Goal: Communication & Community: Share content

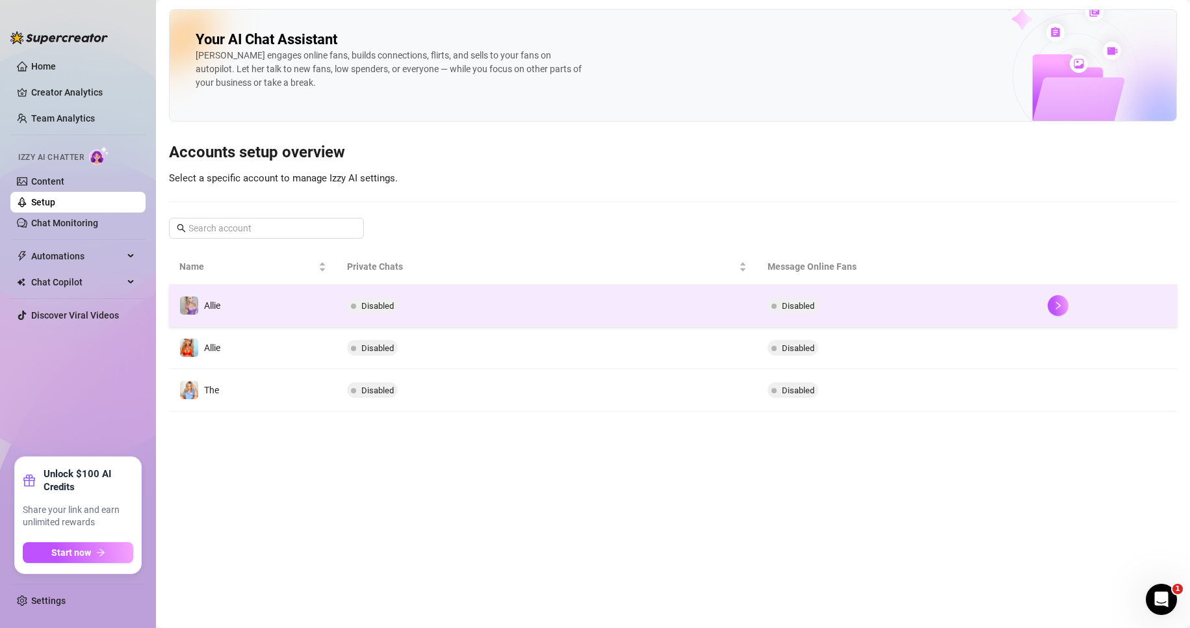
click at [805, 303] on span "Disabled" at bounding box center [798, 306] width 33 height 10
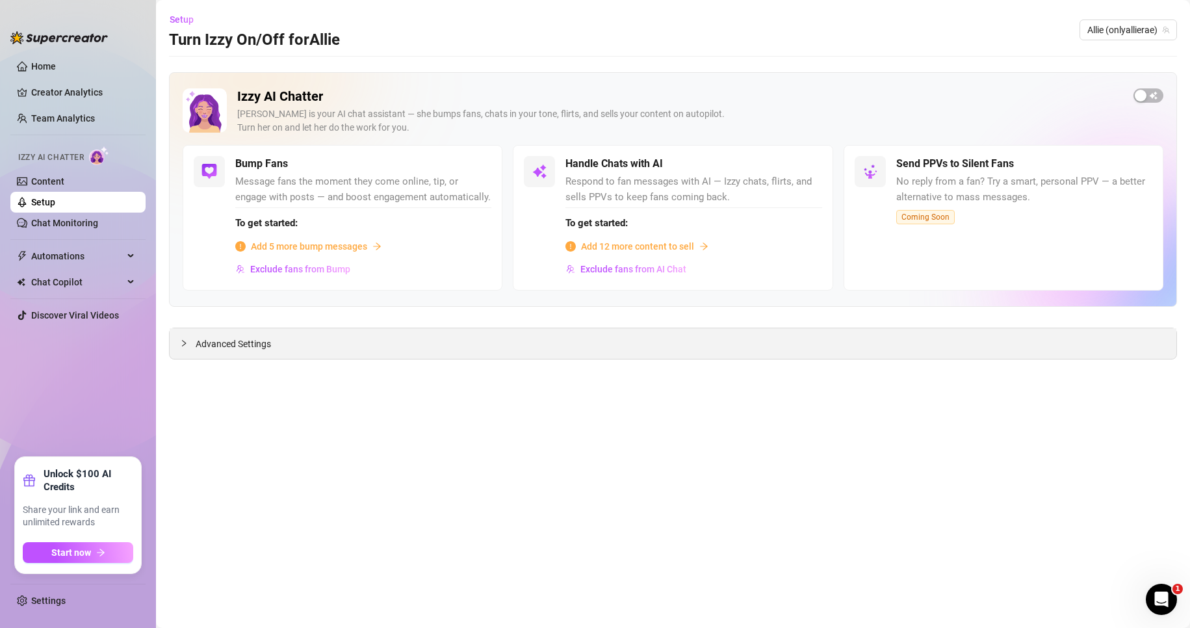
click at [332, 358] on div "Advanced Settings" at bounding box center [673, 343] width 1007 height 31
click at [238, 346] on span "Advanced Settings" at bounding box center [233, 344] width 75 height 14
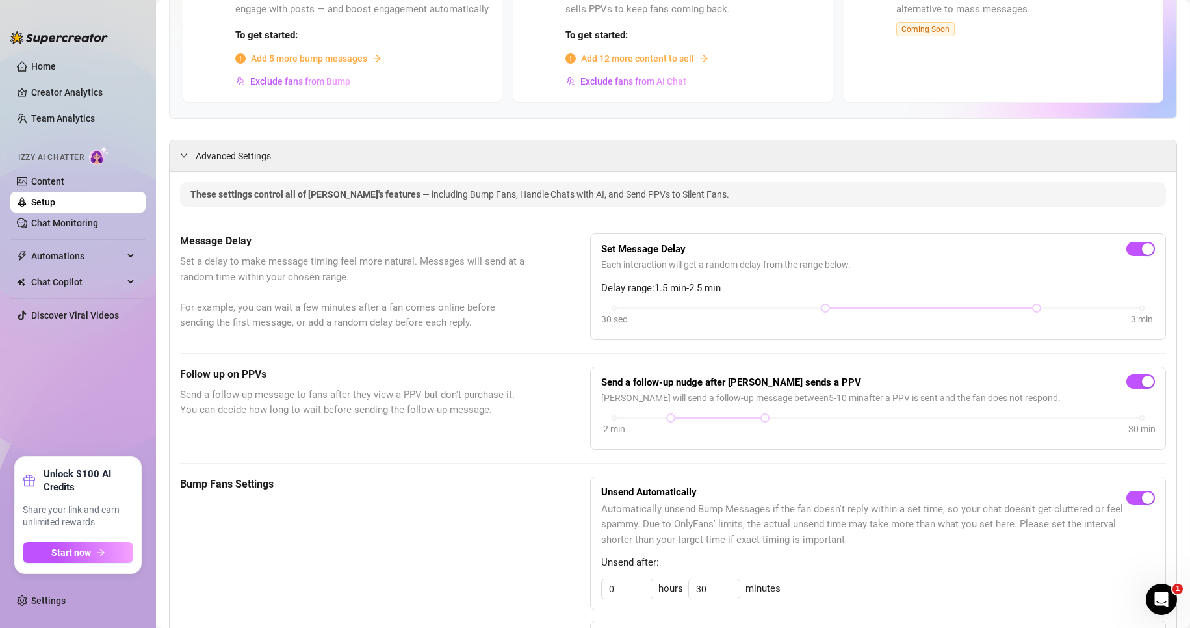
scroll to position [195, 0]
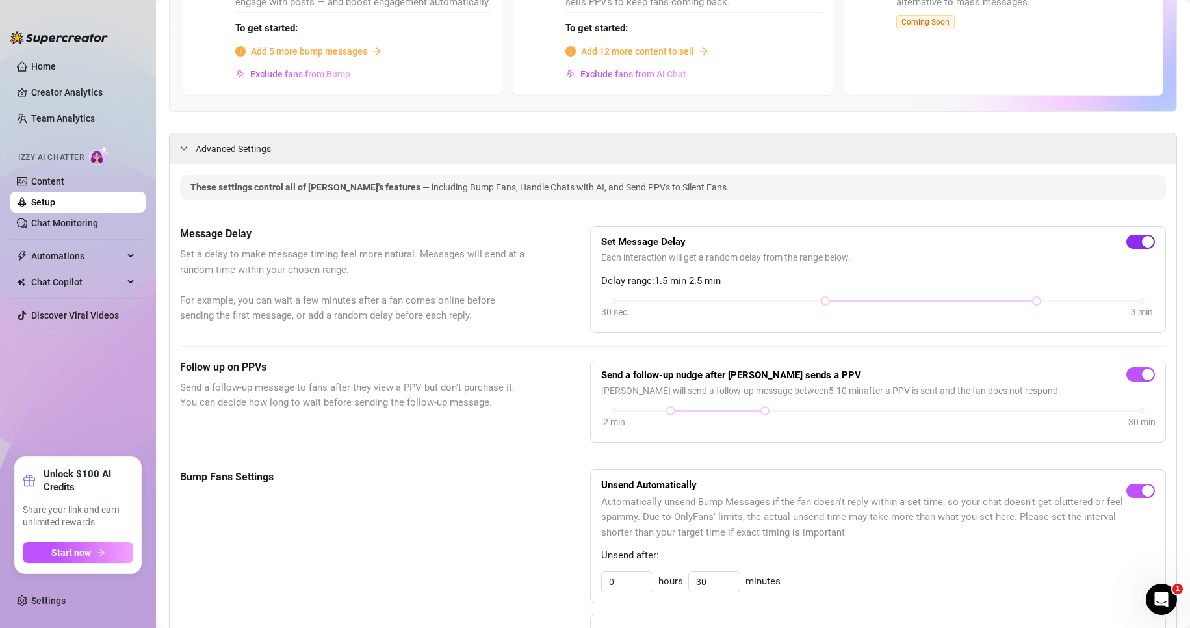
click at [1128, 249] on span "button" at bounding box center [1140, 242] width 29 height 14
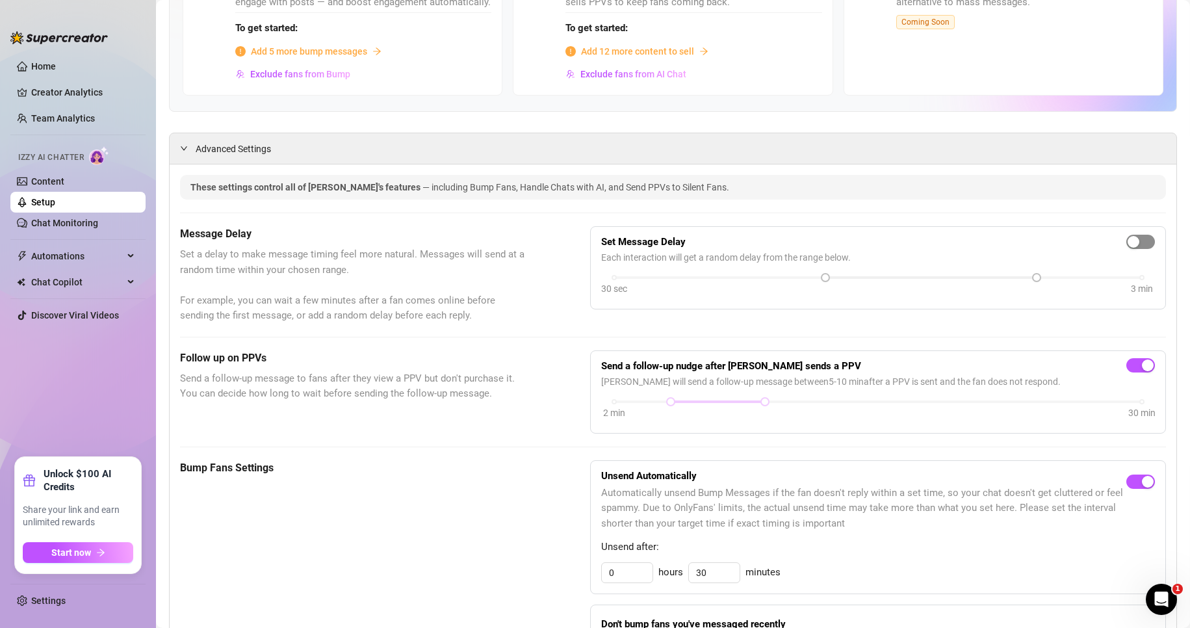
click at [1128, 249] on button "button" at bounding box center [1140, 242] width 29 height 14
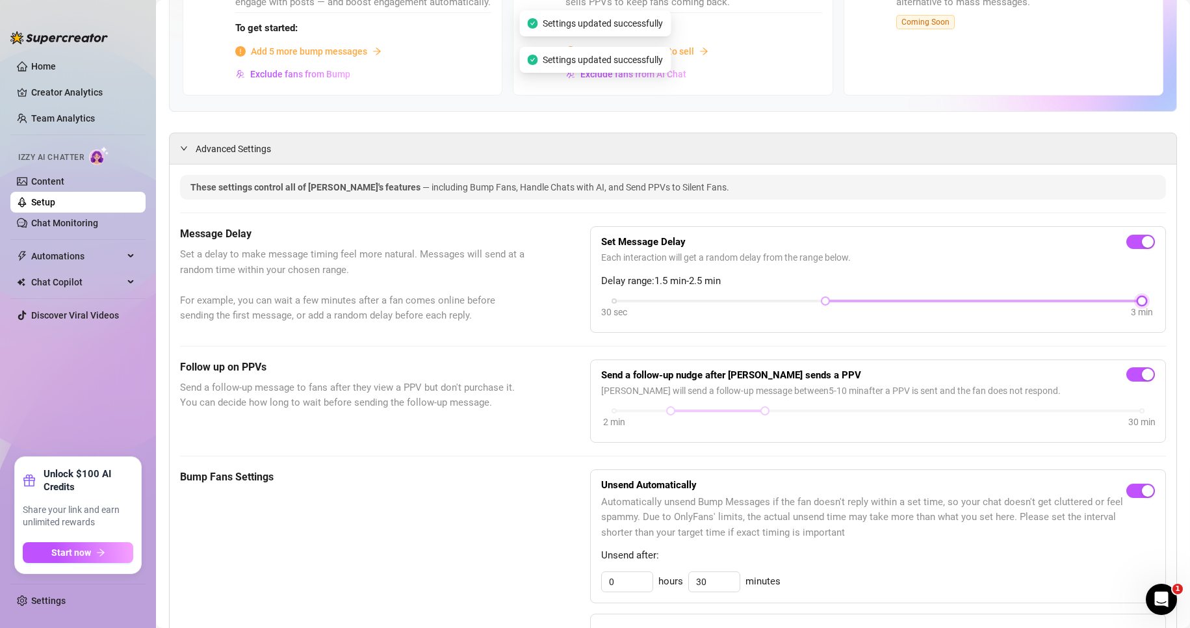
click at [1128, 302] on div "30 sec 3 min" at bounding box center [878, 299] width 528 height 5
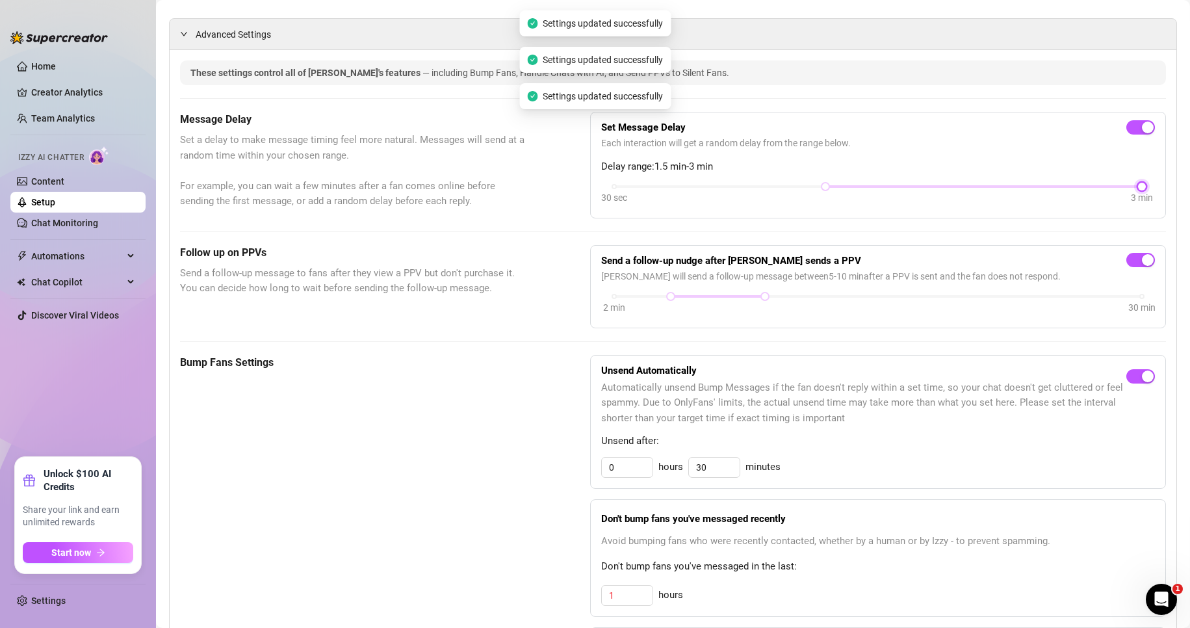
scroll to position [325, 0]
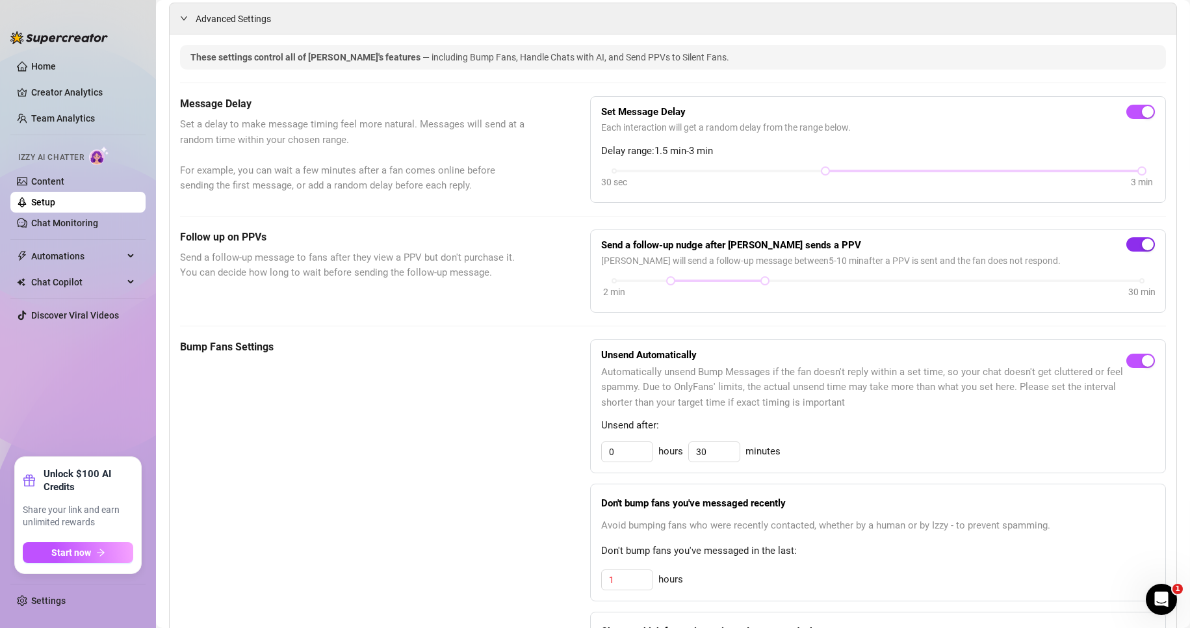
click at [1127, 252] on span "button" at bounding box center [1140, 244] width 29 height 14
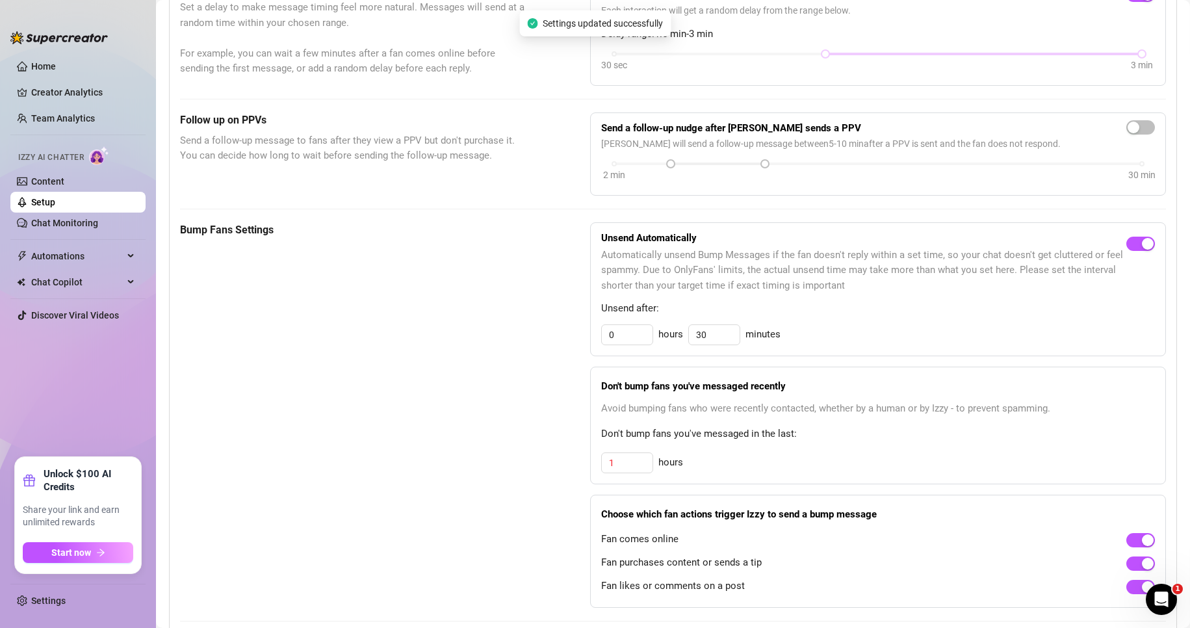
scroll to position [455, 0]
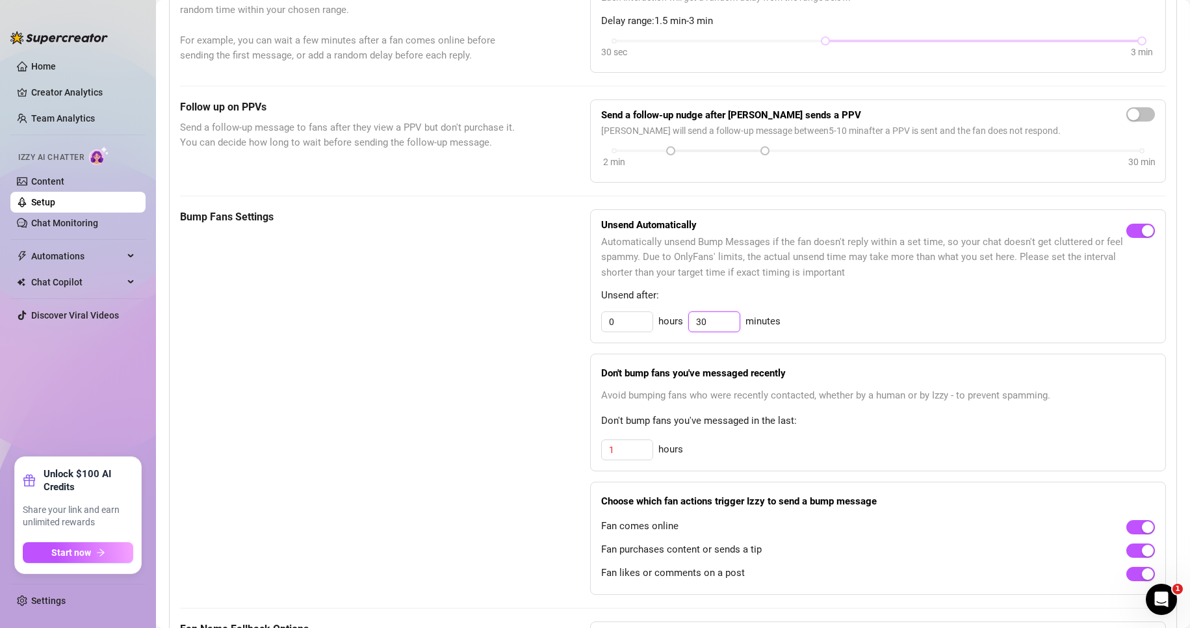
drag, startPoint x: 707, startPoint y: 336, endPoint x: 683, endPoint y: 340, distance: 24.4
click at [683, 332] on div "0 hours 30 minutes" at bounding box center [878, 321] width 554 height 21
drag, startPoint x: 599, startPoint y: 335, endPoint x: 608, endPoint y: 335, distance: 9.1
click at [602, 332] on input "0" at bounding box center [627, 322] width 51 height 20
click at [621, 332] on input "0" at bounding box center [627, 322] width 51 height 20
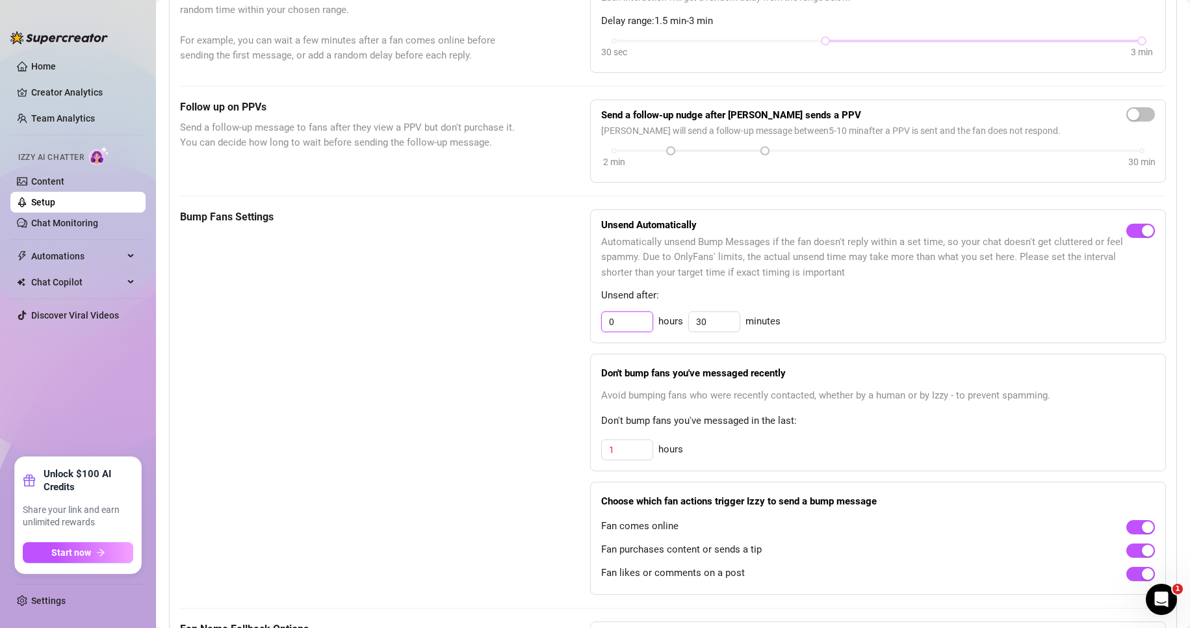
drag, startPoint x: 613, startPoint y: 337, endPoint x: 593, endPoint y: 339, distance: 19.6
click at [593, 339] on div "Unsend Automatically Automatically unsend Bump Messages if the fan doesn't repl…" at bounding box center [878, 276] width 576 height 134
click at [792, 304] on span "Unsend after:" at bounding box center [878, 296] width 554 height 16
click at [702, 332] on input "30" at bounding box center [714, 322] width 51 height 20
drag, startPoint x: 627, startPoint y: 342, endPoint x: 537, endPoint y: 339, distance: 89.7
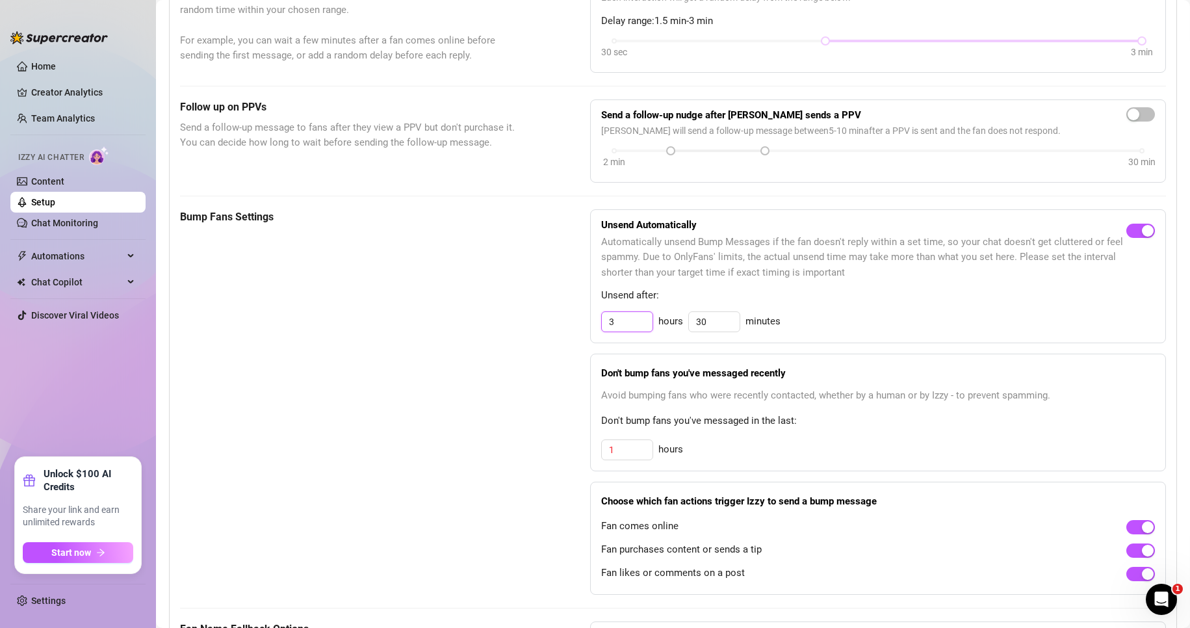
click at [537, 339] on div "Bump Fans Settings Unsend Automatically Automatically unsend Bump Messages if t…" at bounding box center [673, 401] width 986 height 385
type input "4"
drag, startPoint x: 725, startPoint y: 336, endPoint x: 719, endPoint y: 338, distance: 6.8
click at [719, 332] on input "30" at bounding box center [714, 322] width 51 height 20
click at [853, 324] on div "Unsend Automatically Automatically unsend Bump Messages if the fan doesn't repl…" at bounding box center [878, 276] width 576 height 134
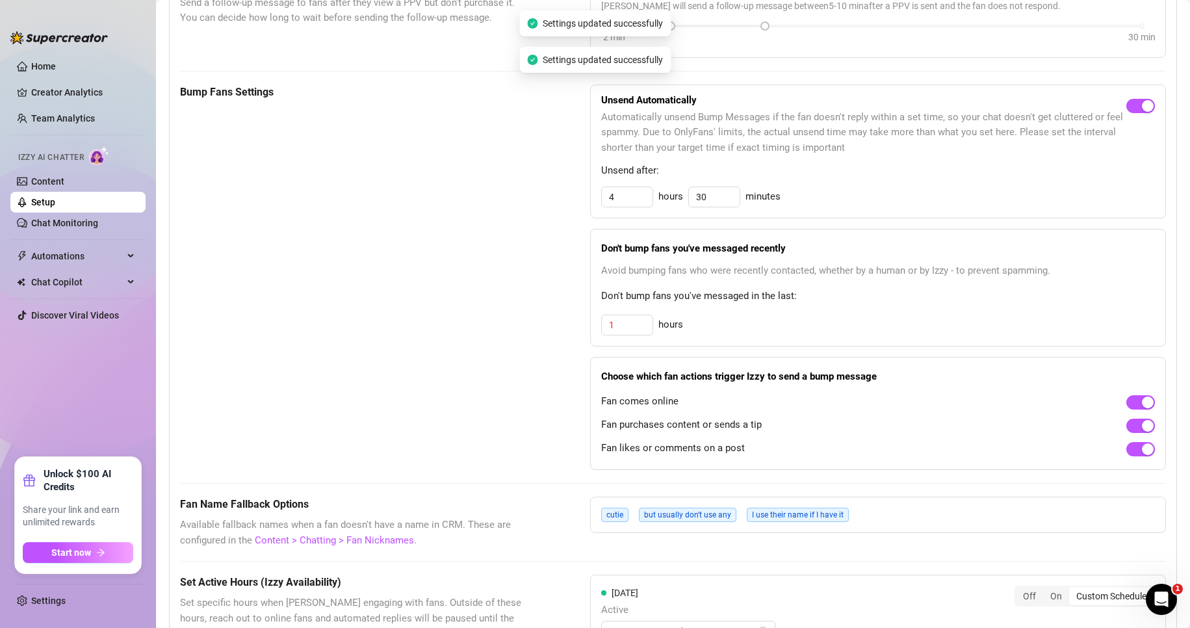
scroll to position [585, 0]
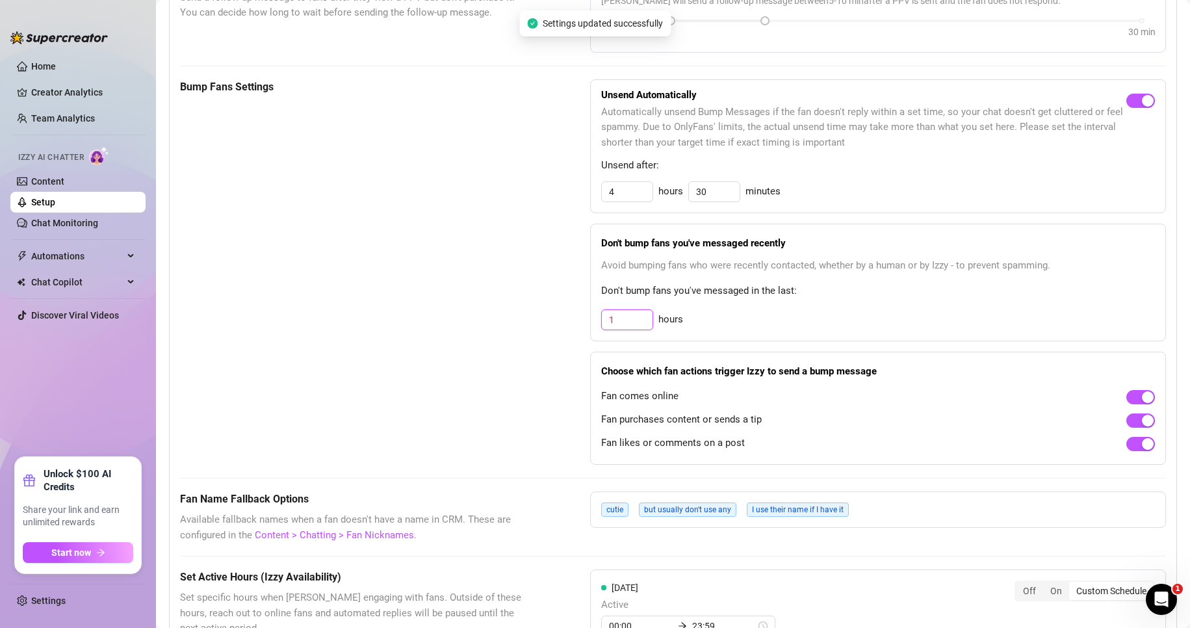
drag, startPoint x: 631, startPoint y: 337, endPoint x: 561, endPoint y: 336, distance: 69.6
click at [561, 336] on div "Bump Fans Settings Unsend Automatically Automatically unsend Bump Messages if t…" at bounding box center [673, 271] width 986 height 385
click at [914, 299] on span "Don't bump fans you've messaged in the last:" at bounding box center [878, 291] width 554 height 16
drag, startPoint x: 616, startPoint y: 332, endPoint x: 535, endPoint y: 339, distance: 80.9
click at [535, 339] on div "Bump Fans Settings Unsend Automatically Automatically unsend Bump Messages if t…" at bounding box center [673, 271] width 986 height 385
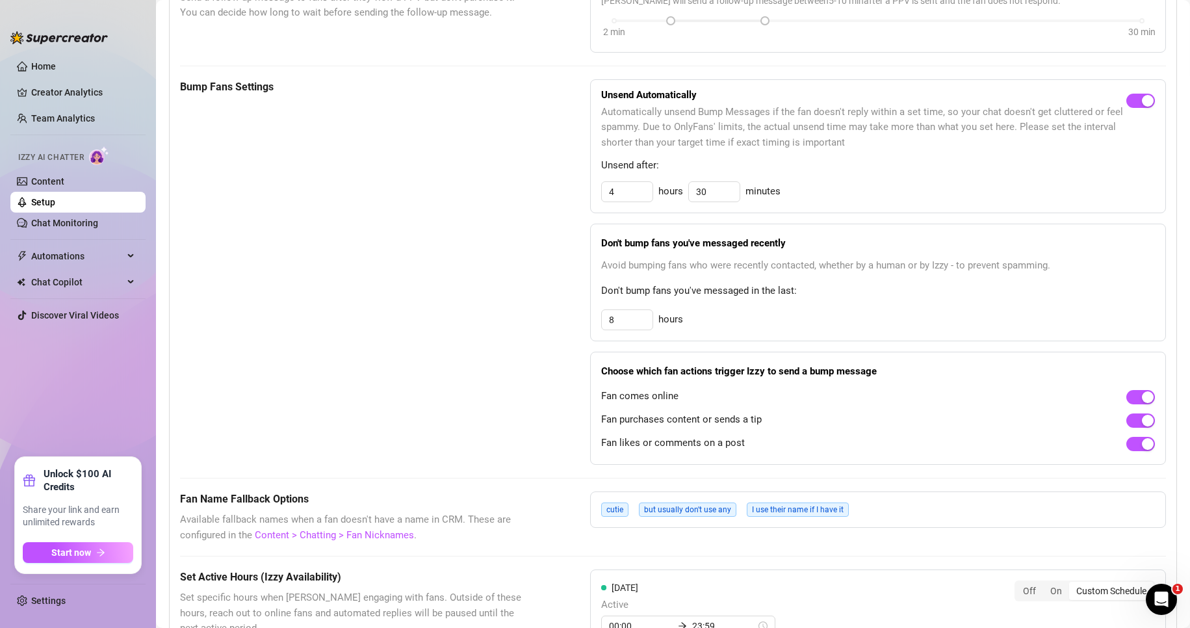
click at [951, 299] on span "Don't bump fans you've messaged in the last:" at bounding box center [878, 291] width 554 height 16
drag, startPoint x: 623, startPoint y: 337, endPoint x: 537, endPoint y: 338, distance: 86.5
click at [538, 339] on div "Bump Fans Settings Unsend Automatically Automatically unsend Bump Messages if t…" at bounding box center [673, 271] width 986 height 385
type input "4"
click at [970, 299] on span "Don't bump fans you've messaged in the last:" at bounding box center [878, 291] width 554 height 16
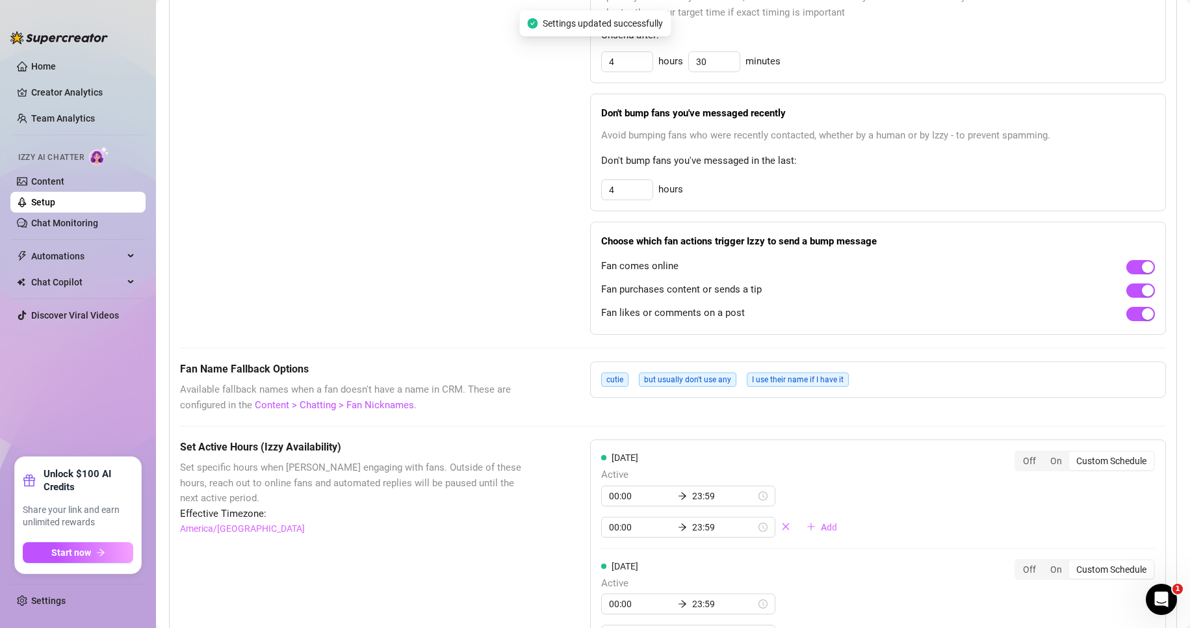
scroll to position [780, 0]
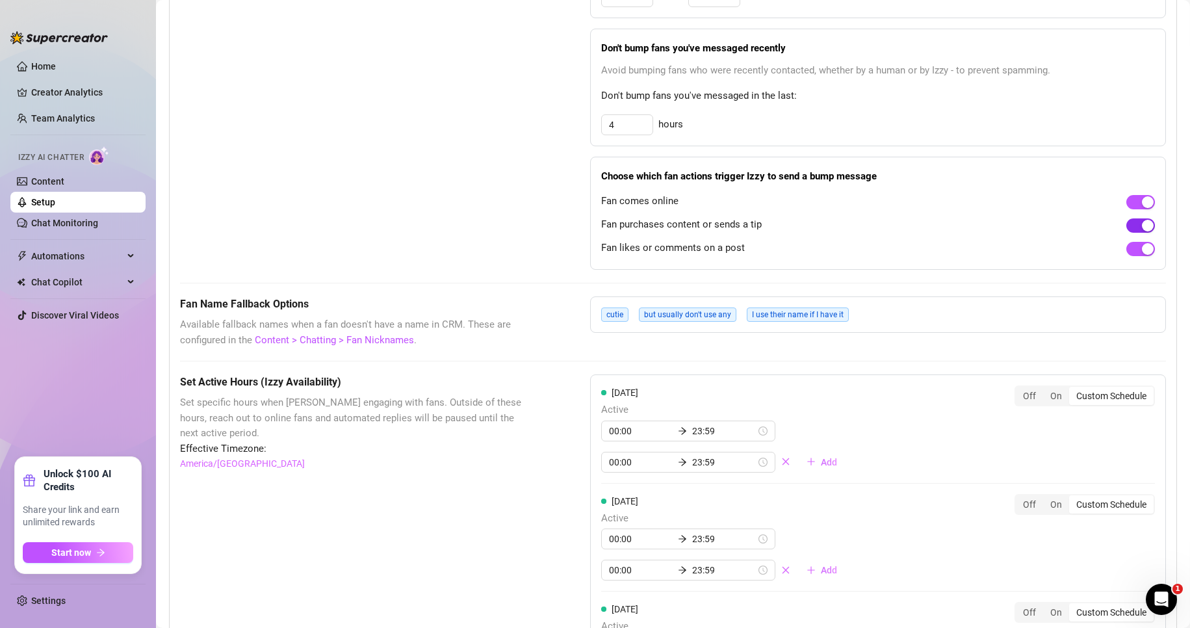
click at [1126, 233] on span "button" at bounding box center [1140, 225] width 29 height 14
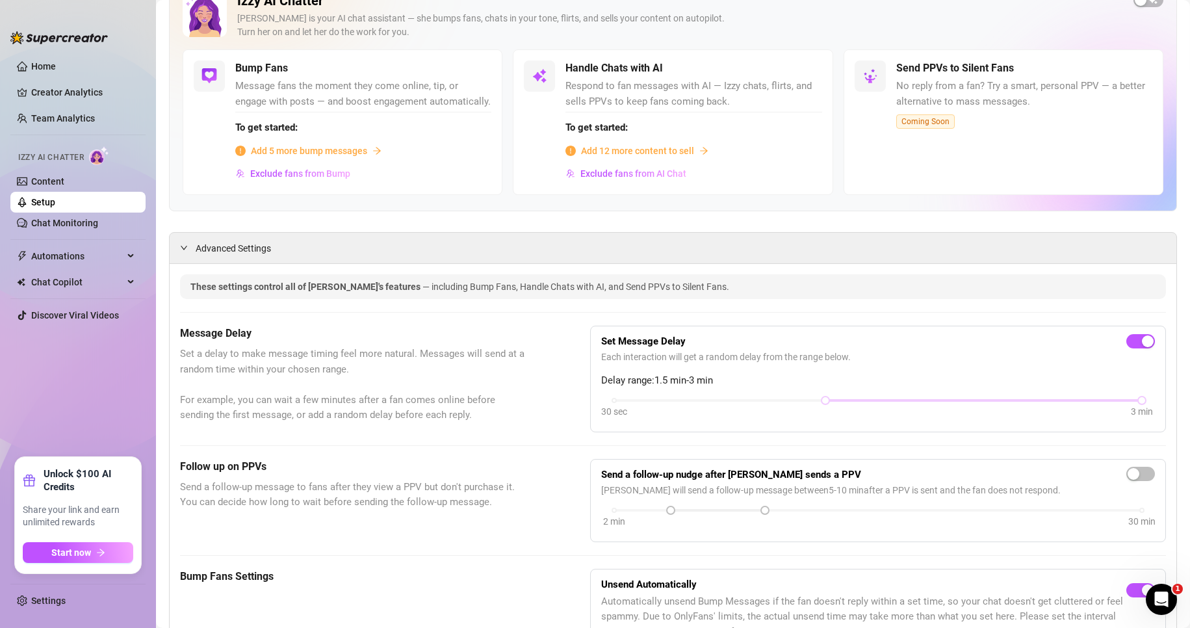
scroll to position [89, 0]
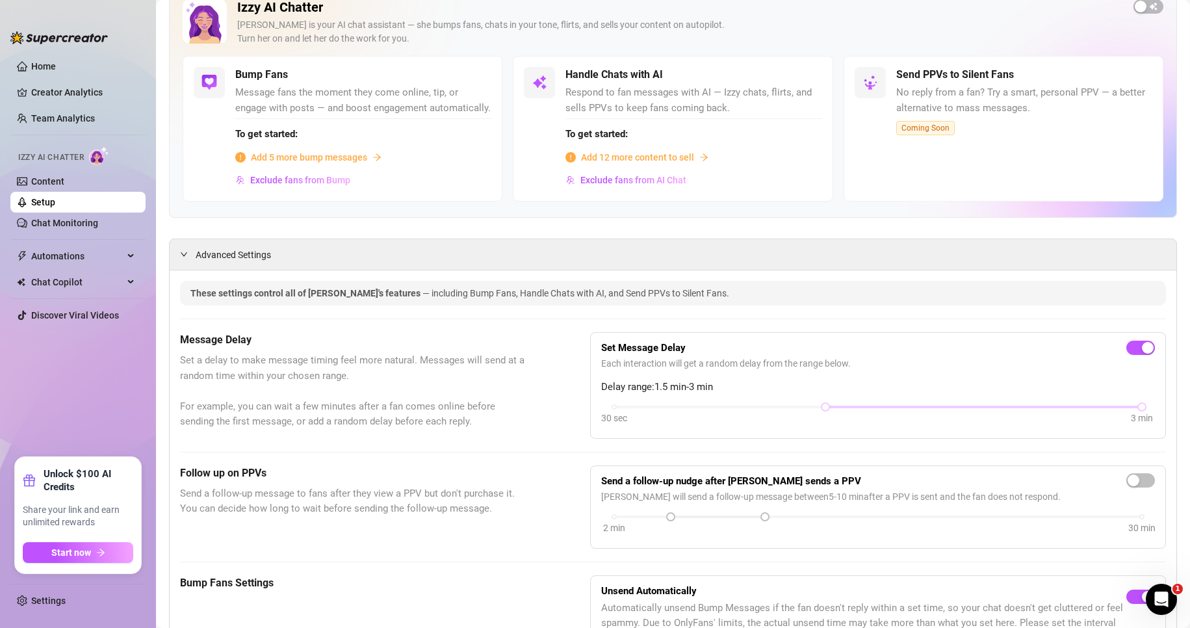
click at [354, 164] on span "Add 5 more bump messages" at bounding box center [309, 157] width 116 height 14
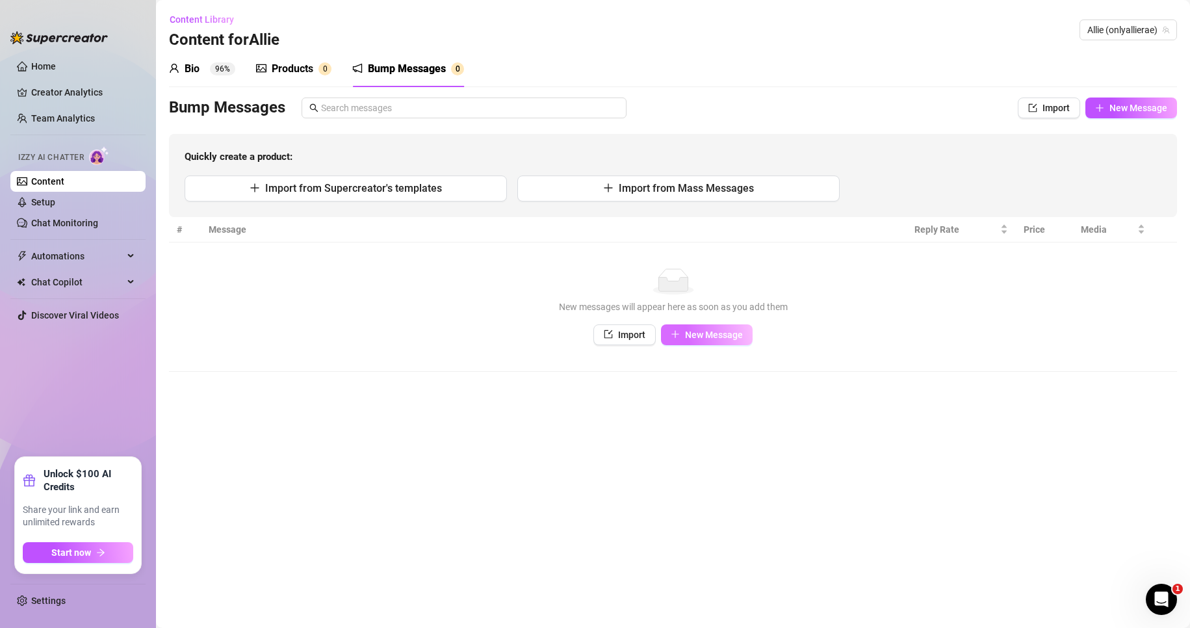
click at [720, 335] on span "New Message" at bounding box center [714, 335] width 58 height 10
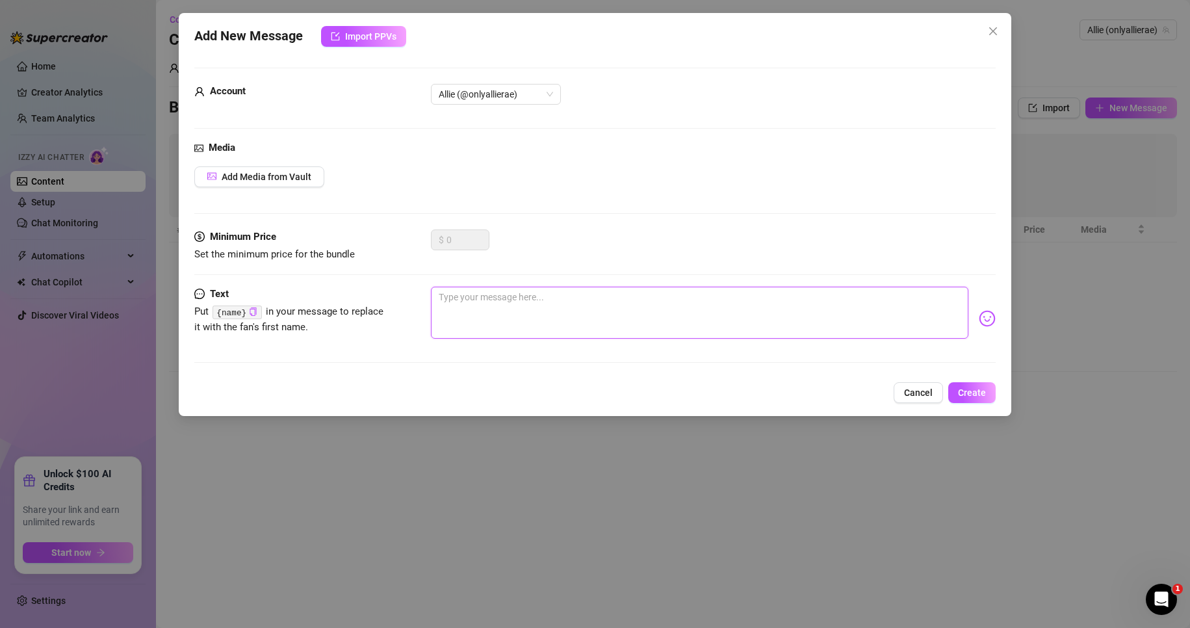
paste textarea "Hope you loved what I sent you 💌 - xoxo [PERSON_NAME] @theallierae"
type textarea "Hope you loved what I sent you 💌 - xoxo [PERSON_NAME] @theallierae"
click at [770, 301] on textarea "Hope you loved what I sent you 💌 - xoxo [PERSON_NAME] @theallierae" at bounding box center [700, 313] width 538 height 52
type textarea "Hope you loved what I sent you 💌 - xoxo [PERSON_NAME] @theallierae"
click at [977, 396] on span "Create" at bounding box center [972, 392] width 28 height 10
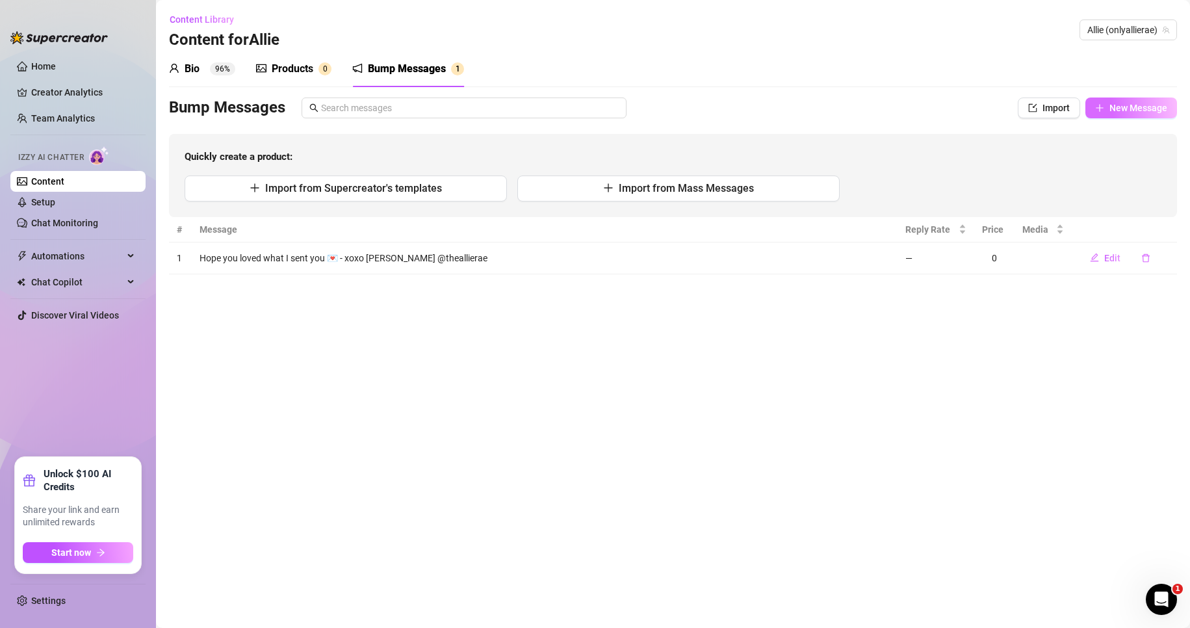
click at [1137, 112] on span "New Message" at bounding box center [1139, 108] width 58 height 10
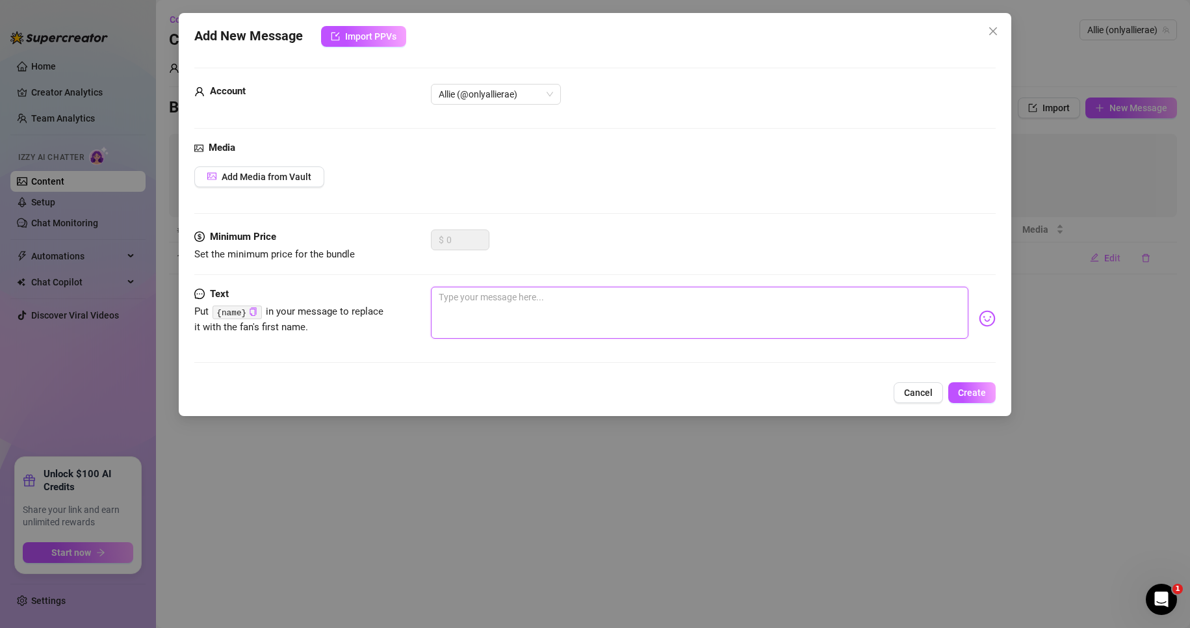
click at [516, 313] on textarea at bounding box center [700, 313] width 538 height 52
type textarea "H"
type textarea "Hi"
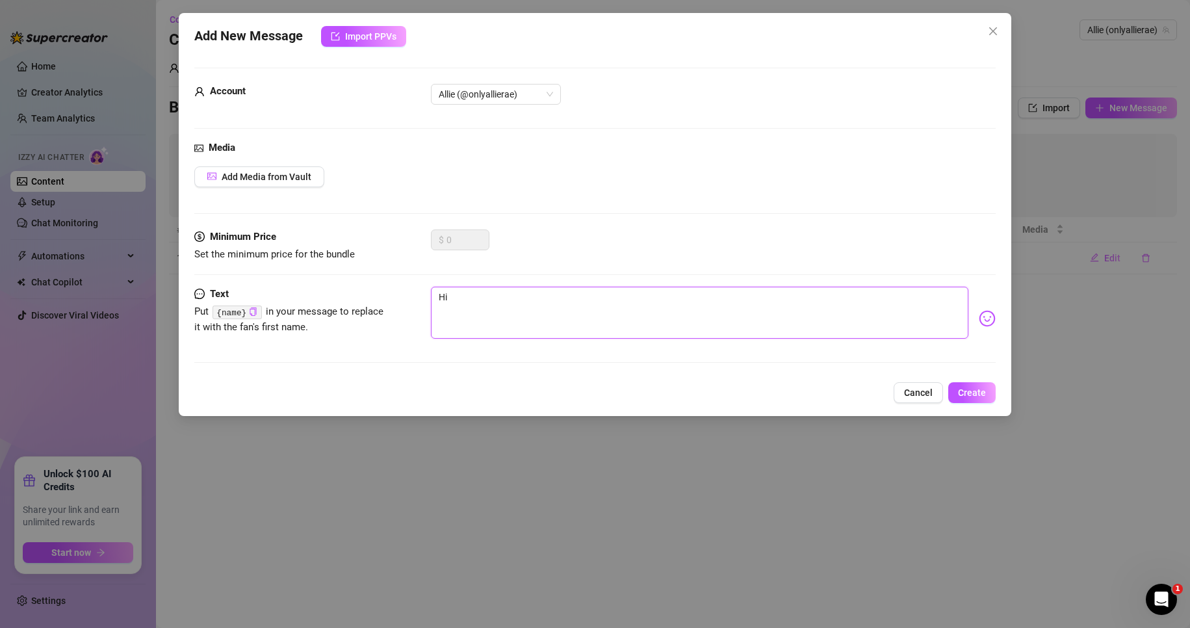
type textarea "Hii"
type textarea "Hiii"
type textarea "Hiiii"
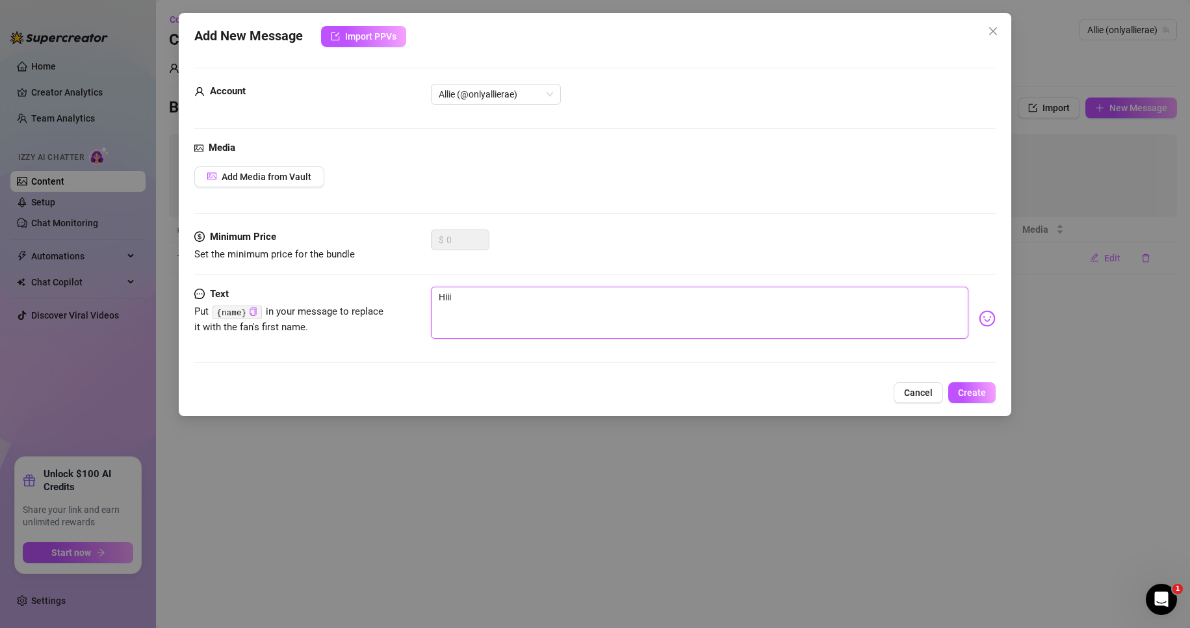
type textarea "Hiiii"
type textarea "Hiiiii"
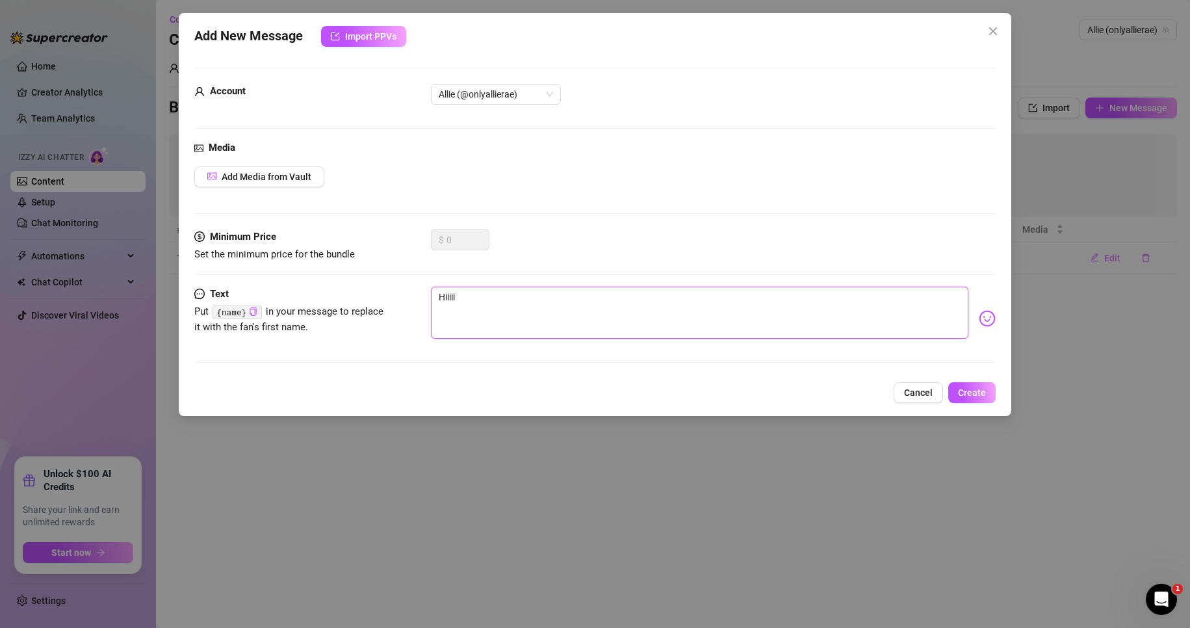
type textarea "Hiiiii ="
type textarea "Hiiiii = x"
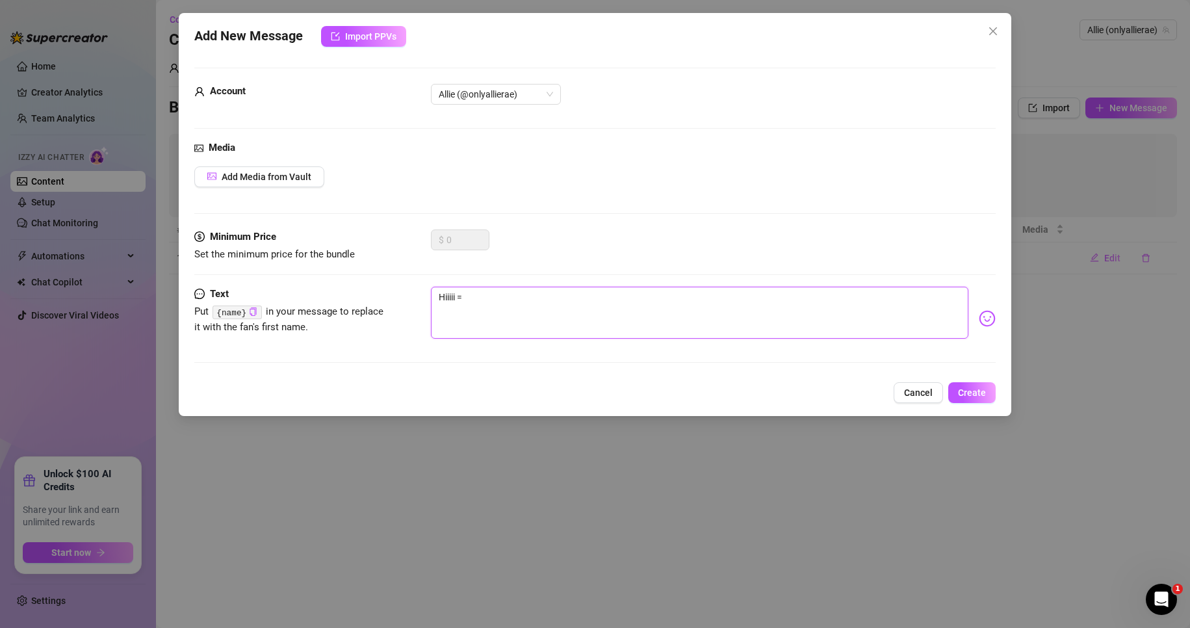
type textarea "Hiiiii = x"
type textarea "Hiiiii = xx"
type textarea "Hiiiii = xxo"
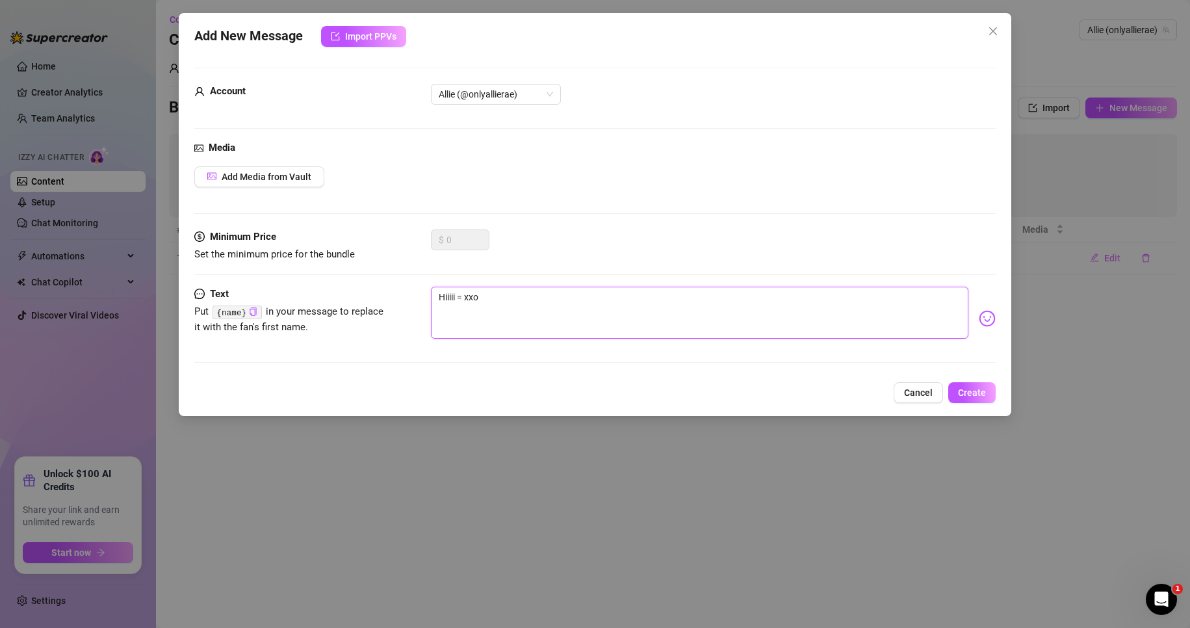
type textarea "Hiiiii = xx"
type textarea "Hiiiii = x"
type textarea "Hiiiii = xo"
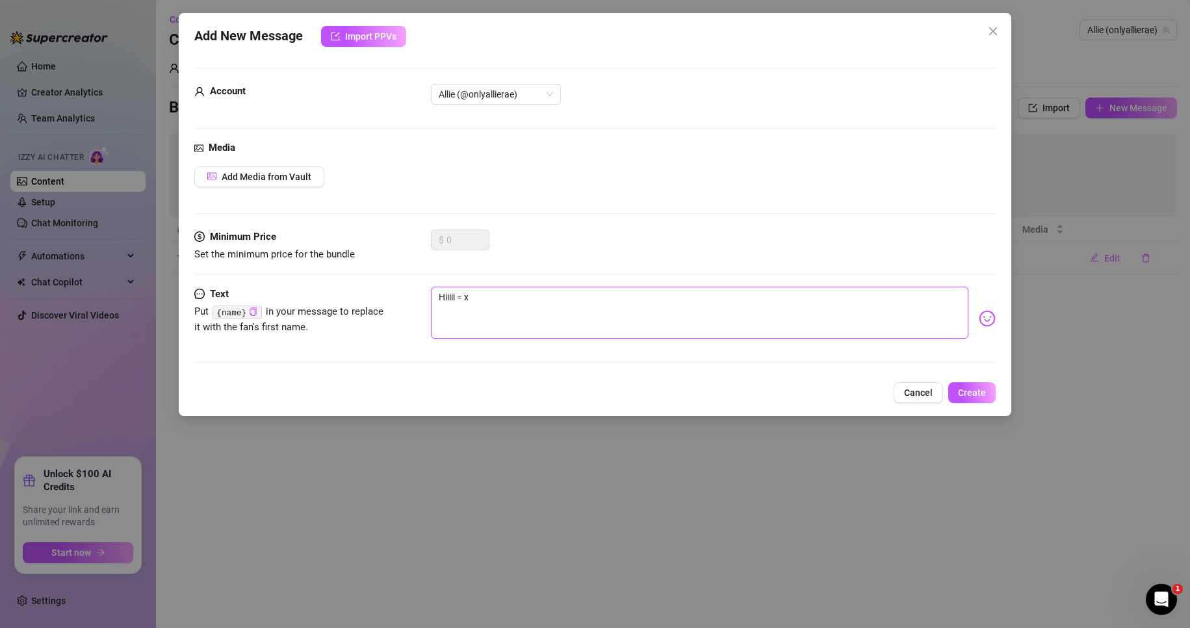
type textarea "Hiiiii = xo"
type textarea "Hiiiii = x"
type textarea "Hiiiii ="
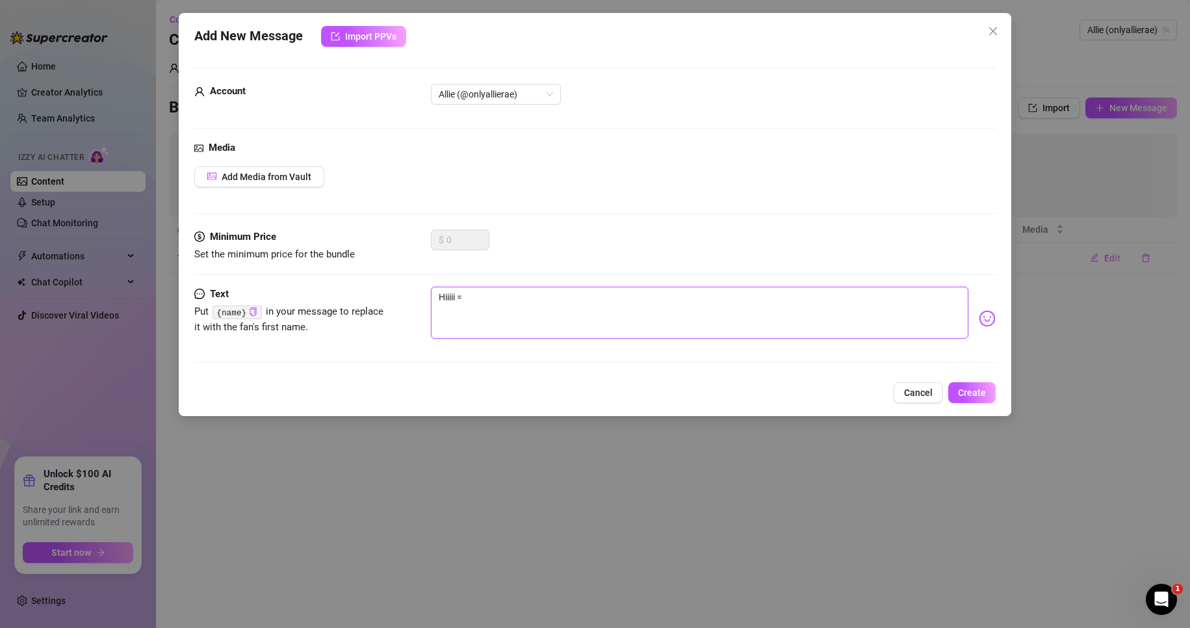
type textarea "Hiiiii ="
type textarea "Hiiiii"
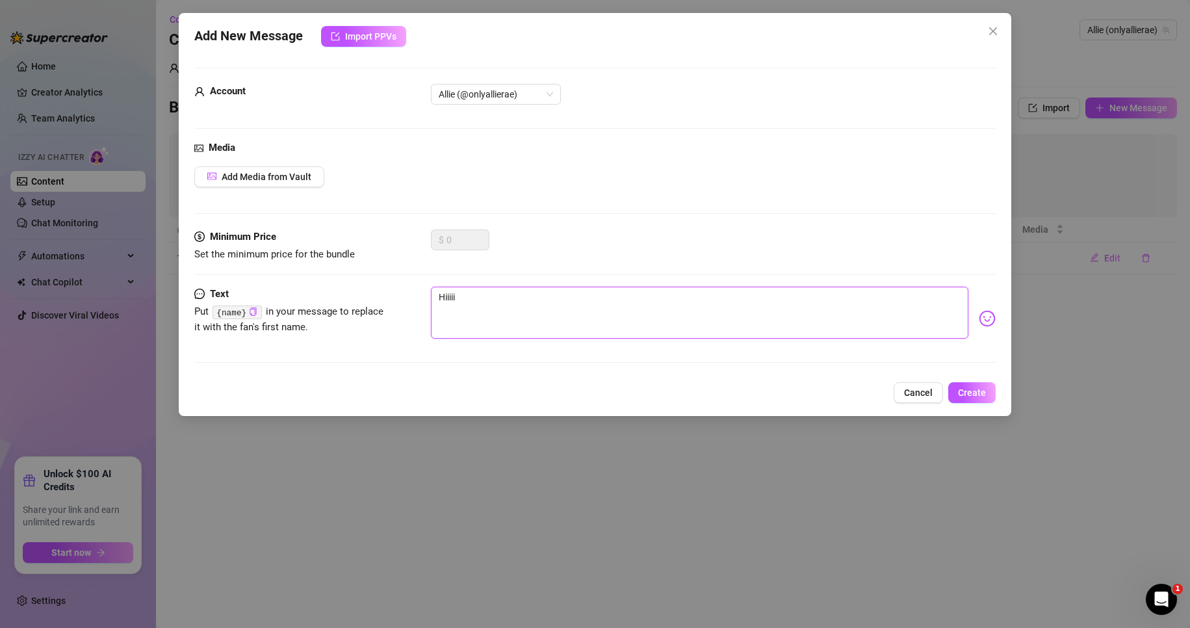
type textarea "Hiiiii"
type textarea "Hiiii"
type textarea "Hiii"
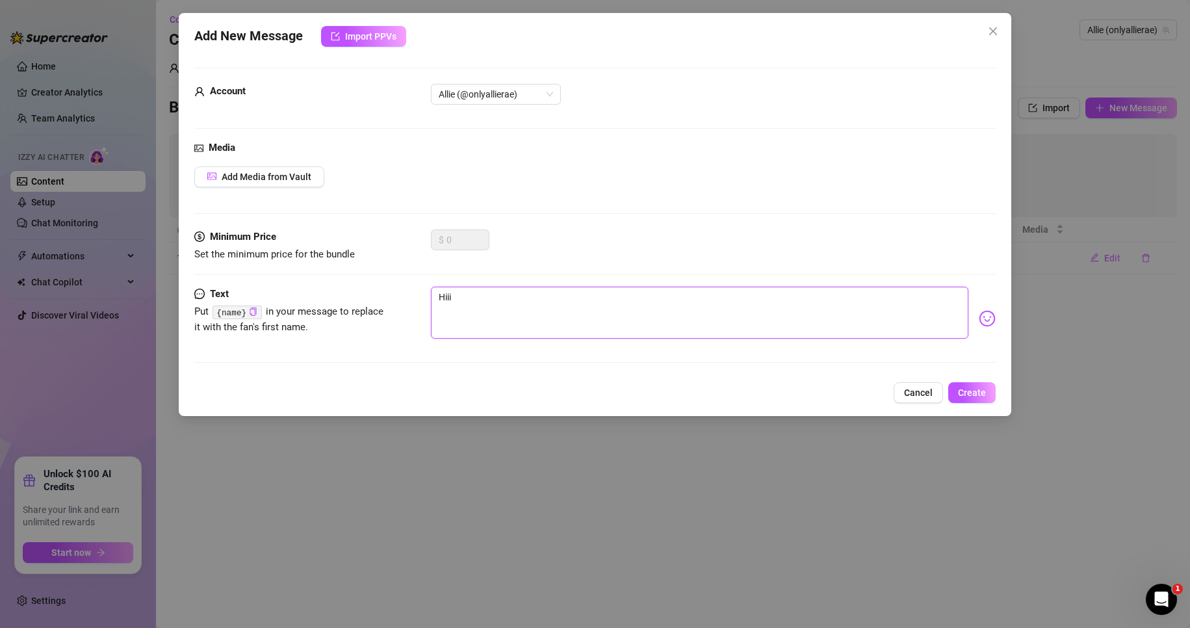
type textarea "Hii"
type textarea "Hi"
type textarea "H"
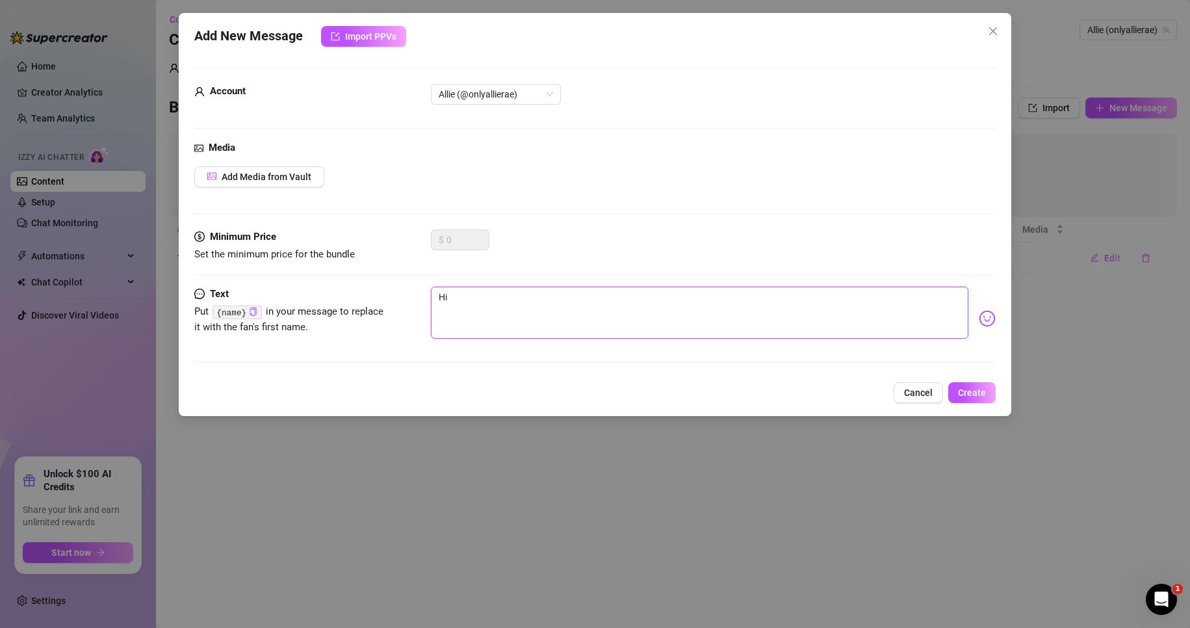
type textarea "H"
type textarea "Type your message here..."
type textarea "D"
type textarea "Di"
type textarea "Did"
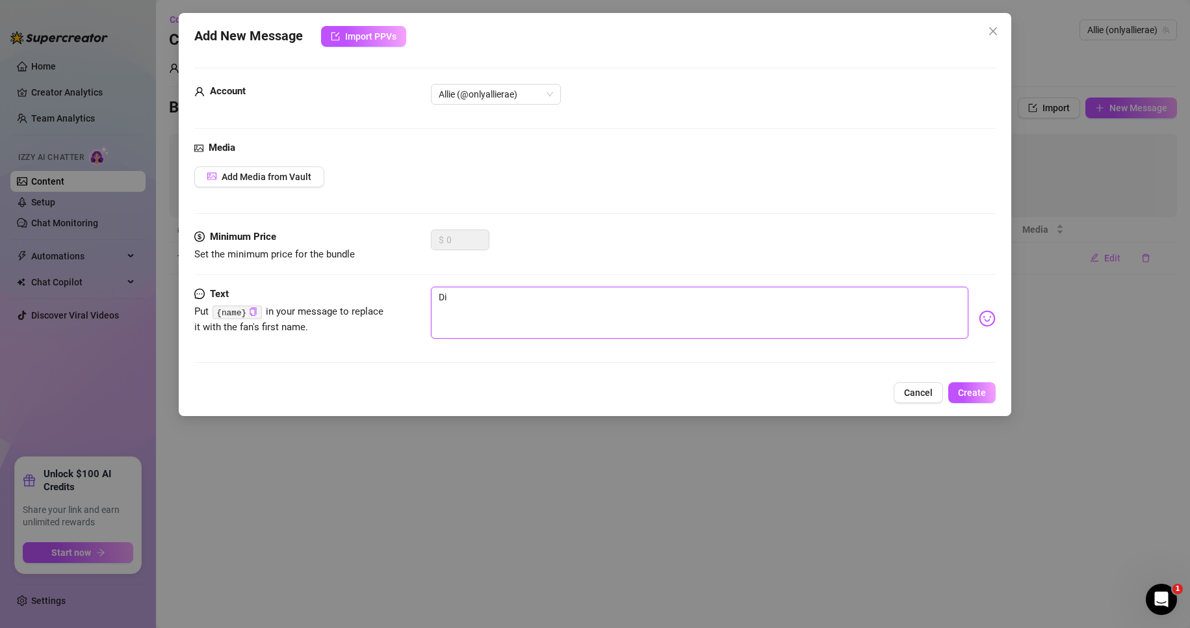
type textarea "Did"
type textarea "Did y"
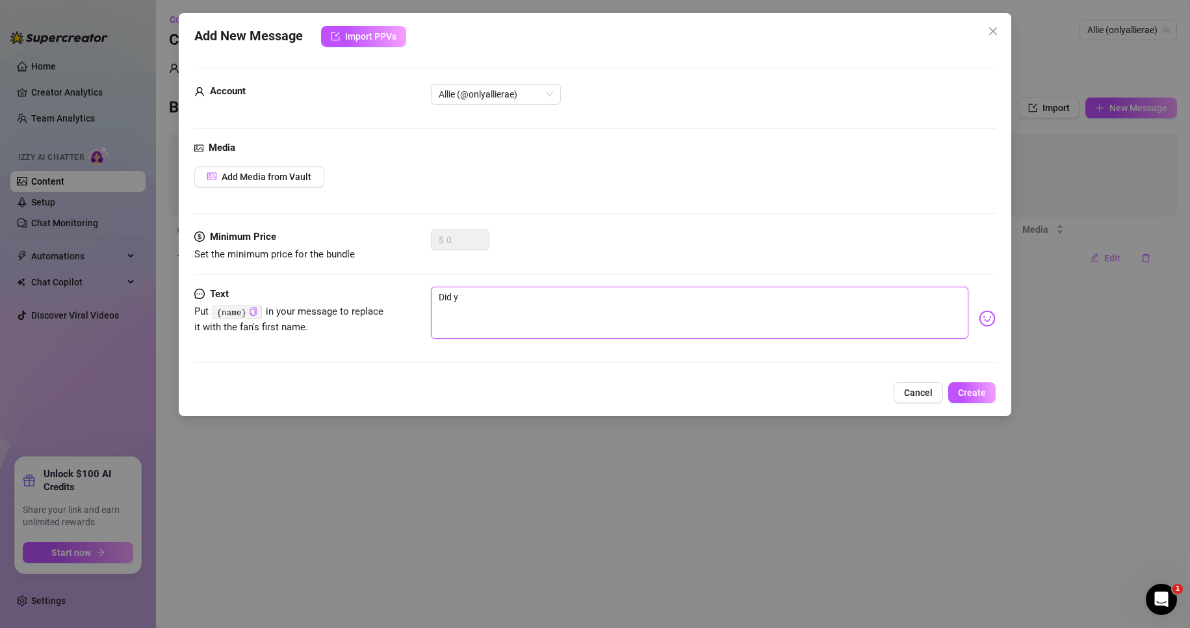
type textarea "Did yo"
type textarea "Did you"
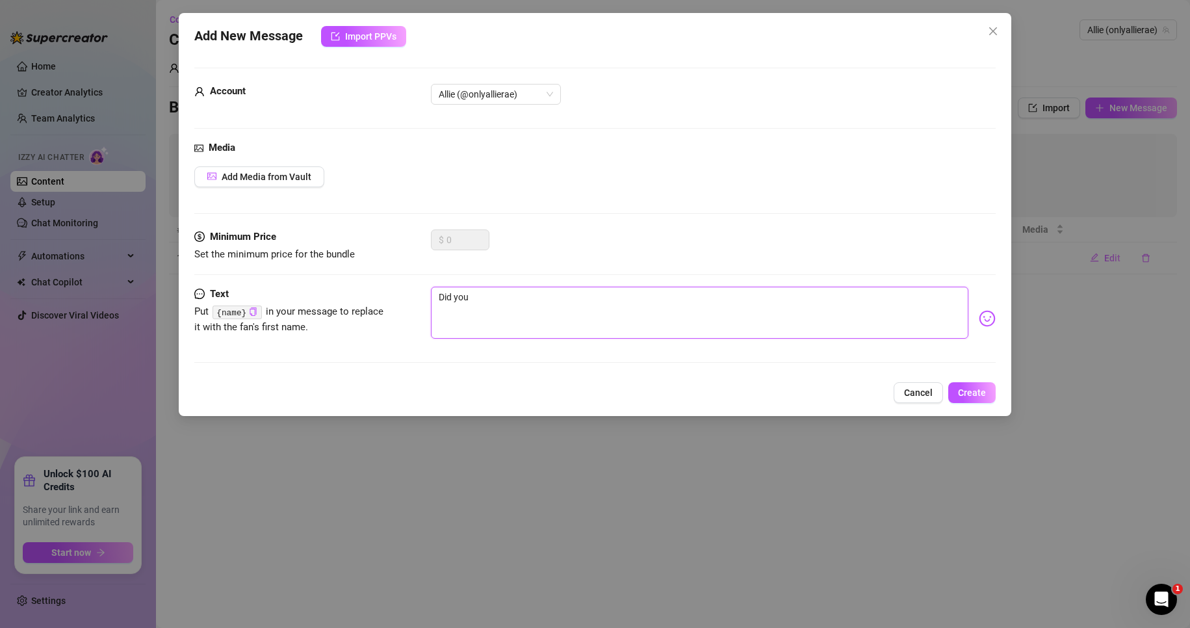
type textarea "Did you"
type textarea "Did you s"
type textarea "Did you se"
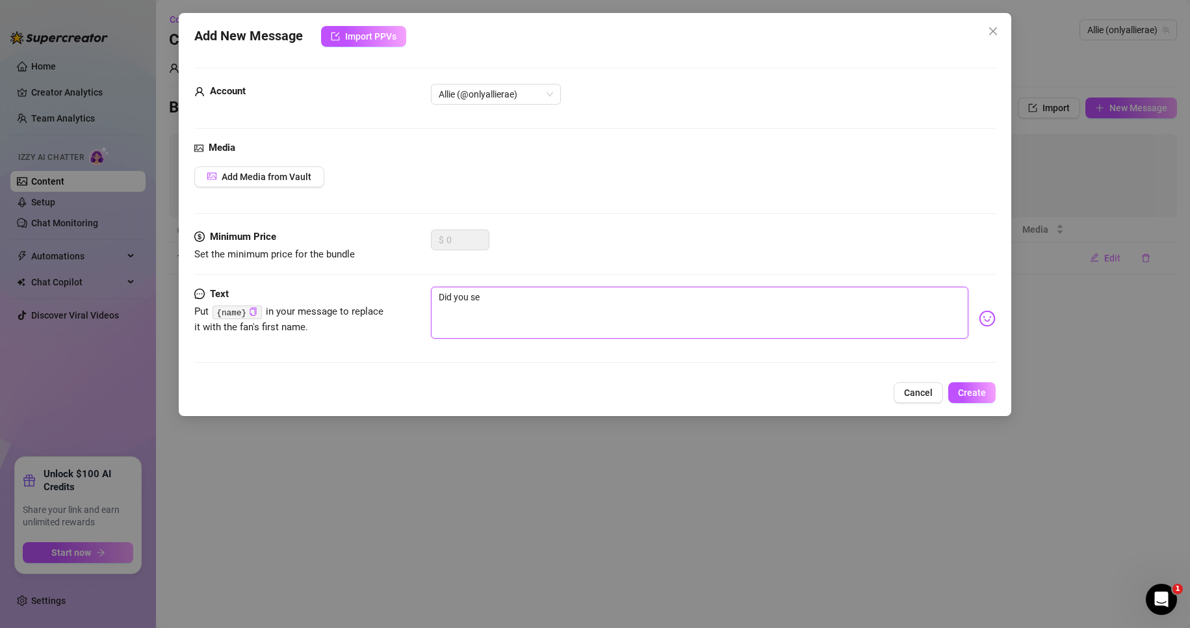
type textarea "Did you see"
type textarea "Did you see w"
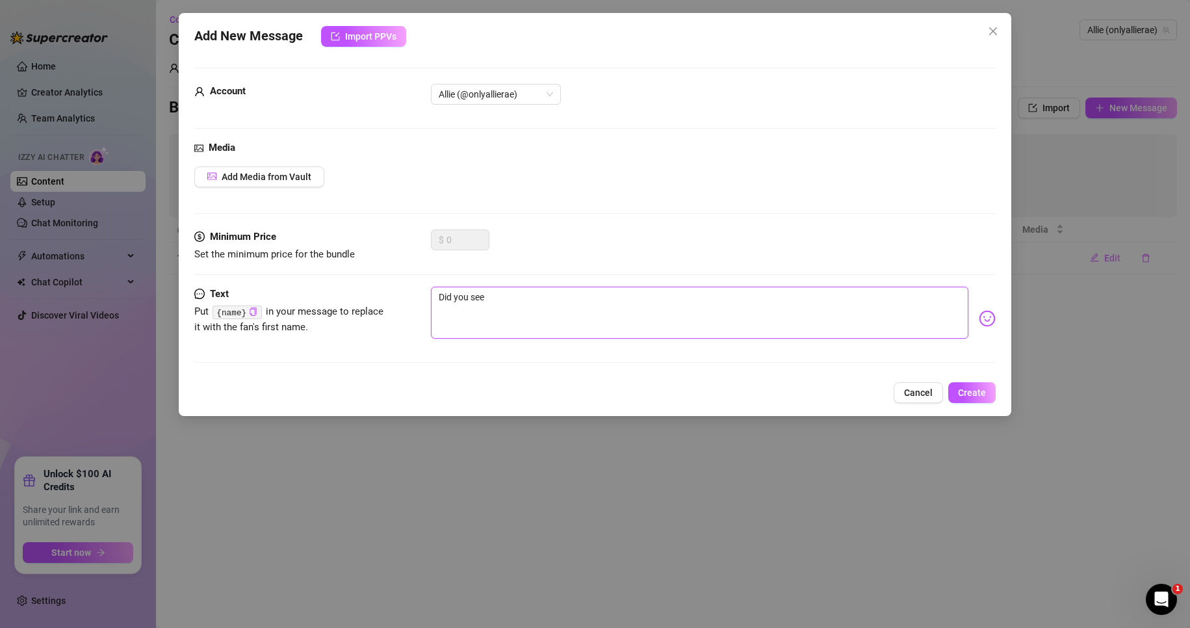
type textarea "Did you see w"
type textarea "Did you see wh"
type textarea "Did you see wha"
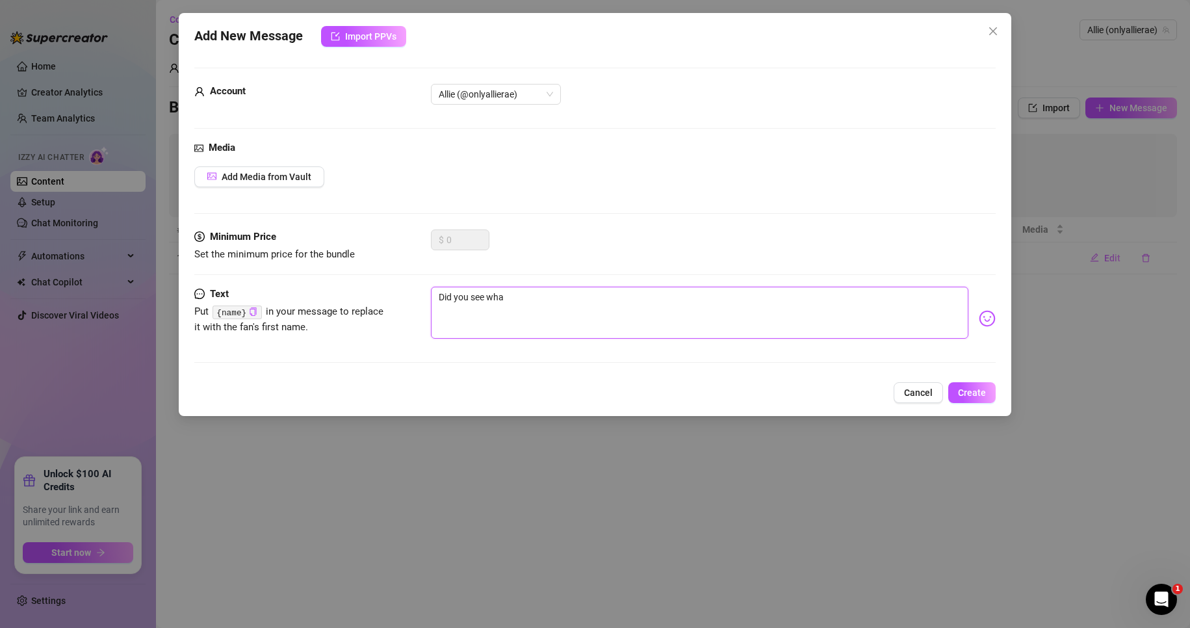
type textarea "Did you see what"
type textarea "Did you see what I"
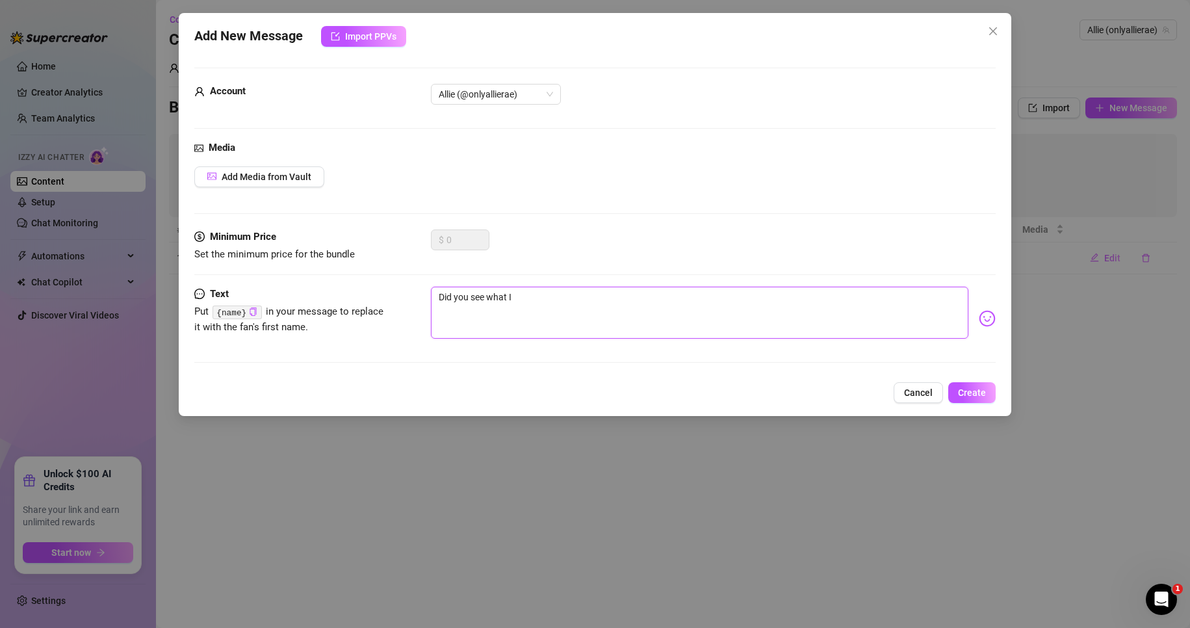
type textarea "Did you see what I"
type textarea "Did you see what I s"
type textarea "Did you see what I se"
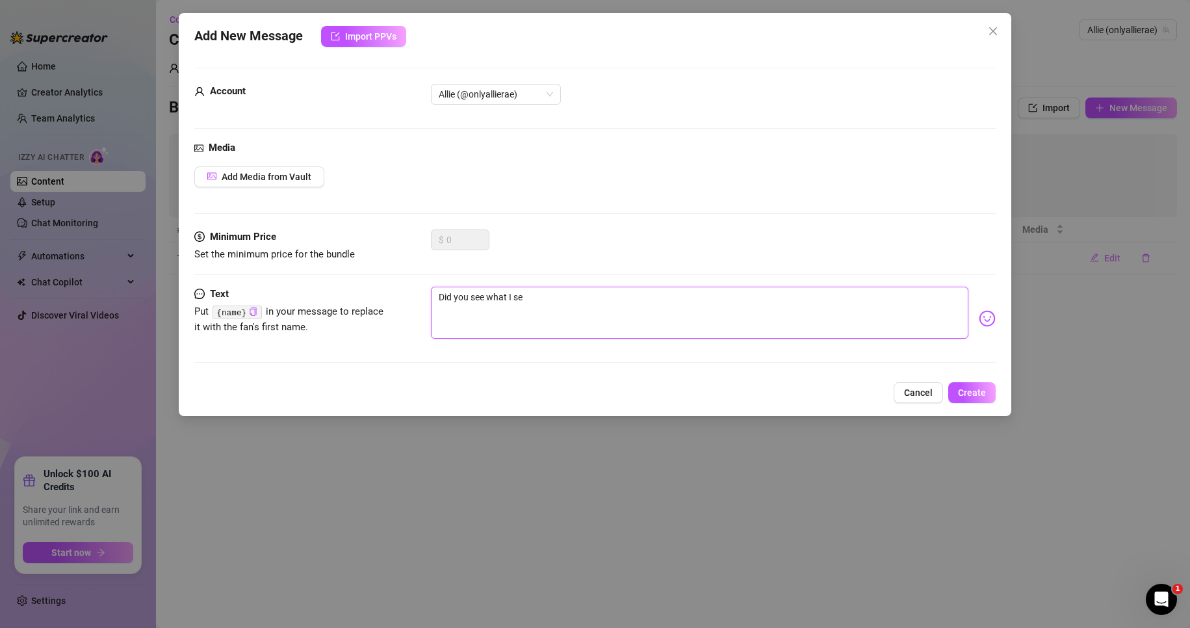
type textarea "Did you see what I sen"
type textarea "Did you see what I sent"
type textarea "Did you see what I sent y"
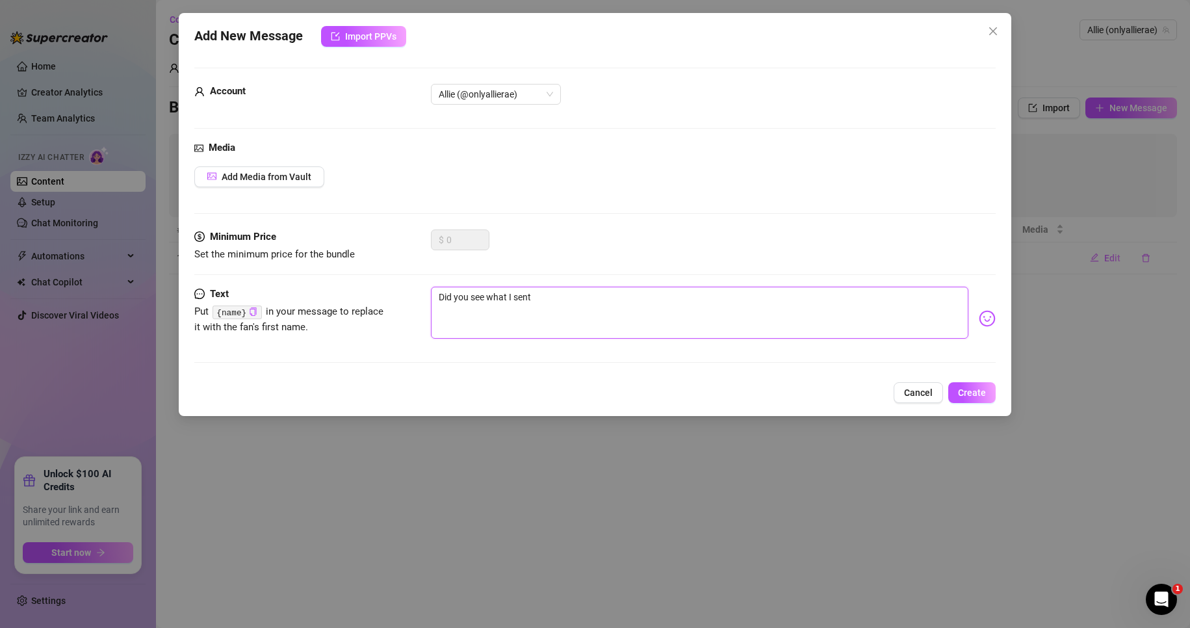
type textarea "Did you see what I sent y"
type textarea "Did you see what I sent yo"
type textarea "Did you see what I sent you"
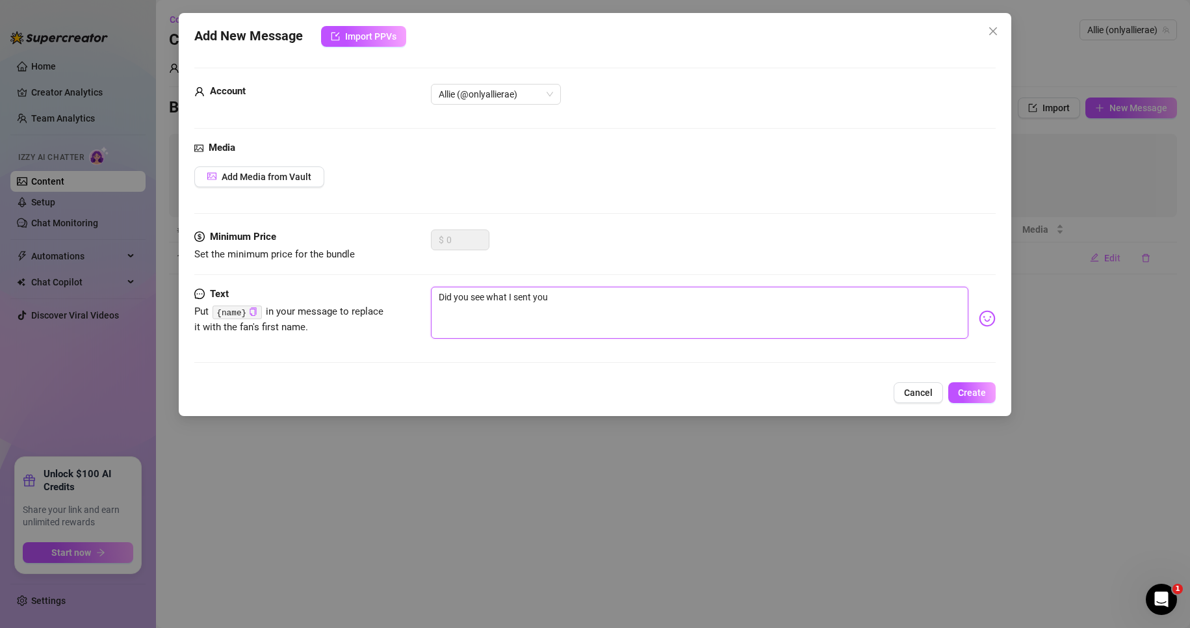
type textarea "Did you see what I sent you a"
type textarea "Did you see what I sent you ab"
type textarea "Did you see what I sent you abo"
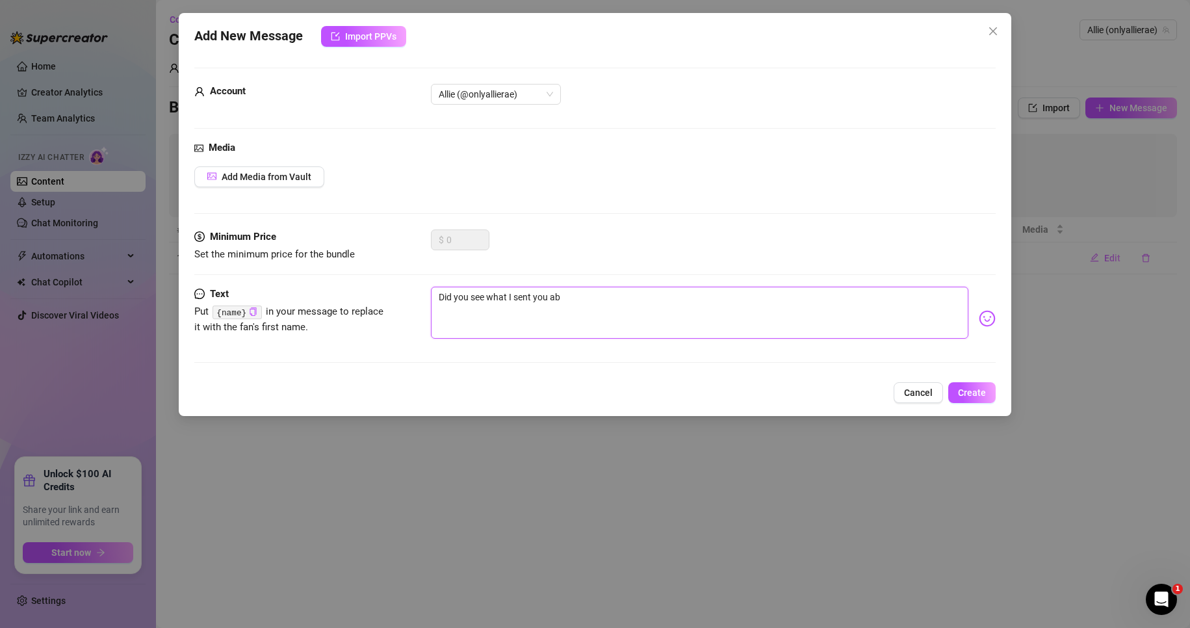
type textarea "Did you see what I sent you abo"
type textarea "Did you see what I sent you abov"
type textarea "Did you see what I sent you above"
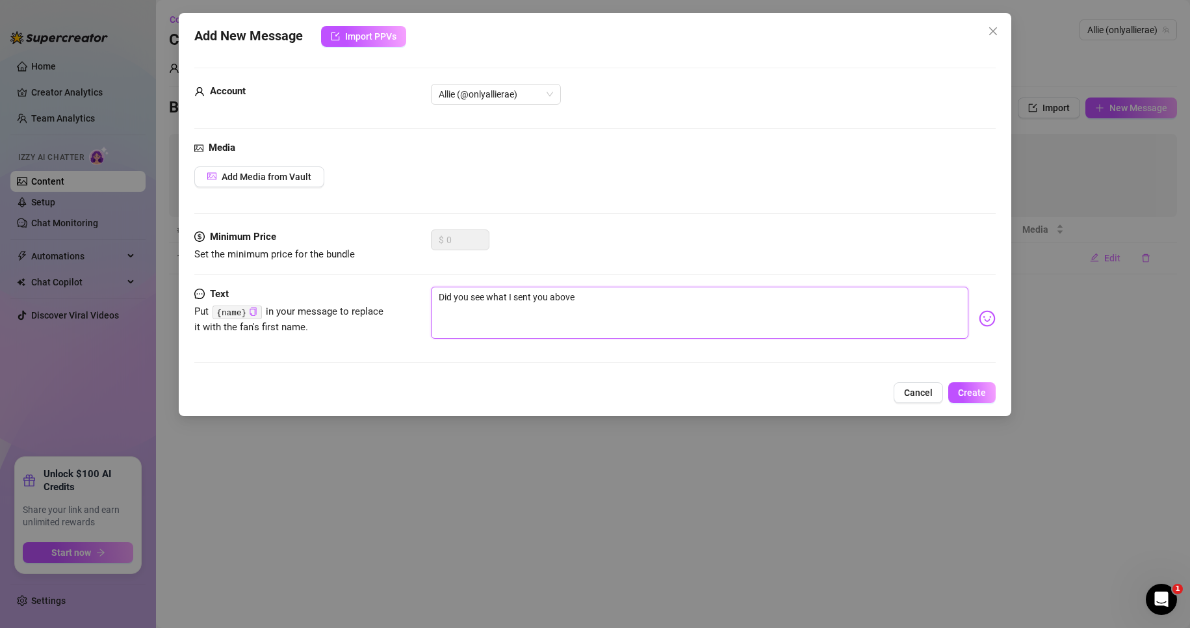
type textarea "Did you see what I sent you above?"
type textarea "Did you see what I sent you above? x"
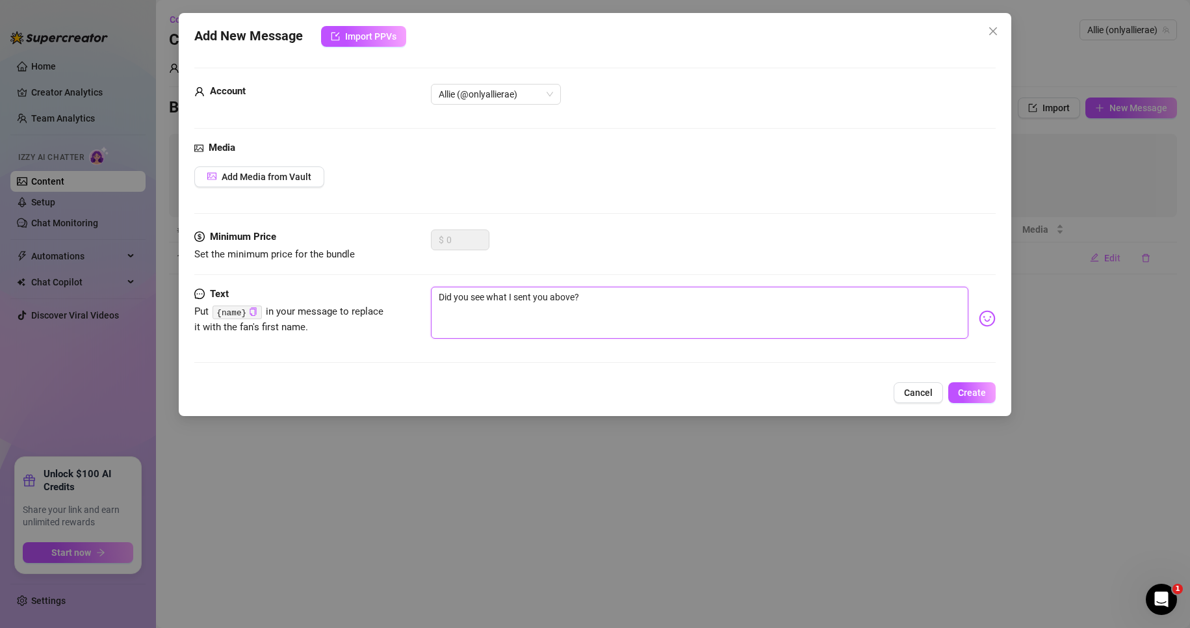
type textarea "Did you see what I sent you above? x"
type textarea "Did you see what I sent you above? xo"
type textarea "Did you see what I sent you above? xox"
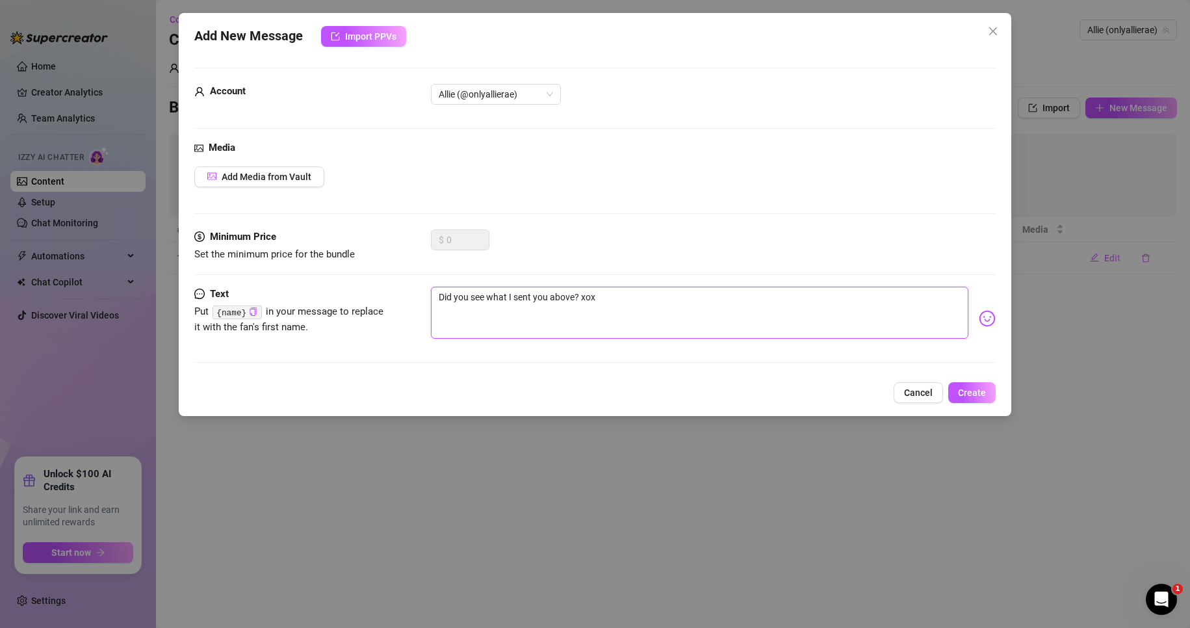
type textarea "Did you see what I sent you above? xoxo"
type textarea "Did you see what I sent you above? xoxo A"
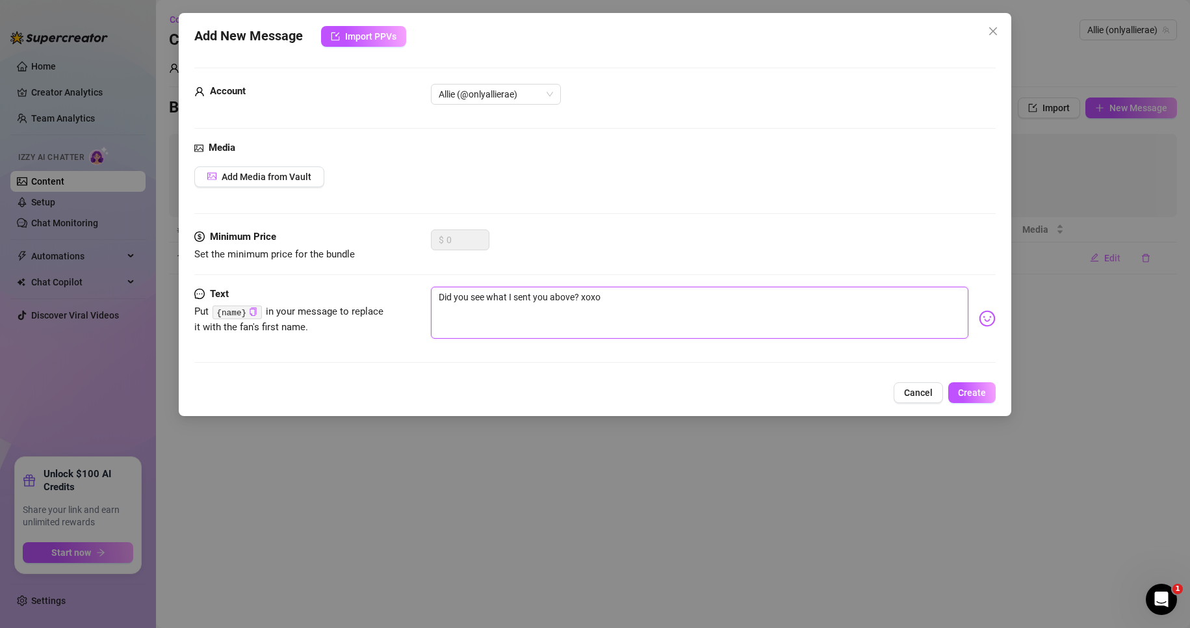
type textarea "Did you see what I sent you above? xoxo A"
type textarea "Did you see what I sent you above? xoxo Al"
type textarea "Did you see what I sent you above? xoxo All"
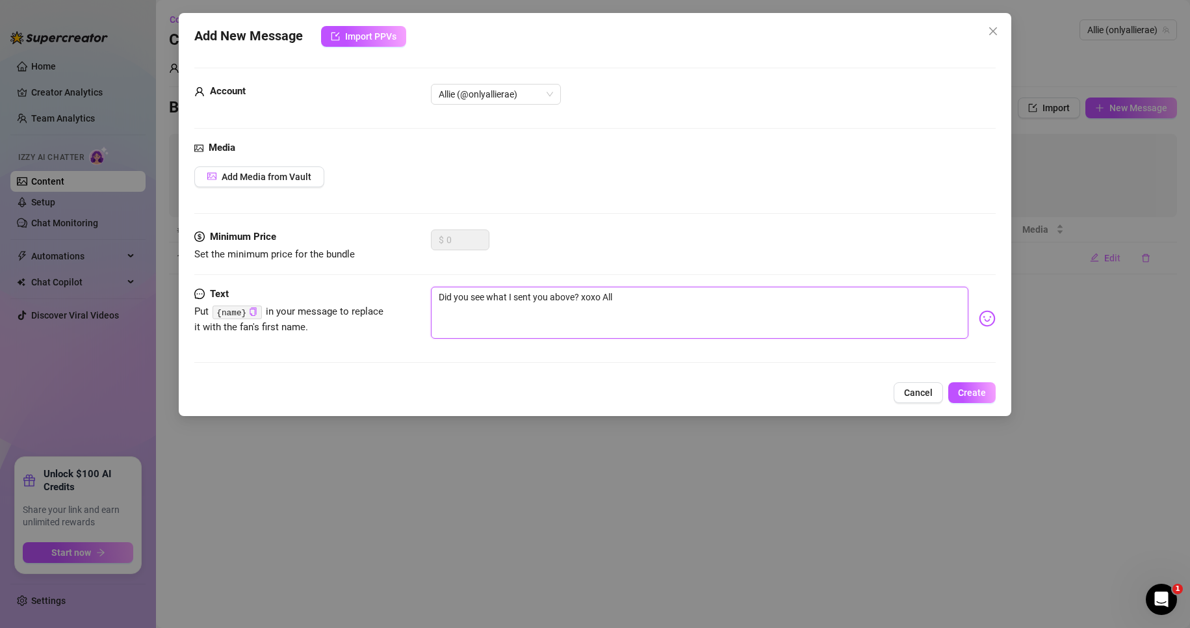
type textarea "Did you see what I sent you above? xoxo [MEDICAL_DATA]"
type textarea "Did you see what I sent you above? xoxo Allie"
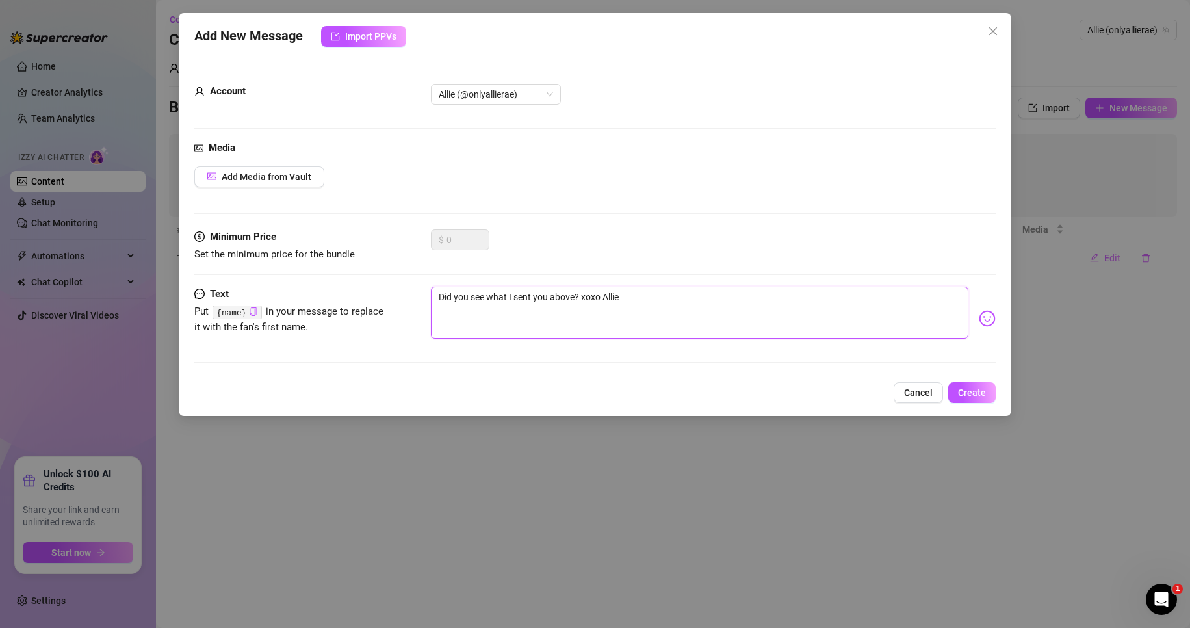
type textarea "Did you see what I sent you above? xoxo Allie"
type textarea "Did you see what I sent you above? xoxo Allie r"
type textarea "Did you see what I sent you above? xoxo [PERSON_NAME]"
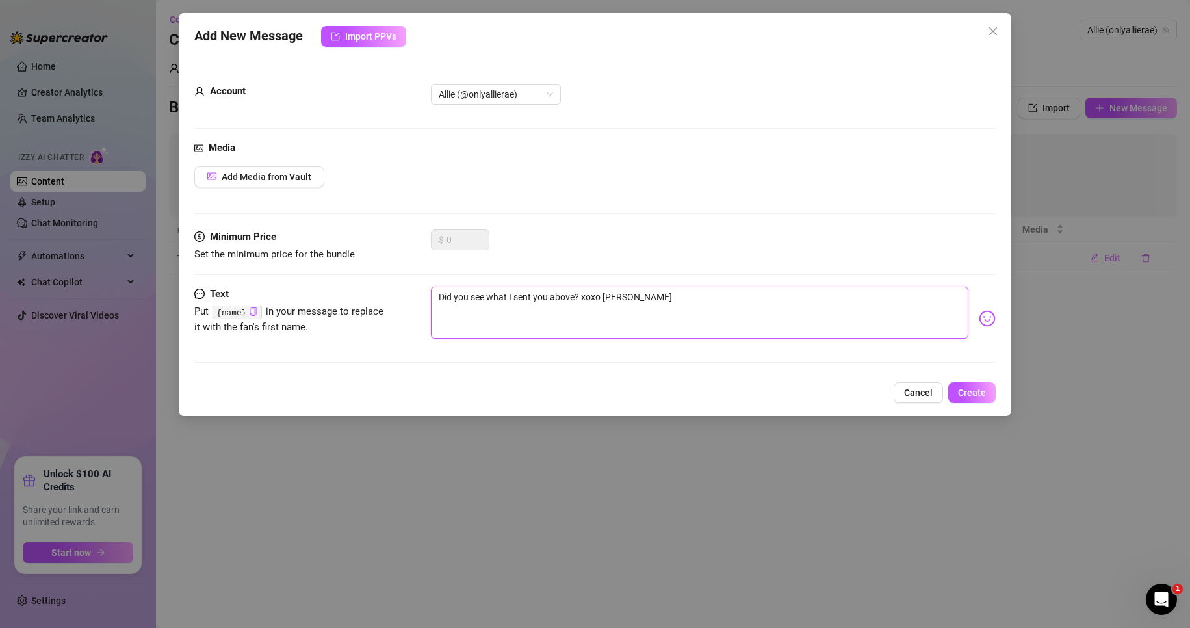
type textarea "Did you see what I sent you above? xoxo [PERSON_NAME]"
type textarea "Did you see what I sent you above? xoxo [PERSON_NAME] -"
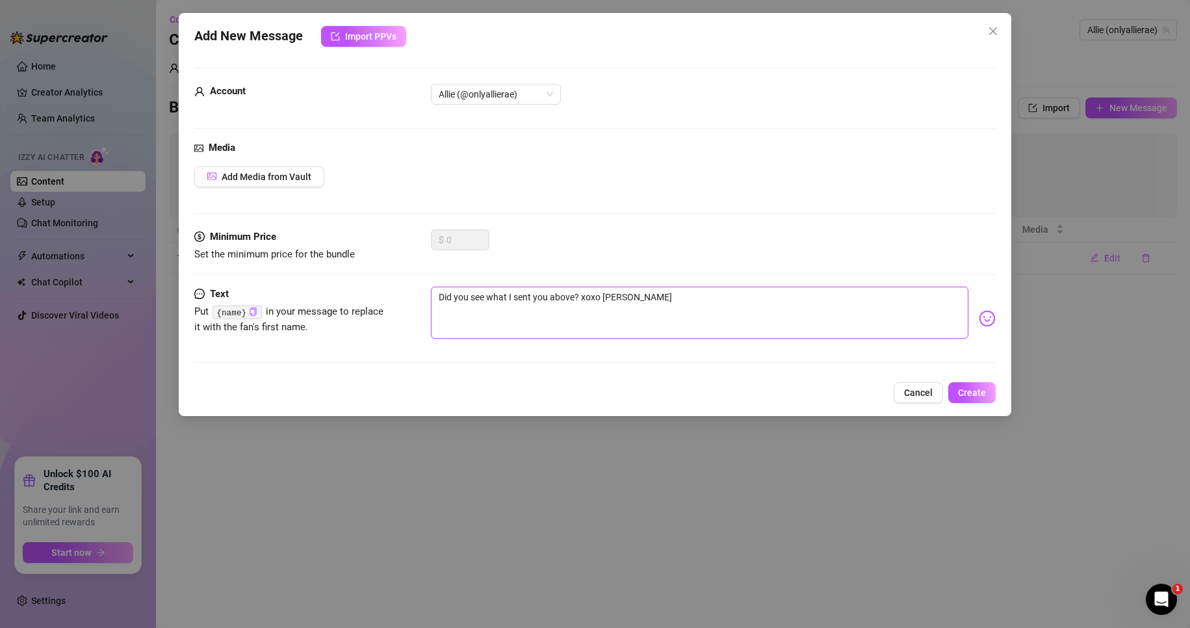
type textarea "Did you see what I sent you above? xoxo [PERSON_NAME] -"
type textarea "Did you see what I sent you above? xoxo [PERSON_NAME]"
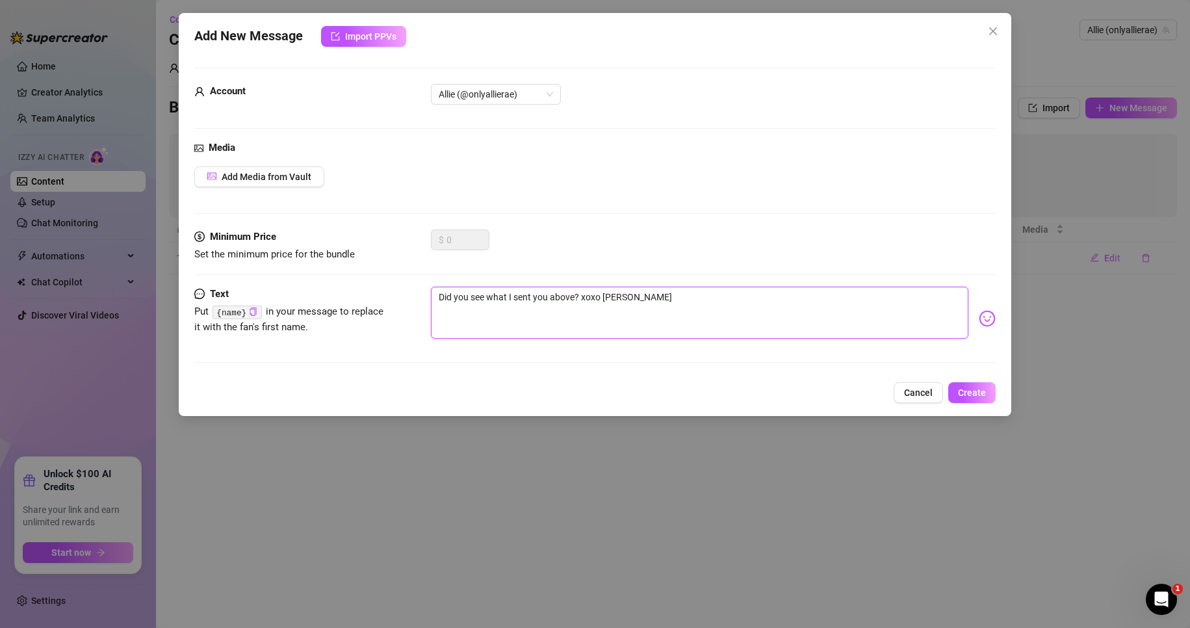
type textarea "Did you see what I sent you above? xoxo [PERSON_NAME]"
type textarea "Did you see what I sent you above? xoxo Allie r"
type textarea "Did you see what I sent you above? xoxo Allie"
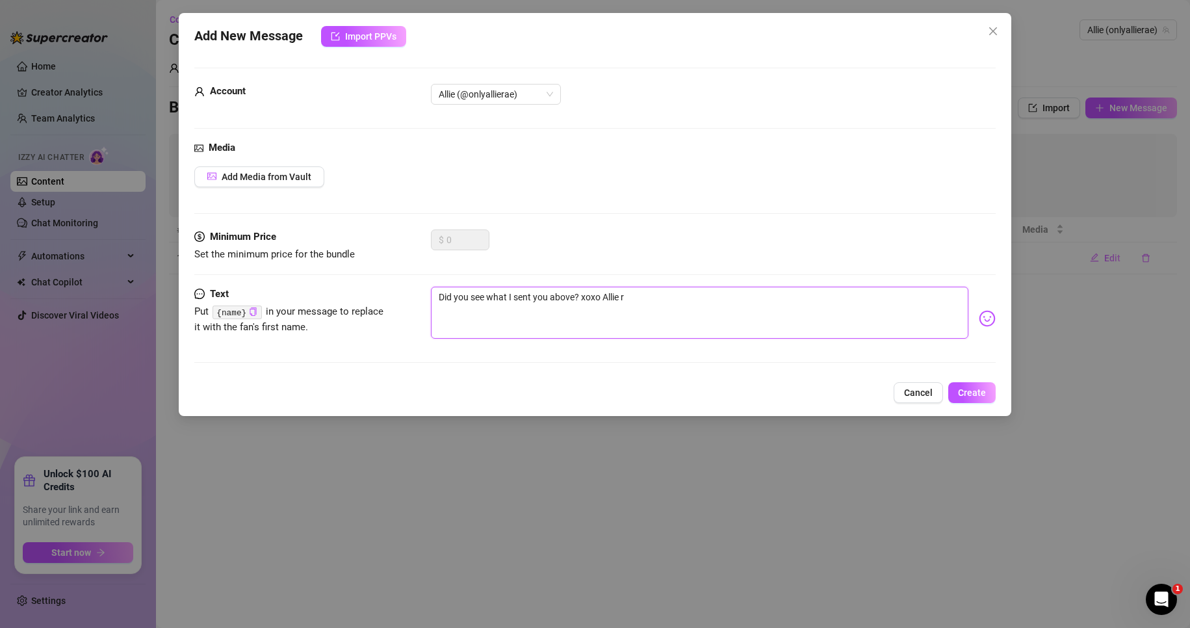
type textarea "Did you see what I sent you above? xoxo Allie"
type textarea "Did you see what I sent you above? xoxo Allie R"
type textarea "Did you see what I sent you above? xoxo [PERSON_NAME]"
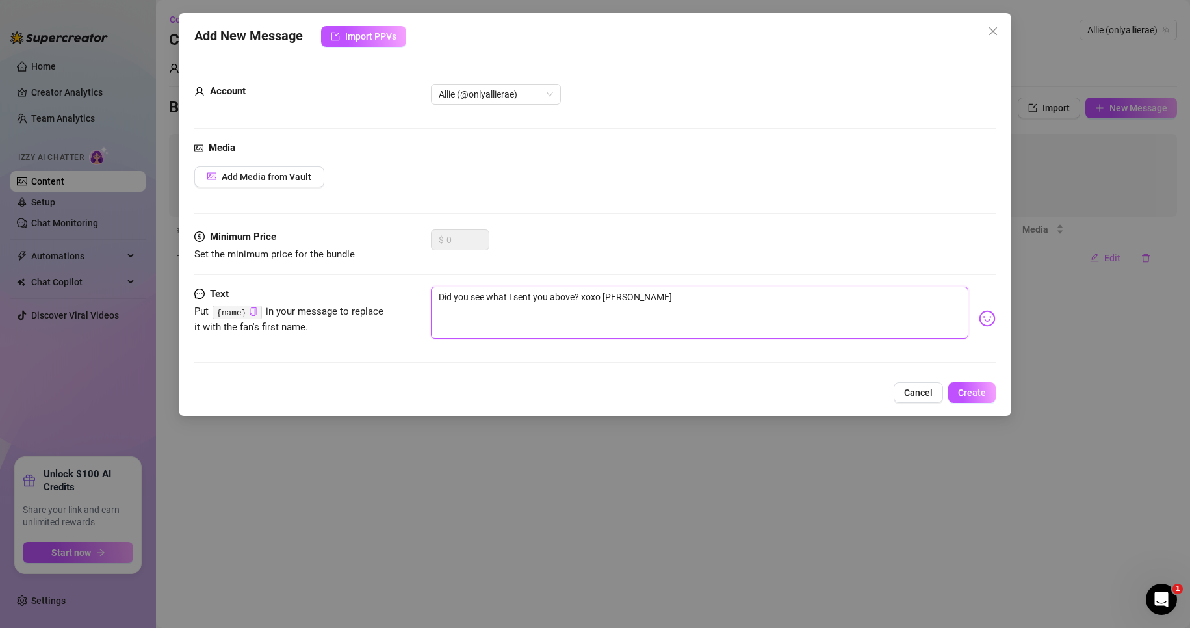
type textarea "Did you see what I sent you above? xoxo [PERSON_NAME]"
type textarea "Did you see what I sent you above? xoxo Allie R"
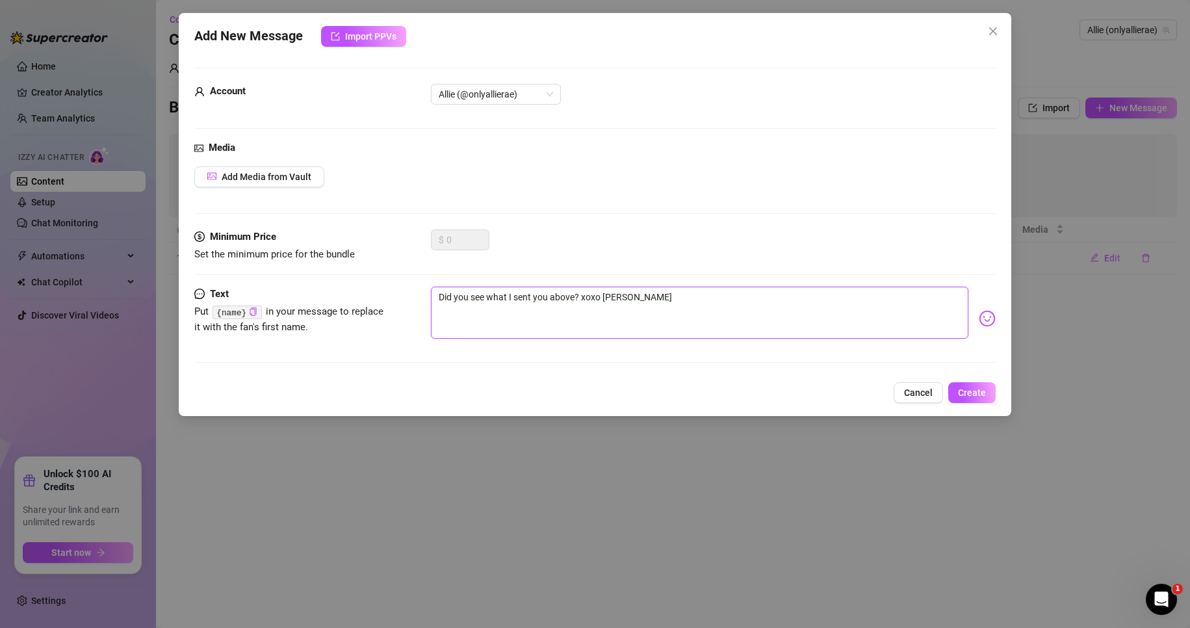
type textarea "Did you see what I sent you above? xoxo Allie R"
type textarea "Did you see what I sent you above? xoxo Allie"
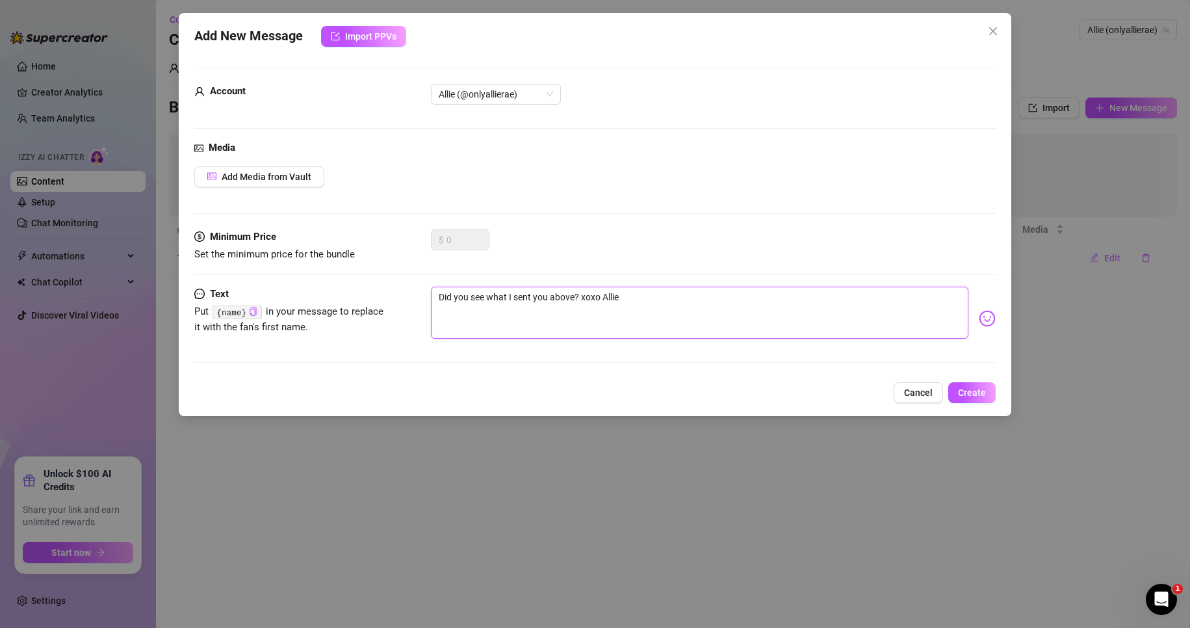
type textarea "Did you see what I sent you above? xoxo [MEDICAL_DATA]"
type textarea "Did you see what I sent you above? xoxo All"
type textarea "Did you see what I sent you above? xoxo Al"
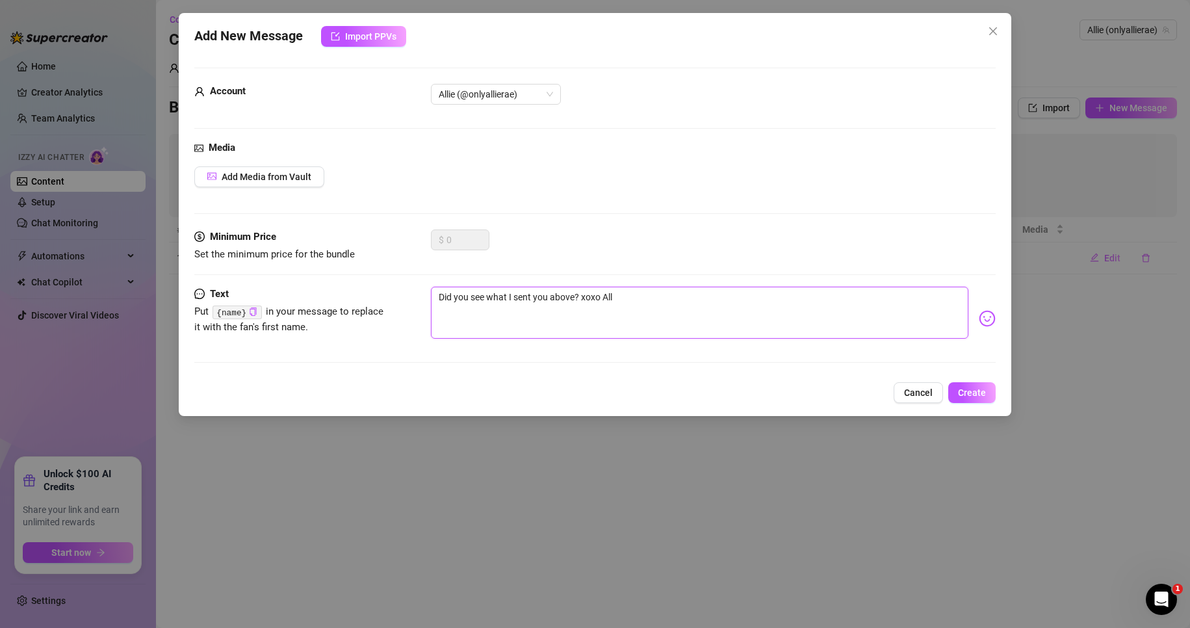
type textarea "Did you see what I sent you above? xoxo Al"
type textarea "Did you see what I sent you above? xoxo A"
type textarea "Did you see what I sent you above? xoxo"
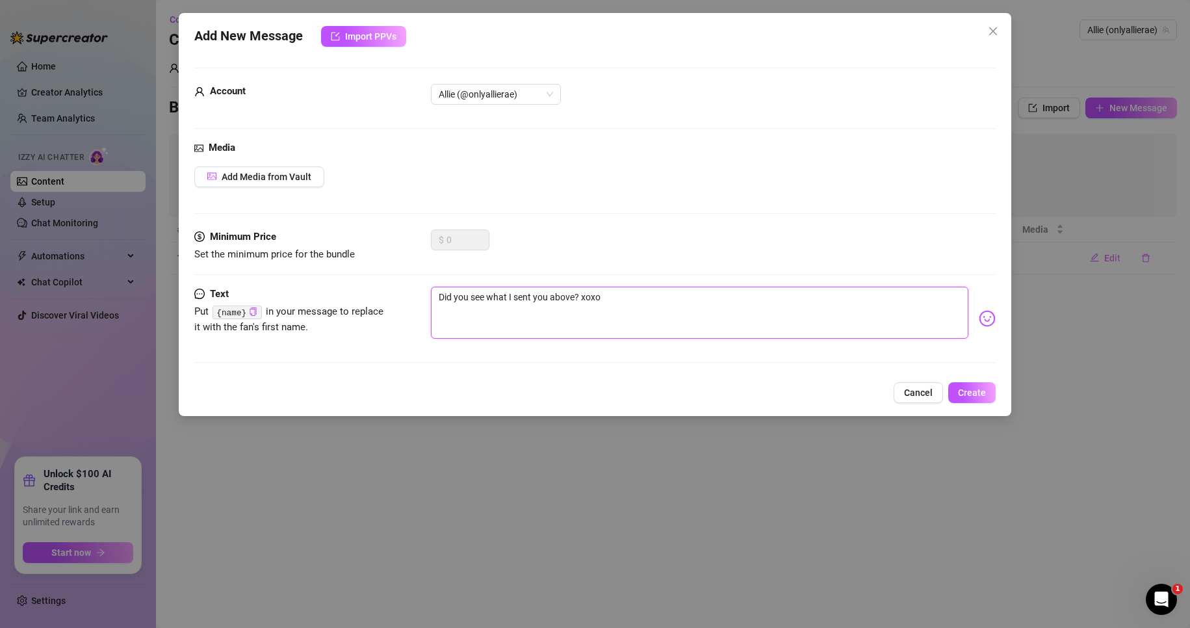
type textarea "Did you see what I sent you above? xoxo @"
type textarea "Did you see what I sent you above? xoxo @t"
type textarea "Did you see what I sent you above? xoxo @th"
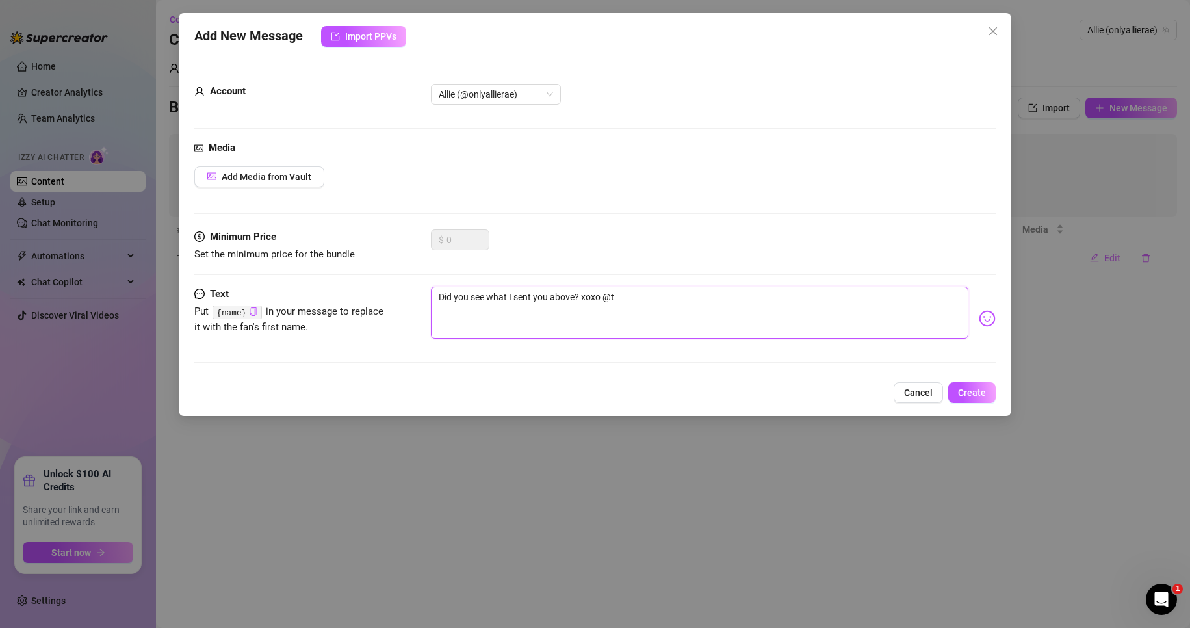
type textarea "Did you see what I sent you above? xoxo @th"
type textarea "Did you see what I sent you above? xoxo @the"
type textarea "Did you see what I sent you above? xoxo @thea"
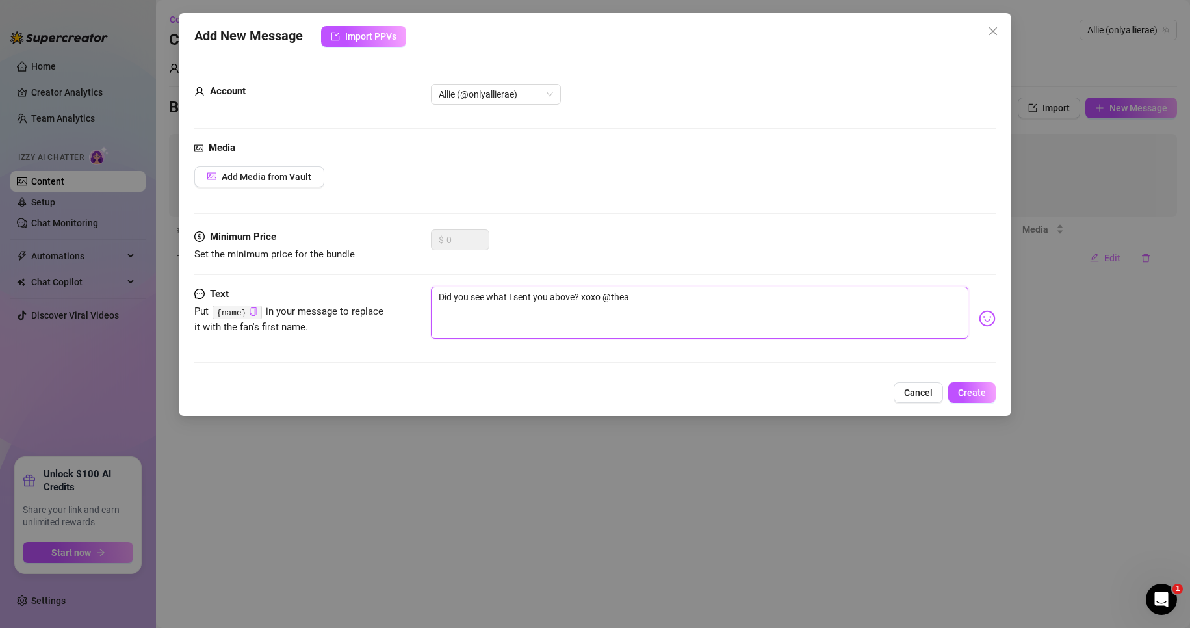
type textarea "Did you see what I sent you above? xoxo @theal"
type textarea "Did you see what I sent you above? xoxo @[PERSON_NAME]"
type textarea "Did you see what I sent you above? xoxo @thealli"
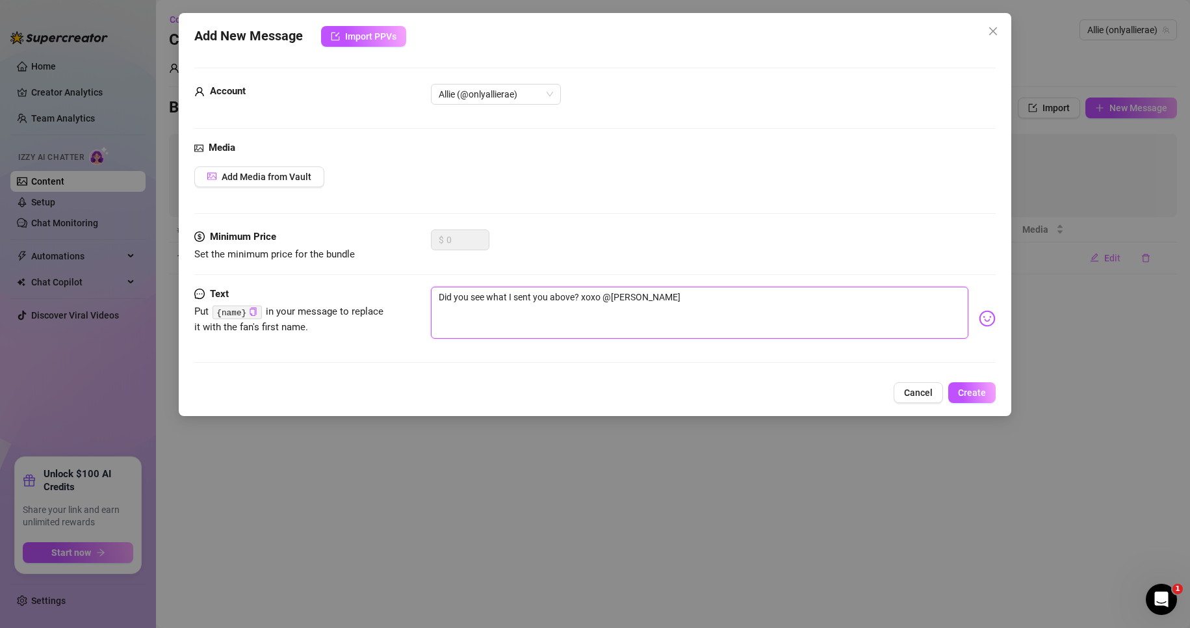
type textarea "Did you see what I sent you above? xoxo @thealli"
click at [980, 393] on span "Create" at bounding box center [972, 392] width 28 height 10
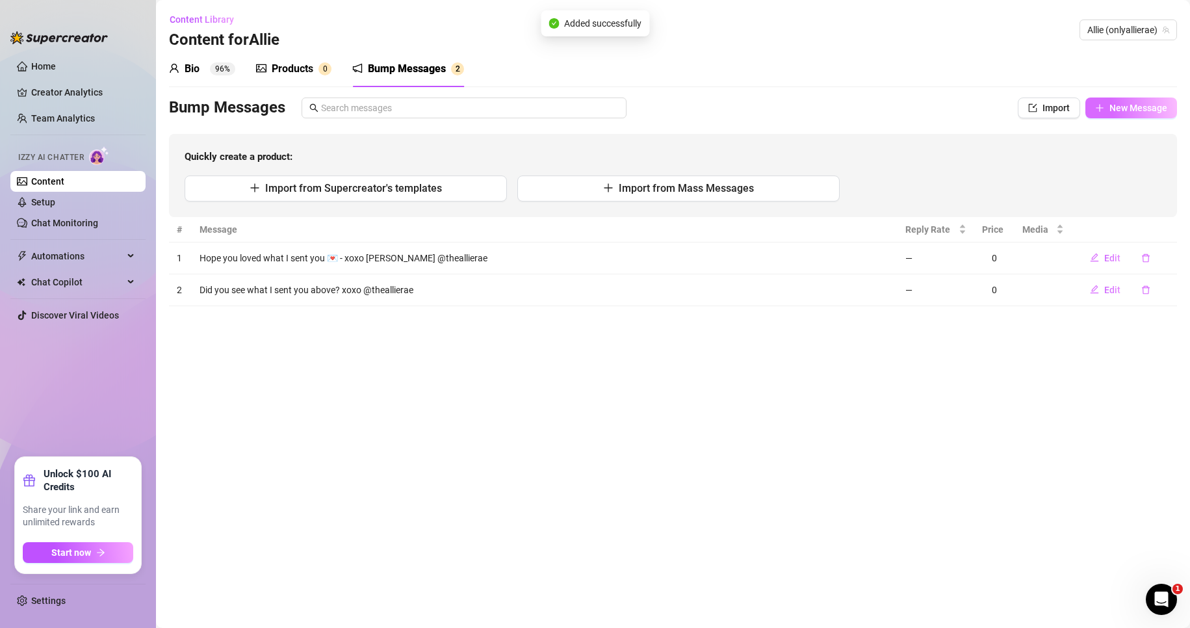
click at [1123, 104] on span "New Message" at bounding box center [1139, 108] width 58 height 10
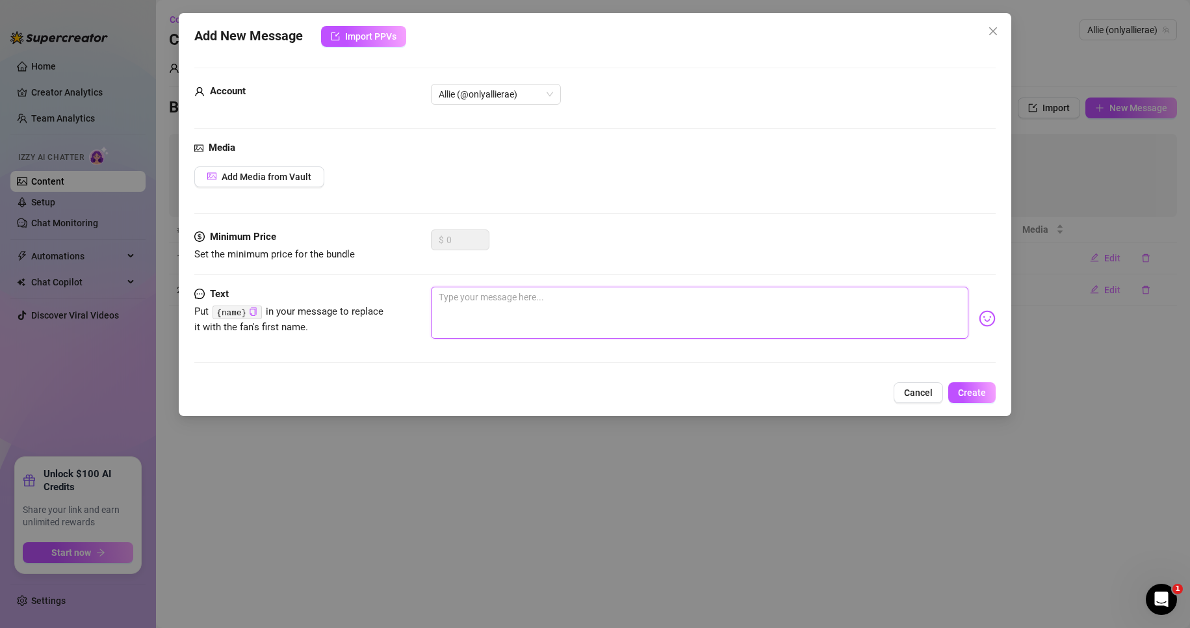
click at [712, 319] on textarea at bounding box center [700, 313] width 538 height 52
click at [434, 294] on textarea "I am online now if you wanna chat, but it will have to be over on @theallierae …" at bounding box center [700, 313] width 538 height 52
click at [885, 295] on textarea "Wanted to let you know that I am online now if you wanna chat, but it will have…" at bounding box center [700, 313] width 538 height 52
click at [943, 296] on textarea "Wanted to let you know that I am online now if you wanna chat, but it will have…" at bounding box center [700, 313] width 538 height 52
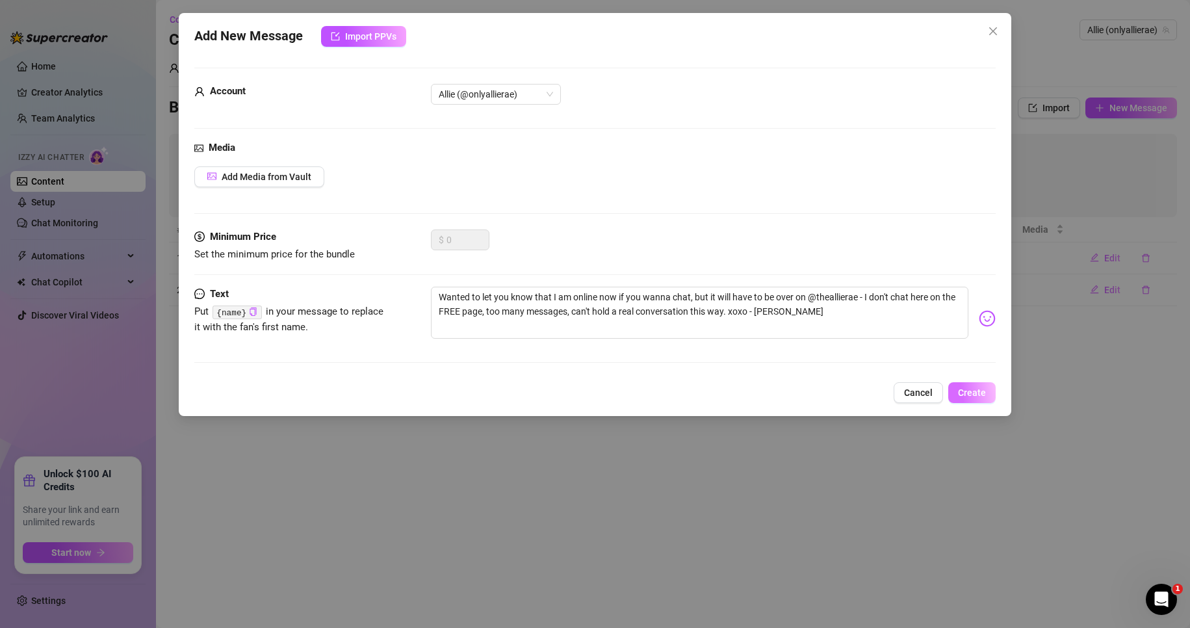
click at [974, 394] on span "Create" at bounding box center [972, 392] width 28 height 10
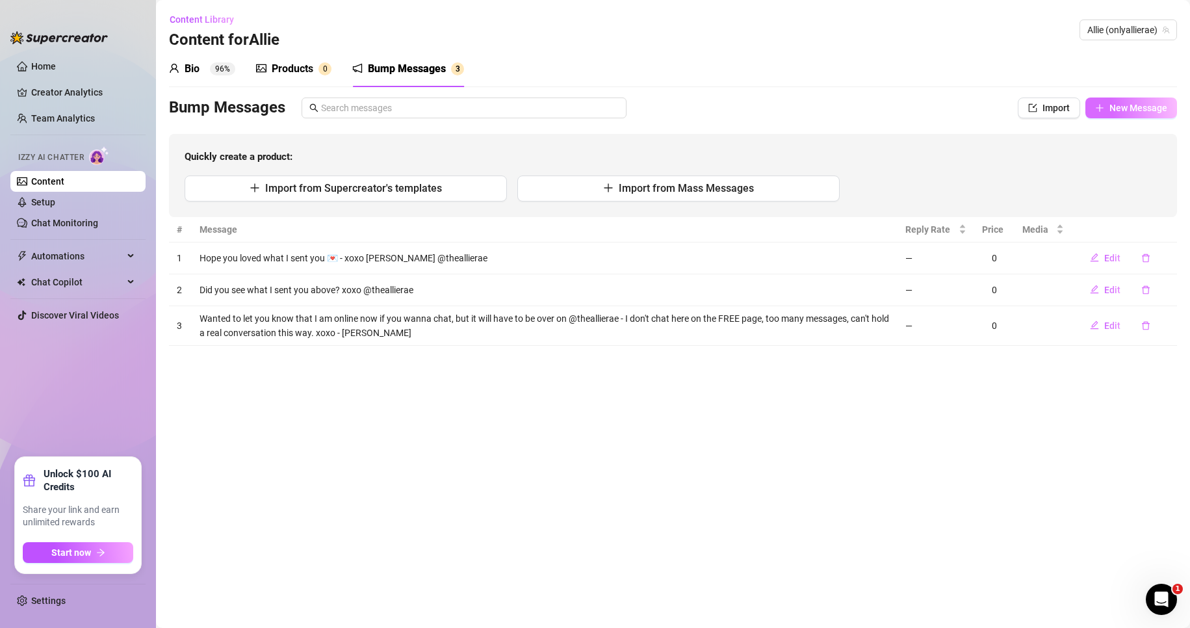
click at [1104, 109] on icon "plus" at bounding box center [1099, 107] width 9 height 9
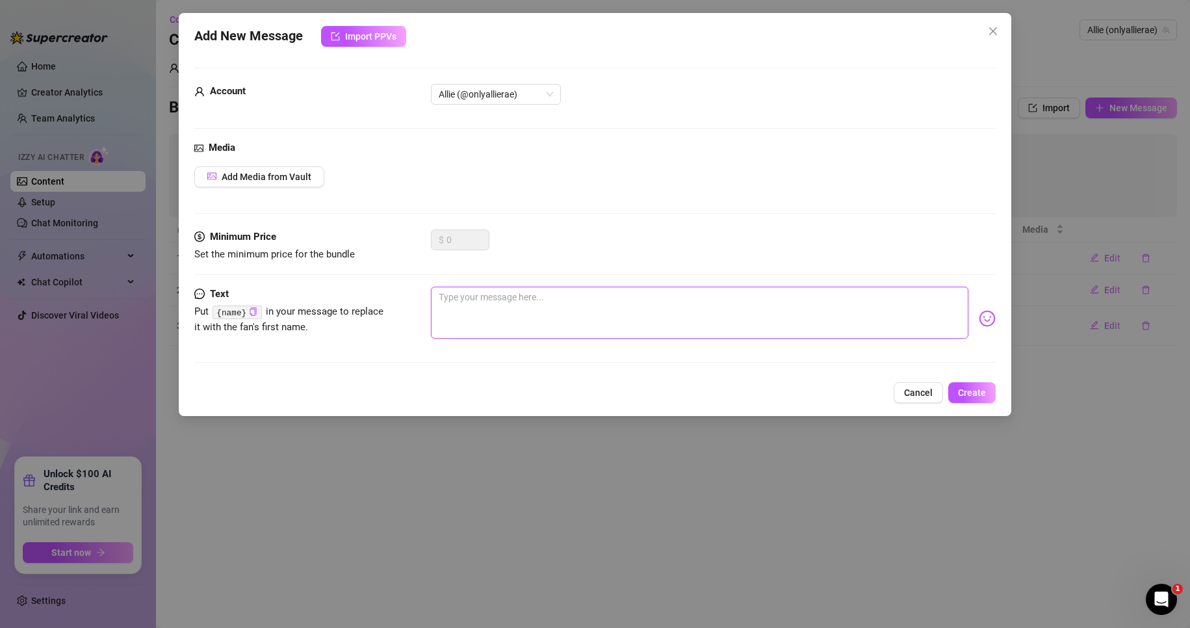
click at [514, 315] on textarea at bounding box center [700, 313] width 538 height 52
drag, startPoint x: 680, startPoint y: 304, endPoint x: 460, endPoint y: 300, distance: 219.7
click at [460, 300] on textarea "FYI - over on my main page @theallierae I am online now" at bounding box center [700, 313] width 538 height 52
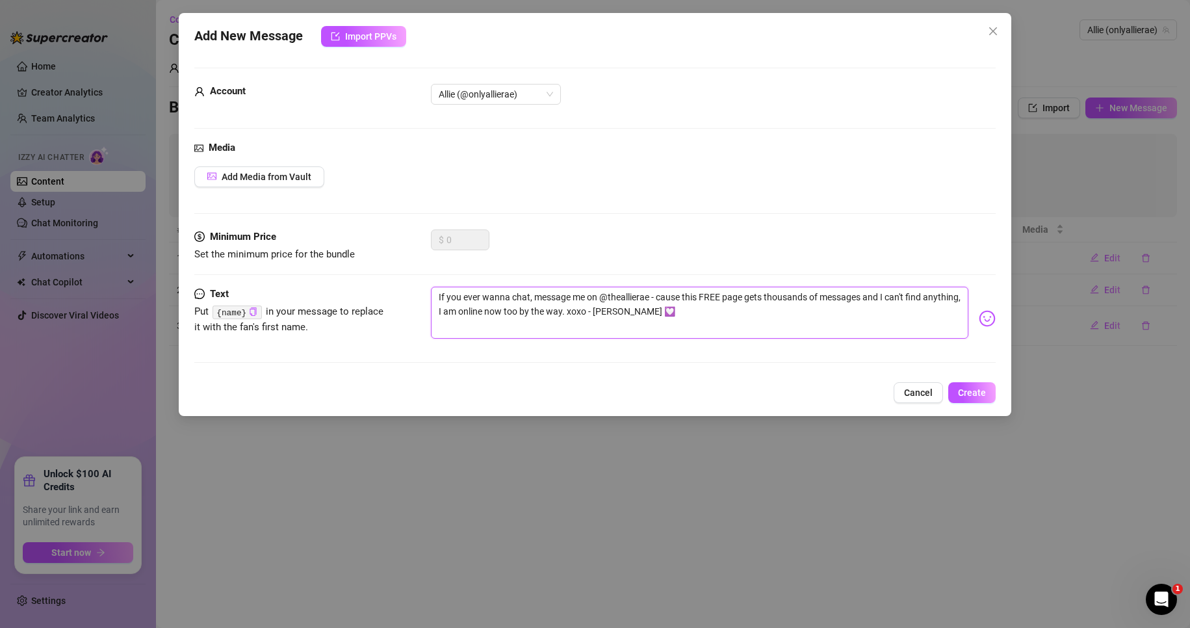
click at [764, 320] on textarea "If you ever wanna chat, message me on @theallierae - cause this FREE page gets …" at bounding box center [700, 313] width 538 height 52
click at [732, 314] on textarea "If you ever wanna chat, message me on @theallierae - cause this FREE page gets …" at bounding box center [700, 313] width 538 height 52
click at [967, 390] on span "Create" at bounding box center [972, 392] width 28 height 10
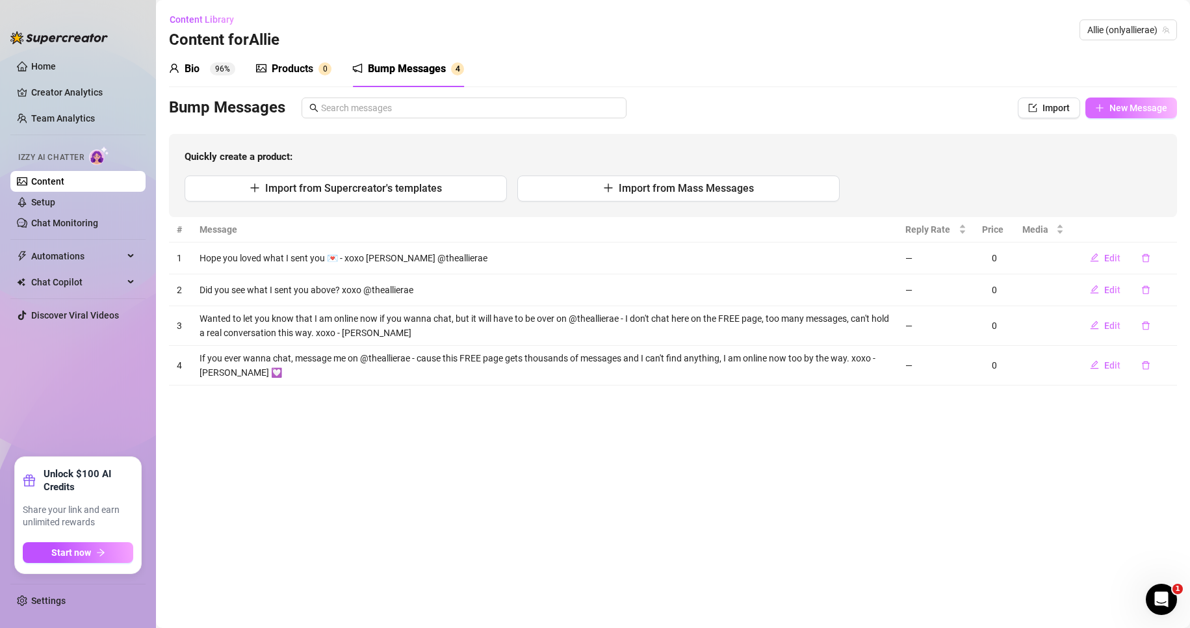
click at [1121, 106] on span "New Message" at bounding box center [1139, 108] width 58 height 10
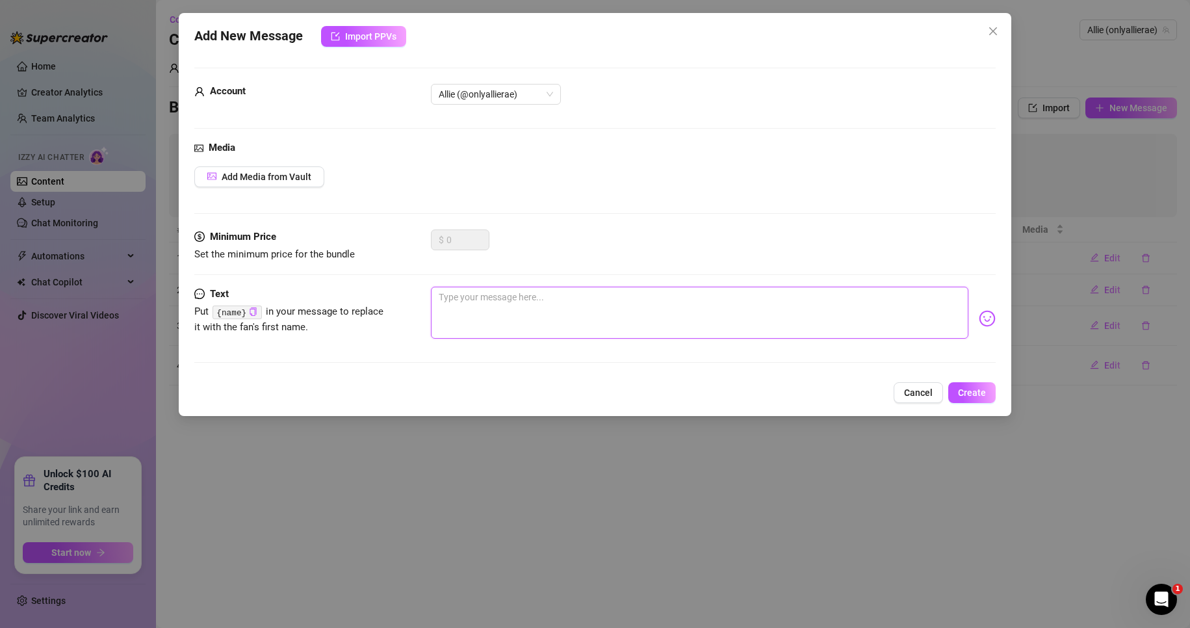
click at [551, 311] on textarea at bounding box center [700, 313] width 538 height 52
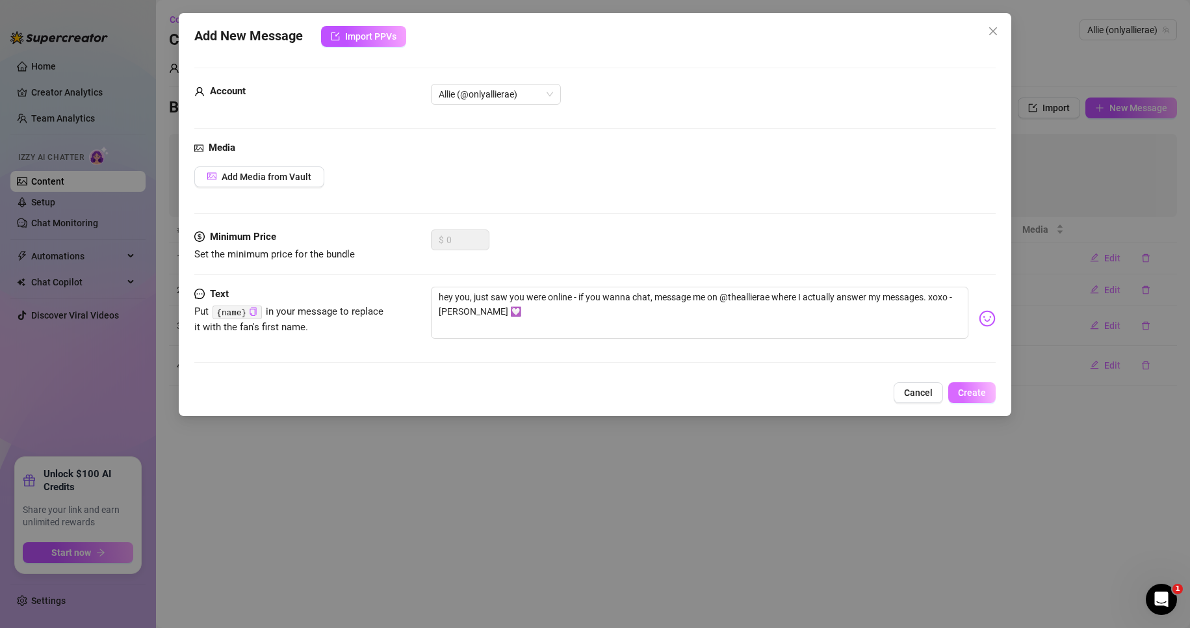
click at [974, 393] on span "Create" at bounding box center [972, 392] width 28 height 10
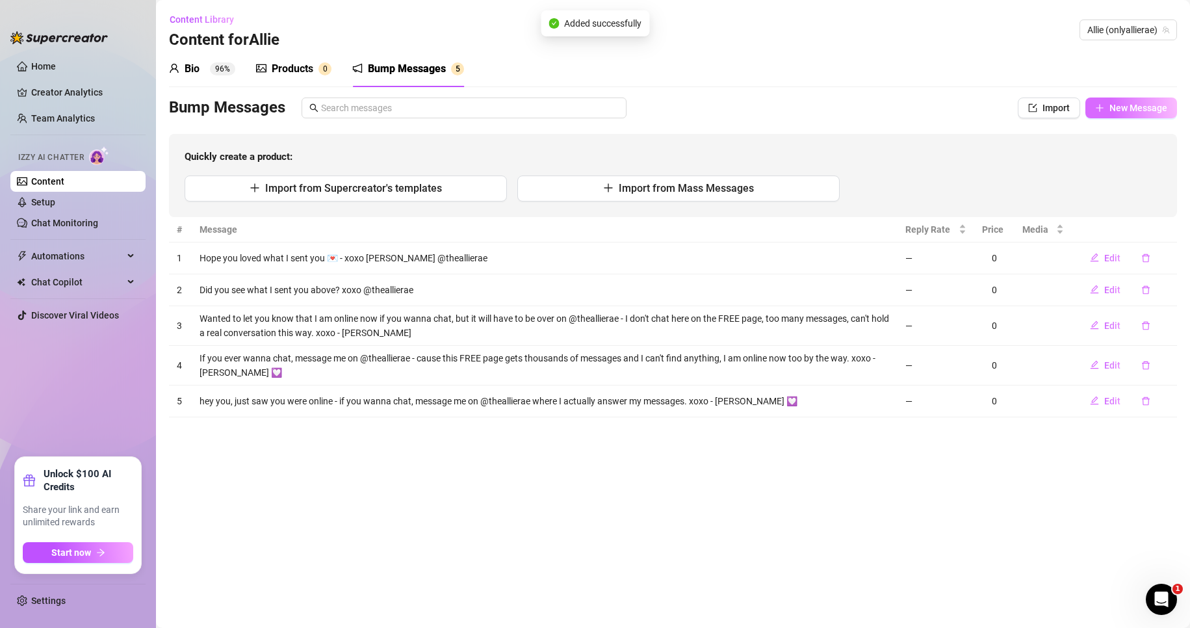
click at [1141, 104] on span "New Message" at bounding box center [1139, 108] width 58 height 10
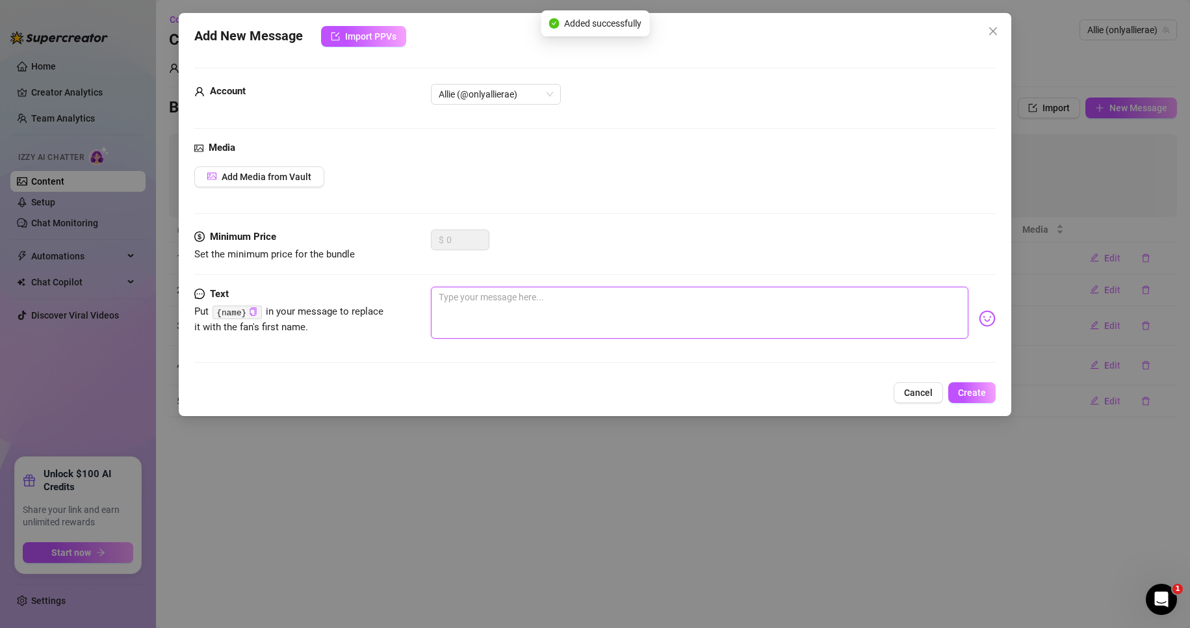
click at [618, 294] on textarea at bounding box center [700, 313] width 538 height 52
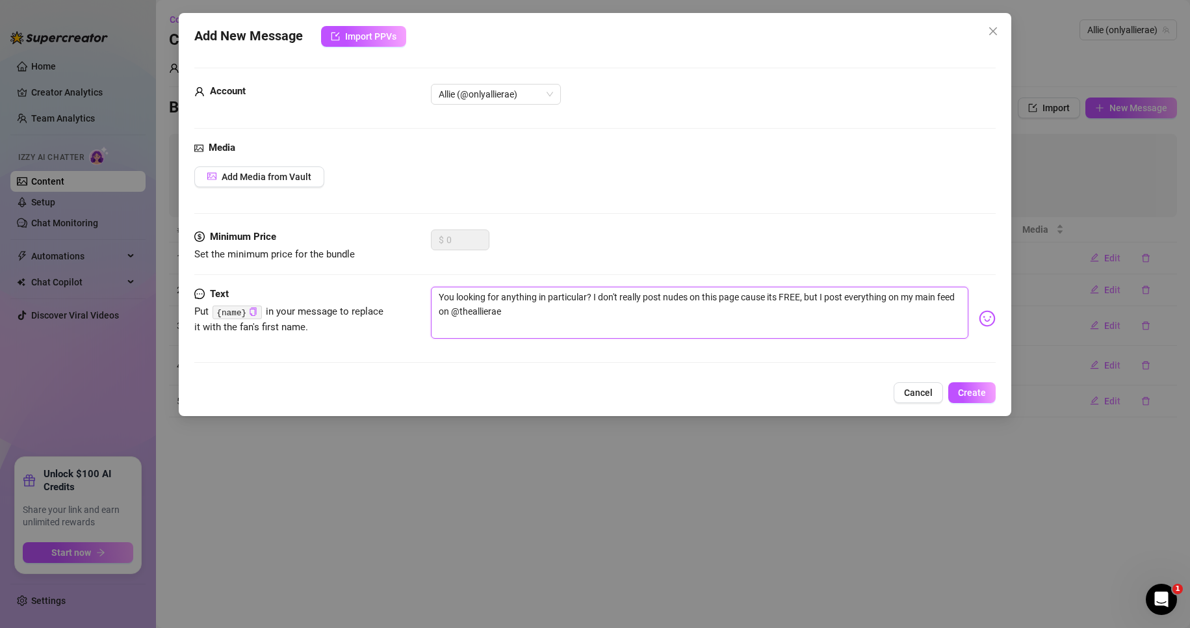
drag, startPoint x: 691, startPoint y: 297, endPoint x: 721, endPoint y: 299, distance: 30.0
click at [721, 299] on textarea "You looking for anything in particular? I don't really post nudes on this page …" at bounding box center [700, 313] width 538 height 52
click at [768, 297] on textarea "You looking for anything in particular? I don't really post nudes on this page …" at bounding box center [700, 313] width 538 height 52
click at [787, 296] on textarea "You looking for anything in particular? I don't really post nudes on this page …" at bounding box center [700, 313] width 538 height 52
click at [774, 296] on textarea "You looking for anything in particular? I don't really post nudes on this page …" at bounding box center [700, 313] width 538 height 52
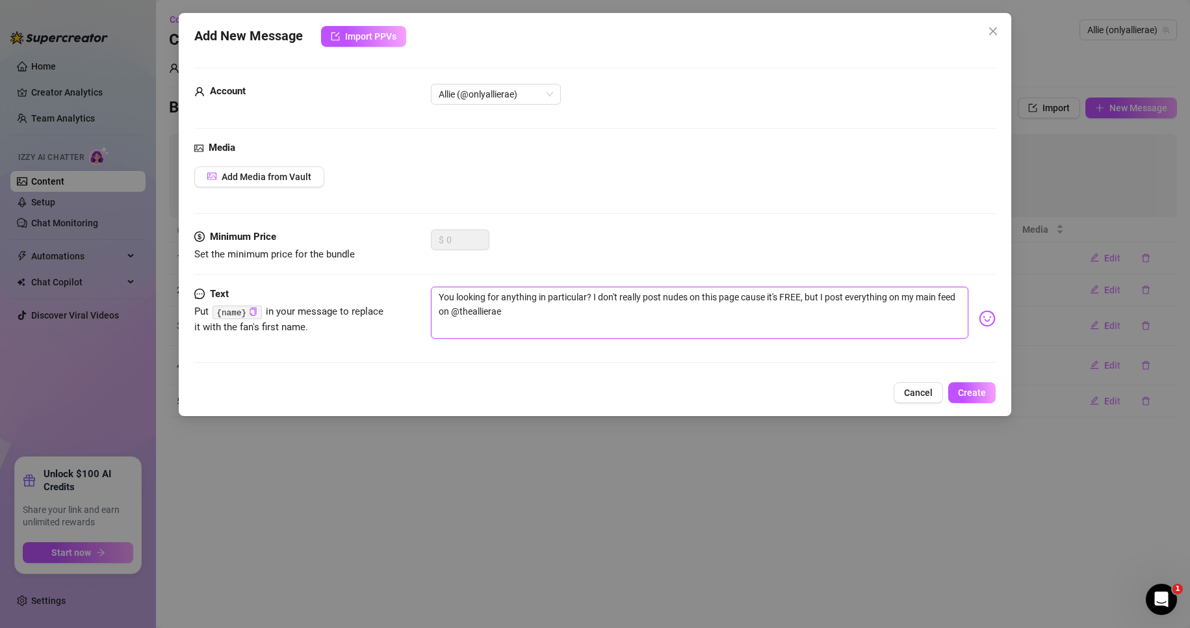
click at [686, 295] on textarea "You looking for anything in particular? I don't really post nudes on this page …" at bounding box center [700, 313] width 538 height 52
click at [678, 311] on textarea "You looking for anything in particular? I don't really post nudes or explicit s…" at bounding box center [700, 313] width 538 height 52
click at [550, 312] on textarea "You looking for anything in particular? I don't really post nudes or explicit s…" at bounding box center [700, 313] width 538 height 52
click at [984, 391] on span "Create" at bounding box center [972, 392] width 28 height 10
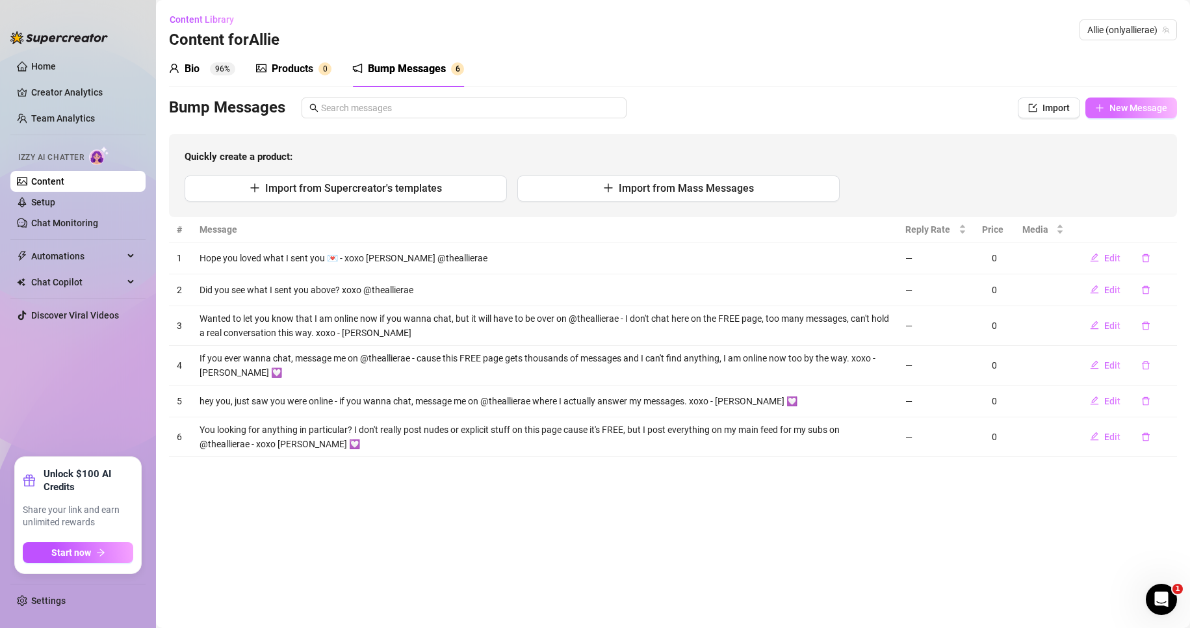
click at [1160, 109] on span "New Message" at bounding box center [1139, 108] width 58 height 10
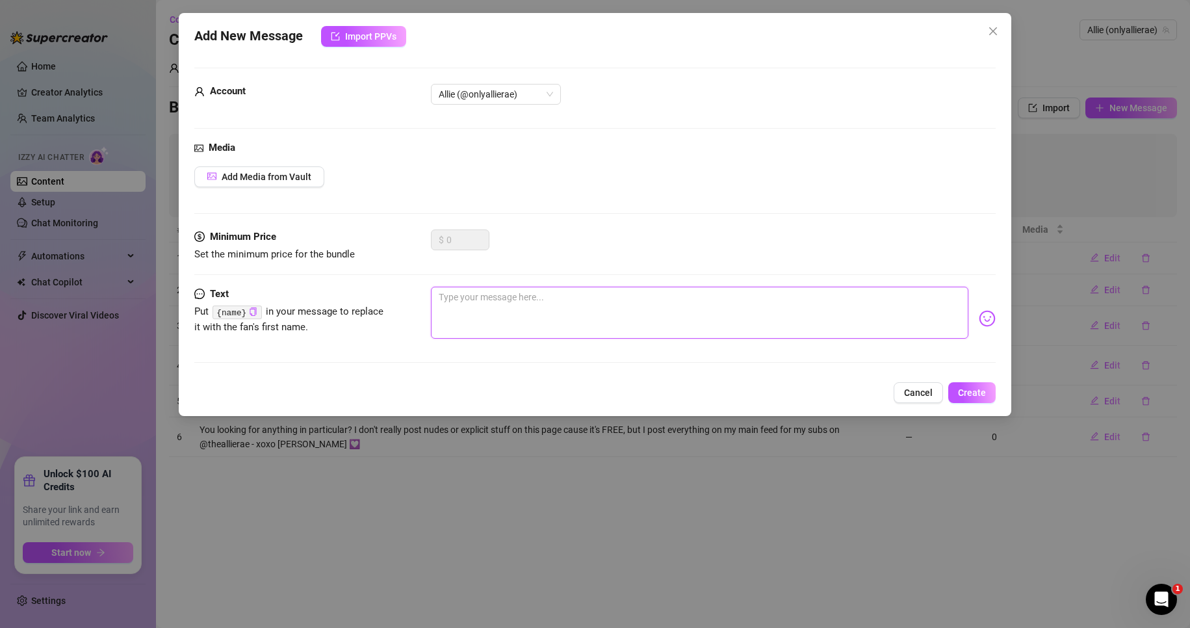
click at [485, 306] on textarea at bounding box center [700, 313] width 538 height 52
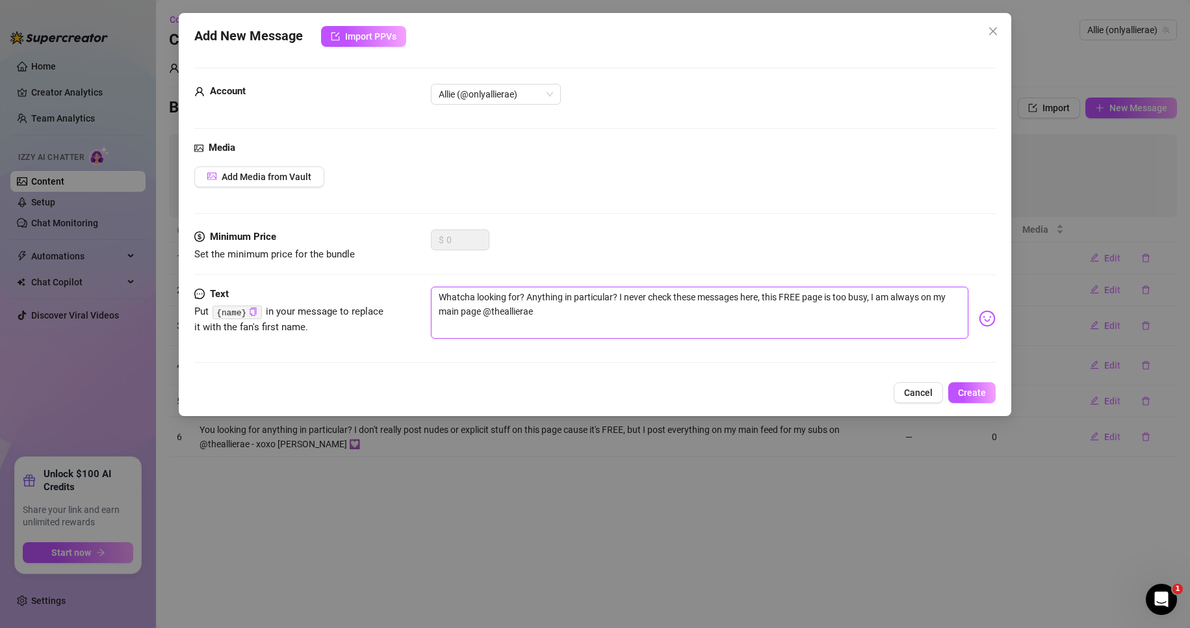
click at [704, 326] on textarea "Whatcha looking for? Anything in particular? I never check these messages here,…" at bounding box center [700, 313] width 538 height 52
click at [984, 393] on span "Create" at bounding box center [972, 392] width 28 height 10
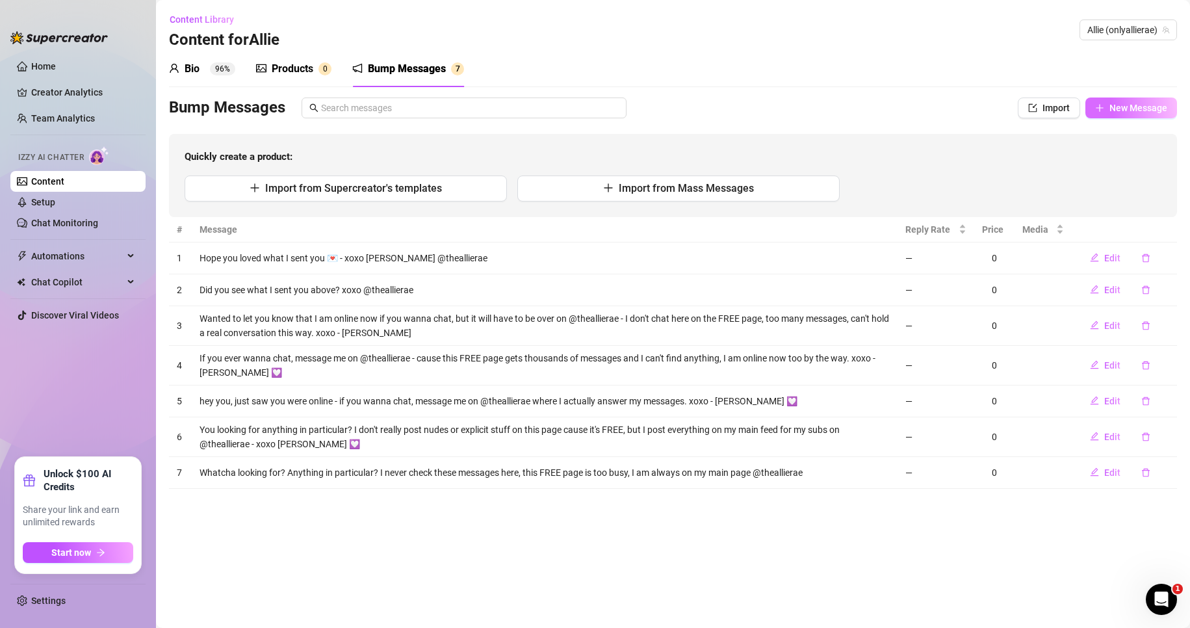
click at [1148, 111] on span "New Message" at bounding box center [1139, 108] width 58 height 10
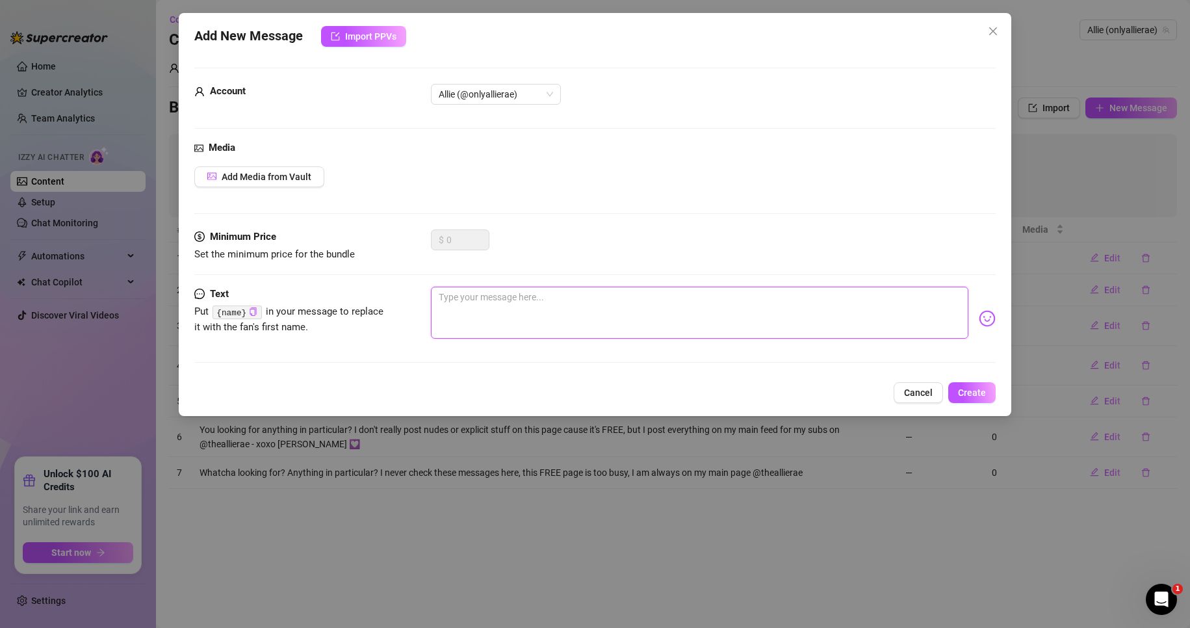
click at [501, 327] on textarea at bounding box center [700, 313] width 538 height 52
click at [697, 300] on textarea "hii, just popping in my messages here for the first time in forever. I spend al…" at bounding box center [700, 313] width 538 height 52
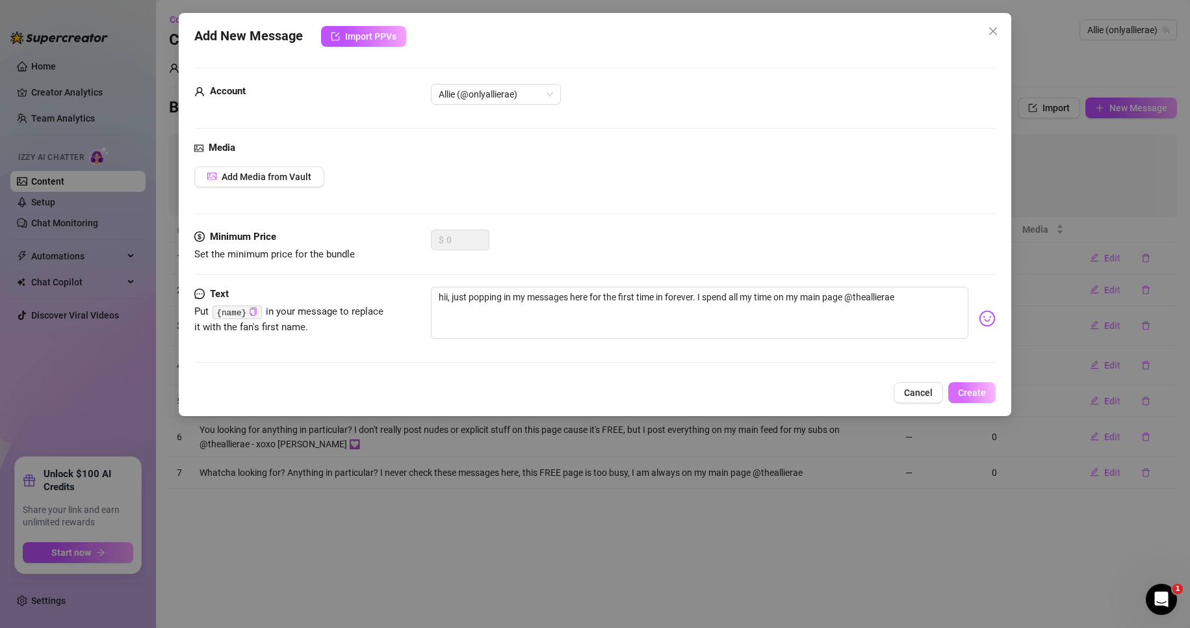
click at [972, 395] on span "Create" at bounding box center [972, 392] width 28 height 10
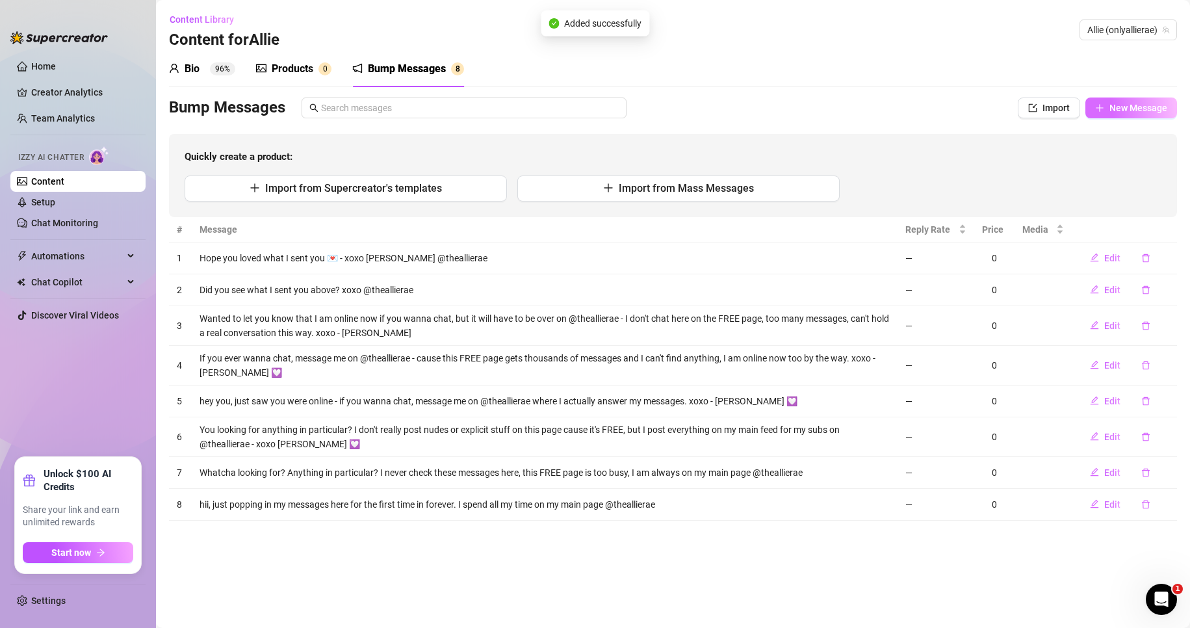
click at [1117, 111] on span "New Message" at bounding box center [1139, 108] width 58 height 10
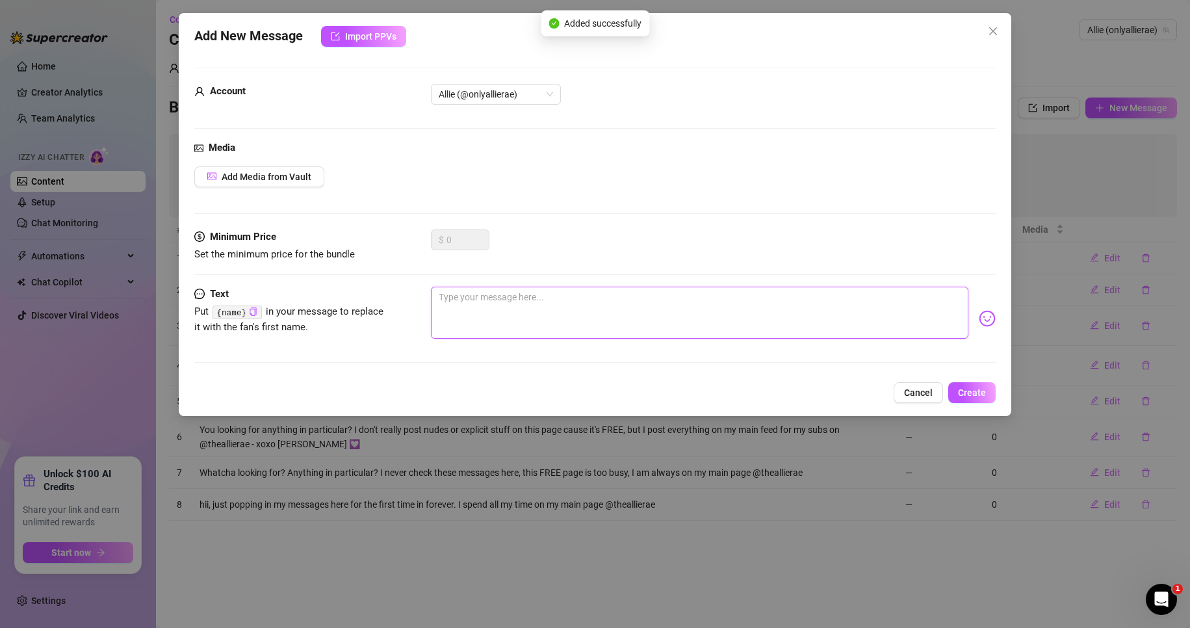
click at [684, 287] on textarea at bounding box center [700, 313] width 538 height 52
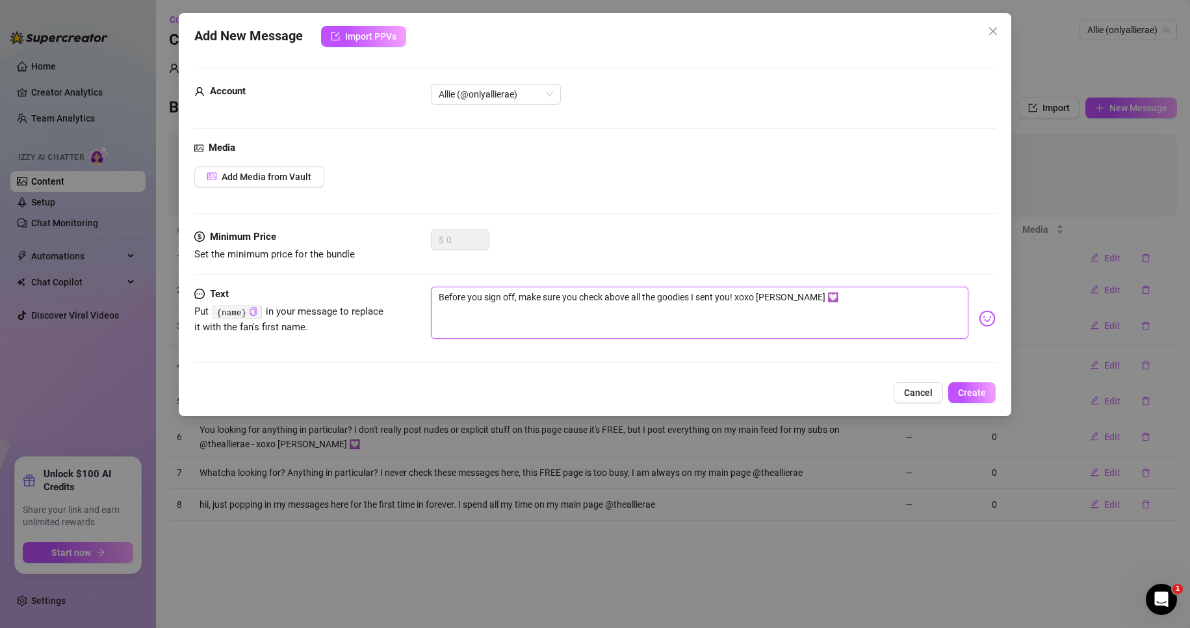
click at [828, 302] on textarea "Before you sign off, make sure you check above all the goodies I sent you! xoxo…" at bounding box center [700, 313] width 538 height 52
click at [436, 296] on textarea "Before you sign off, make sure you check above all the goodies I sent you! xoxo…" at bounding box center [700, 313] width 538 height 52
click at [914, 304] on textarea "oh, and before you sign off, make sure you check above all the goodies I sent y…" at bounding box center [700, 313] width 538 height 52
click at [978, 390] on span "Create" at bounding box center [972, 392] width 28 height 10
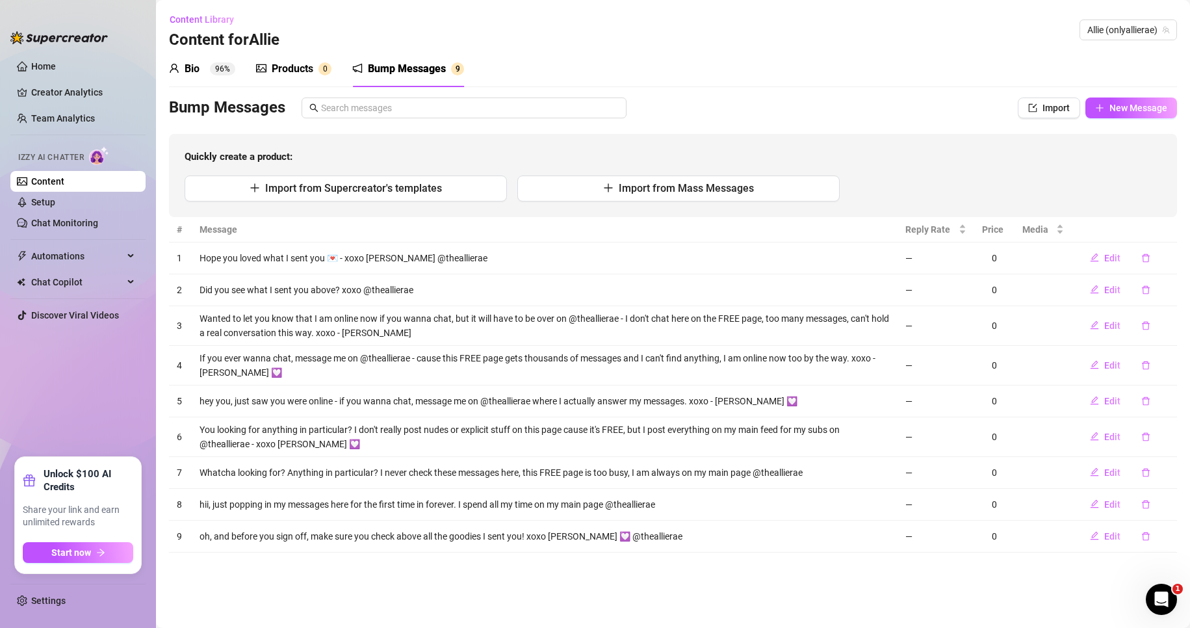
click at [192, 68] on div "Bio" at bounding box center [192, 69] width 15 height 16
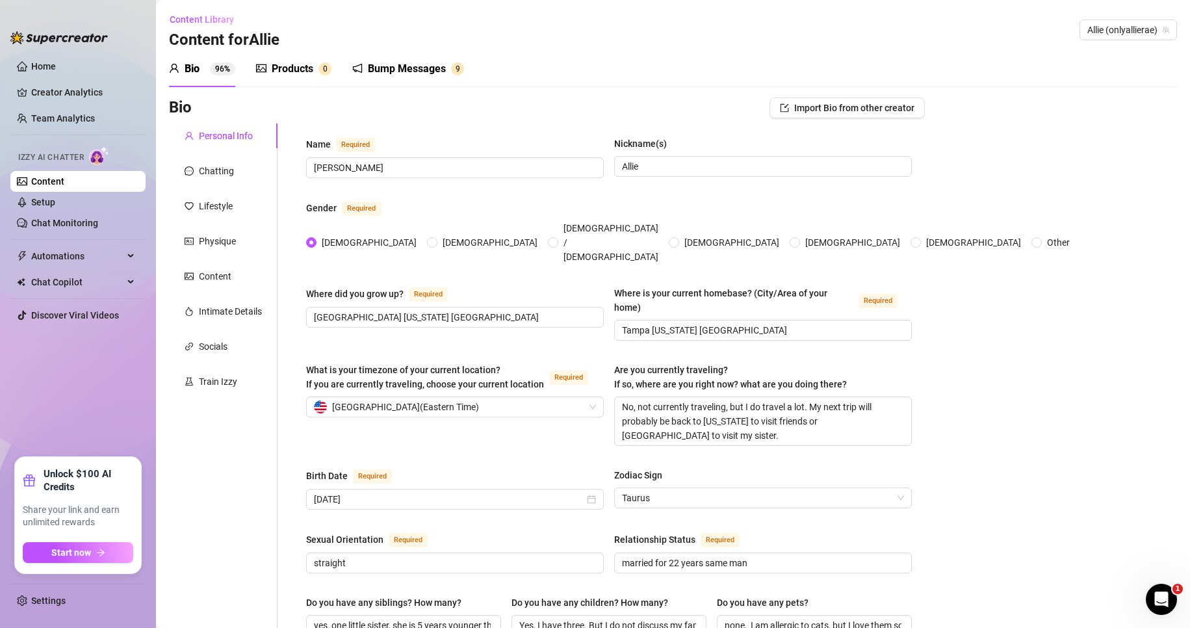
drag, startPoint x: 287, startPoint y: 68, endPoint x: 296, endPoint y: 66, distance: 8.5
click at [289, 68] on div "Products" at bounding box center [293, 69] width 42 height 16
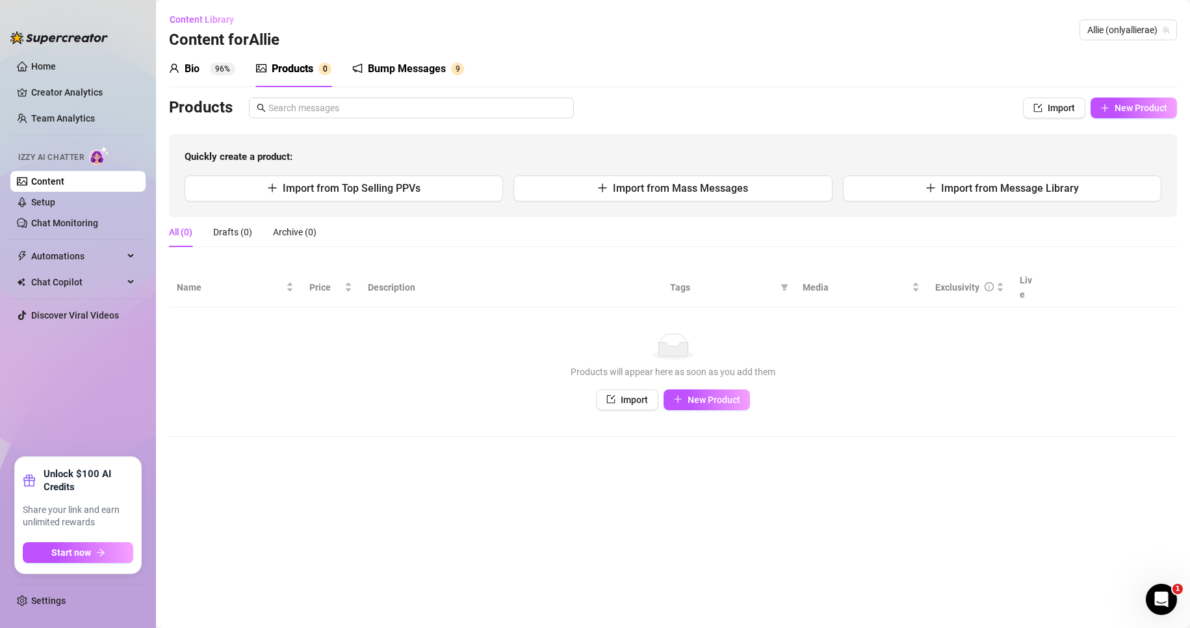
click at [406, 65] on div "Bump Messages" at bounding box center [407, 69] width 78 height 16
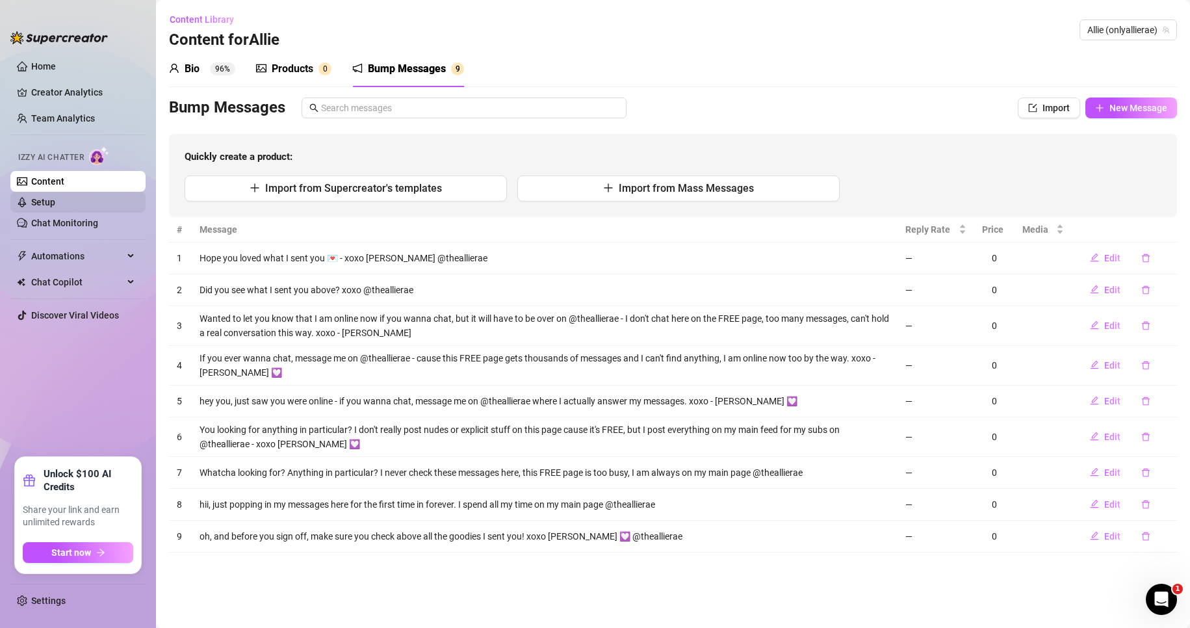
click at [54, 200] on link "Setup" at bounding box center [43, 202] width 24 height 10
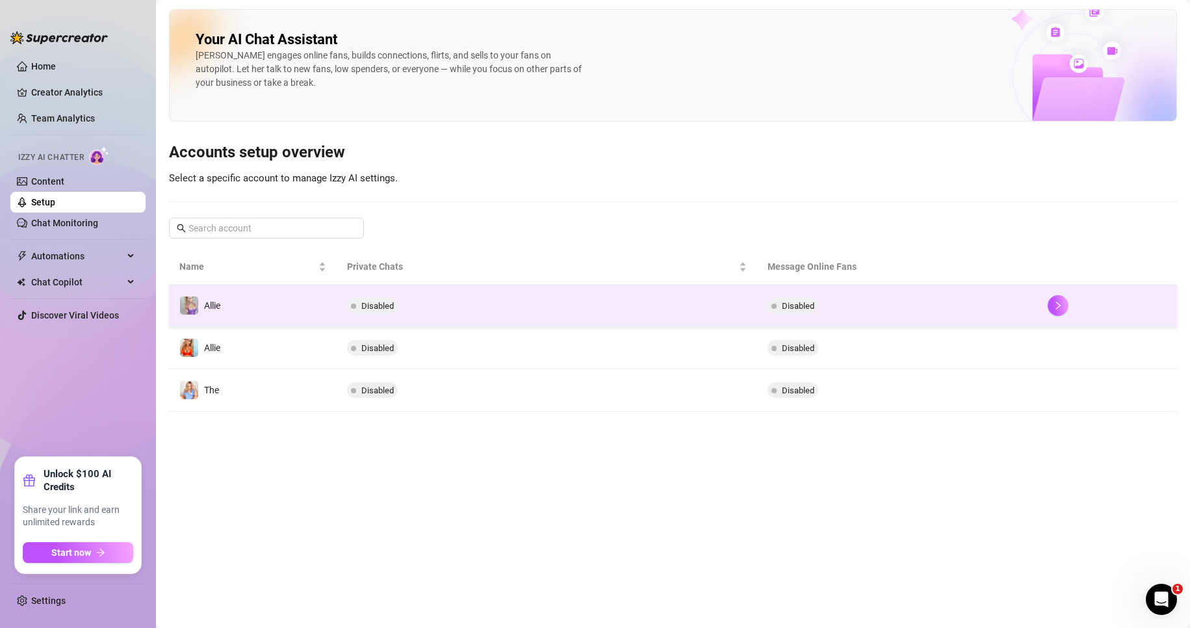
click at [969, 311] on td "Disabled" at bounding box center [897, 306] width 280 height 42
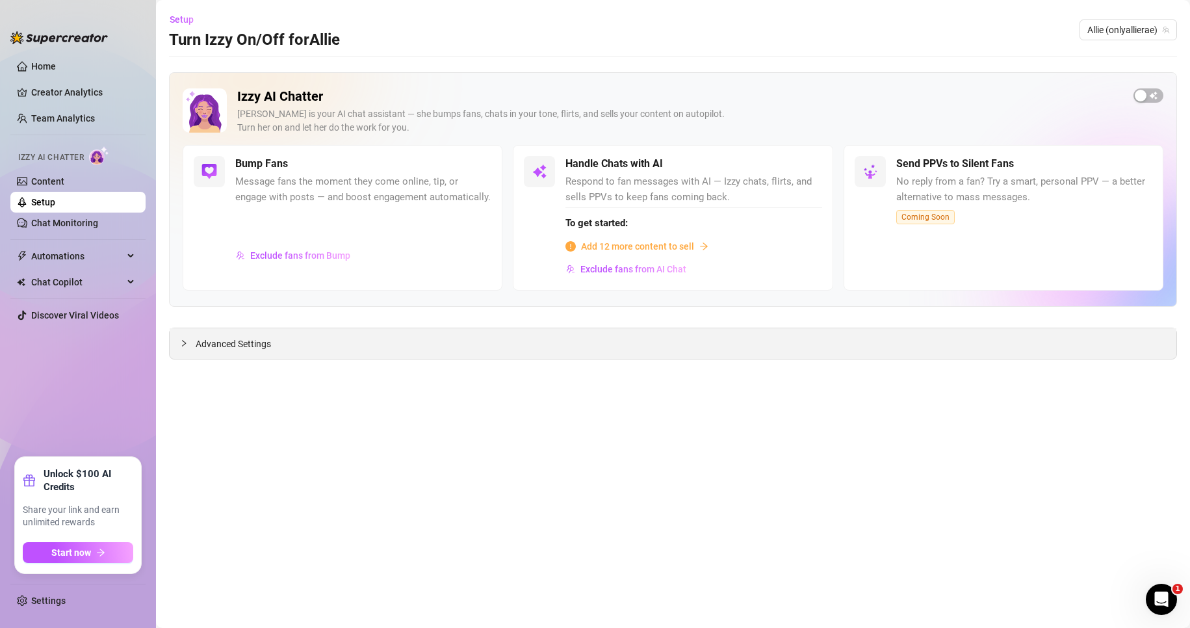
click at [237, 332] on div "Advanced Settings" at bounding box center [673, 343] width 1007 height 31
drag, startPoint x: 234, startPoint y: 341, endPoint x: 249, endPoint y: 344, distance: 15.3
click at [234, 341] on span "Advanced Settings" at bounding box center [233, 344] width 75 height 14
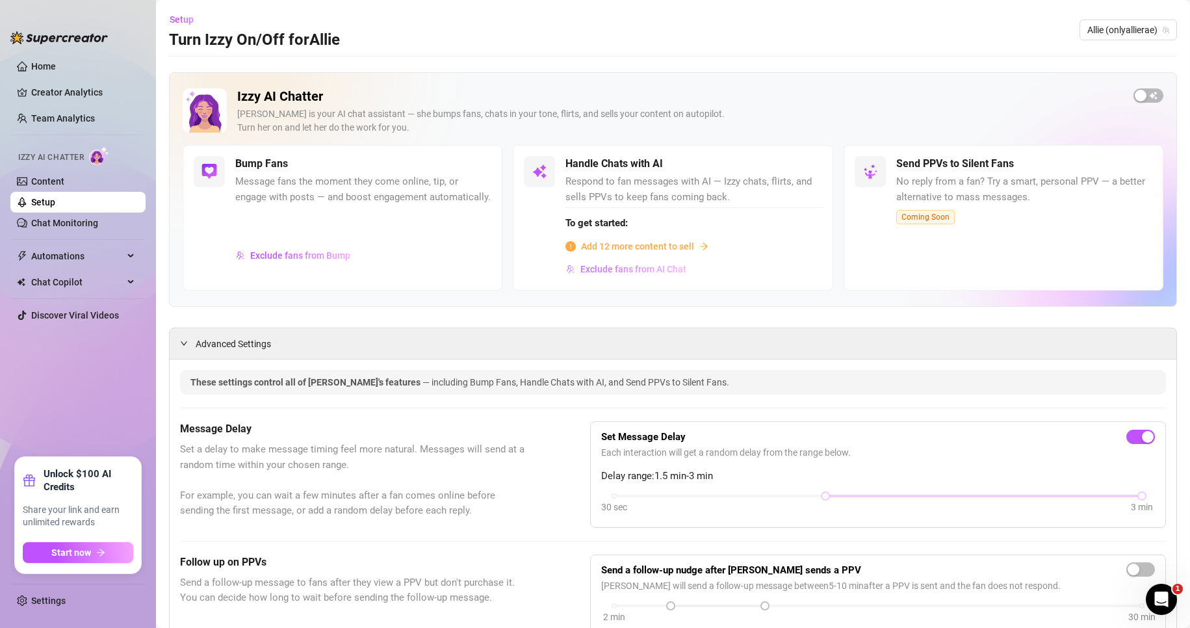
click at [662, 265] on span "Exclude fans from AI Chat" at bounding box center [633, 269] width 106 height 10
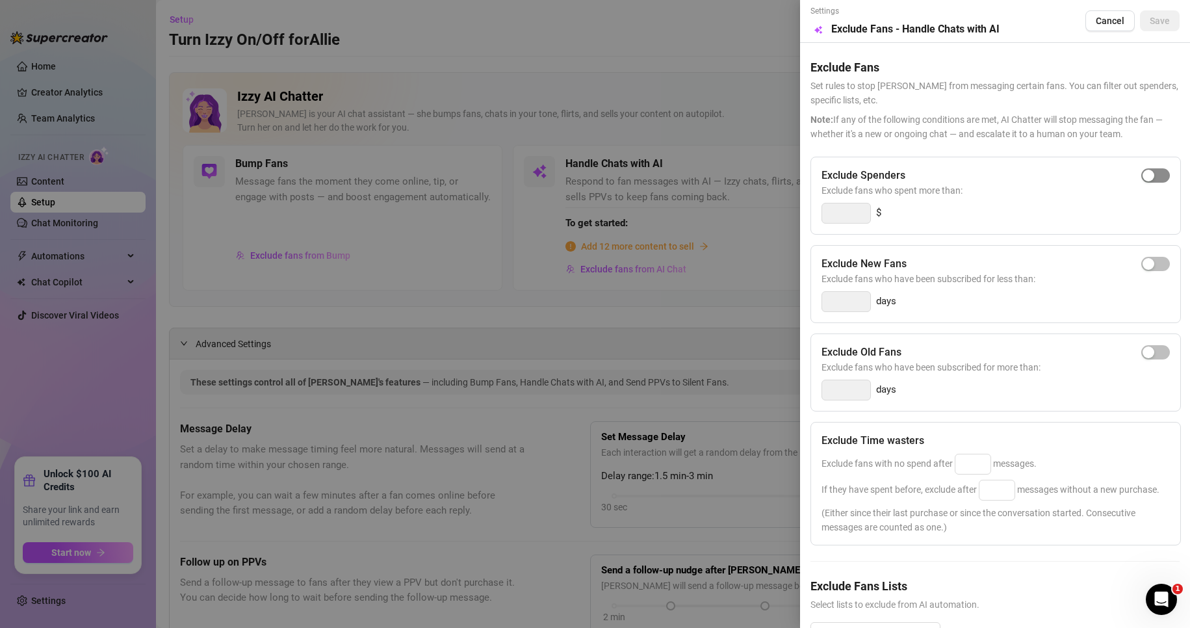
click at [1149, 173] on span "button" at bounding box center [1155, 175] width 29 height 14
click at [1152, 263] on span "button" at bounding box center [1155, 264] width 29 height 14
click at [1141, 258] on span "button" at bounding box center [1155, 264] width 29 height 14
click at [1141, 175] on span "button" at bounding box center [1155, 175] width 29 height 14
click at [1103, 11] on button "Cancel" at bounding box center [1110, 20] width 49 height 21
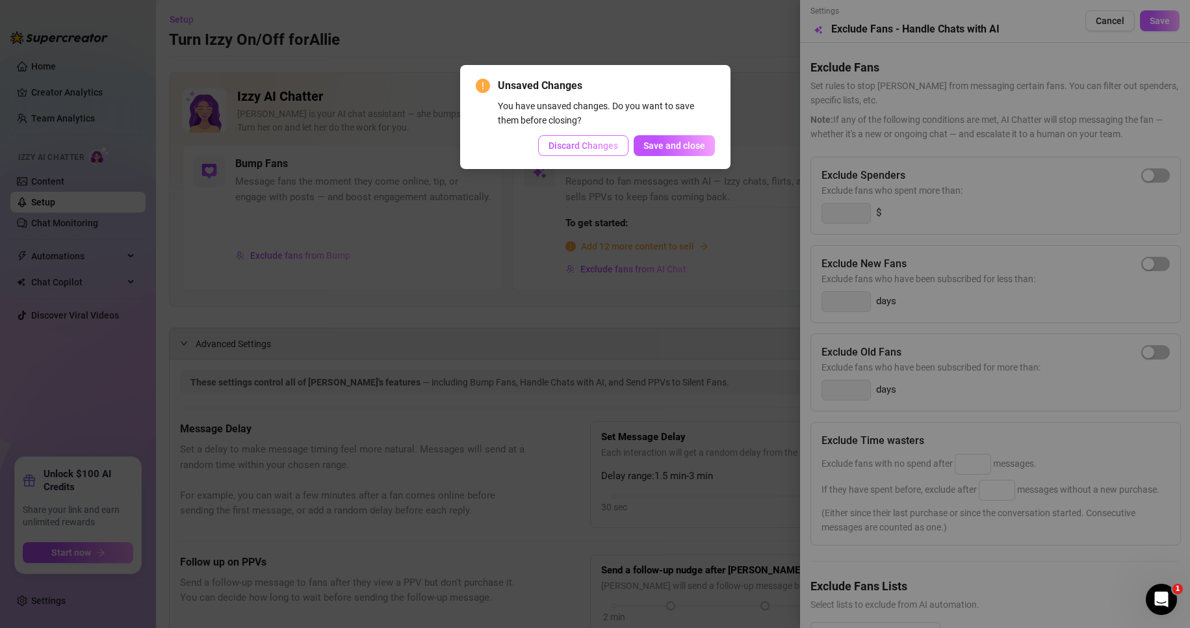
click at [573, 138] on button "Discard Changes" at bounding box center [583, 145] width 90 height 21
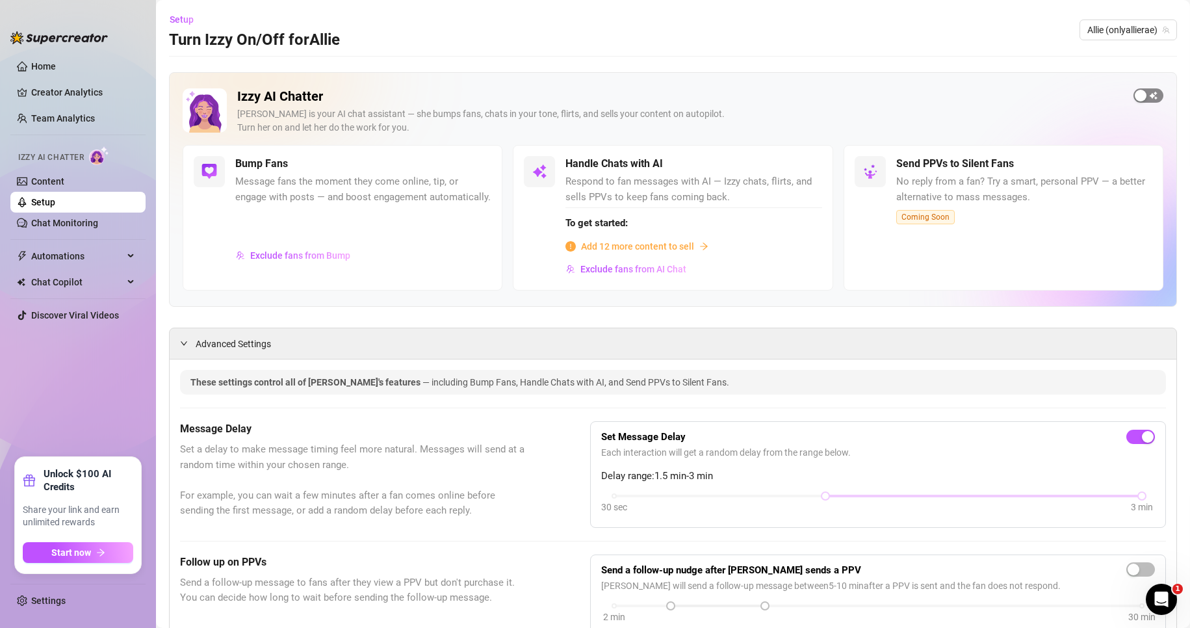
click at [1145, 90] on span "button" at bounding box center [1149, 95] width 30 height 14
click at [328, 261] on span "Exclude fans from Bump" at bounding box center [300, 255] width 100 height 10
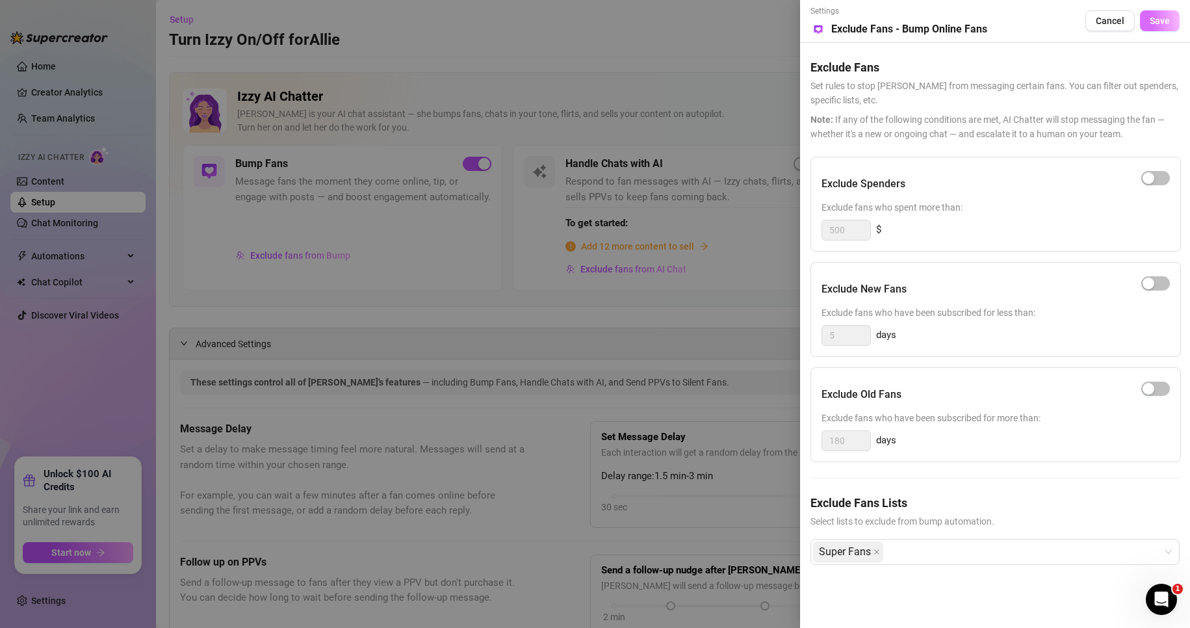
click at [1160, 21] on span "Save" at bounding box center [1160, 21] width 20 height 10
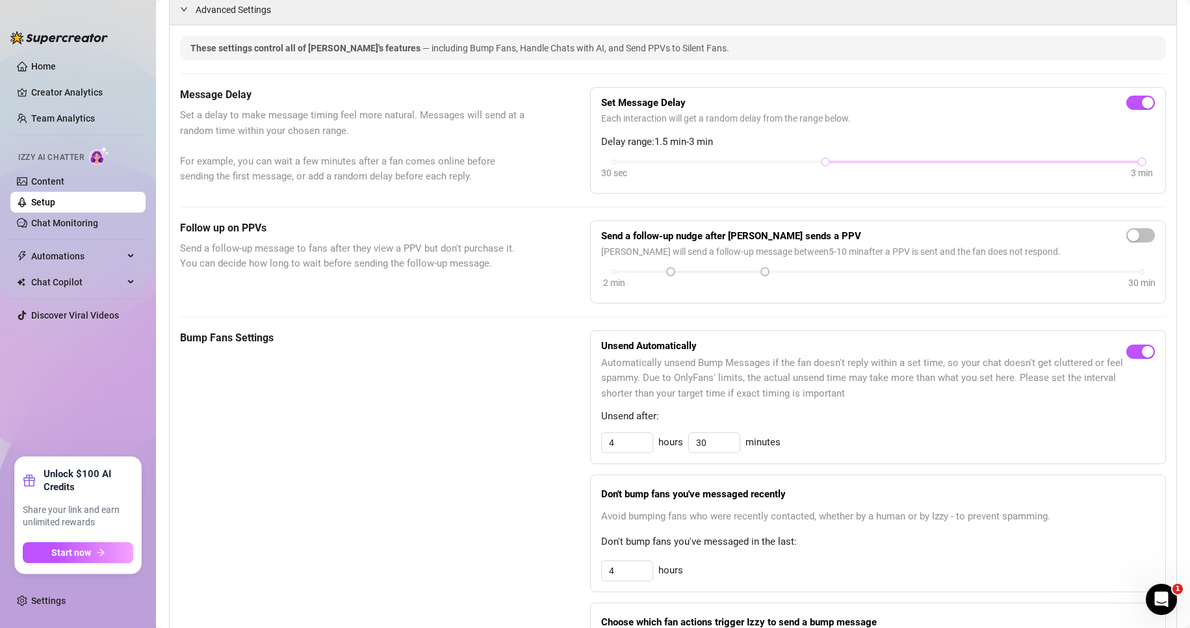
scroll to position [9, 0]
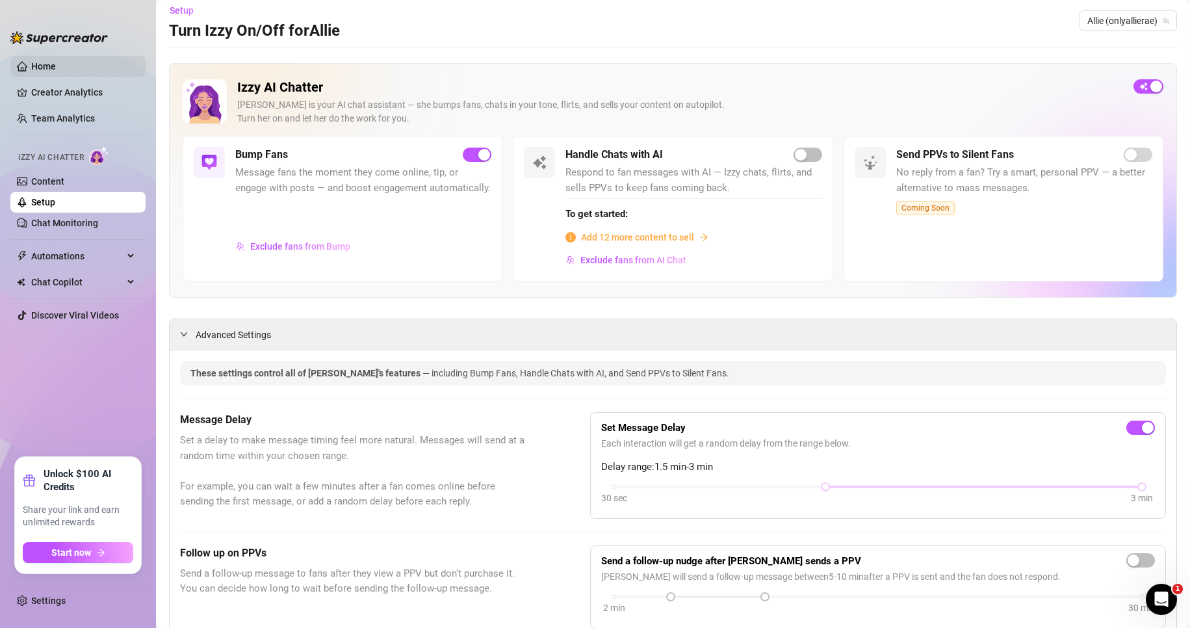
click at [52, 61] on link "Home" at bounding box center [43, 66] width 25 height 10
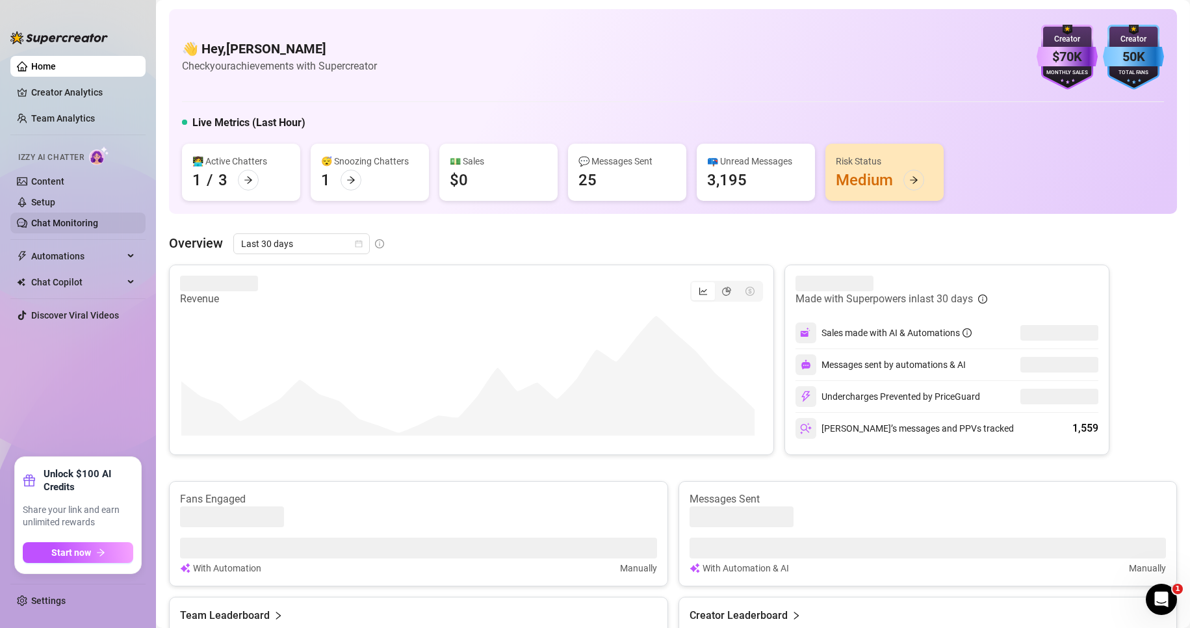
click at [86, 221] on link "Chat Monitoring" at bounding box center [64, 223] width 67 height 10
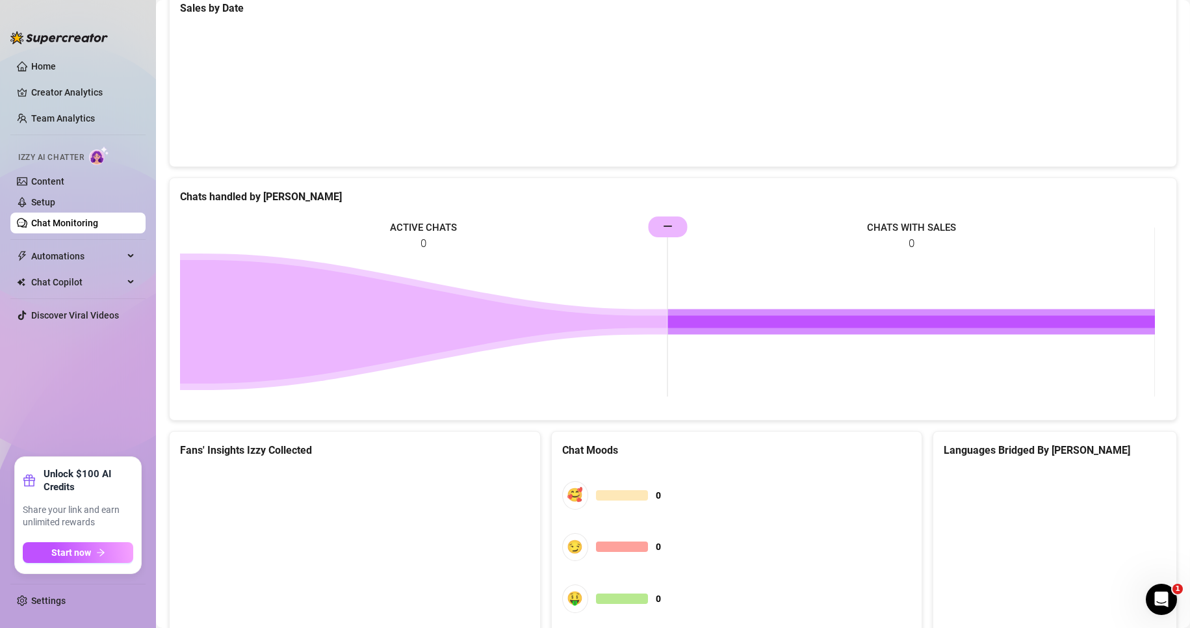
scroll to position [541, 0]
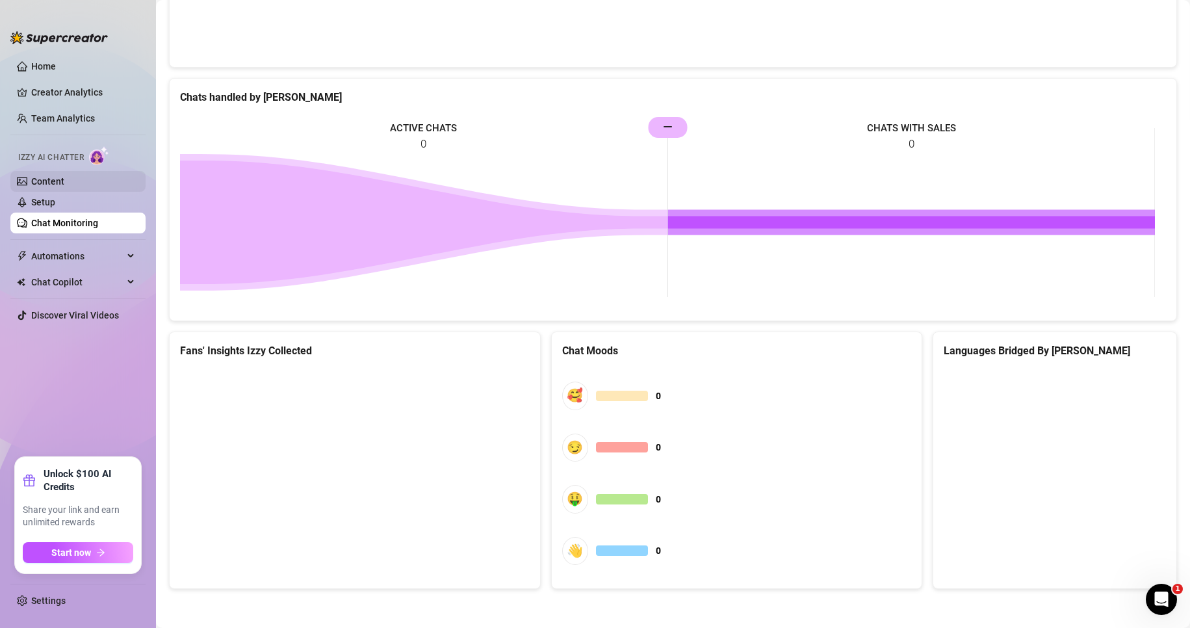
click at [47, 177] on link "Content" at bounding box center [47, 181] width 33 height 10
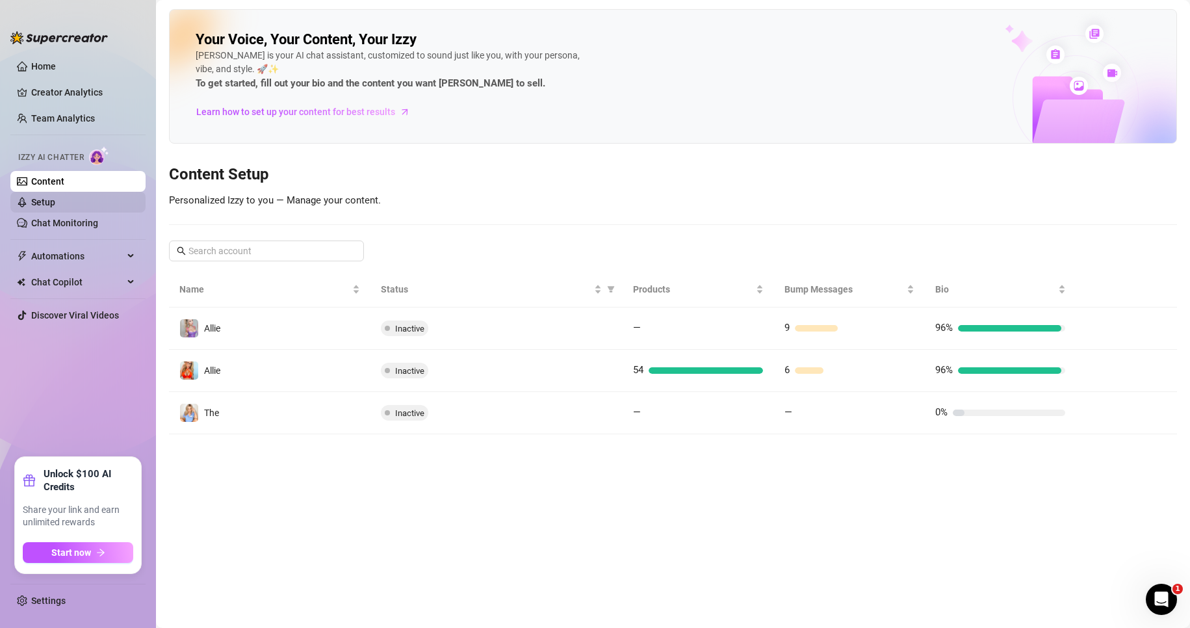
click at [52, 204] on link "Setup" at bounding box center [43, 202] width 24 height 10
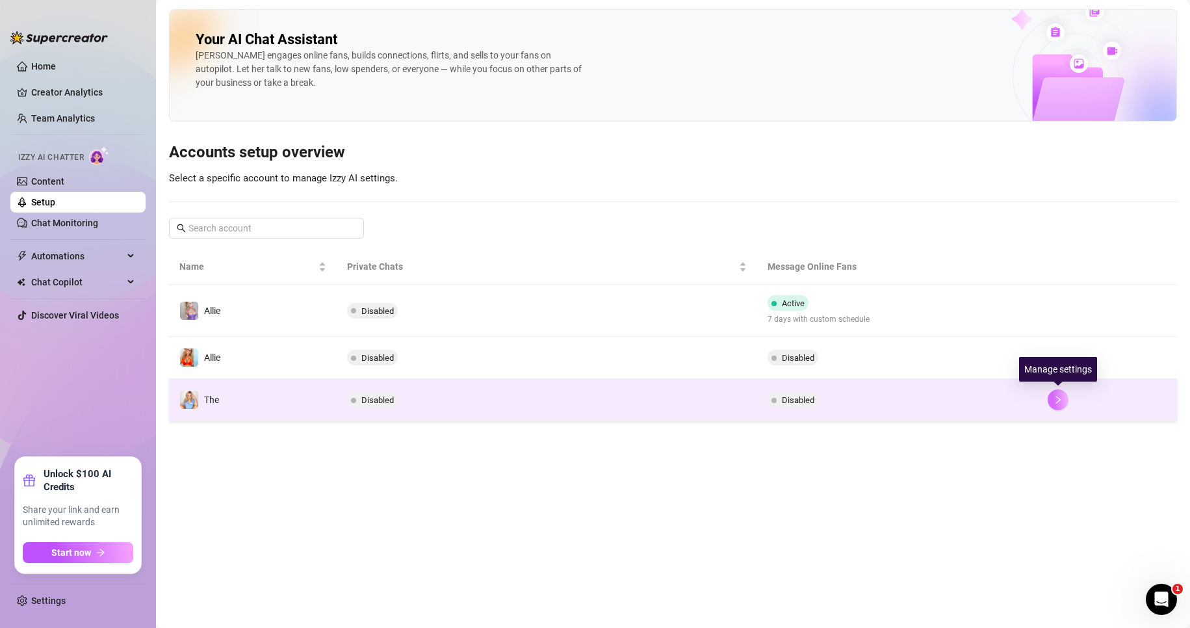
click at [1056, 398] on icon "right" at bounding box center [1058, 399] width 9 height 9
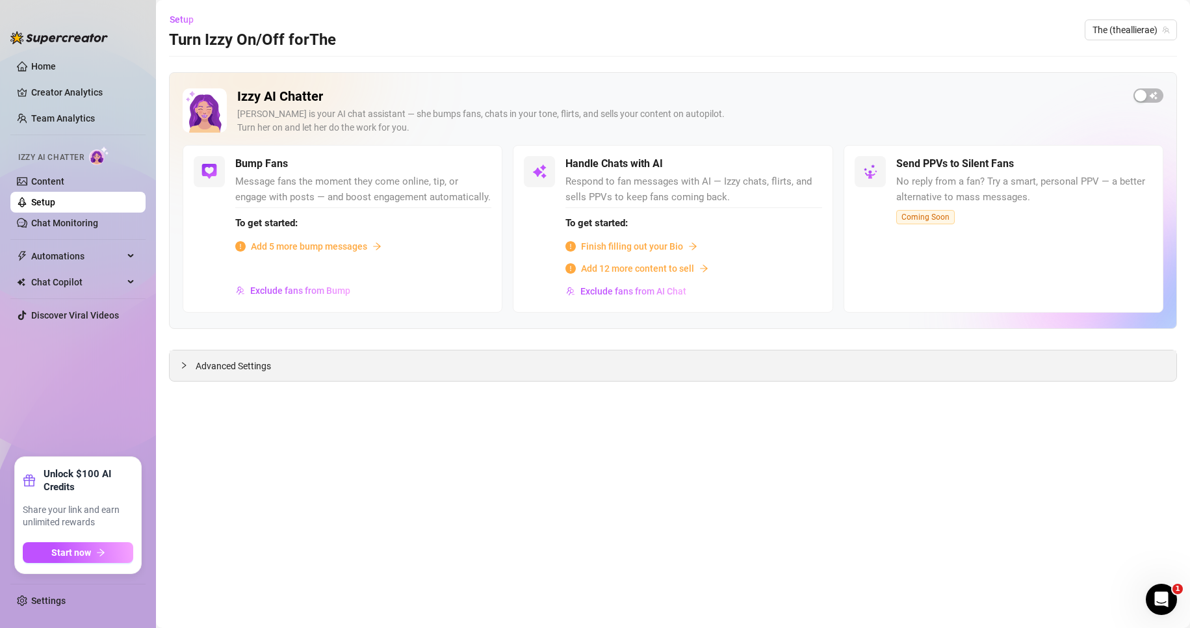
click at [234, 380] on div "Advanced Settings" at bounding box center [673, 365] width 1007 height 31
click at [241, 367] on span "Advanced Settings" at bounding box center [233, 366] width 75 height 14
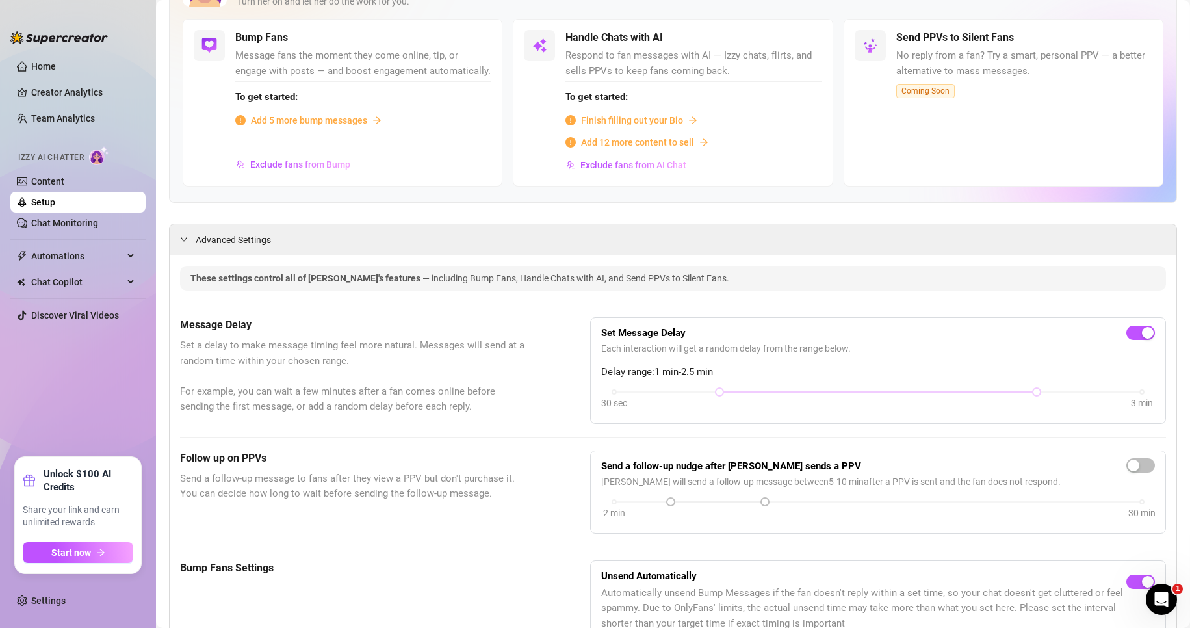
scroll to position [195, 0]
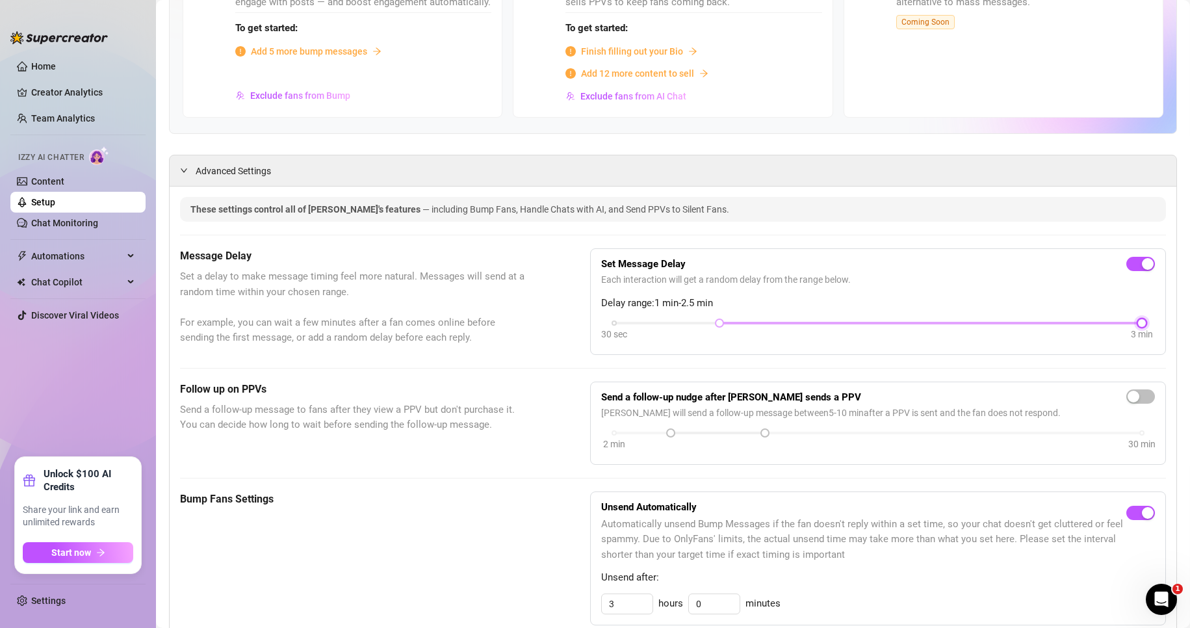
click at [1130, 324] on div "30 sec 3 min" at bounding box center [878, 321] width 528 height 5
drag, startPoint x: 717, startPoint y: 322, endPoint x: 905, endPoint y: 319, distance: 188.5
click at [905, 319] on div "Set Message Delay Each interaction will get a random delay from the range below…" at bounding box center [878, 301] width 554 height 85
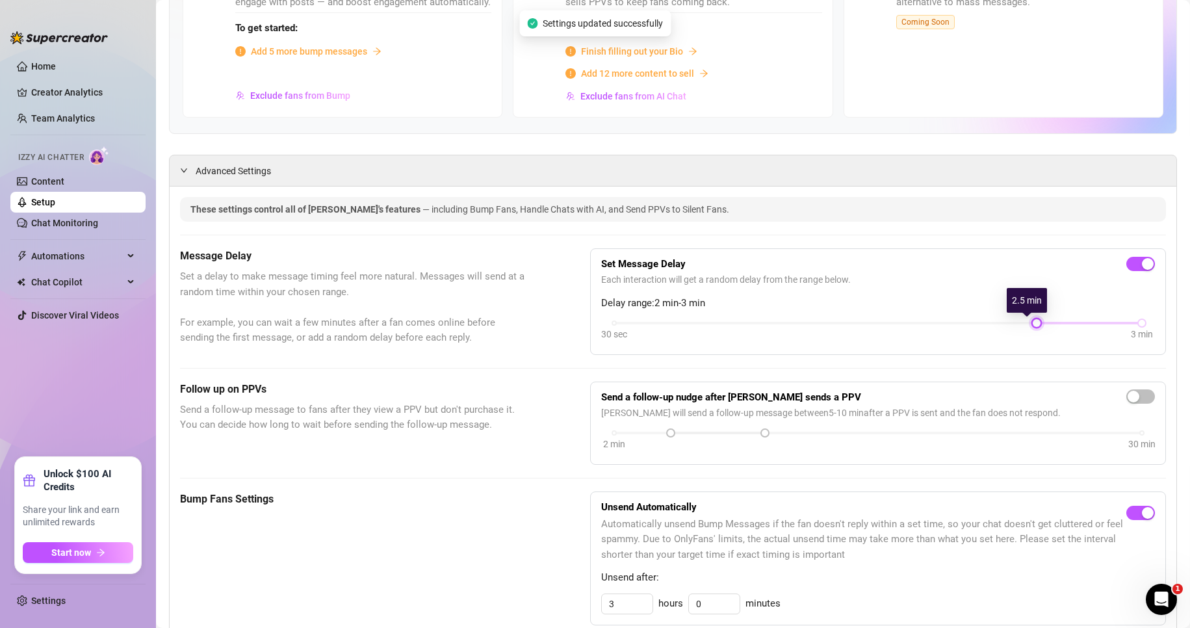
drag, startPoint x: 924, startPoint y: 320, endPoint x: 1013, endPoint y: 319, distance: 89.1
click at [1013, 319] on div "Set Message Delay Each interaction will get a random delay from the range below…" at bounding box center [878, 301] width 554 height 85
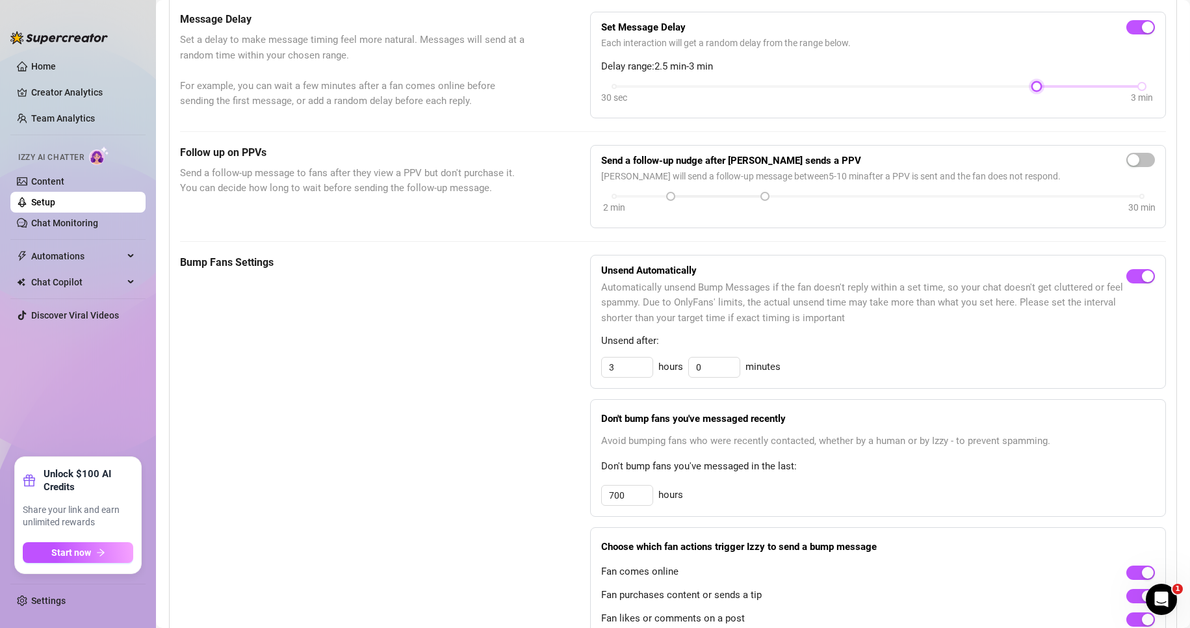
scroll to position [455, 0]
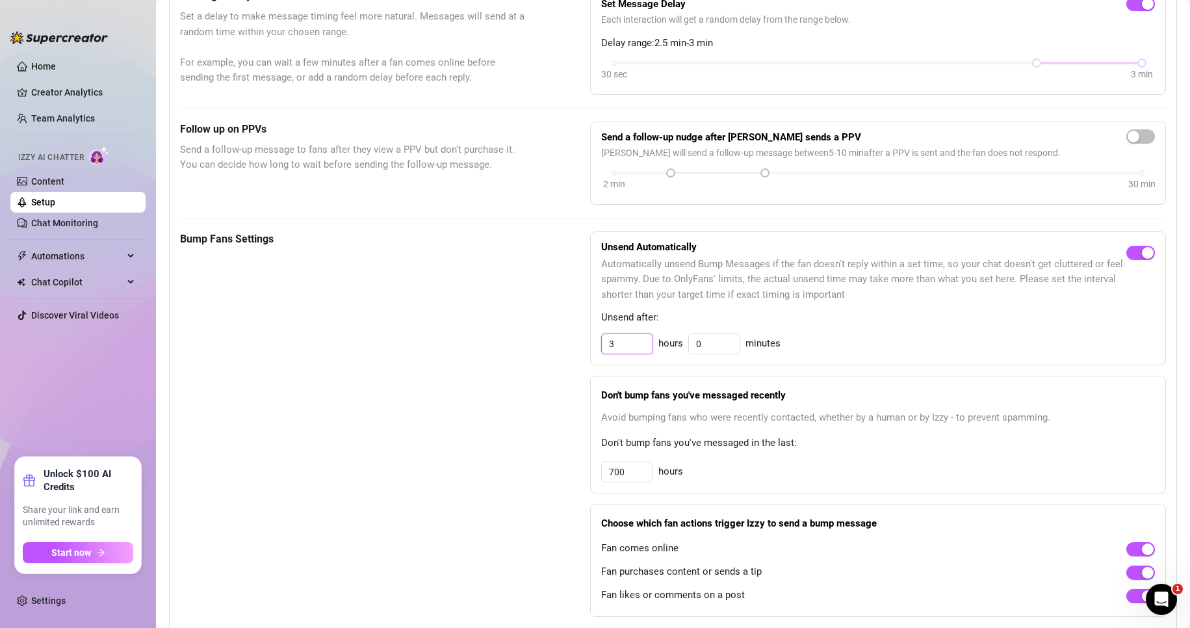
drag, startPoint x: 637, startPoint y: 345, endPoint x: 600, endPoint y: 350, distance: 37.5
click at [602, 350] on input "3" at bounding box center [627, 344] width 51 height 20
click at [631, 345] on input "3" at bounding box center [627, 344] width 51 height 20
drag, startPoint x: 631, startPoint y: 345, endPoint x: 563, endPoint y: 343, distance: 67.6
click at [563, 343] on div "Bump Fans Settings Unsend Automatically Automatically unsend Bump Messages if t…" at bounding box center [673, 423] width 986 height 385
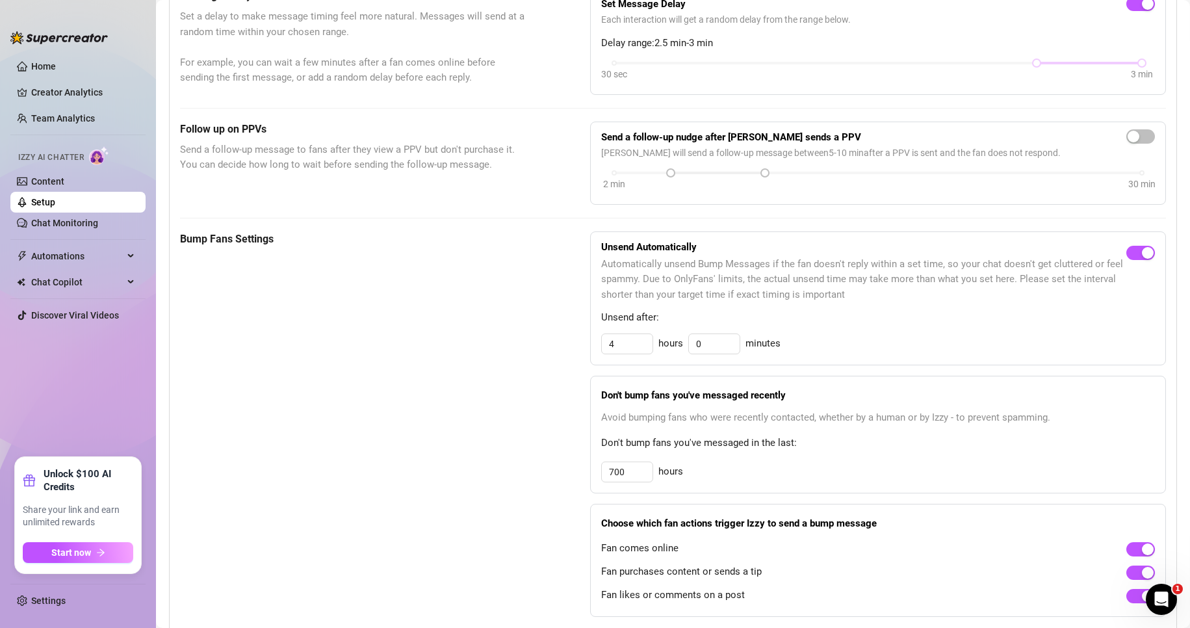
click at [983, 330] on div "Unsend Automatically Automatically unsend Bump Messages if the fan doesn't repl…" at bounding box center [878, 298] width 576 height 134
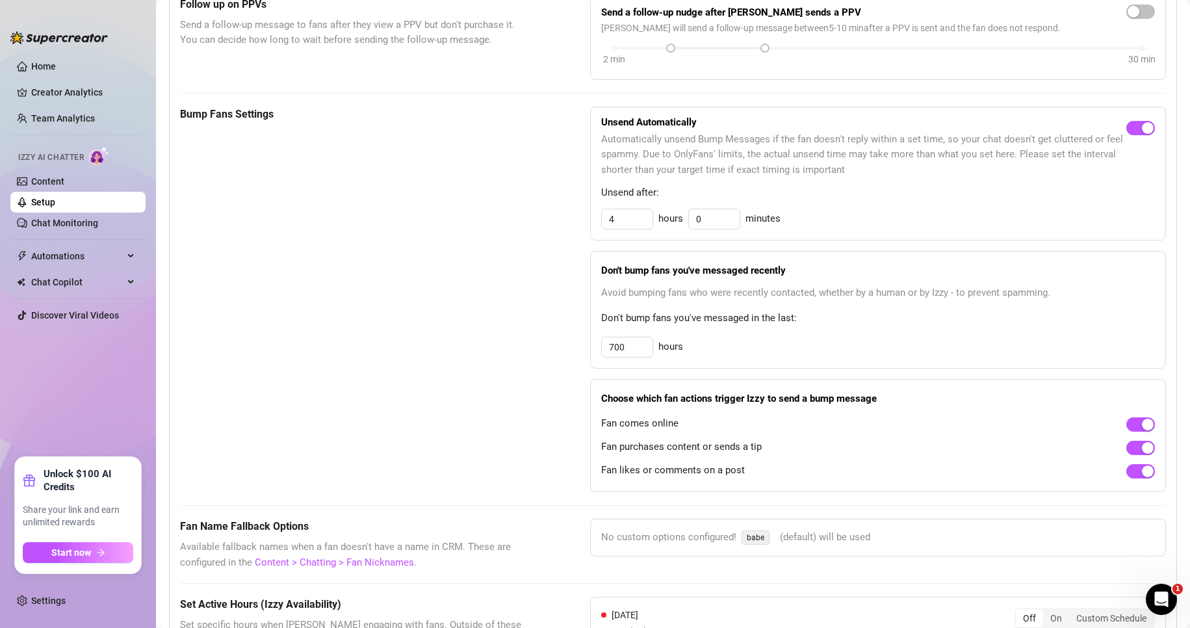
scroll to position [585, 0]
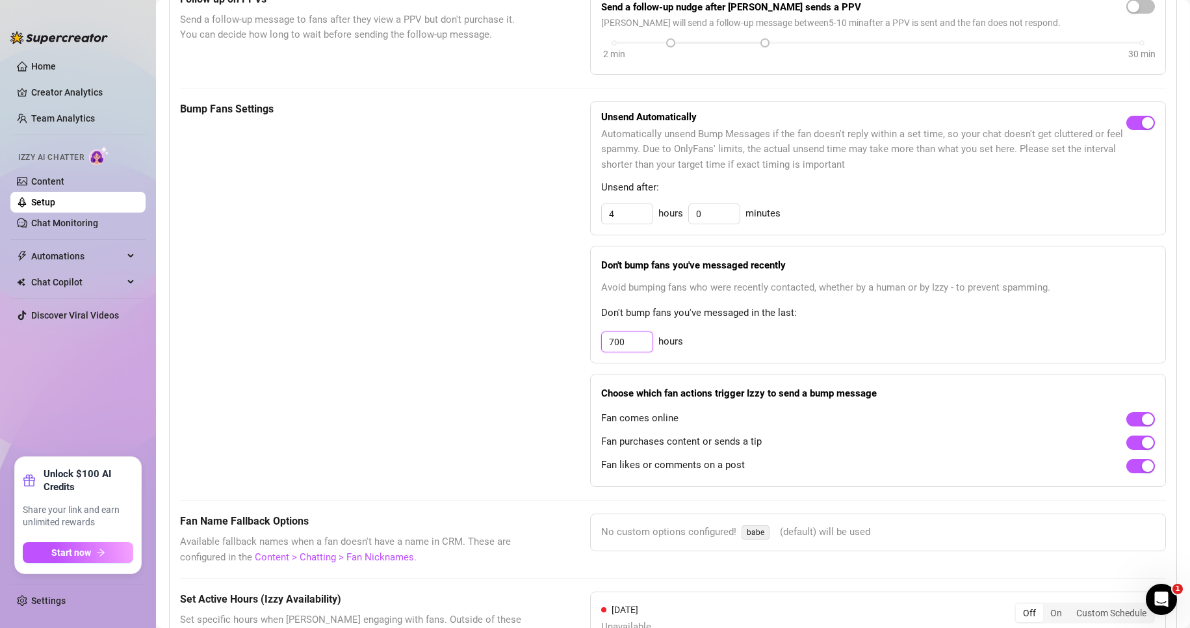
drag, startPoint x: 625, startPoint y: 335, endPoint x: 589, endPoint y: 345, distance: 37.5
click at [590, 345] on div "Don't bump fans you've messaged recently Avoid bumping fans who were recently c…" at bounding box center [878, 305] width 576 height 118
click at [904, 317] on span "Don't bump fans you've messaged in the last:" at bounding box center [878, 314] width 554 height 16
drag, startPoint x: 621, startPoint y: 345, endPoint x: 579, endPoint y: 343, distance: 41.6
click at [579, 343] on div "Bump Fans Settings Unsend Automatically Automatically unsend Bump Messages if t…" at bounding box center [673, 293] width 986 height 385
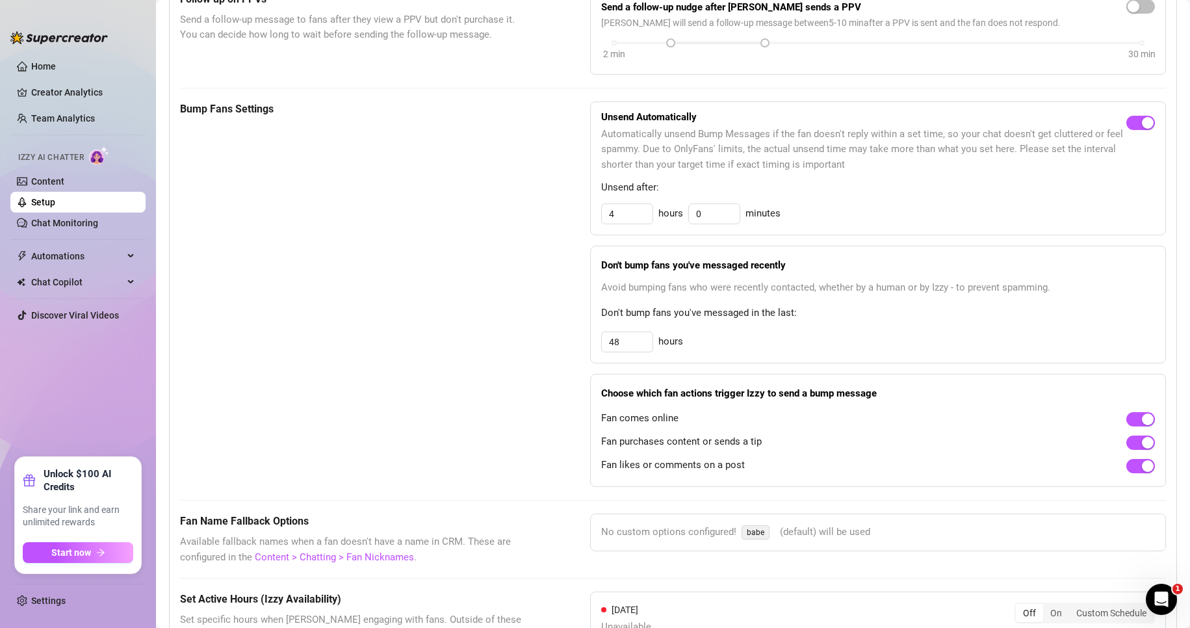
click at [893, 317] on span "Don't bump fans you've messaged in the last:" at bounding box center [878, 314] width 554 height 16
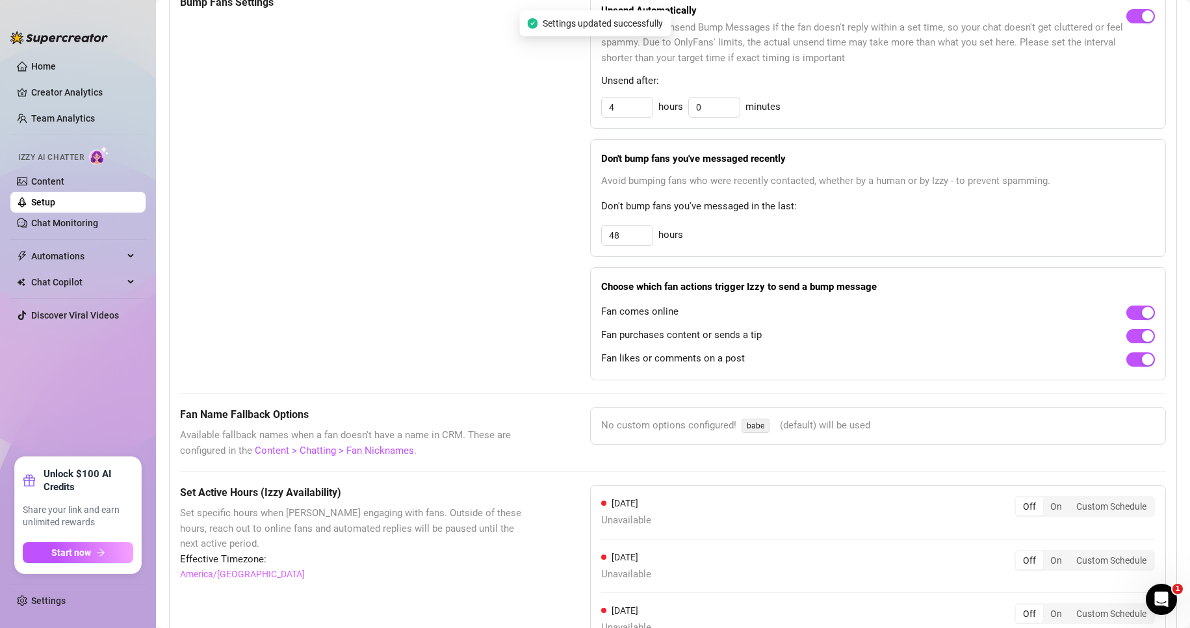
scroll to position [715, 0]
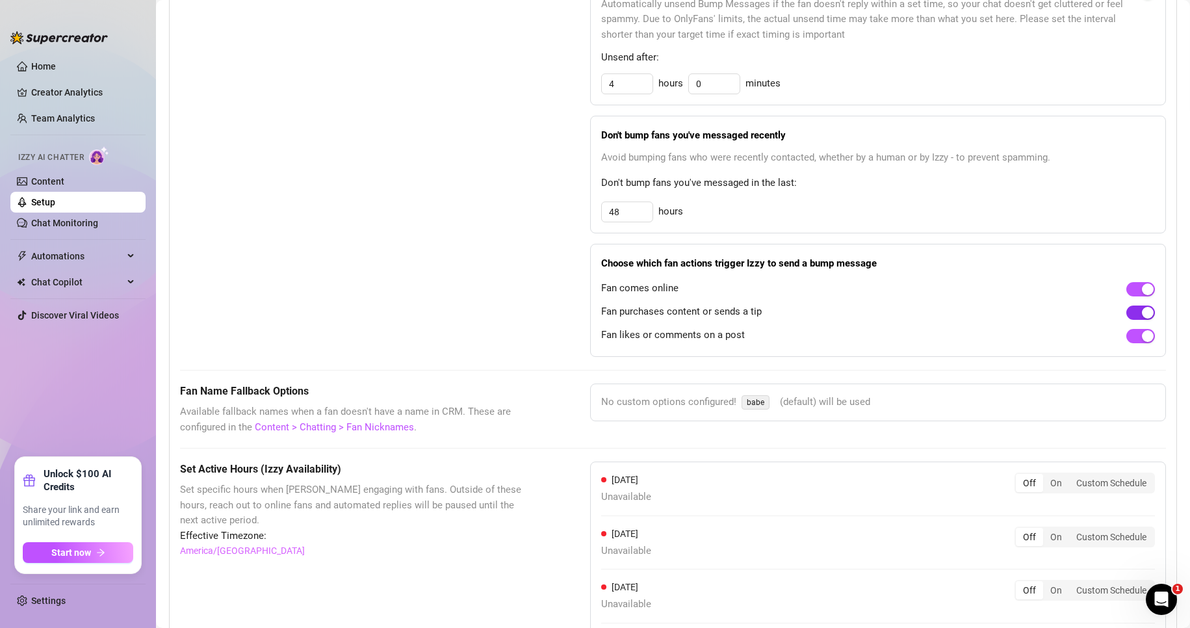
click at [1126, 314] on span "button" at bounding box center [1140, 313] width 29 height 14
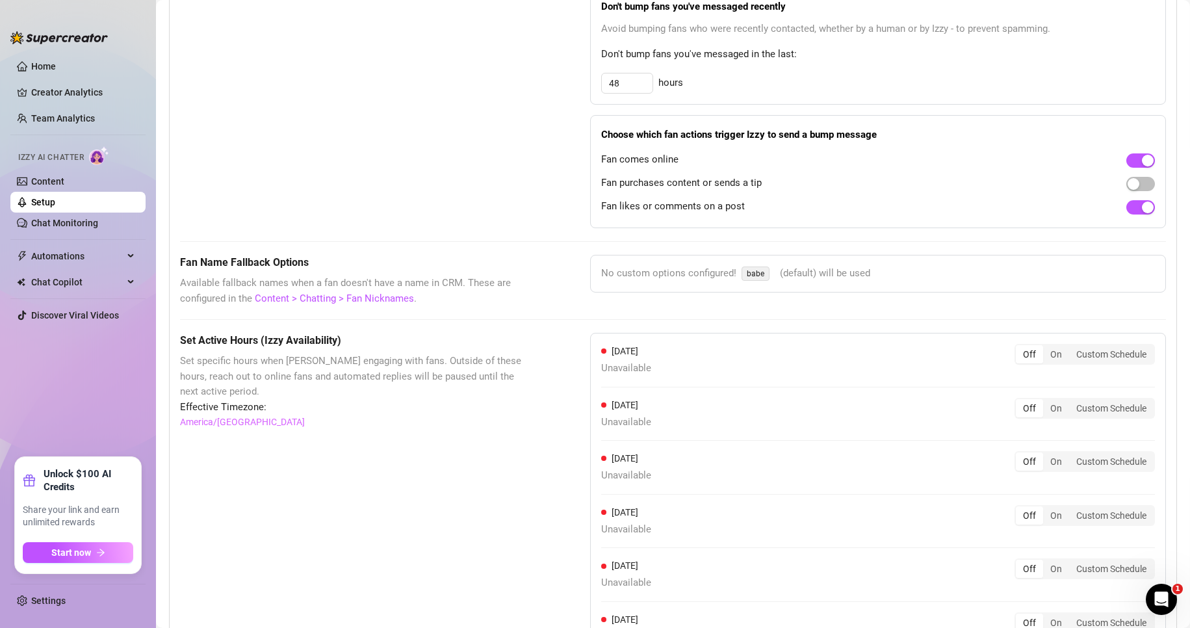
scroll to position [845, 0]
click at [1048, 352] on div "On" at bounding box center [1056, 353] width 26 height 18
click at [1047, 346] on input "On" at bounding box center [1047, 346] width 0 height 0
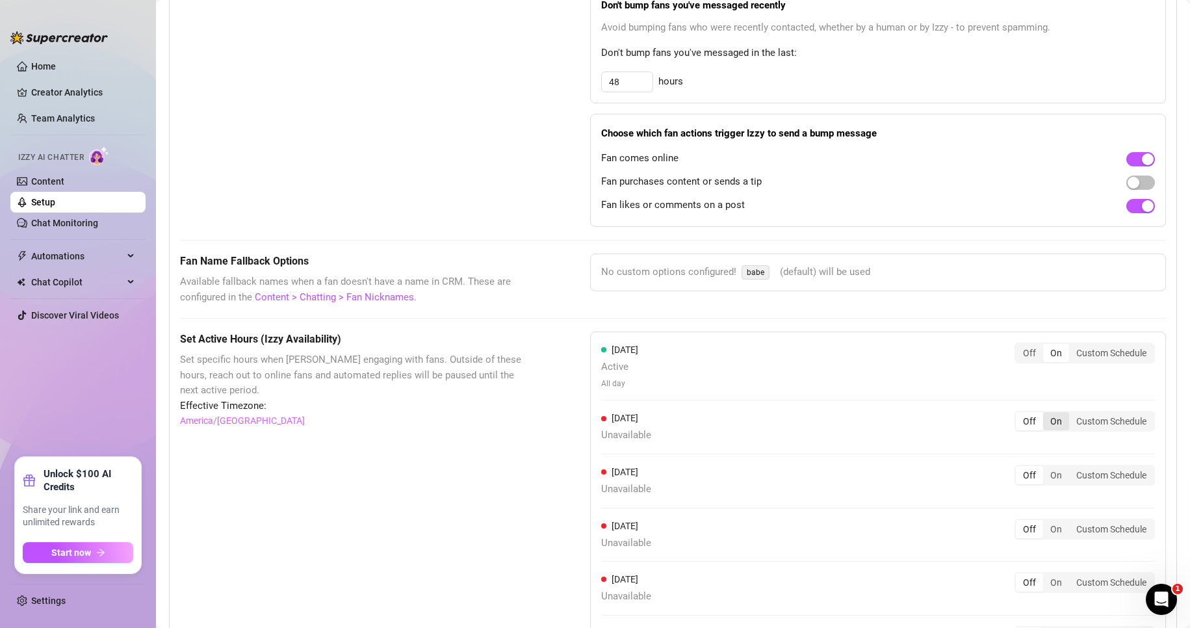
click at [1044, 424] on div "On" at bounding box center [1056, 421] width 26 height 18
click at [1047, 414] on input "On" at bounding box center [1047, 414] width 0 height 0
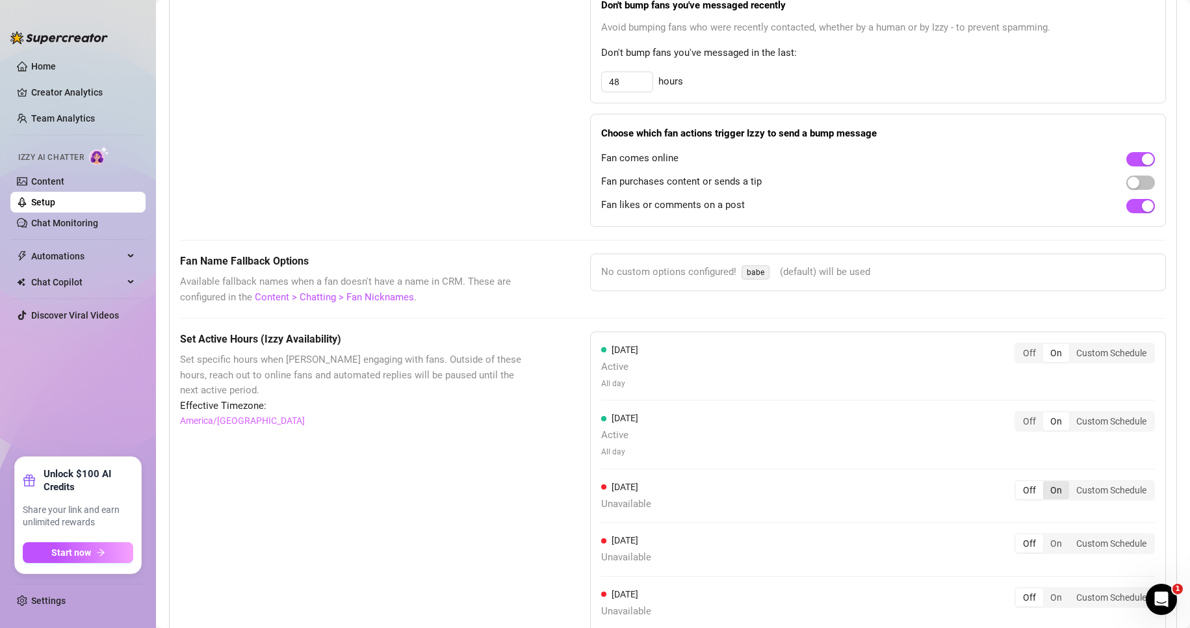
click at [1048, 488] on div "On" at bounding box center [1056, 490] width 26 height 18
click at [1047, 483] on input "On" at bounding box center [1047, 483] width 0 height 0
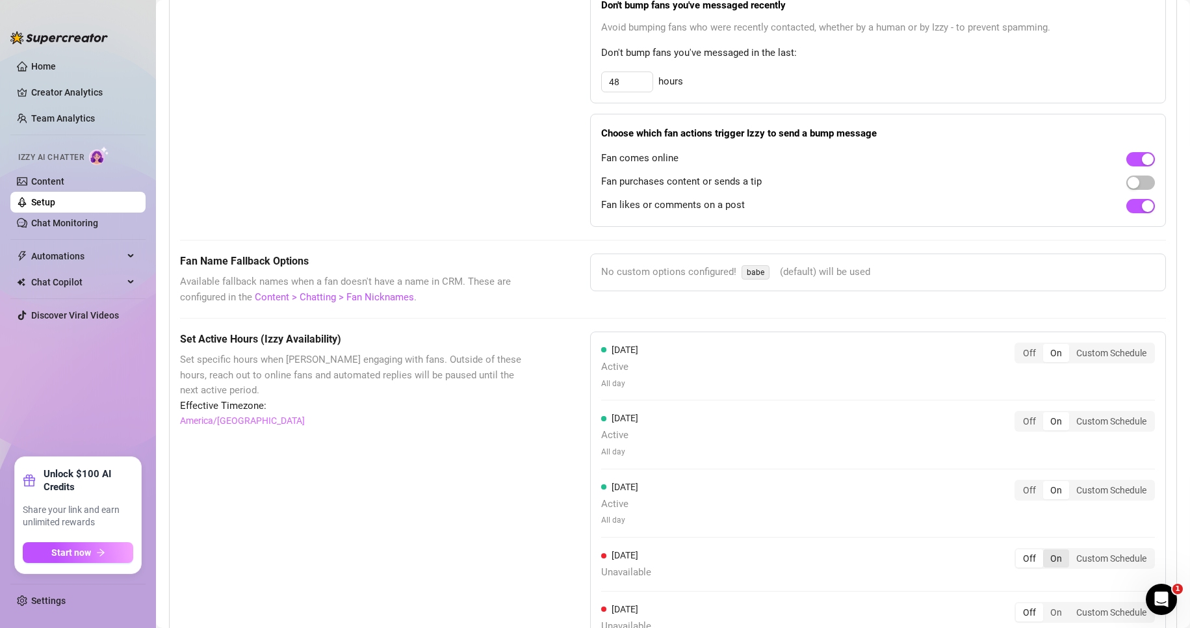
click at [1048, 555] on div "On" at bounding box center [1056, 558] width 26 height 18
click at [1047, 551] on input "On" at bounding box center [1047, 551] width 0 height 0
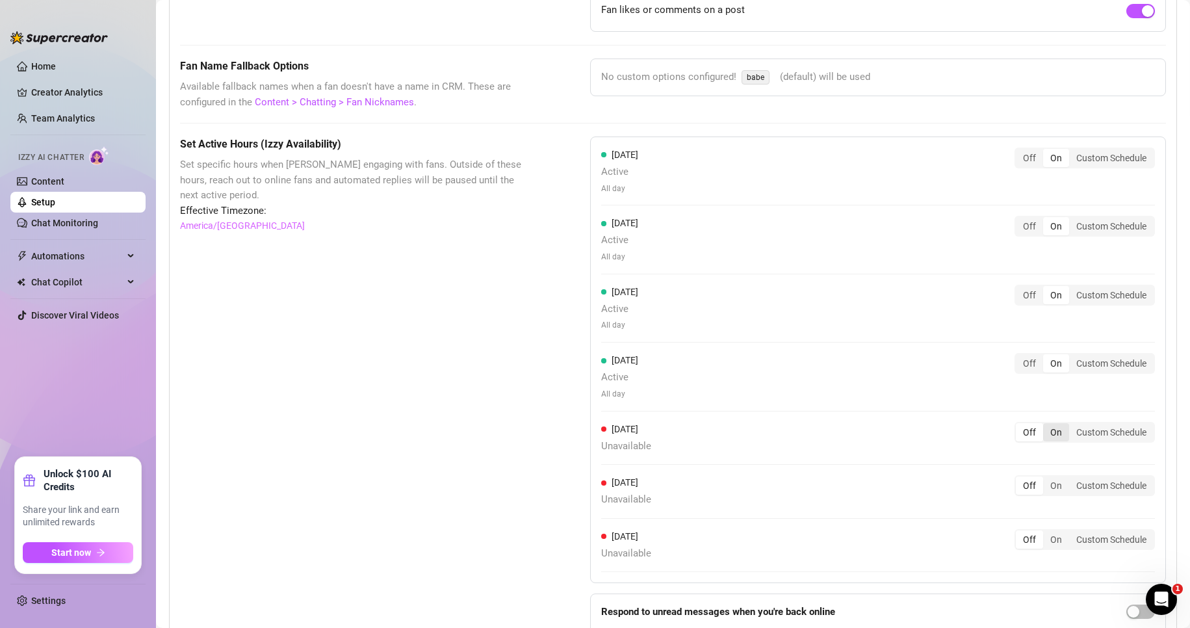
click at [1047, 434] on div "On" at bounding box center [1056, 432] width 26 height 18
click at [1047, 425] on input "On" at bounding box center [1047, 425] width 0 height 0
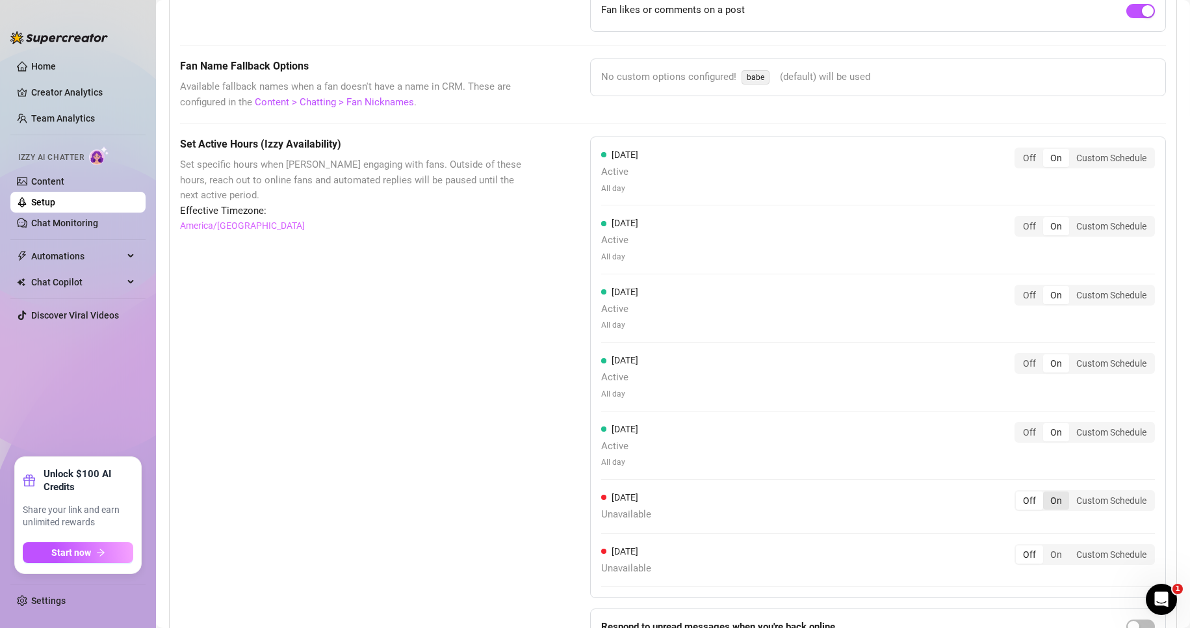
click at [1045, 506] on div "On" at bounding box center [1056, 500] width 26 height 18
click at [1047, 493] on input "On" at bounding box center [1047, 493] width 0 height 0
click at [1044, 567] on div "On" at bounding box center [1056, 569] width 26 height 18
click at [1047, 562] on input "On" at bounding box center [1047, 562] width 0 height 0
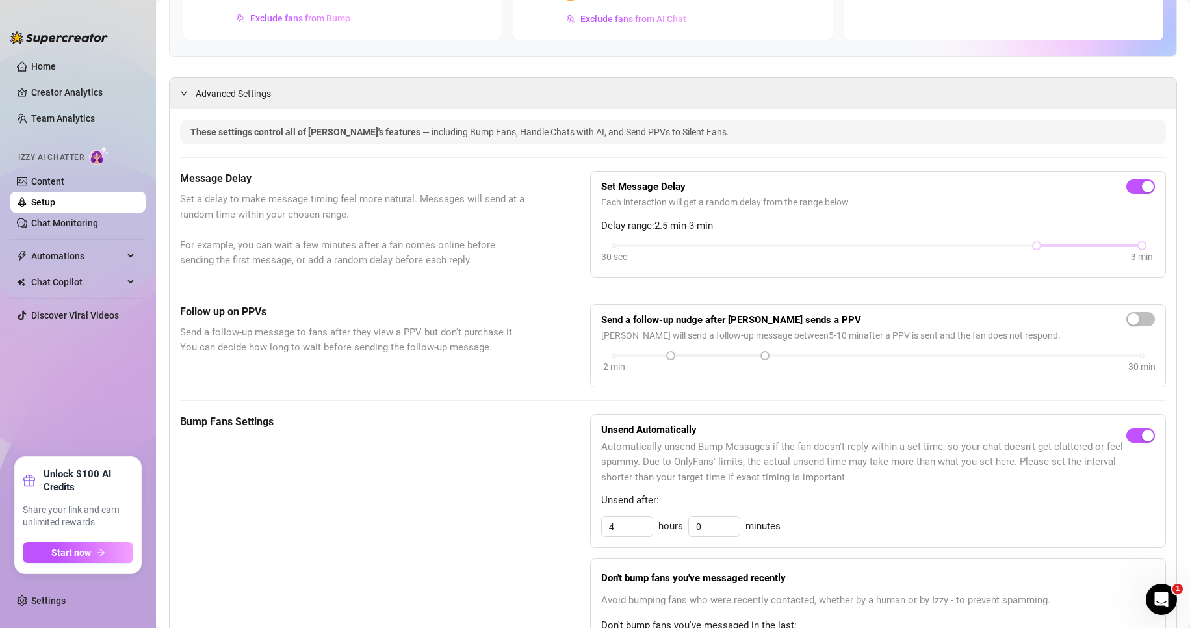
scroll to position [337, 0]
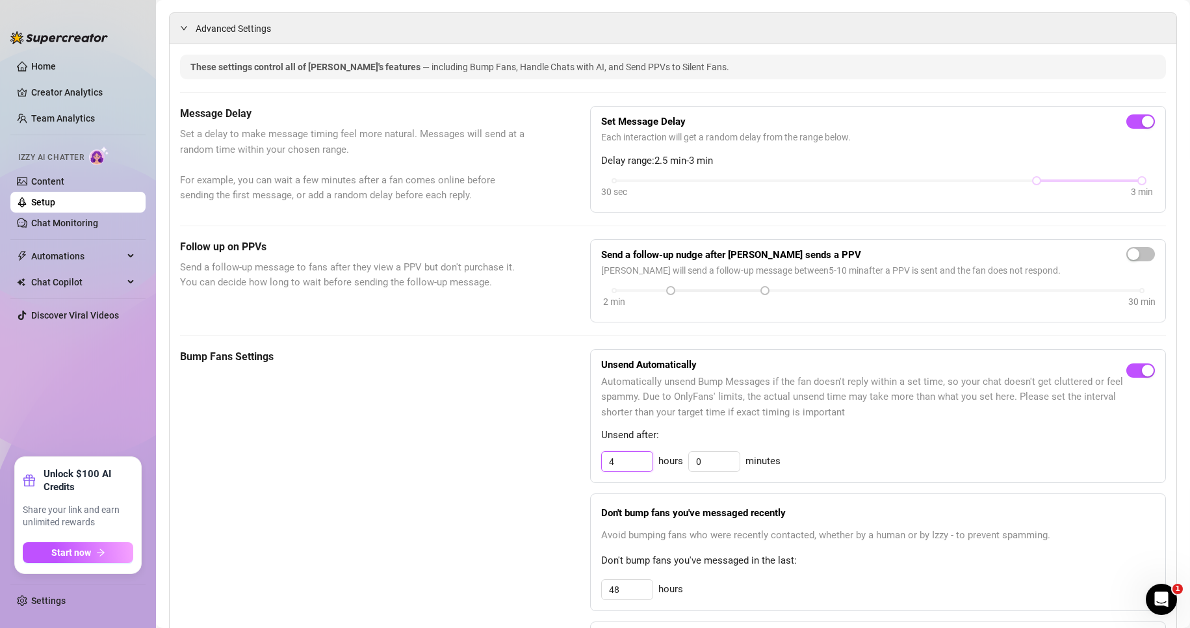
drag, startPoint x: 629, startPoint y: 464, endPoint x: 580, endPoint y: 464, distance: 48.8
click at [580, 464] on div "Bump Fans Settings Unsend Automatically Automatically unsend Bump Messages if t…" at bounding box center [673, 541] width 986 height 385
click at [989, 437] on span "Unsend after:" at bounding box center [878, 436] width 554 height 16
drag, startPoint x: 619, startPoint y: 463, endPoint x: 578, endPoint y: 465, distance: 41.7
click at [578, 465] on div "Bump Fans Settings Unsend Automatically Automatically unsend Bump Messages if t…" at bounding box center [673, 541] width 986 height 385
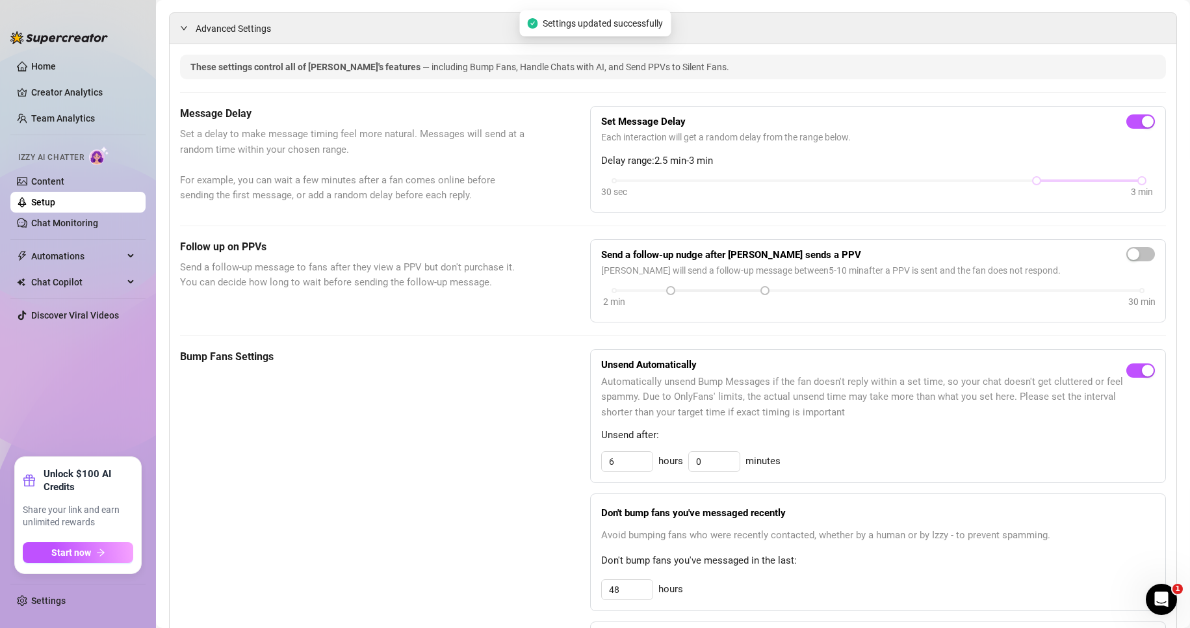
click at [941, 411] on span "Automatically unsend Bump Messages if the fan doesn't reply within a set time, …" at bounding box center [863, 397] width 525 height 46
drag, startPoint x: 621, startPoint y: 462, endPoint x: 553, endPoint y: 463, distance: 68.3
click at [553, 463] on div "Bump Fans Settings Unsend Automatically Automatically unsend Bump Messages if t…" at bounding box center [673, 541] width 986 height 385
click at [898, 384] on span "Automatically unsend Bump Messages if the fan doesn't reply within a set time, …" at bounding box center [863, 397] width 525 height 46
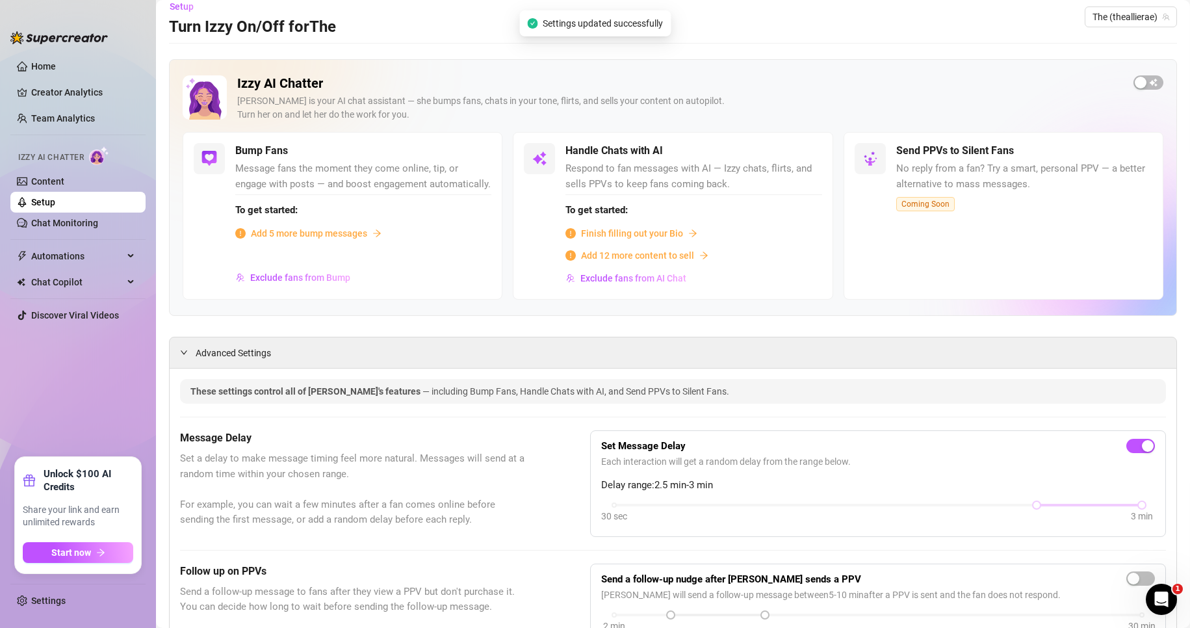
scroll to position [12, 0]
click at [360, 241] on span "Add 5 more bump messages" at bounding box center [309, 234] width 116 height 14
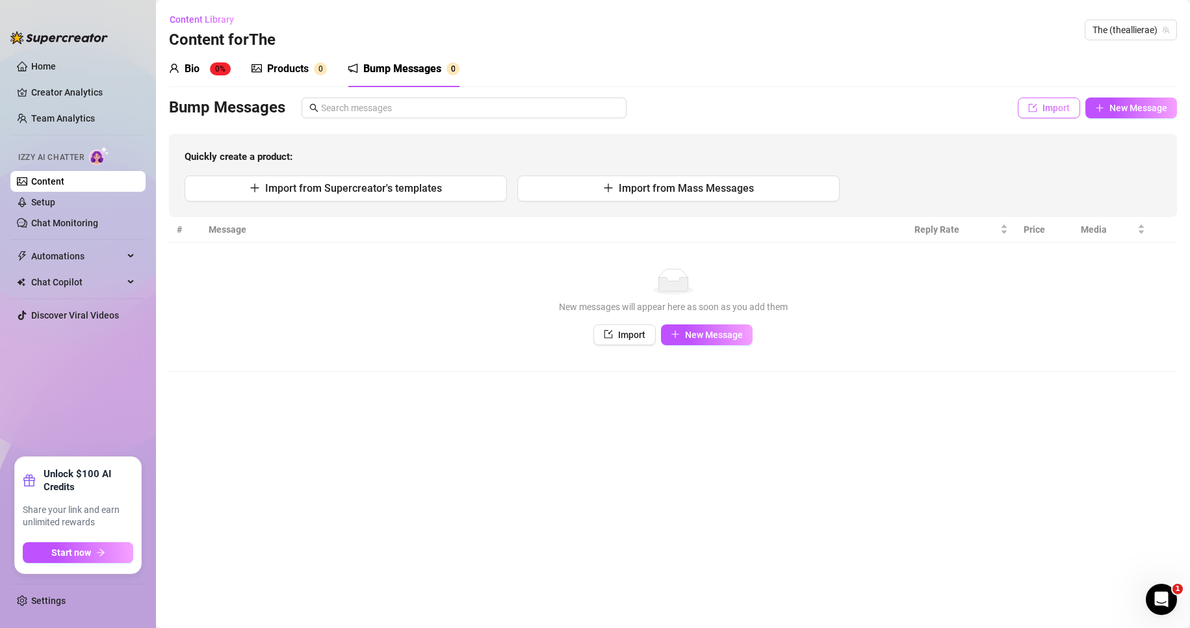
click at [1067, 113] on span "Import" at bounding box center [1056, 108] width 27 height 10
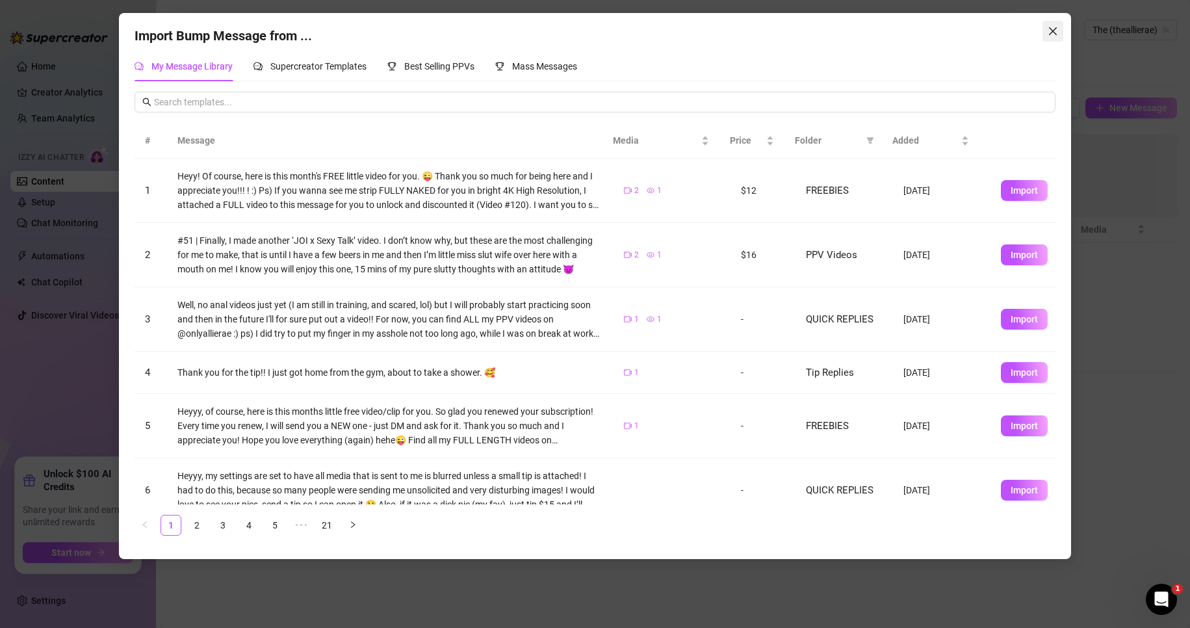
click at [1053, 35] on icon "close" at bounding box center [1053, 31] width 10 height 10
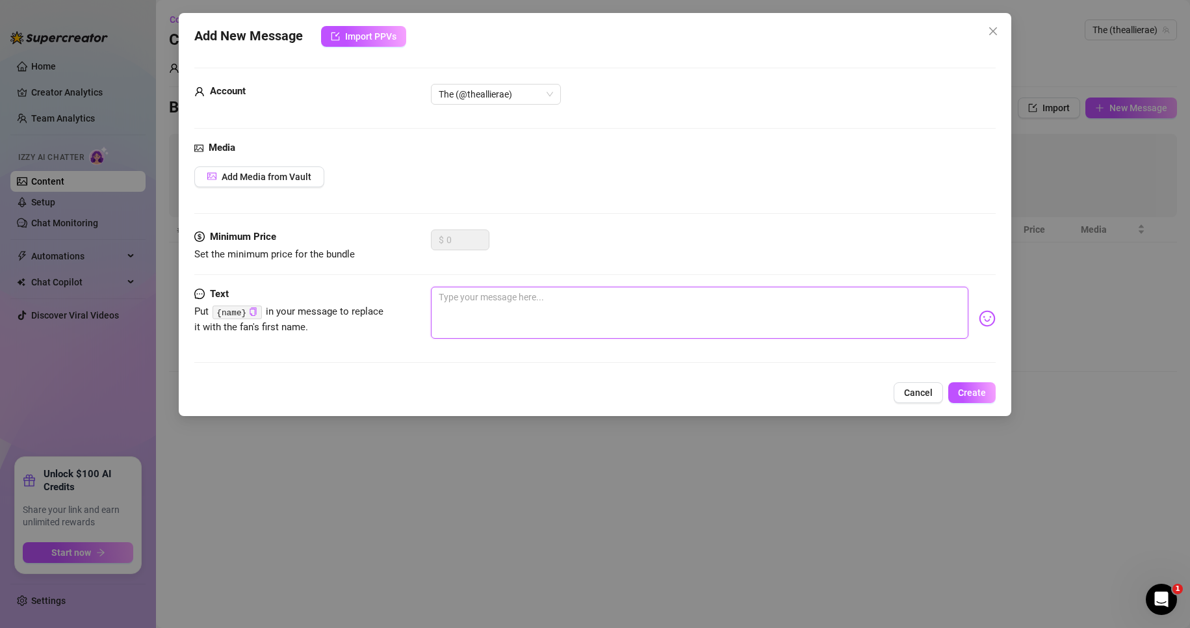
click at [469, 301] on textarea at bounding box center [700, 313] width 538 height 52
click at [450, 296] on textarea "Hi looking for anything in particular??" at bounding box center [700, 313] width 538 height 52
click at [662, 298] on textarea "Hiiiii, looking for anything in particular??" at bounding box center [700, 313] width 538 height 52
click at [978, 395] on span "Create" at bounding box center [972, 392] width 28 height 10
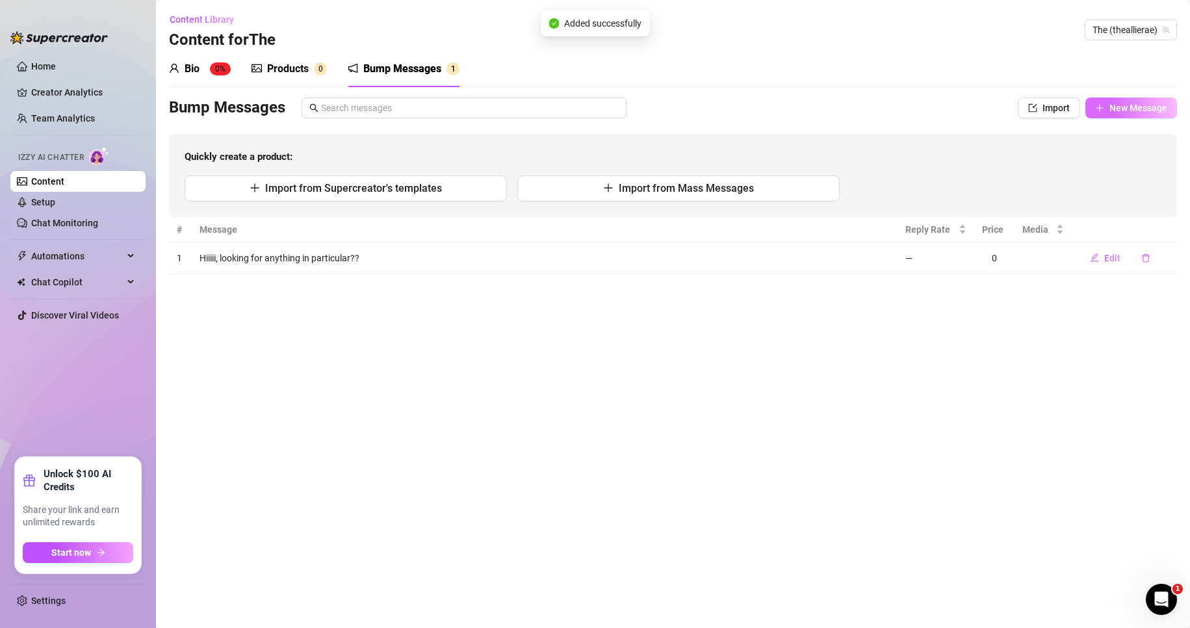
click at [1142, 105] on span "New Message" at bounding box center [1139, 108] width 58 height 10
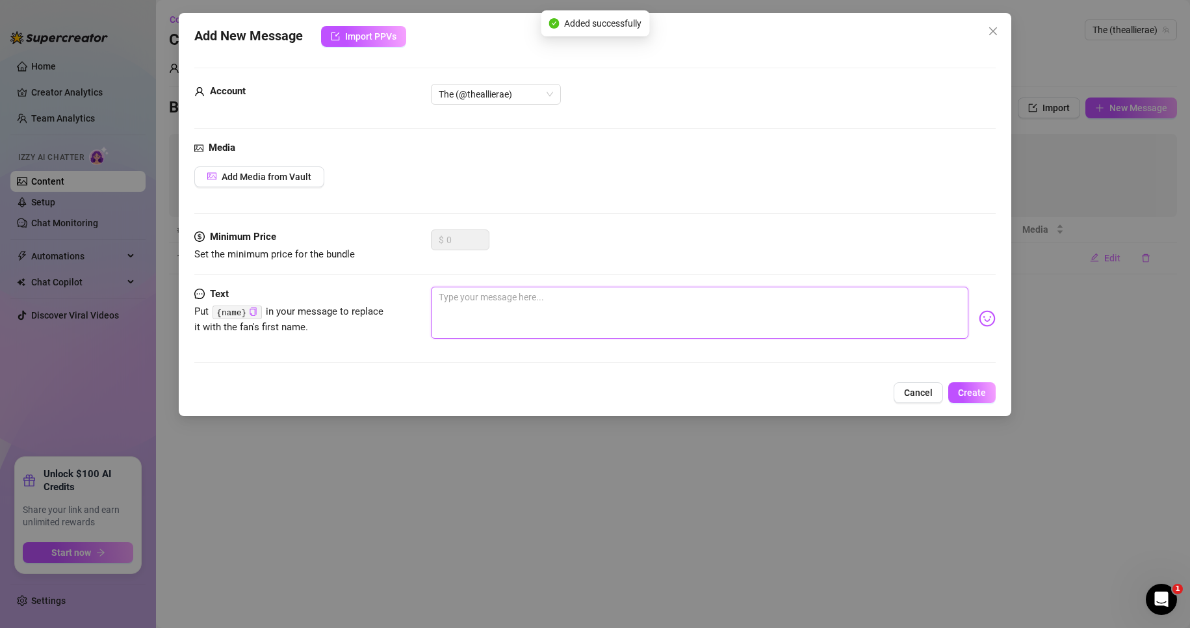
click at [488, 324] on textarea at bounding box center [700, 313] width 538 height 52
click at [590, 293] on textarea "Did you see what I sent you above?" at bounding box center [700, 313] width 538 height 52
click at [980, 397] on span "Create" at bounding box center [972, 392] width 28 height 10
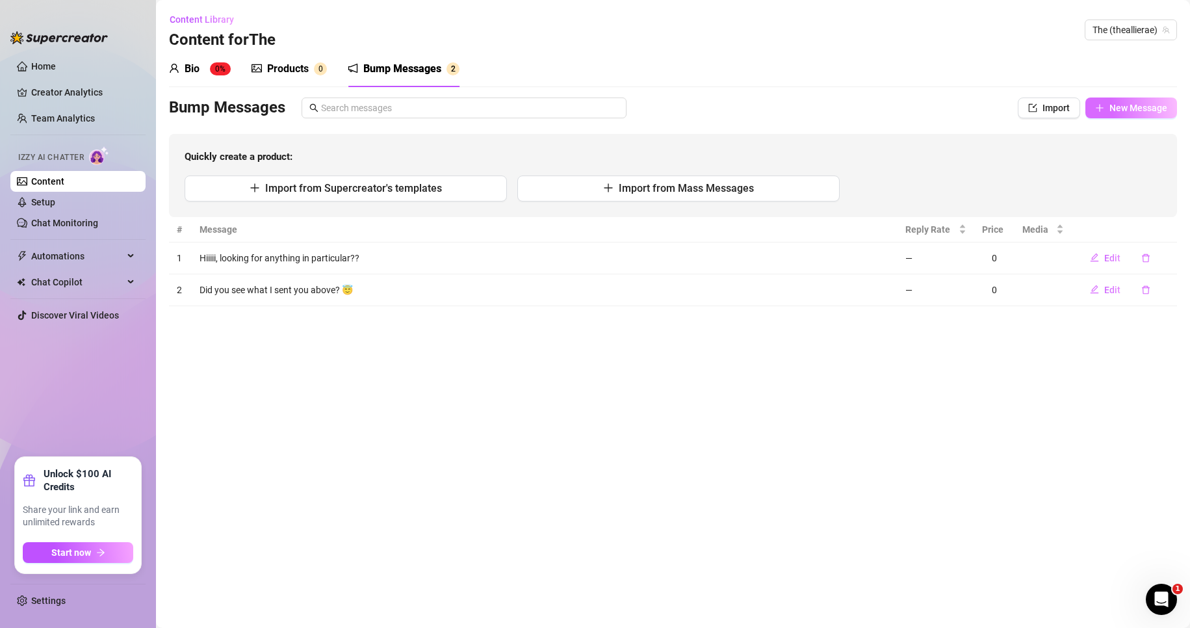
click at [1145, 114] on button "New Message" at bounding box center [1132, 108] width 92 height 21
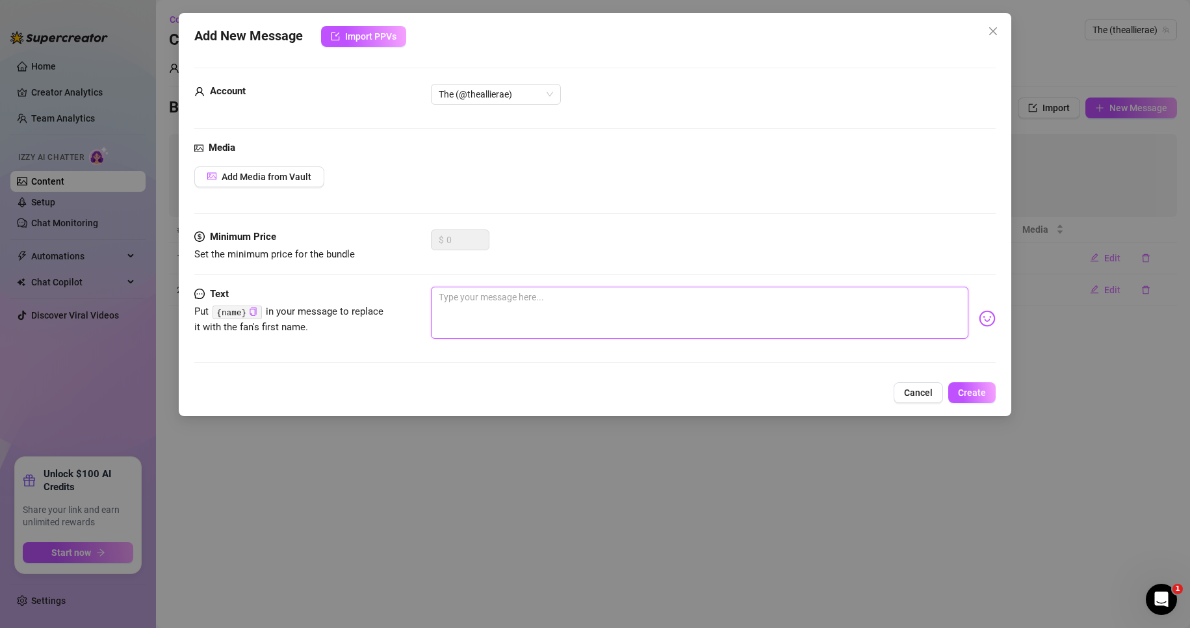
click at [494, 311] on textarea at bounding box center [700, 313] width 538 height 52
click at [461, 294] on textarea "Whats new, how was your day?" at bounding box center [700, 313] width 538 height 52
click at [646, 289] on textarea "What's new, how was your day?" at bounding box center [700, 313] width 538 height 52
click at [972, 391] on span "Create" at bounding box center [972, 392] width 28 height 10
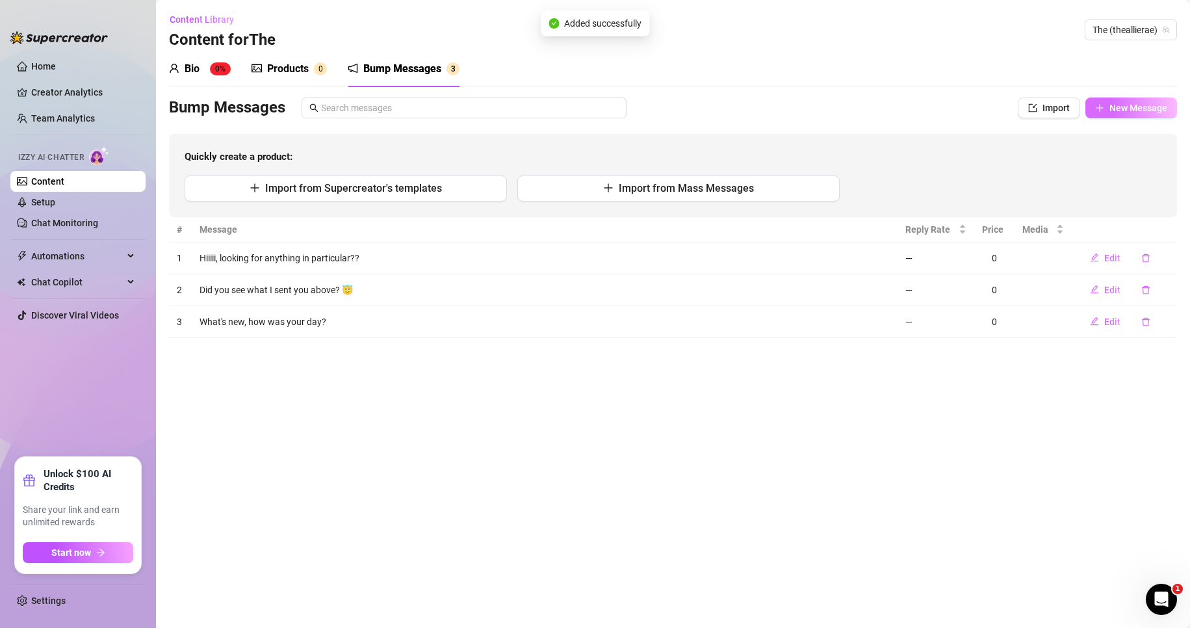
click at [1132, 111] on span "New Message" at bounding box center [1139, 108] width 58 height 10
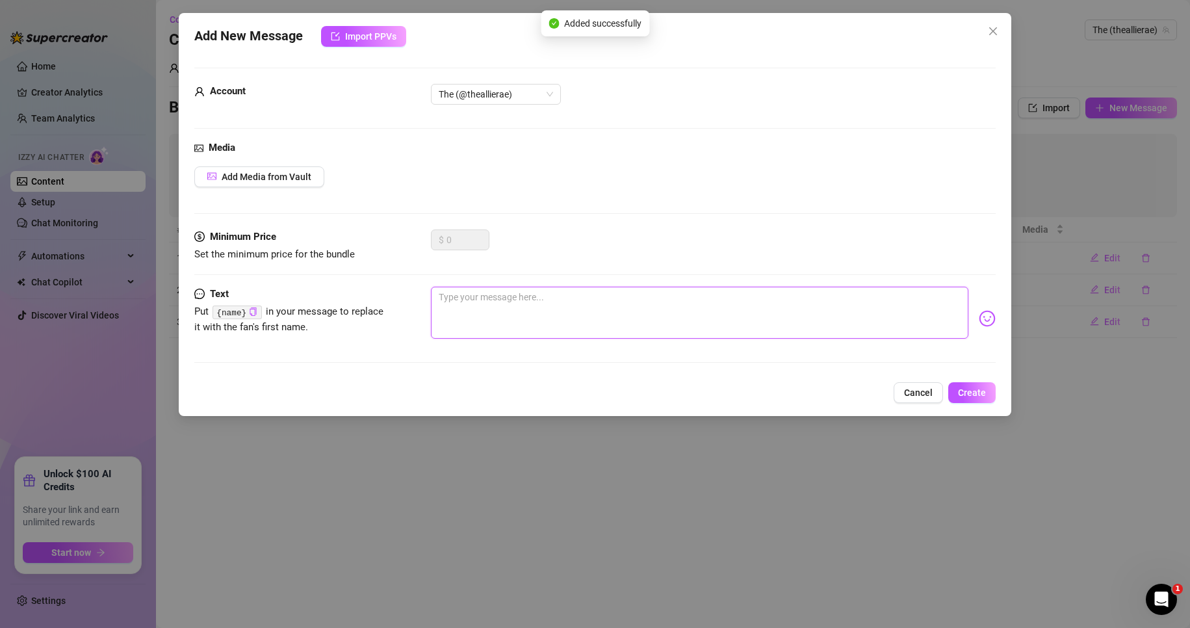
click at [571, 317] on textarea at bounding box center [700, 313] width 538 height 52
click at [508, 298] on textarea "hi, your online! :) me too." at bounding box center [700, 313] width 538 height 52
click at [562, 296] on textarea "hi, your online! :) me too." at bounding box center [700, 313] width 538 height 52
drag, startPoint x: 556, startPoint y: 301, endPoint x: 507, endPoint y: 300, distance: 48.8
click at [507, 300] on textarea "hi, your online! :) me too." at bounding box center [700, 313] width 538 height 52
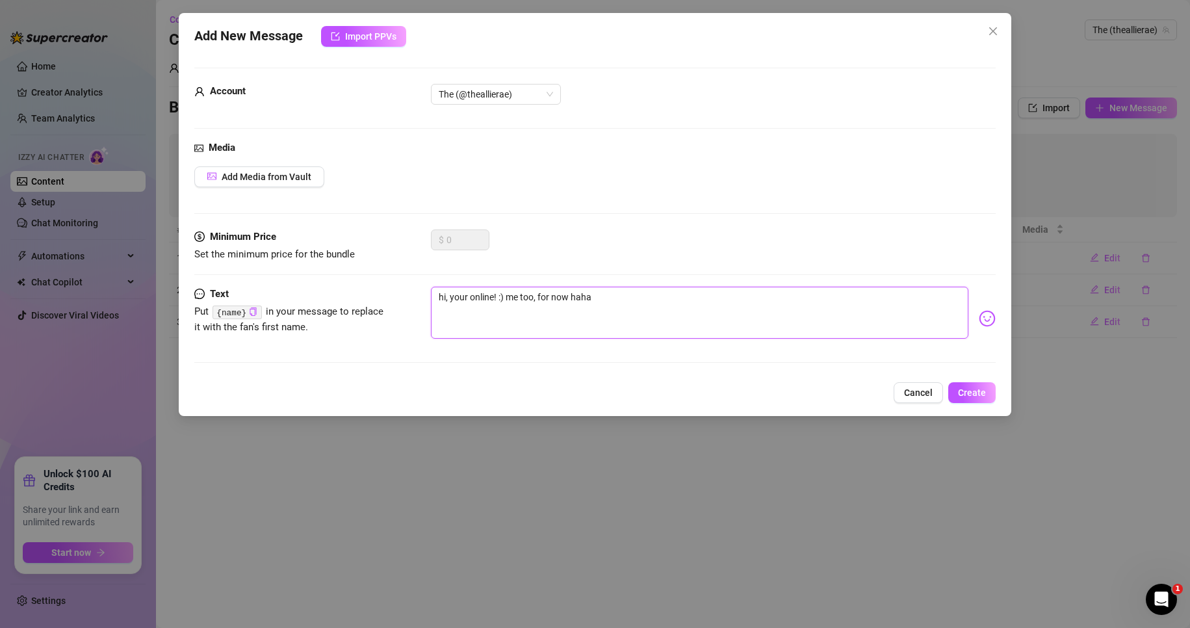
click at [627, 309] on textarea "hi, your online! :) me too, for now haha" at bounding box center [700, 313] width 538 height 52
click at [505, 311] on textarea "hi, your online! :) me too, for now haha" at bounding box center [700, 313] width 538 height 52
click at [629, 296] on textarea "hi, your online! :) me too, for now haha" at bounding box center [700, 313] width 538 height 52
click at [981, 395] on span "Create" at bounding box center [972, 392] width 28 height 10
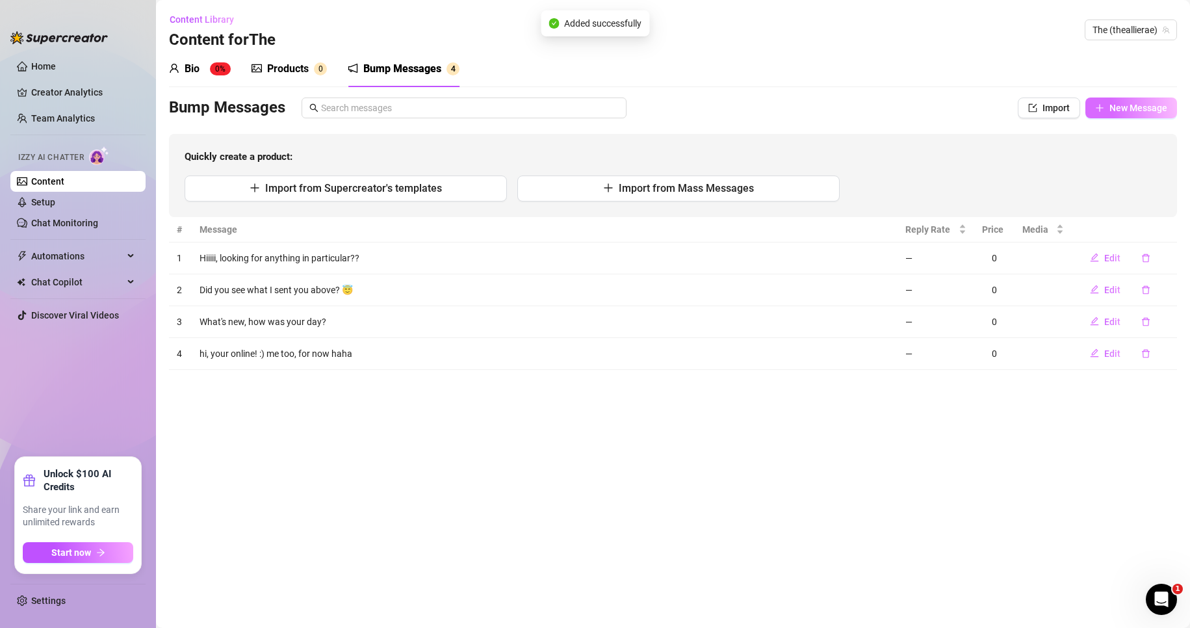
click at [1139, 106] on span "New Message" at bounding box center [1139, 108] width 58 height 10
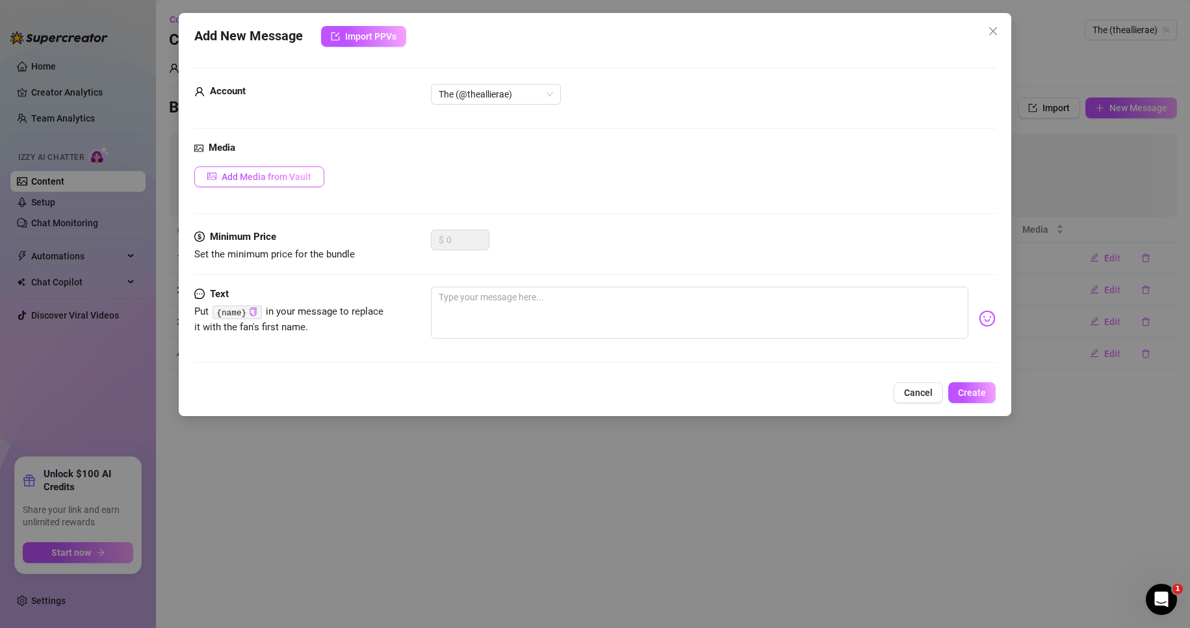
click at [292, 174] on span "Add Media from Vault" at bounding box center [267, 177] width 90 height 10
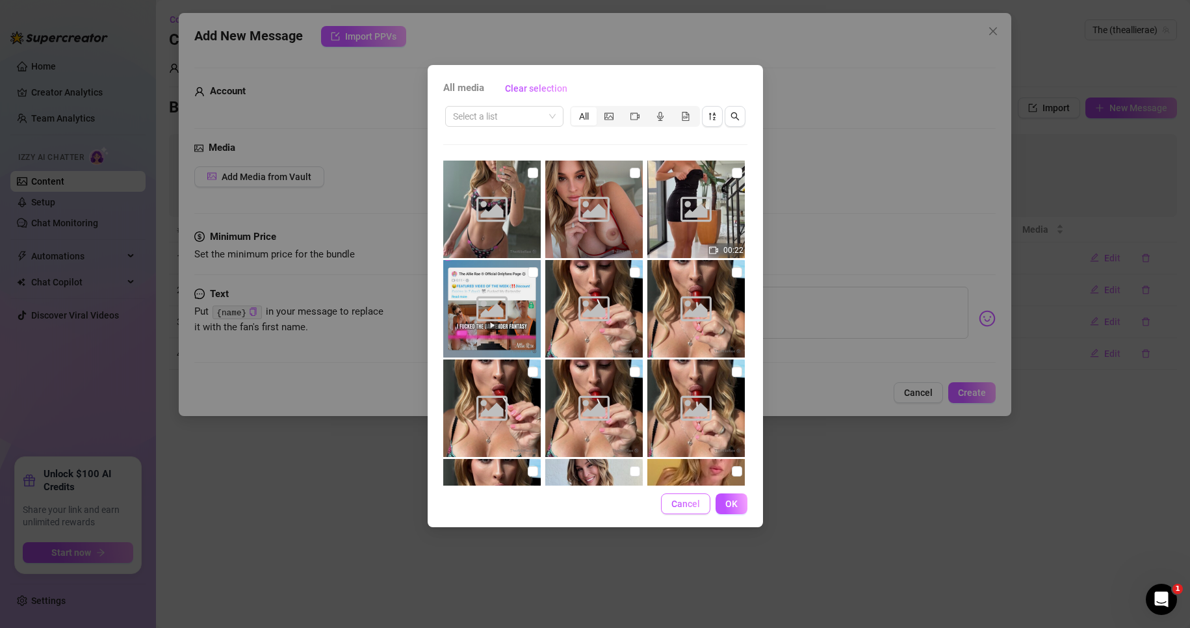
click at [689, 505] on span "Cancel" at bounding box center [685, 504] width 29 height 10
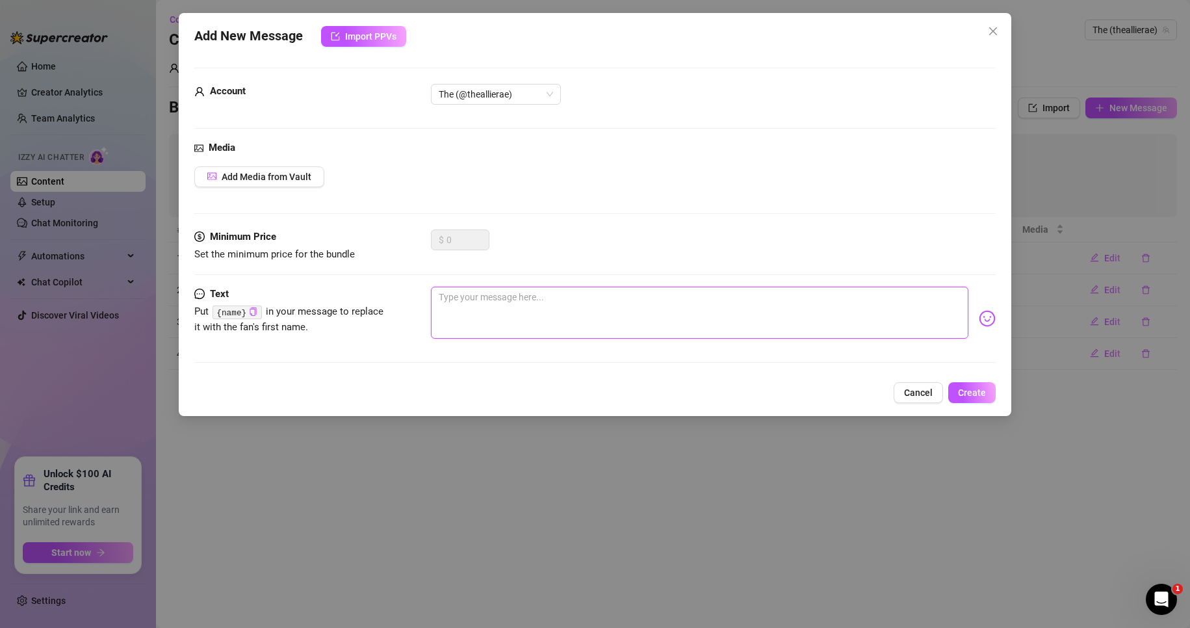
click at [517, 304] on textarea at bounding box center [700, 313] width 538 height 52
drag, startPoint x: 376, startPoint y: 282, endPoint x: 365, endPoint y: 280, distance: 11.9
click at [365, 280] on form "Account The (@theallierae) Media Add Media from Vault Minimum Price Set the min…" at bounding box center [595, 221] width 802 height 307
click at [978, 393] on span "Create" at bounding box center [972, 392] width 28 height 10
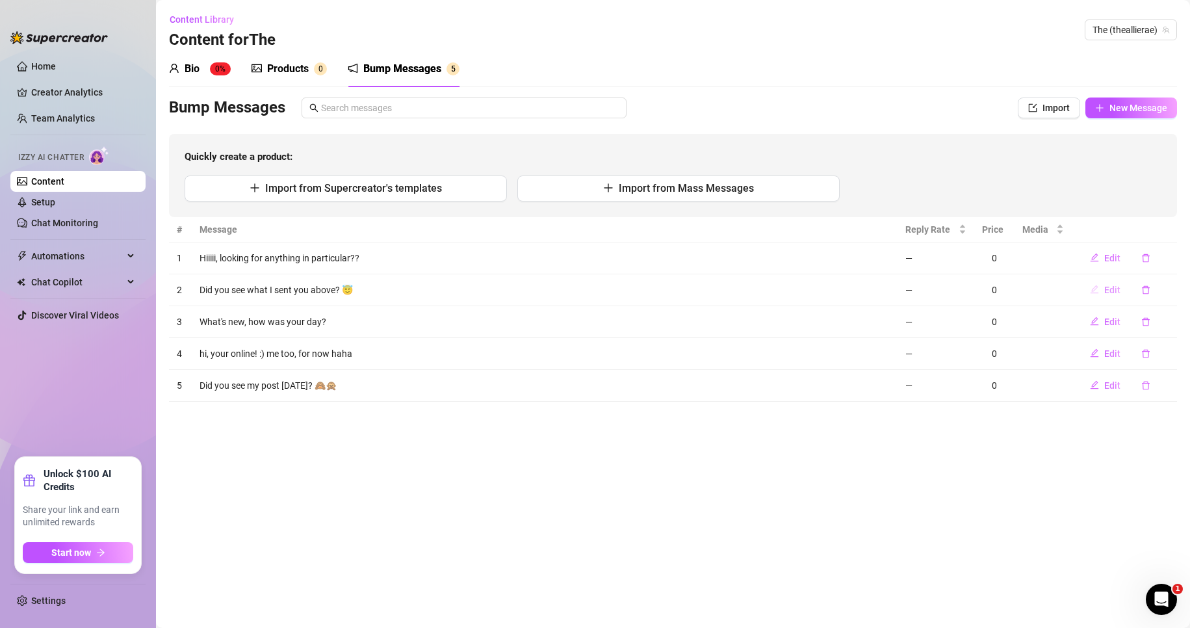
click at [1116, 288] on span "Edit" at bounding box center [1112, 290] width 16 height 10
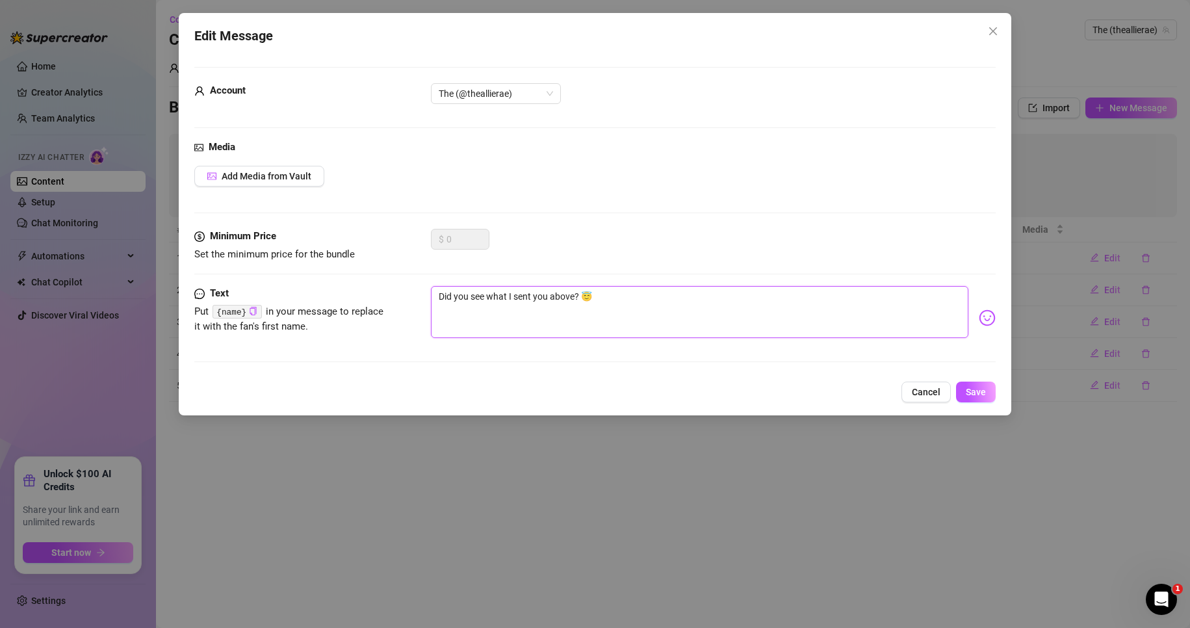
drag, startPoint x: 576, startPoint y: 289, endPoint x: 307, endPoint y: 268, distance: 269.9
click at [307, 268] on form "Account The (@theallierae) Media Add Media from Vault Minimum Price Set the min…" at bounding box center [595, 220] width 802 height 307
click at [567, 319] on textarea "Did you see what I sent you above? 😇" at bounding box center [700, 312] width 538 height 52
click at [563, 296] on textarea "Did you see what I sent you above? 😇" at bounding box center [700, 312] width 538 height 52
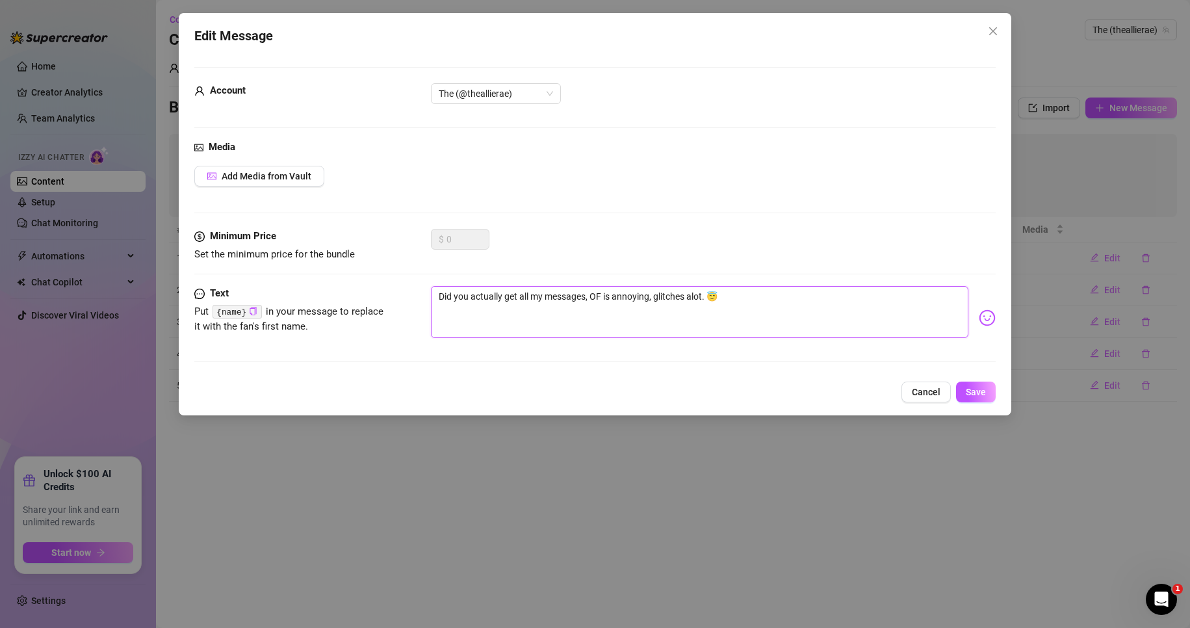
click at [721, 296] on textarea "Did you actually get all my messages, OF is annoying, glitches alot. 😇" at bounding box center [700, 312] width 538 height 52
click at [693, 296] on textarea "Did you actually get all my messages, OF is annoying, glitches alot." at bounding box center [700, 312] width 538 height 52
click at [722, 299] on textarea "Did you actually get all my messages, OF is annoying, glitches a lot." at bounding box center [700, 312] width 538 height 52
click at [713, 294] on textarea "Did you actually get all my messages, OF is annoying, glitches a lot." at bounding box center [700, 312] width 538 height 52
click at [574, 299] on textarea "Did you actually get all my messages, OF is annoying, glitches a lot." at bounding box center [700, 312] width 538 height 52
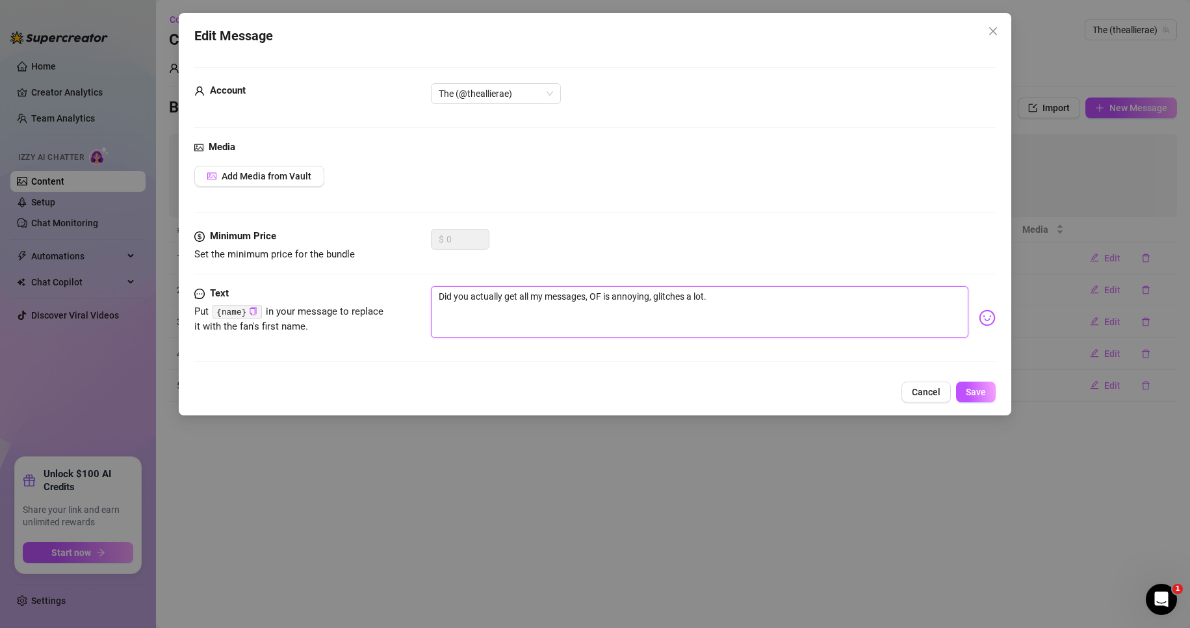
click at [453, 296] on textarea "Did you actually get all my messages, OF is annoying, glitches a lot." at bounding box center [700, 312] width 538 height 52
click at [762, 283] on div "Minimum Price Set the minimum price for the bundle $ 0" at bounding box center [595, 257] width 802 height 57
drag, startPoint x: 761, startPoint y: 290, endPoint x: 759, endPoint y: 298, distance: 8.7
click at [761, 294] on textarea "Do you actually get all my messages, OF is annoying, glitches a lot." at bounding box center [700, 312] width 538 height 52
click at [759, 298] on textarea "Do you actually get all my messages, OF is annoying, glitches a lot." at bounding box center [700, 312] width 538 height 52
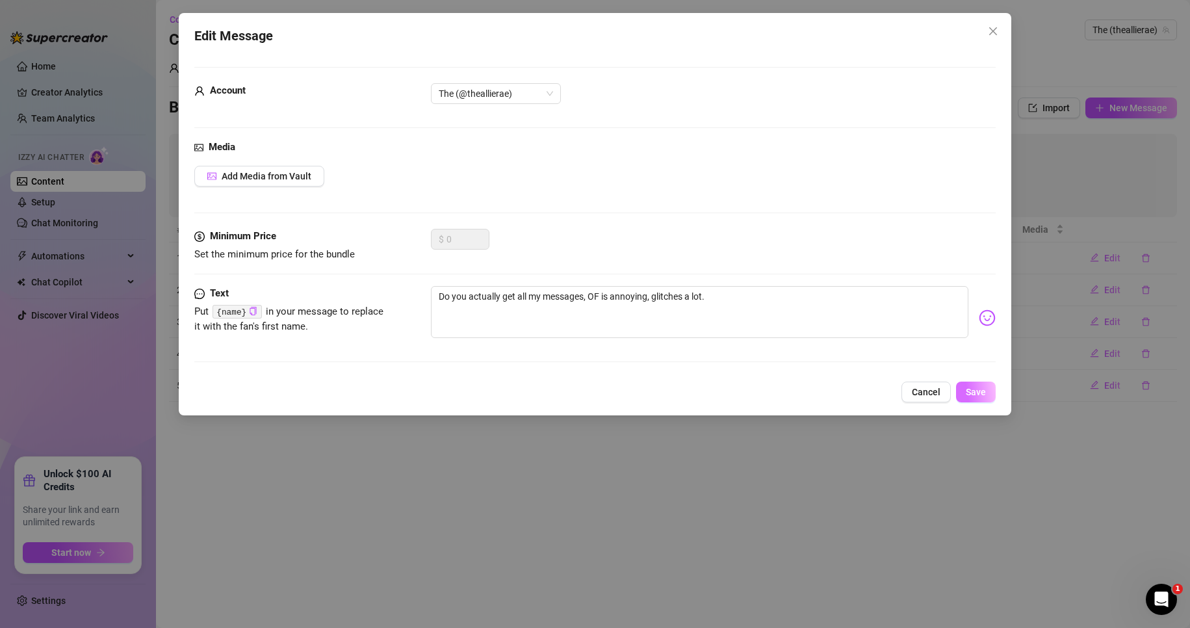
click at [982, 393] on span "Save" at bounding box center [976, 392] width 20 height 10
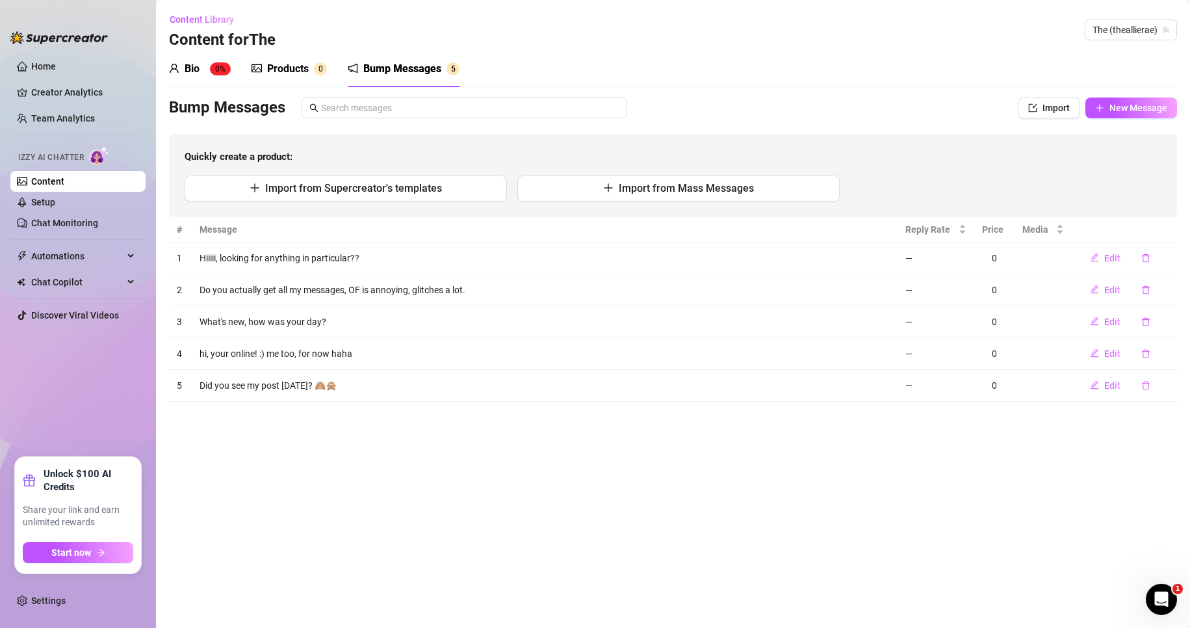
click at [194, 65] on div "Bio" at bounding box center [192, 69] width 15 height 16
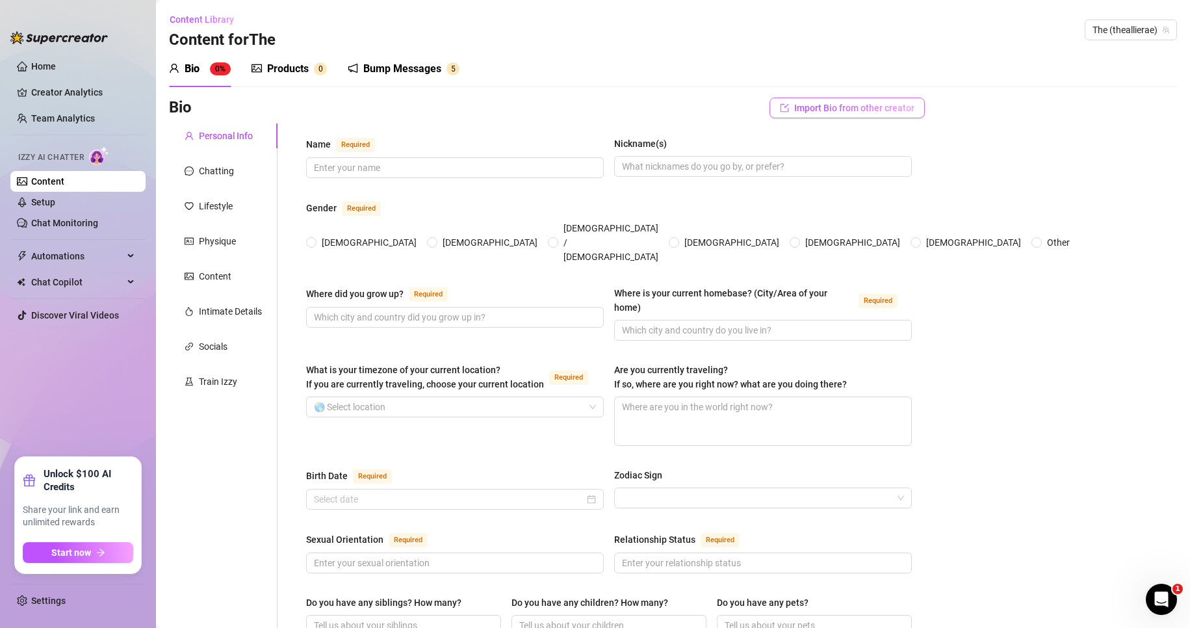
click at [885, 109] on span "Import Bio from other creator" at bounding box center [854, 108] width 120 height 10
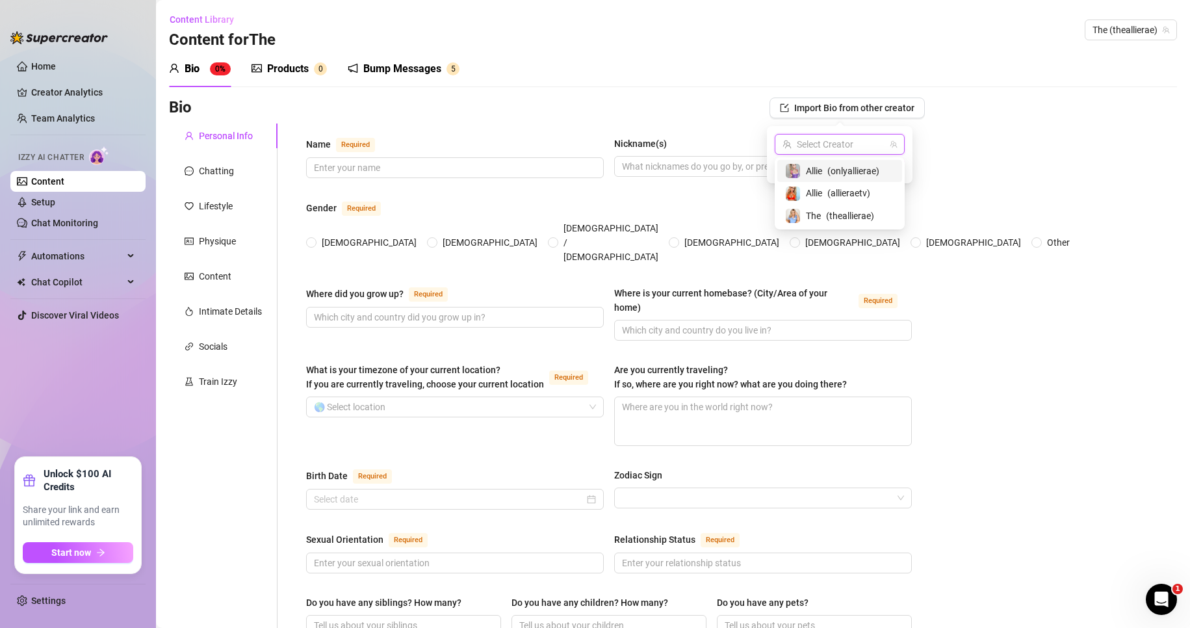
click at [866, 150] on input "search" at bounding box center [834, 145] width 103 height 20
click at [836, 192] on span "( allieraetv )" at bounding box center [848, 193] width 43 height 14
click at [884, 166] on span "Import" at bounding box center [886, 168] width 27 height 10
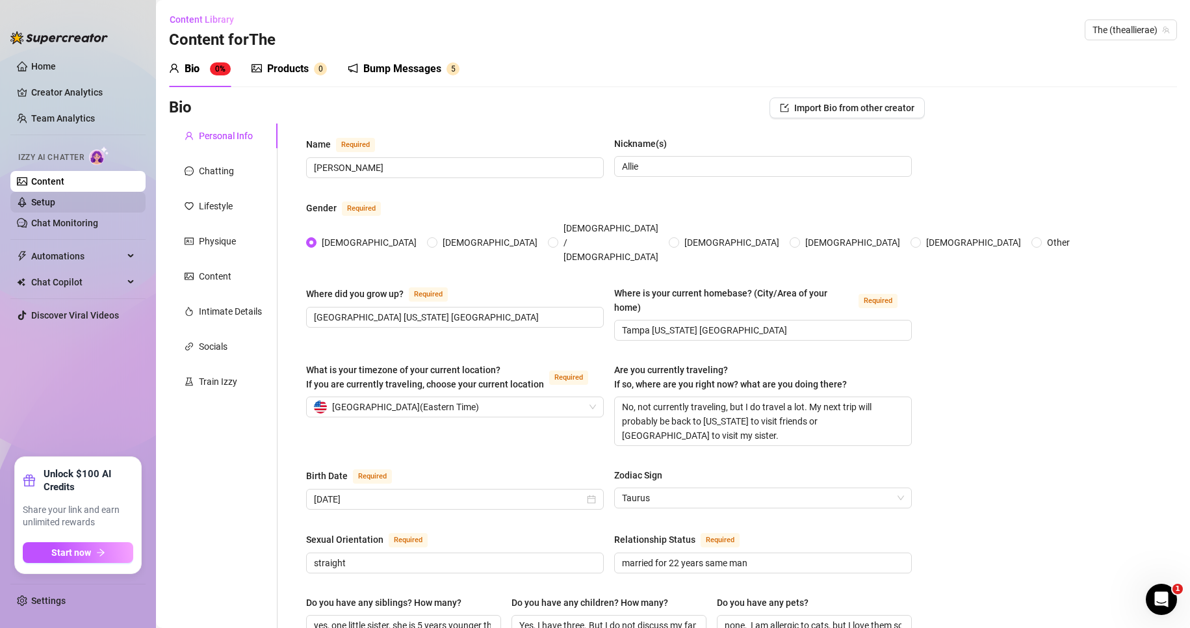
click at [55, 200] on link "Setup" at bounding box center [43, 202] width 24 height 10
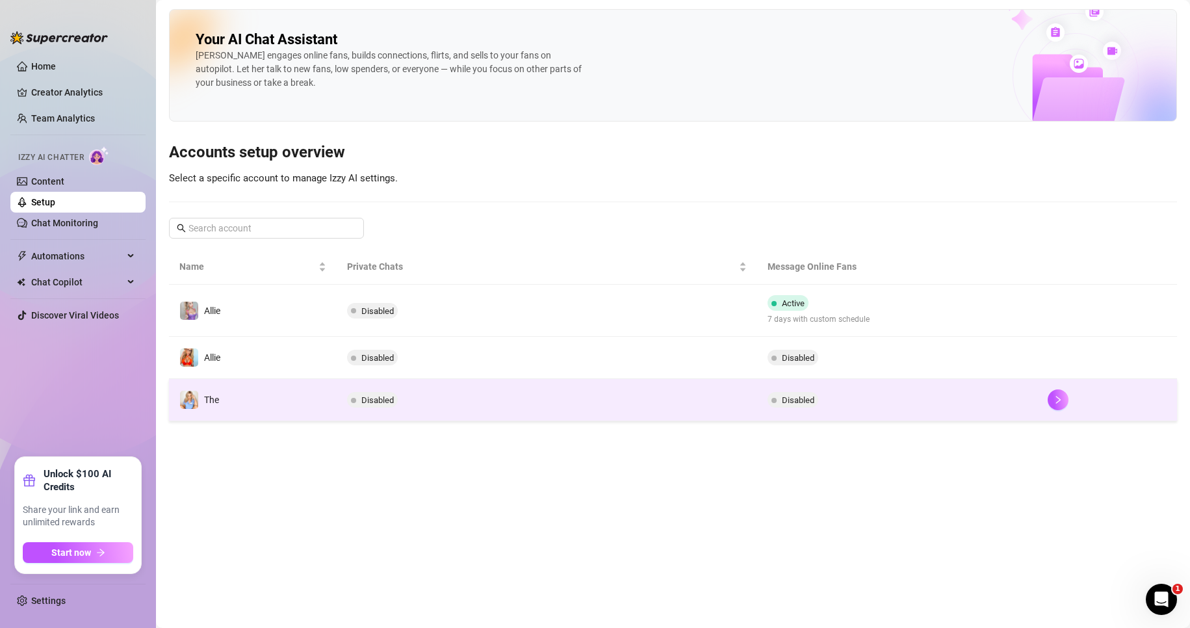
click at [825, 395] on td "Disabled" at bounding box center [897, 400] width 280 height 42
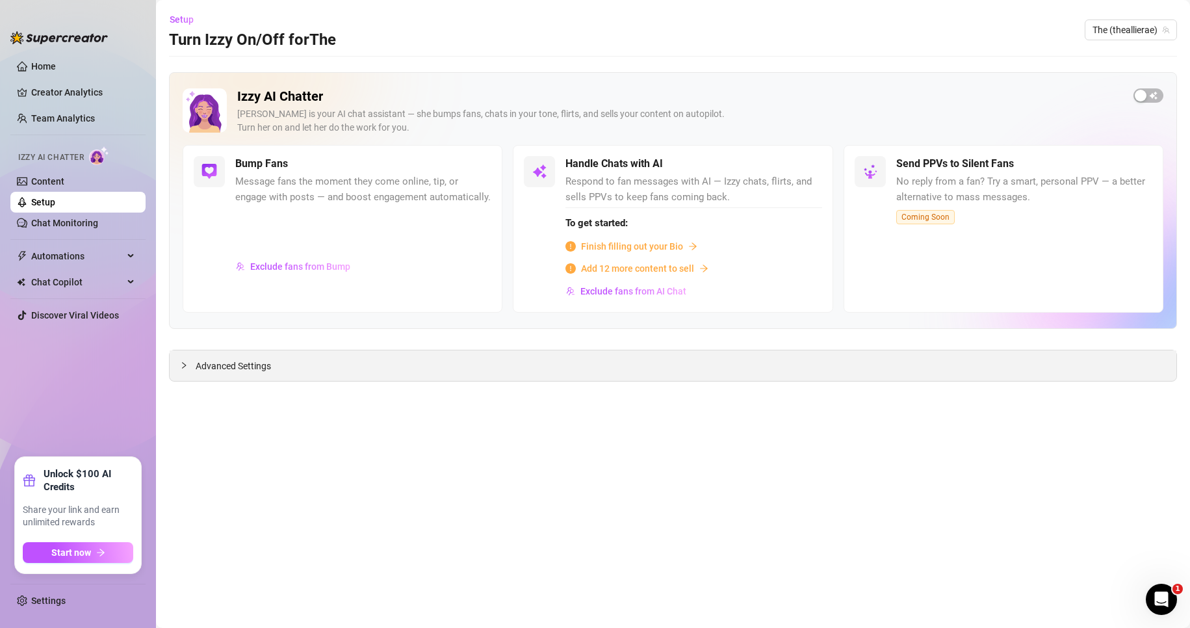
click at [234, 378] on div "Advanced Settings" at bounding box center [673, 365] width 1007 height 31
click at [231, 368] on span "Advanced Settings" at bounding box center [233, 366] width 75 height 14
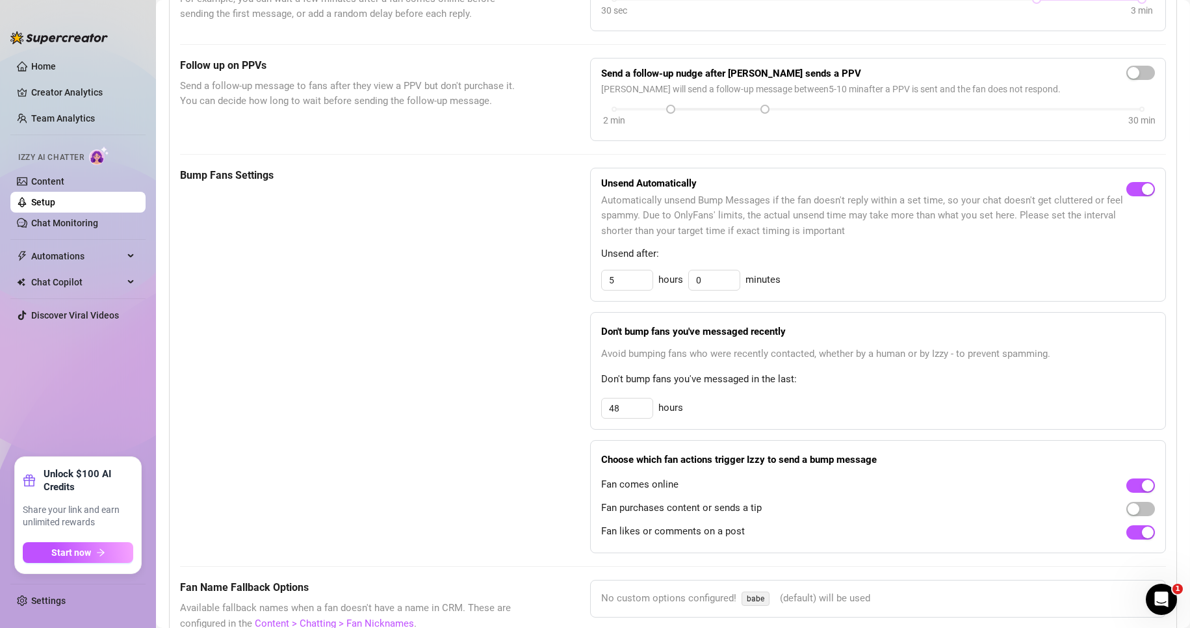
scroll to position [520, 0]
drag, startPoint x: 625, startPoint y: 404, endPoint x: 591, endPoint y: 406, distance: 34.5
click at [591, 406] on div "Don't bump fans you've messaged recently Avoid bumping fans who were recently c…" at bounding box center [878, 370] width 576 height 118
click at [803, 404] on div "48 hours" at bounding box center [878, 407] width 554 height 21
drag, startPoint x: 625, startPoint y: 405, endPoint x: 590, endPoint y: 408, distance: 35.2
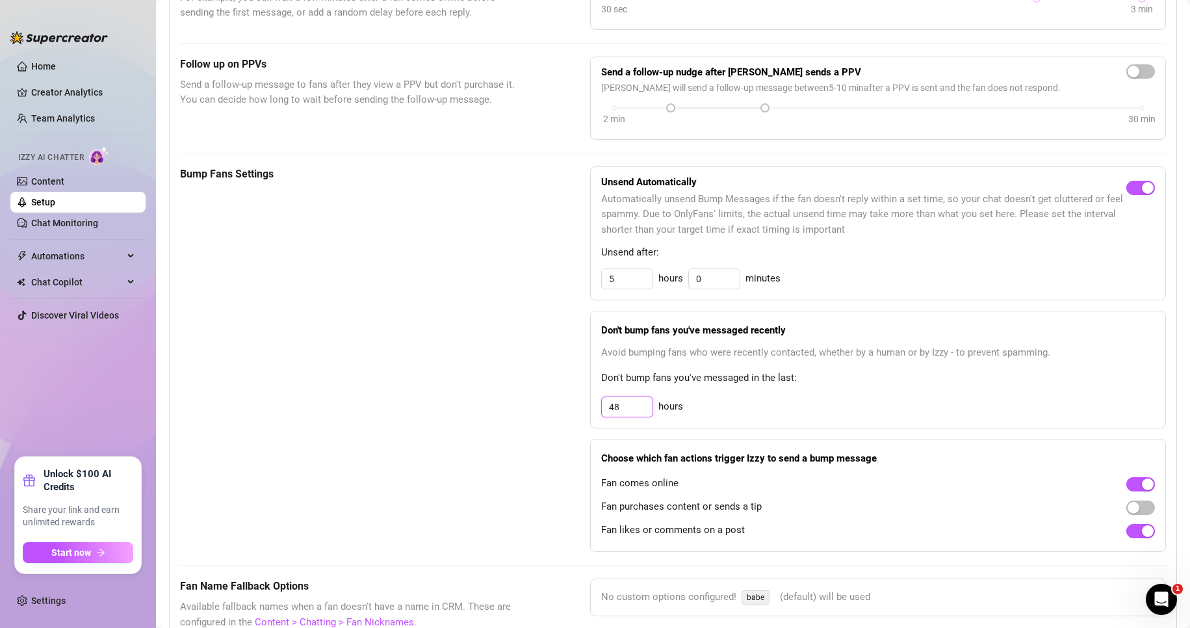
click at [591, 408] on div "Don't bump fans you've messaged recently Avoid bumping fans who were recently c…" at bounding box center [878, 370] width 576 height 118
click at [850, 378] on span "Don't bump fans you've messaged in the last:" at bounding box center [878, 379] width 554 height 16
drag, startPoint x: 627, startPoint y: 405, endPoint x: 579, endPoint y: 404, distance: 48.1
click at [579, 404] on div "Bump Fans Settings Unsend Automatically Automatically unsend Bump Messages if t…" at bounding box center [673, 358] width 986 height 385
click at [911, 378] on span "Don't bump fans you've messaged in the last:" at bounding box center [878, 379] width 554 height 16
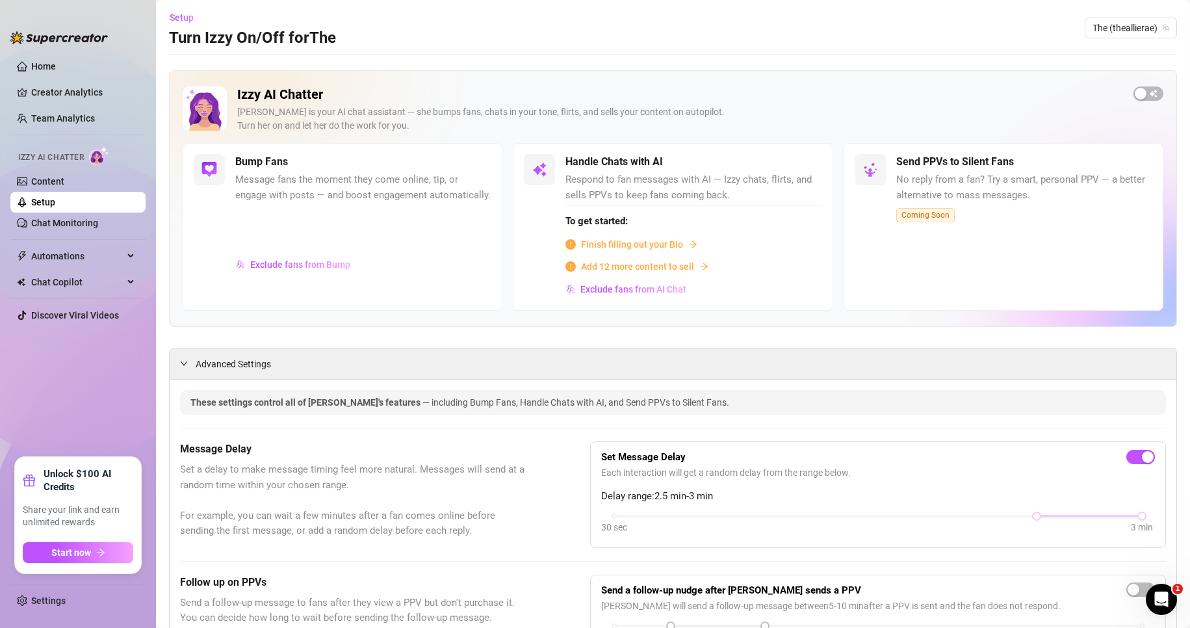
scroll to position [0, 0]
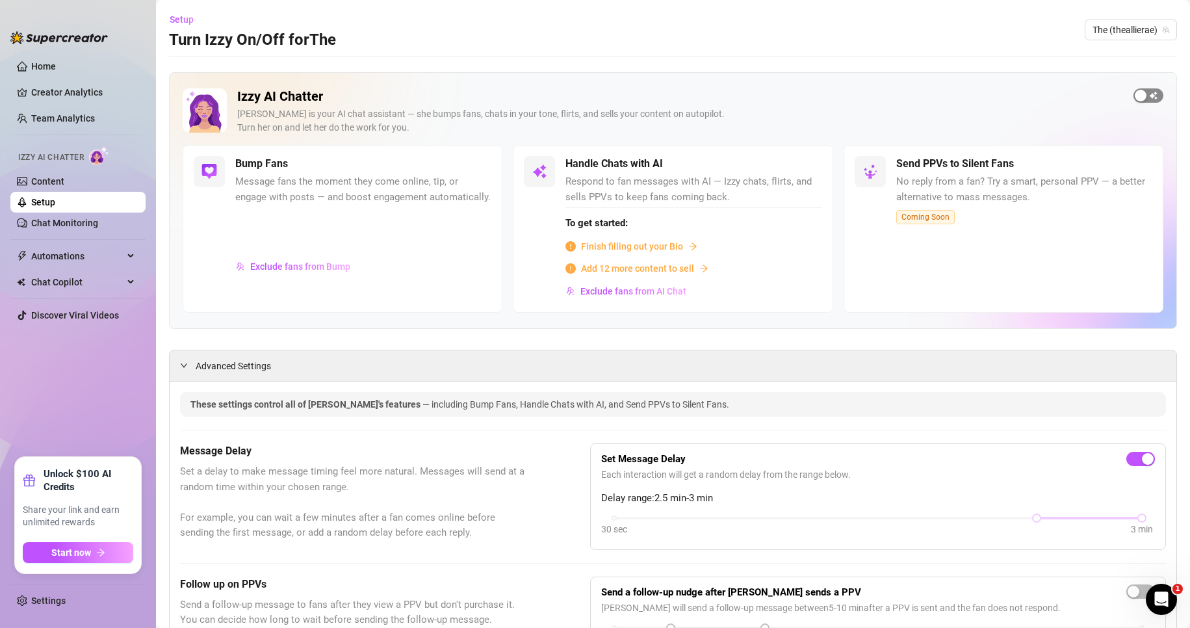
click at [1145, 96] on span "button" at bounding box center [1149, 95] width 30 height 14
click at [317, 271] on span "Exclude fans from Bump" at bounding box center [300, 266] width 100 height 10
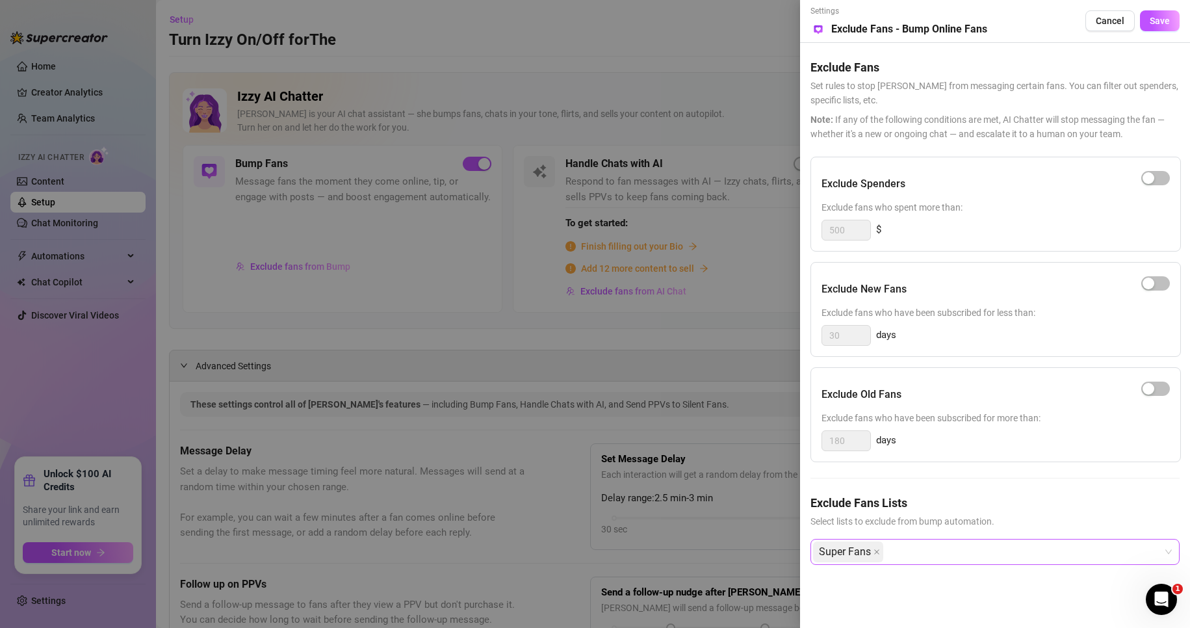
click at [926, 547] on div "Super Fans" at bounding box center [988, 551] width 350 height 23
click at [956, 594] on div "Settings Preview Exclude Fans - Bump Online Fans Cancel Save Exclude Fans Set r…" at bounding box center [995, 314] width 390 height 628
click at [932, 552] on div "Super Fans" at bounding box center [988, 551] width 350 height 23
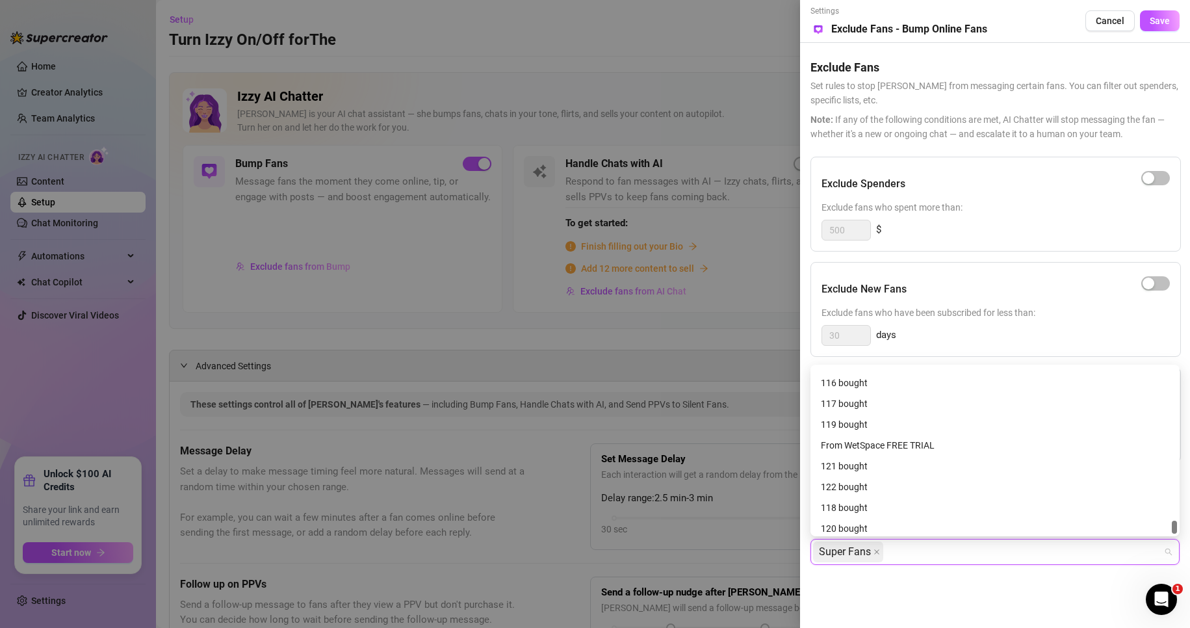
scroll to position [1976, 0]
click at [1000, 594] on div "Settings Preview Exclude Fans - Bump Online Fans Cancel Save Exclude Fans Set r…" at bounding box center [995, 314] width 390 height 628
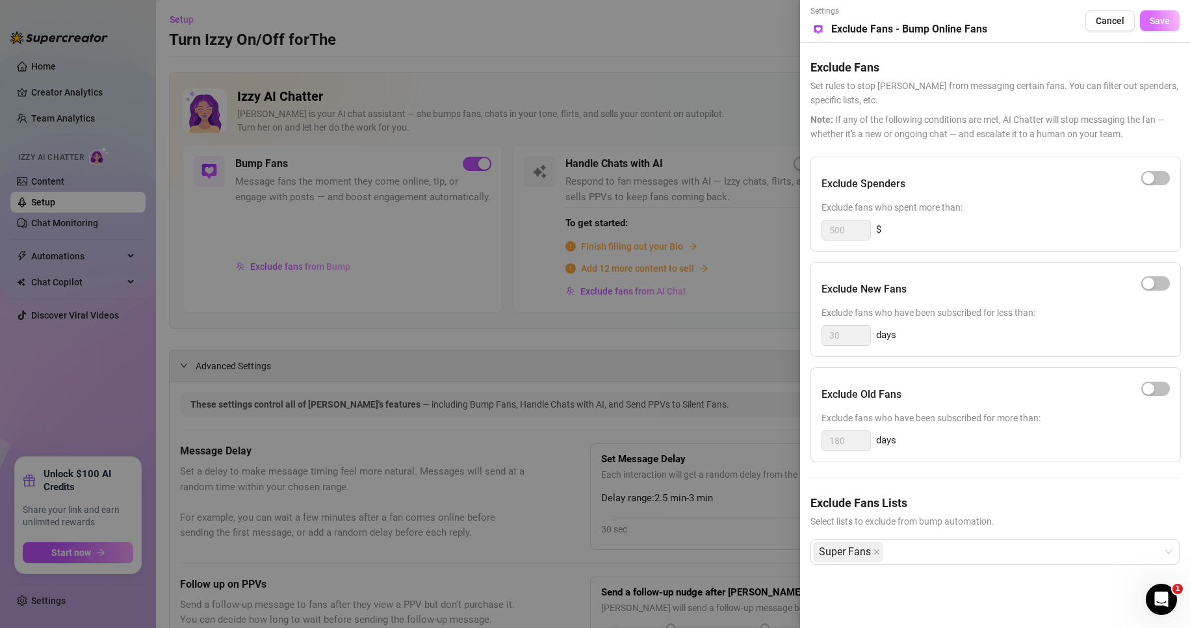
click at [1158, 25] on span "Save" at bounding box center [1160, 21] width 20 height 10
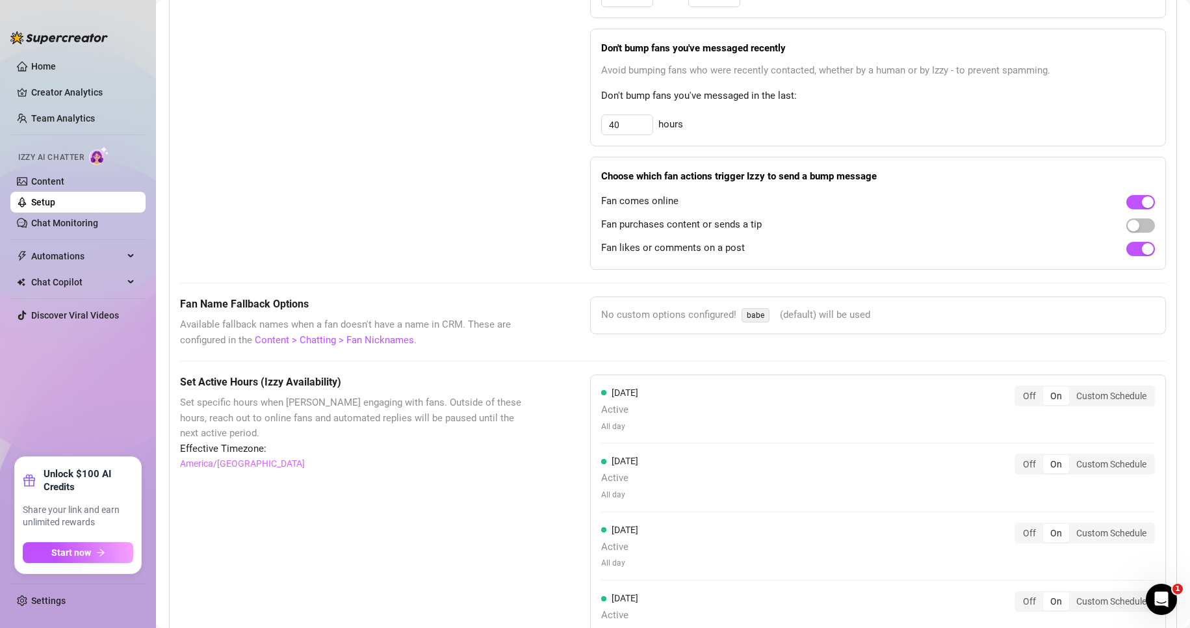
scroll to position [650, 0]
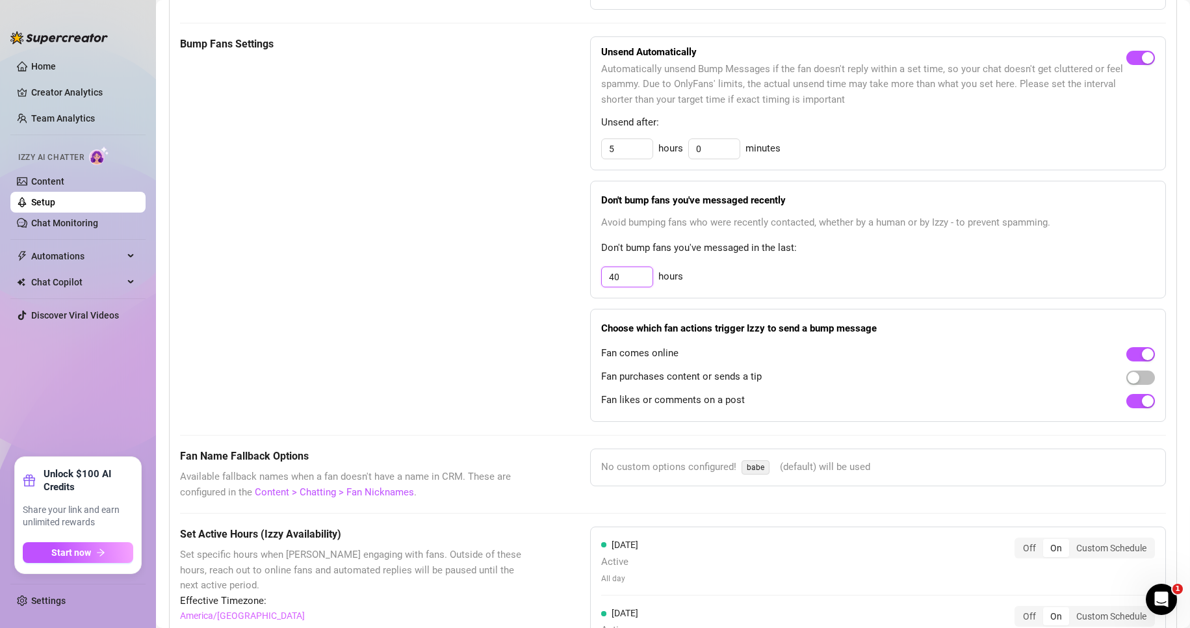
click at [620, 276] on input "40" at bounding box center [627, 277] width 51 height 20
click at [861, 268] on div "40 hours" at bounding box center [878, 277] width 554 height 21
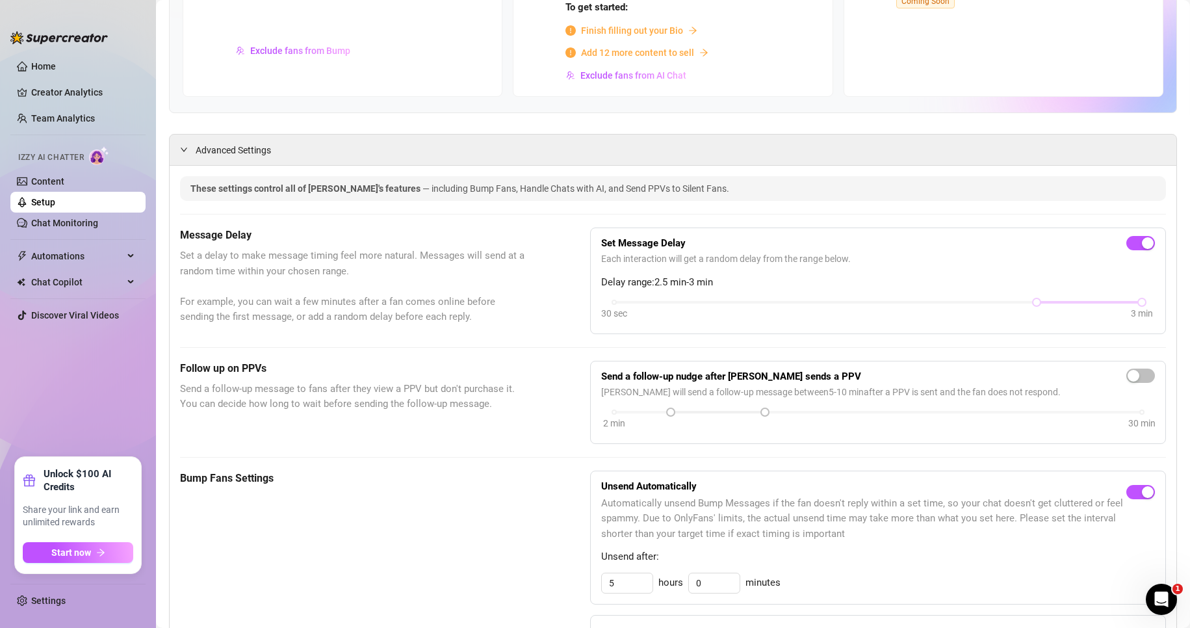
scroll to position [0, 0]
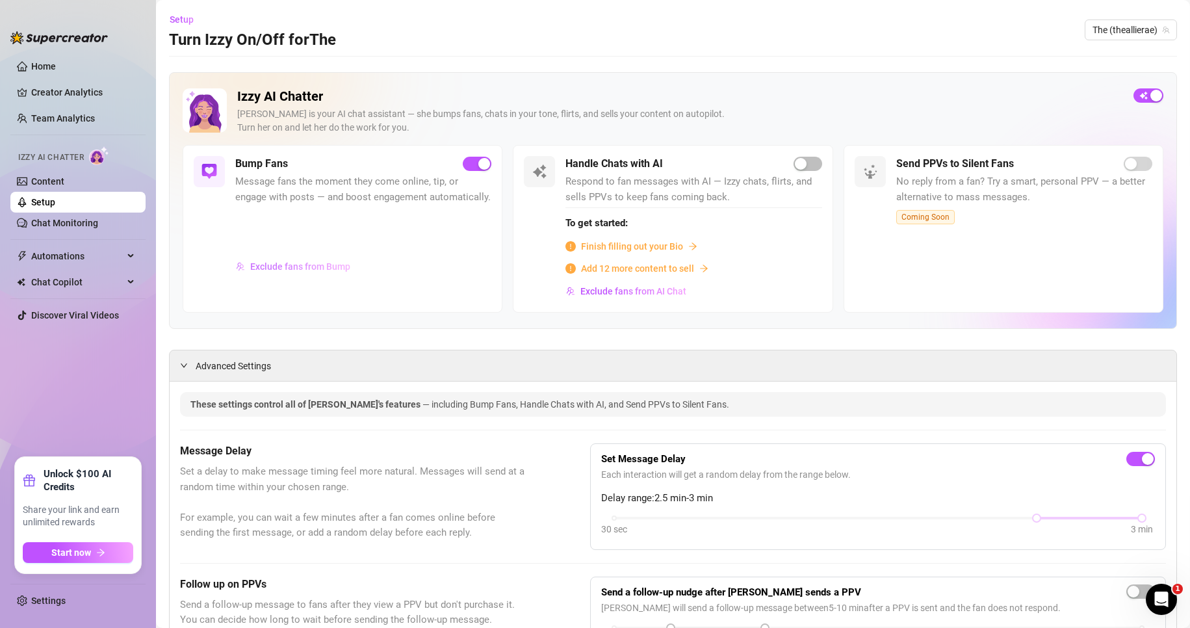
click at [320, 272] on span "Exclude fans from Bump" at bounding box center [300, 266] width 100 height 10
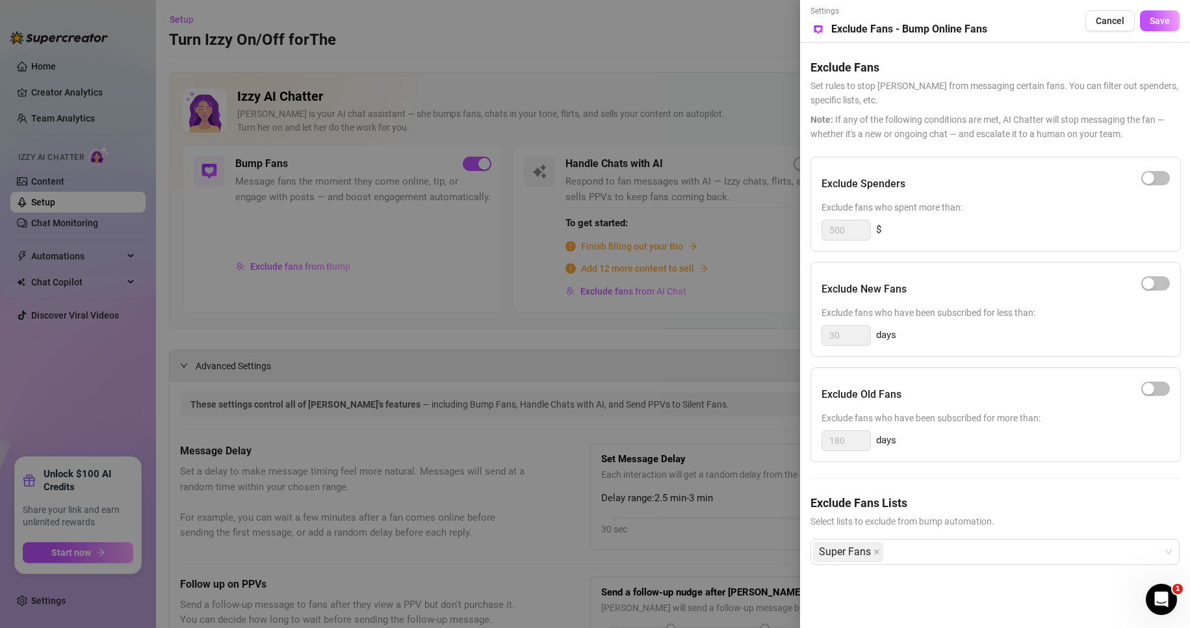
drag, startPoint x: 1115, startPoint y: 27, endPoint x: 1100, endPoint y: 25, distance: 15.0
click at [1114, 27] on button "Cancel" at bounding box center [1110, 20] width 49 height 21
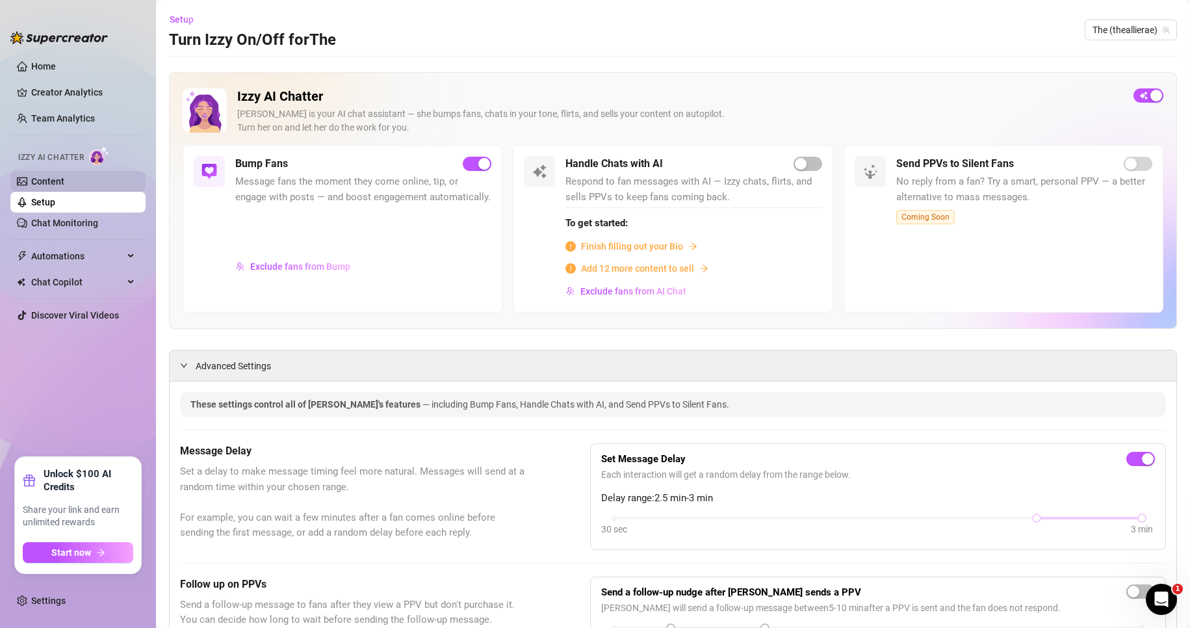
click at [31, 176] on link "Content" at bounding box center [47, 181] width 33 height 10
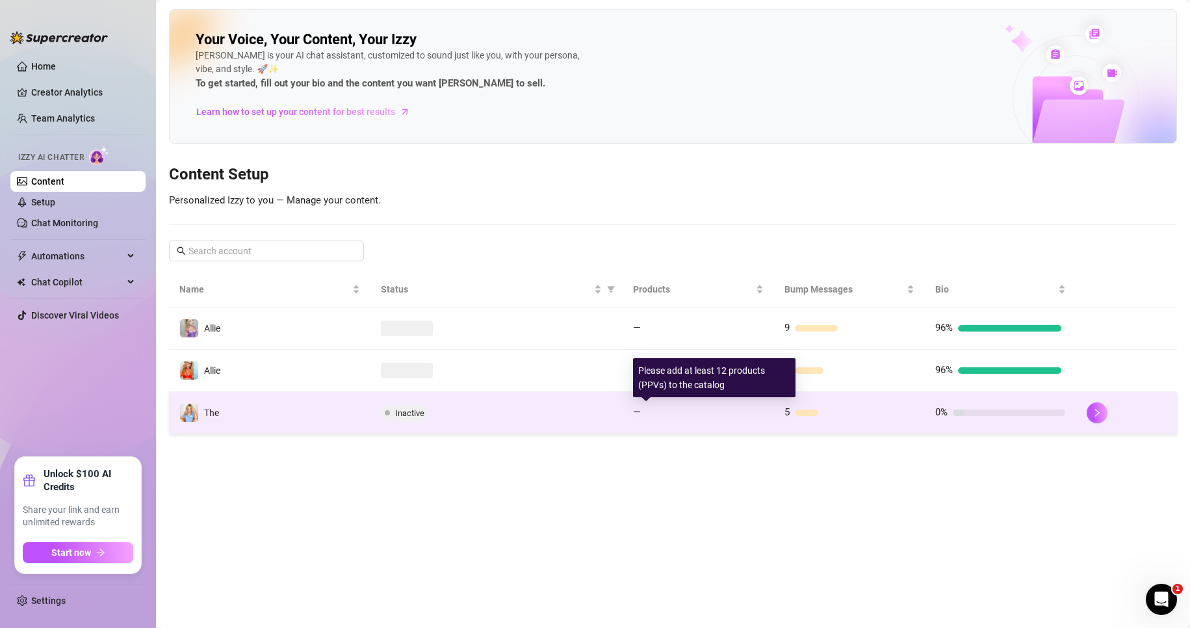
click at [695, 420] on div "—" at bounding box center [698, 413] width 130 height 16
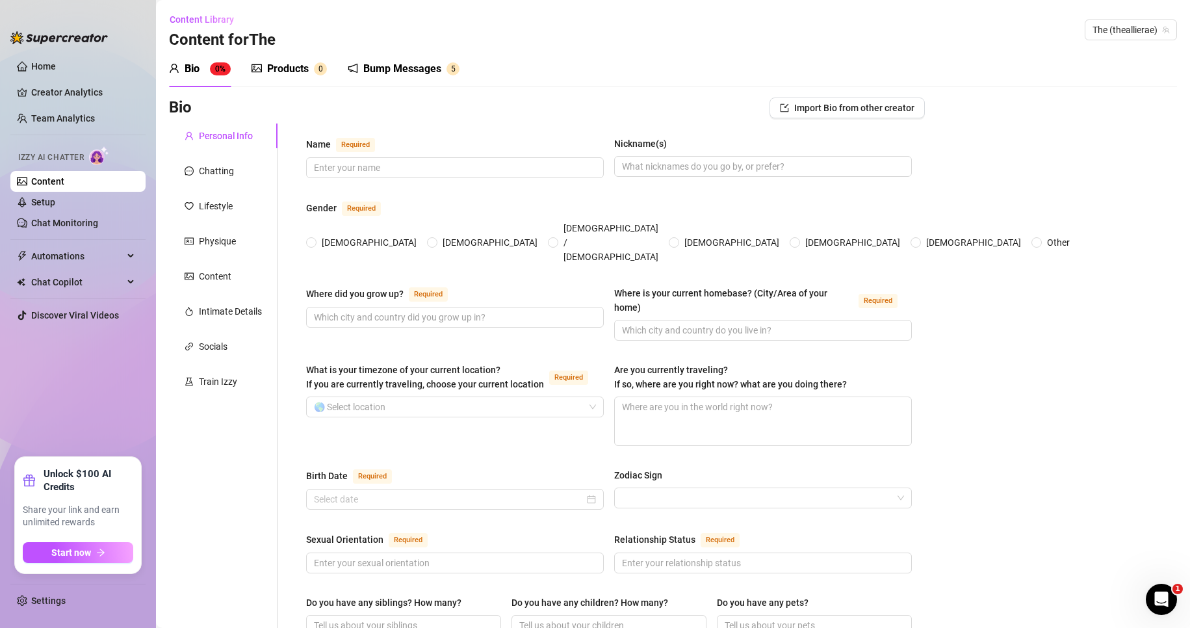
click at [426, 70] on div "Bump Messages" at bounding box center [402, 69] width 78 height 16
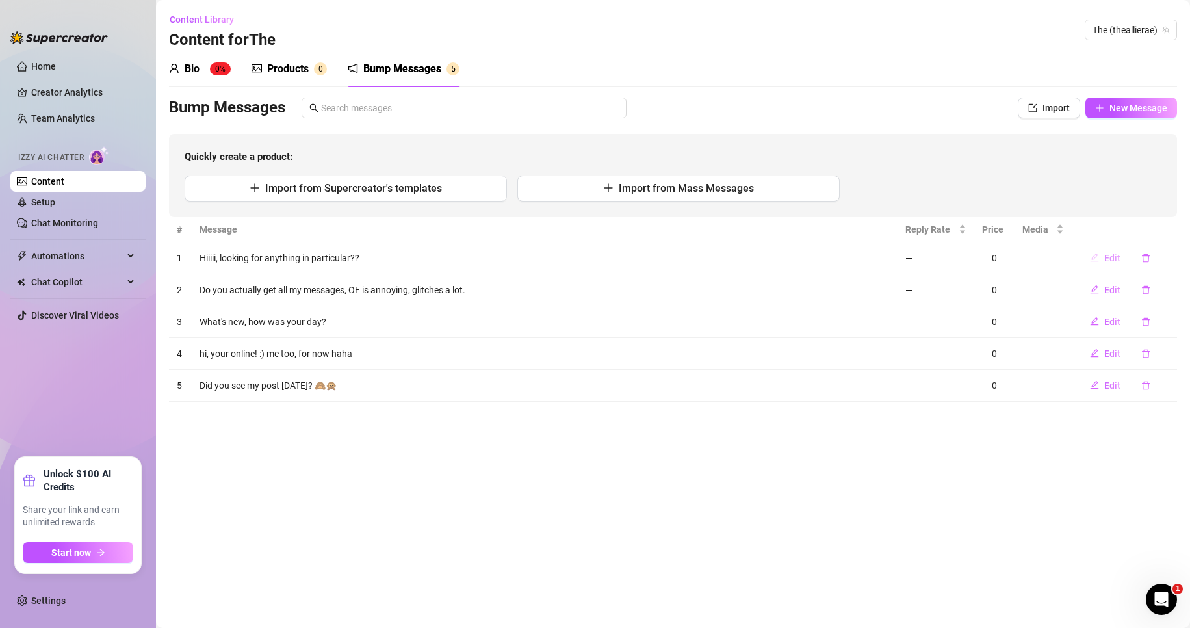
click at [1112, 258] on span "Edit" at bounding box center [1112, 258] width 16 height 10
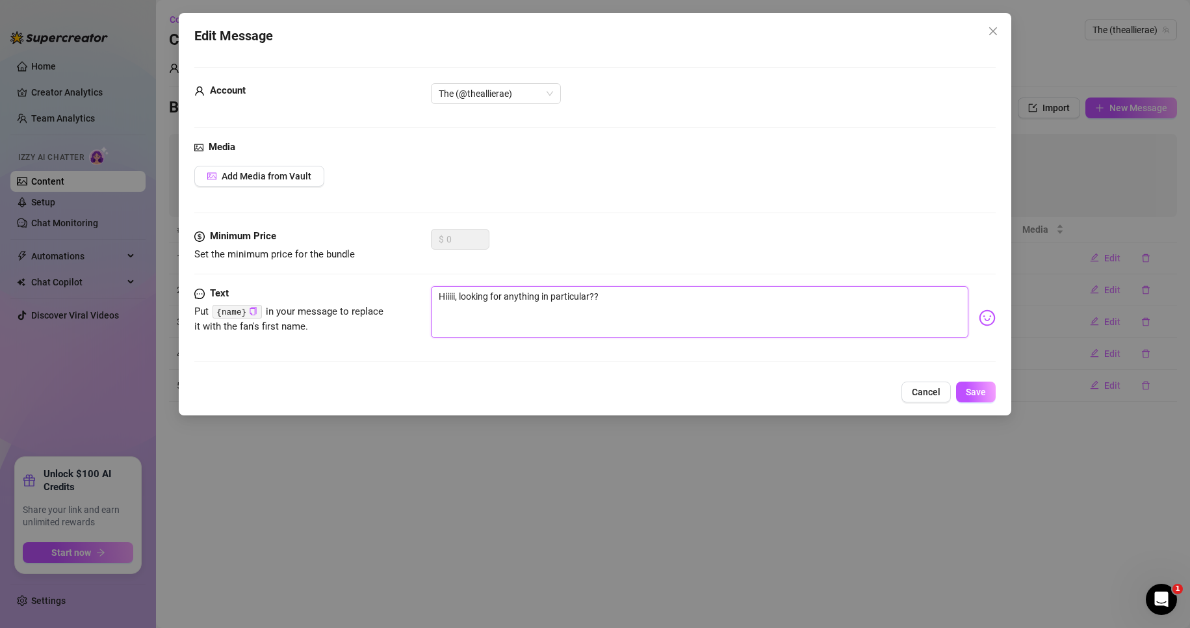
click at [668, 296] on textarea "Hiiiii, looking for anything in particular??" at bounding box center [700, 312] width 538 height 52
click at [979, 392] on span "Save" at bounding box center [976, 392] width 20 height 10
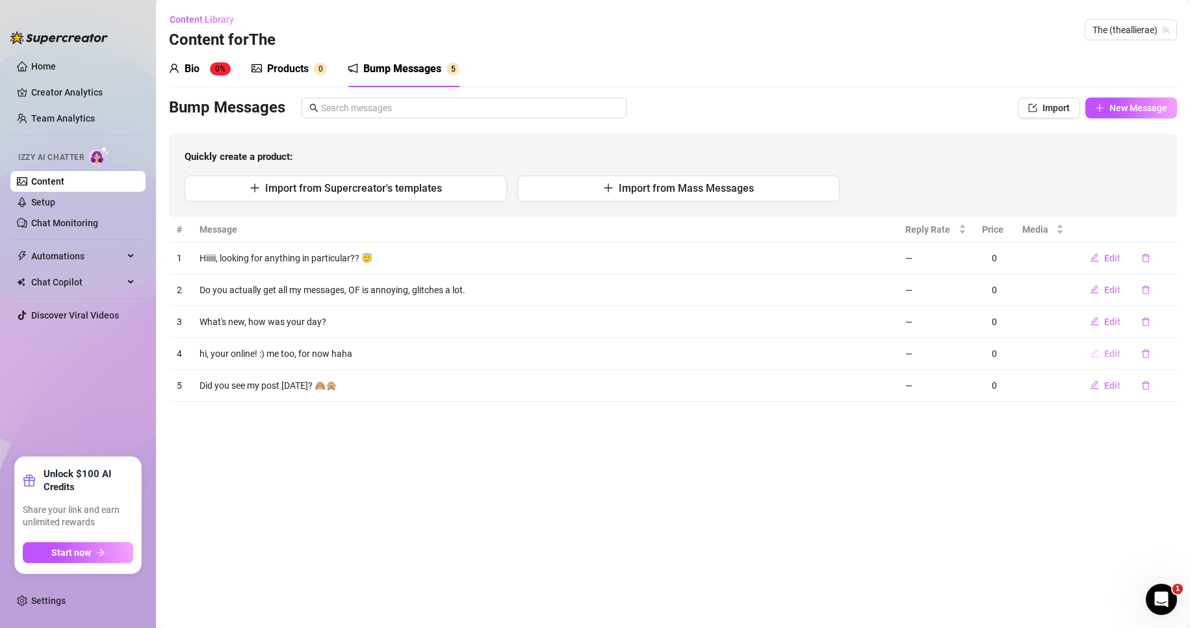
click at [1112, 352] on span "Edit" at bounding box center [1112, 353] width 16 height 10
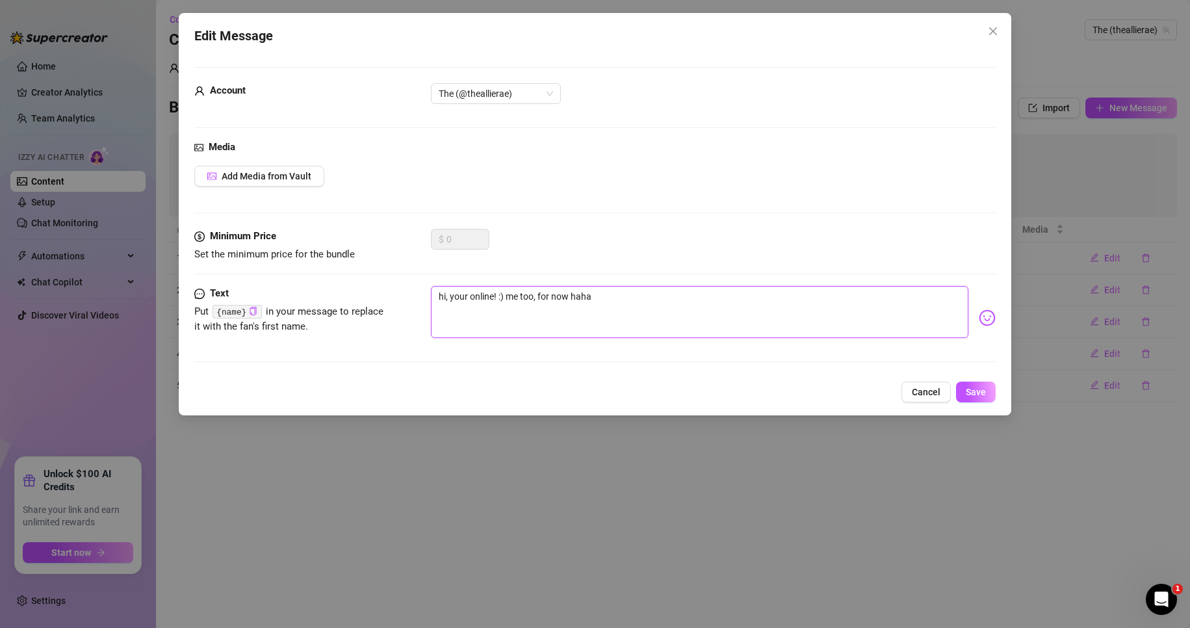
click at [467, 299] on textarea "hi, your online! :) me too, for now haha" at bounding box center [700, 312] width 538 height 52
click at [466, 316] on textarea "hi, youre online! :) me too, for now haha" at bounding box center [700, 312] width 538 height 52
click at [460, 293] on textarea "hi, youre online! :) me too, for now haha" at bounding box center [700, 312] width 538 height 52
click at [970, 390] on span "Save" at bounding box center [976, 392] width 20 height 10
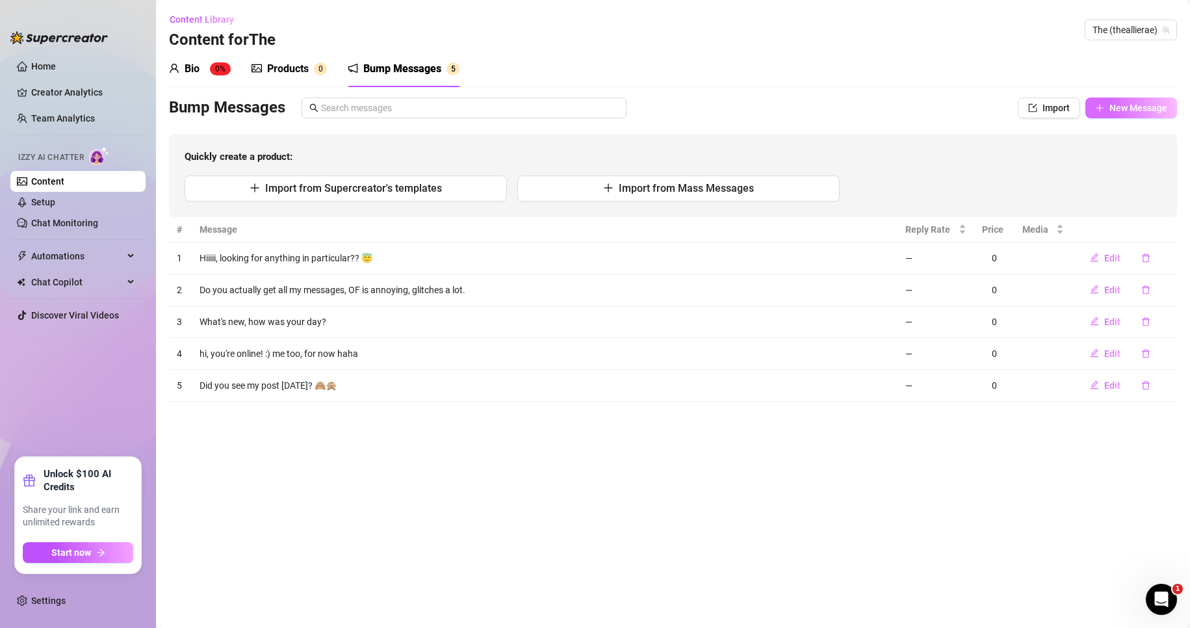
click at [1141, 111] on span "New Message" at bounding box center [1139, 108] width 58 height 10
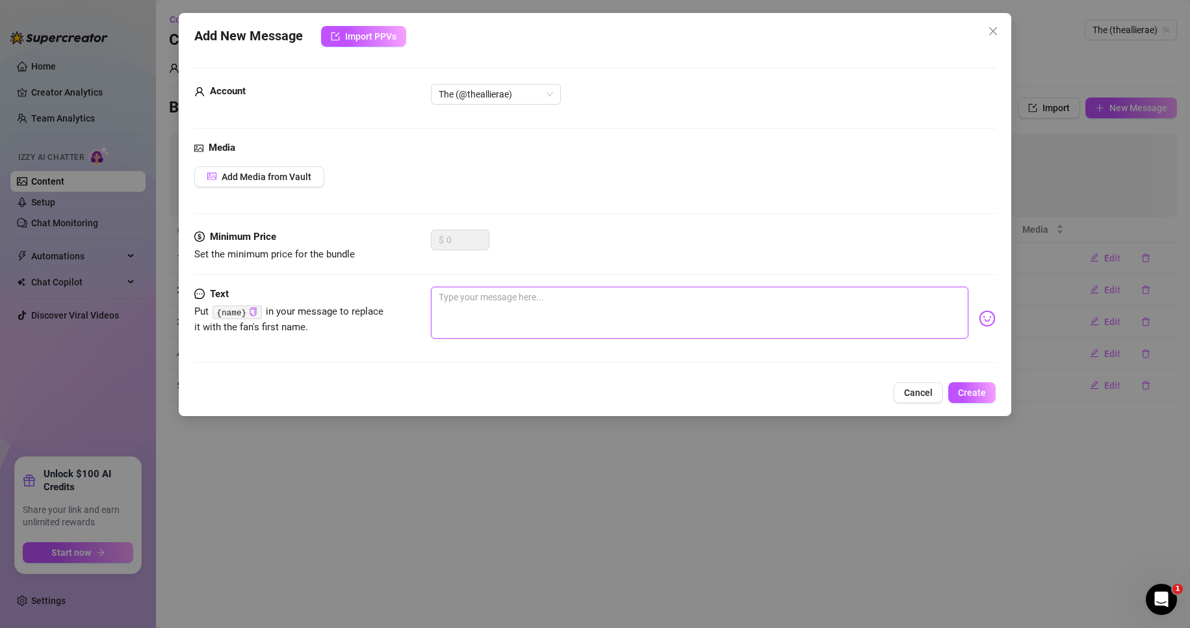
click at [478, 322] on textarea at bounding box center [700, 313] width 538 height 52
click at [432, 298] on textarea "Someone asked me [DATE] what my favorite sex tapes were," at bounding box center [700, 313] width 538 height 52
click at [762, 298] on textarea "hii, whats up? Someone asked me [DATE] what my favorite sex tapes were," at bounding box center [700, 313] width 538 height 52
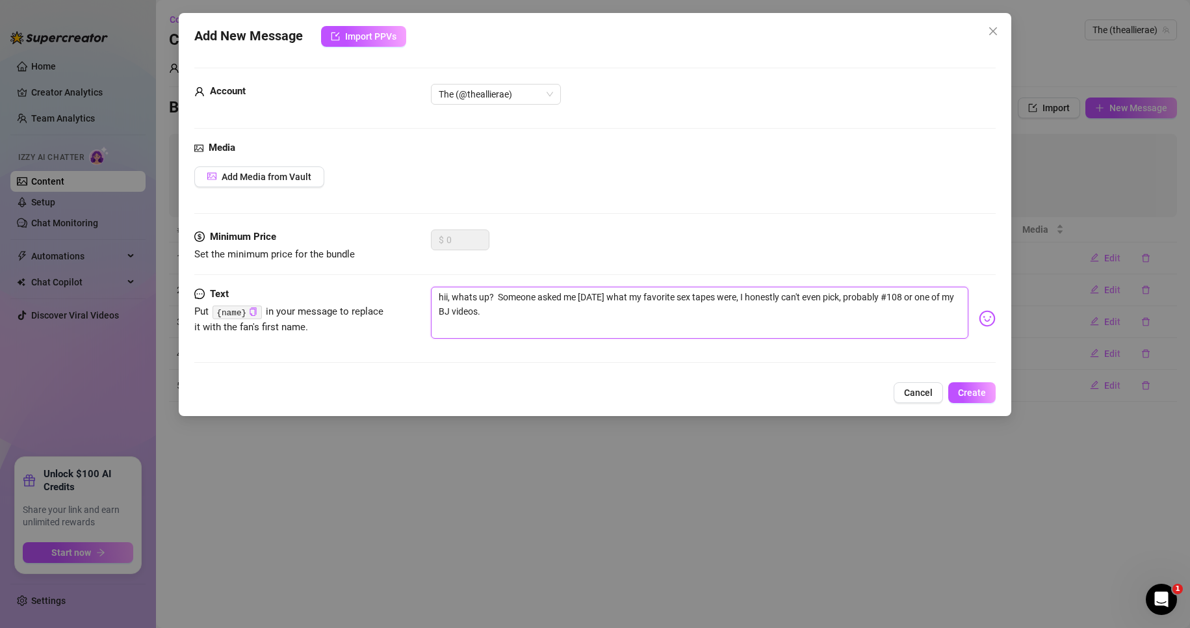
drag, startPoint x: 497, startPoint y: 295, endPoint x: 398, endPoint y: 290, distance: 98.3
click at [398, 290] on div "Text Put {name} in your message to replace it with the fan's first name. hii, w…" at bounding box center [595, 319] width 802 height 64
click at [779, 314] on textarea "This is random, but someone asked me [DATE] what my favorite sex tapes were, I …" at bounding box center [700, 313] width 538 height 52
click at [552, 307] on textarea "This is random, but someone asked me [DATE] what my favorite sex tapes were, I …" at bounding box center [700, 313] width 538 height 52
drag, startPoint x: 919, startPoint y: 296, endPoint x: 905, endPoint y: 292, distance: 14.2
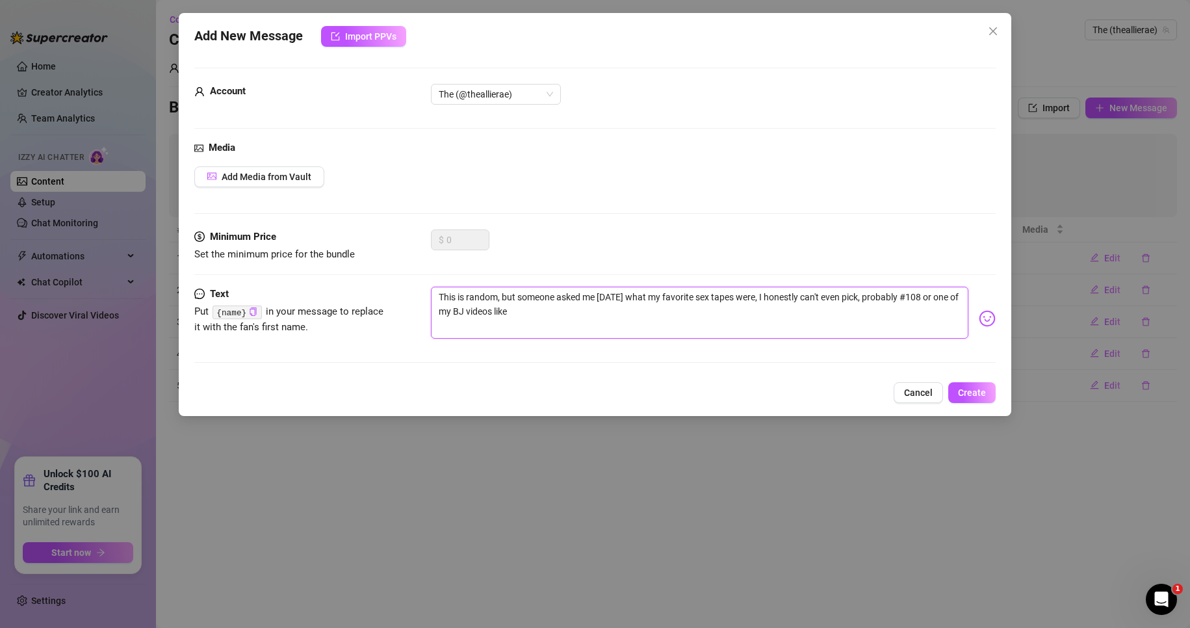
click at [905, 292] on textarea "This is random, but someone asked me [DATE] what my favorite sex tapes were, I …" at bounding box center [700, 313] width 538 height 52
click at [914, 296] on textarea "This is random, but someone asked me [DATE] what my favorite sex tapes were, I …" at bounding box center [700, 313] width 538 height 52
click at [920, 297] on textarea "This is random, but someone asked me [DATE] what my favorite sex tapes were, I …" at bounding box center [700, 313] width 538 height 52
click at [657, 318] on textarea "This is random, but someone asked me [DATE] what my favorite sex tapes were, I …" at bounding box center [700, 313] width 538 height 52
click at [927, 309] on textarea "This is random, but someone asked me [DATE] what my favorite sex tapes were, I …" at bounding box center [700, 313] width 538 height 52
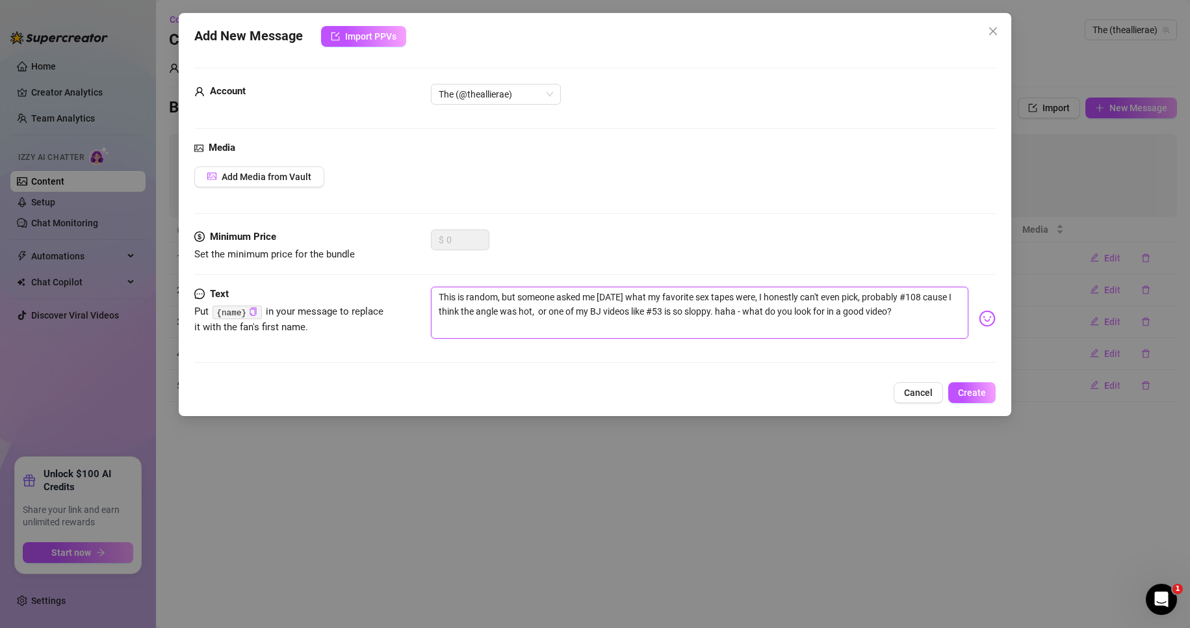
click at [437, 299] on textarea "This is random, but someone asked me [DATE] what my favorite sex tapes were, I …" at bounding box center [700, 313] width 538 height 52
click at [590, 317] on textarea "Hii, hru? This is random, but someone asked me [DATE] what my favorite sex tape…" at bounding box center [700, 313] width 538 height 52
click at [555, 312] on textarea "Hii, hru? This is random, but someone asked me [DATE] what my favorite sex tape…" at bounding box center [700, 313] width 538 height 52
click at [813, 313] on textarea "Hii, hru? This is random, but someone asked me [DATE] what my favorite sex tape…" at bounding box center [700, 313] width 538 height 52
click at [803, 322] on textarea "Hii, hru? This is random, but someone asked me [DATE] what my favorite sex tape…" at bounding box center [700, 313] width 538 height 52
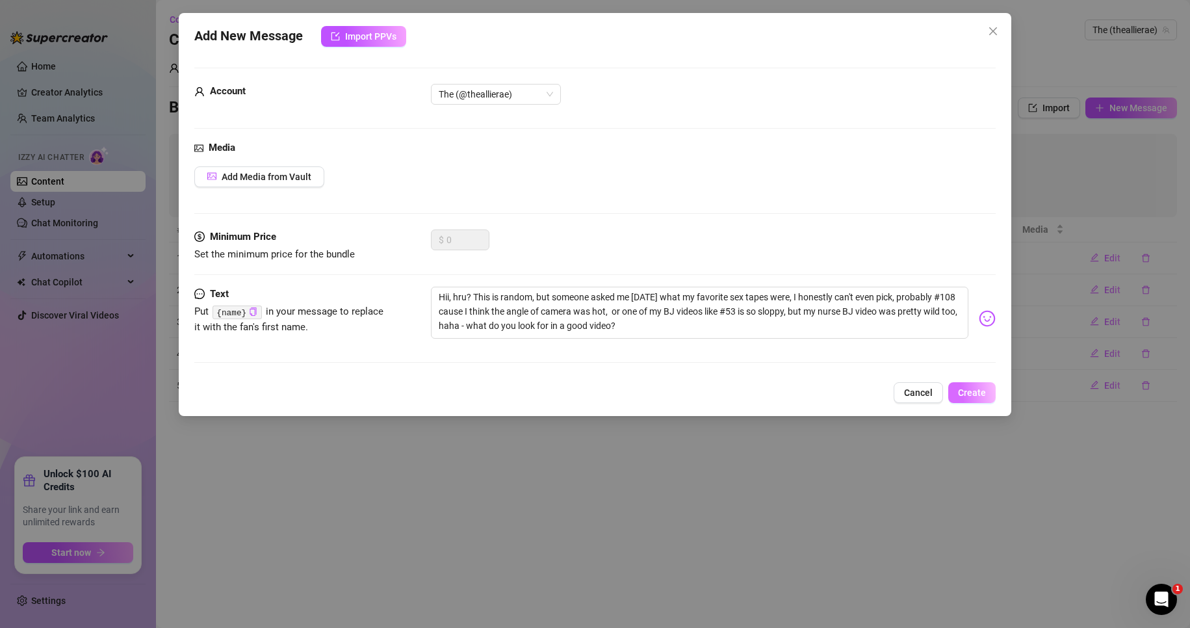
click at [987, 397] on button "Create" at bounding box center [971, 392] width 47 height 21
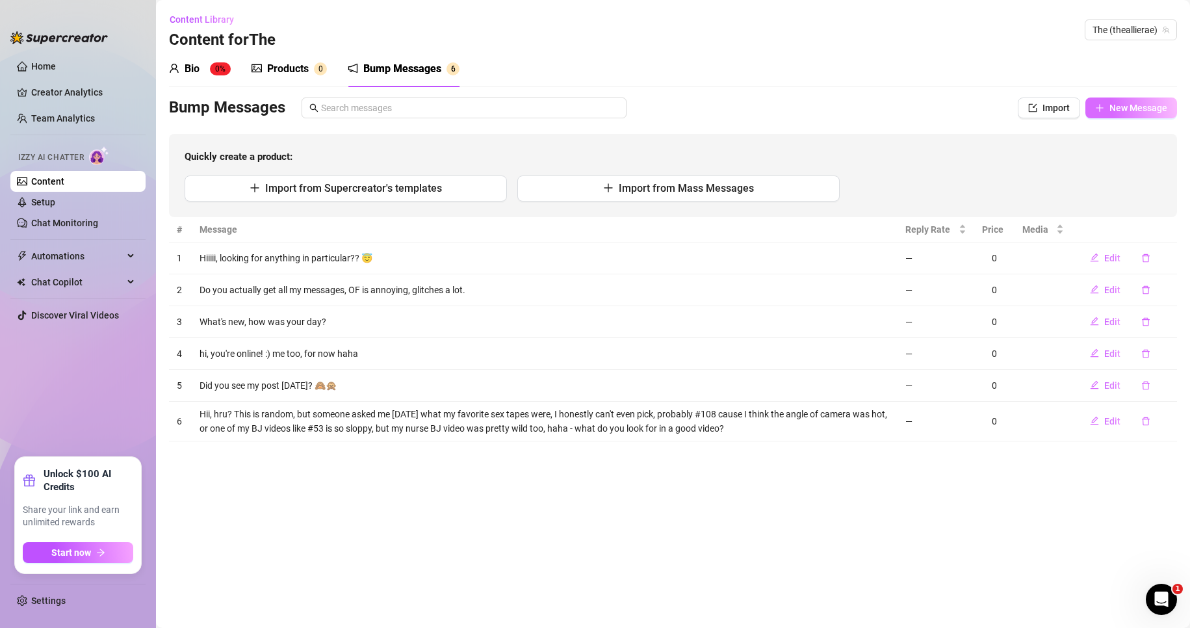
click at [1126, 108] on span "New Message" at bounding box center [1139, 108] width 58 height 10
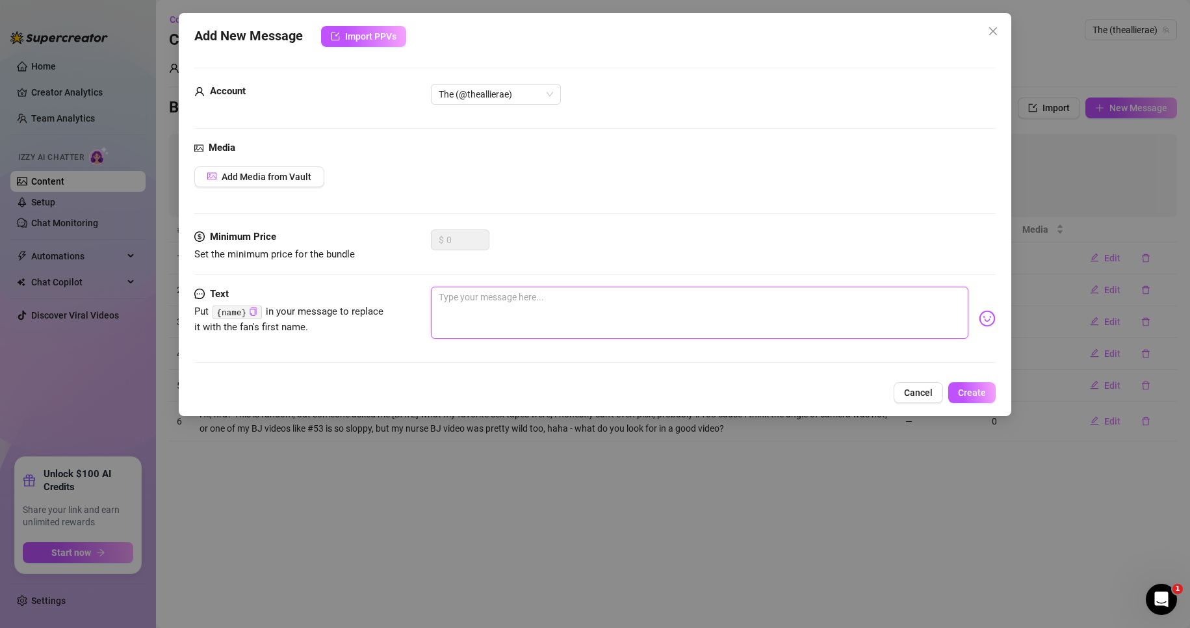
click at [463, 300] on textarea at bounding box center [700, 313] width 538 height 52
click at [935, 400] on button "Cancel" at bounding box center [918, 392] width 49 height 21
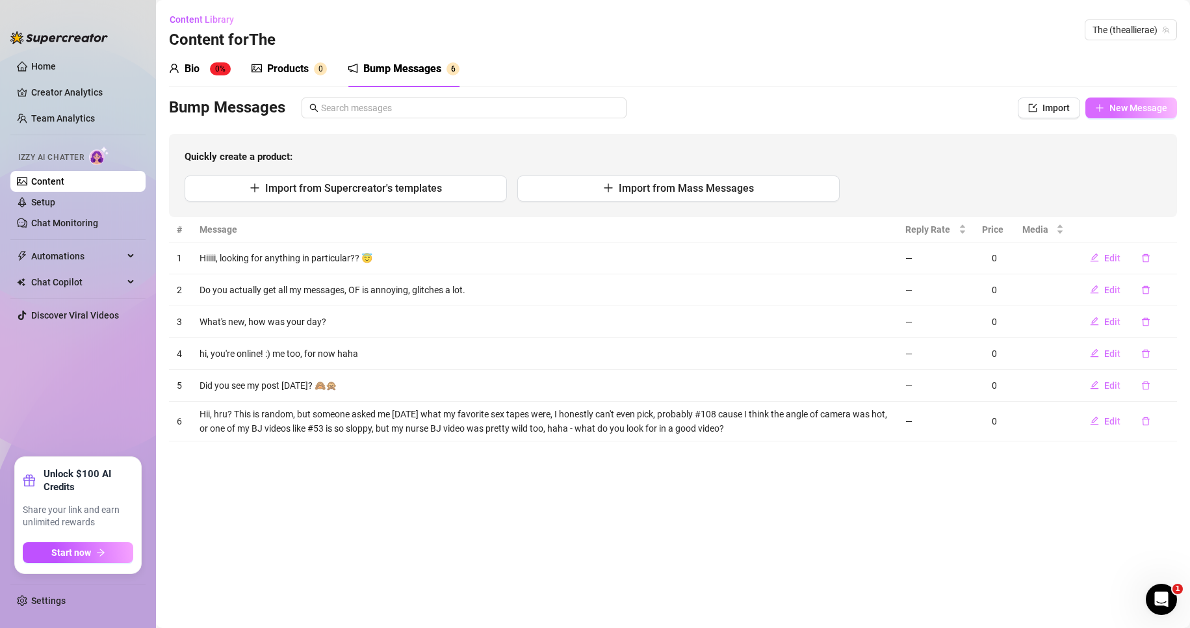
click at [1130, 101] on button "New Message" at bounding box center [1132, 108] width 92 height 21
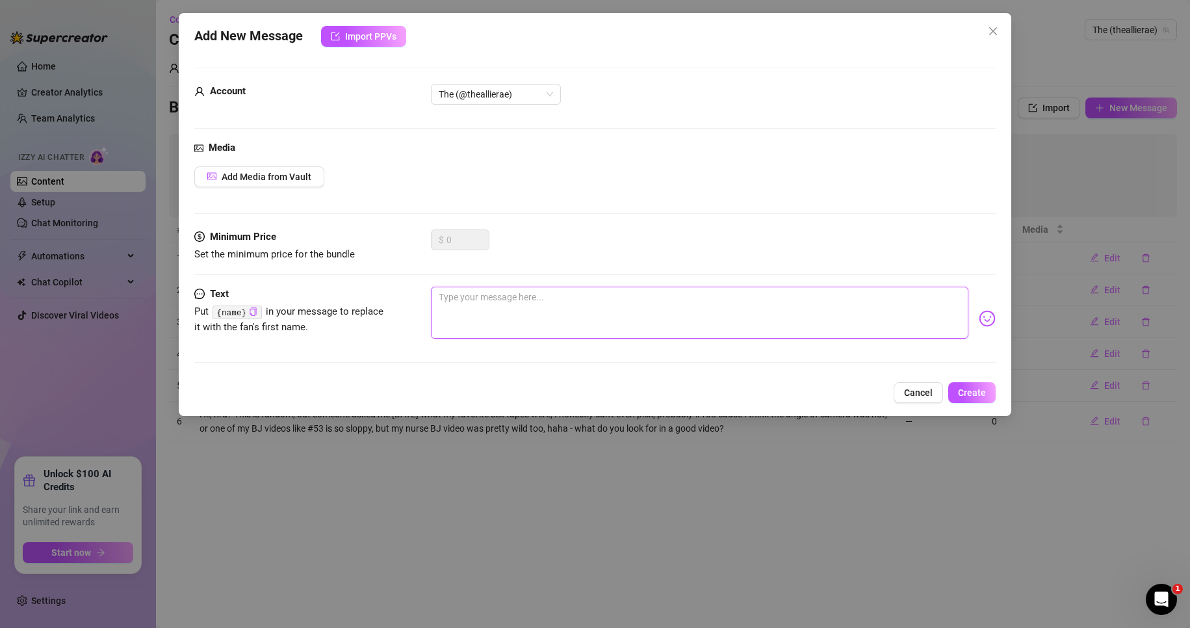
click at [499, 314] on textarea at bounding box center [700, 313] width 538 height 52
drag, startPoint x: 675, startPoint y: 293, endPoint x: 265, endPoint y: 278, distance: 410.4
click at [265, 278] on form "Account The (@theallierae) Media Add Media from Vault Minimum Price Set the min…" at bounding box center [595, 221] width 802 height 307
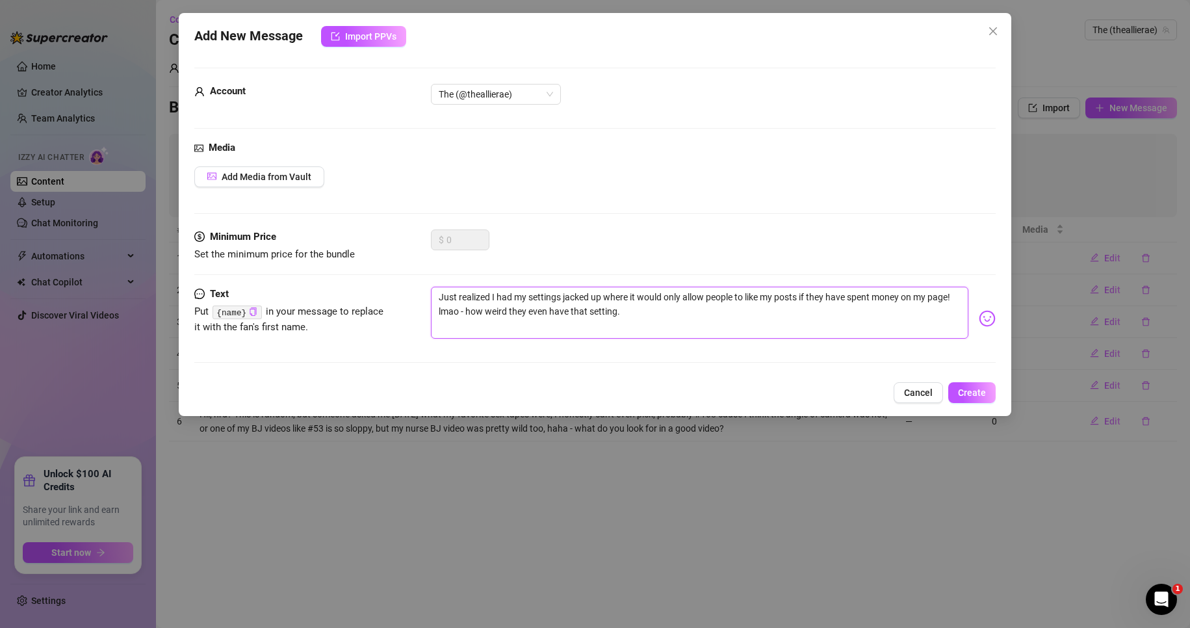
click at [712, 312] on textarea "Just realized I had my settings jacked up where it would only allow people to l…" at bounding box center [700, 313] width 538 height 52
drag, startPoint x: 814, startPoint y: 318, endPoint x: 927, endPoint y: 320, distance: 112.5
click at [927, 320] on textarea "Just realized I had my settings jacked up where it would only allow people to l…" at bounding box center [700, 313] width 538 height 52
click at [876, 293] on textarea "Just realized I had my settings jacked up where it would only allow people to l…" at bounding box center [700, 313] width 538 height 52
click at [777, 305] on textarea "Just realized I had my settings jacked up where it would only allow people to l…" at bounding box center [700, 313] width 538 height 52
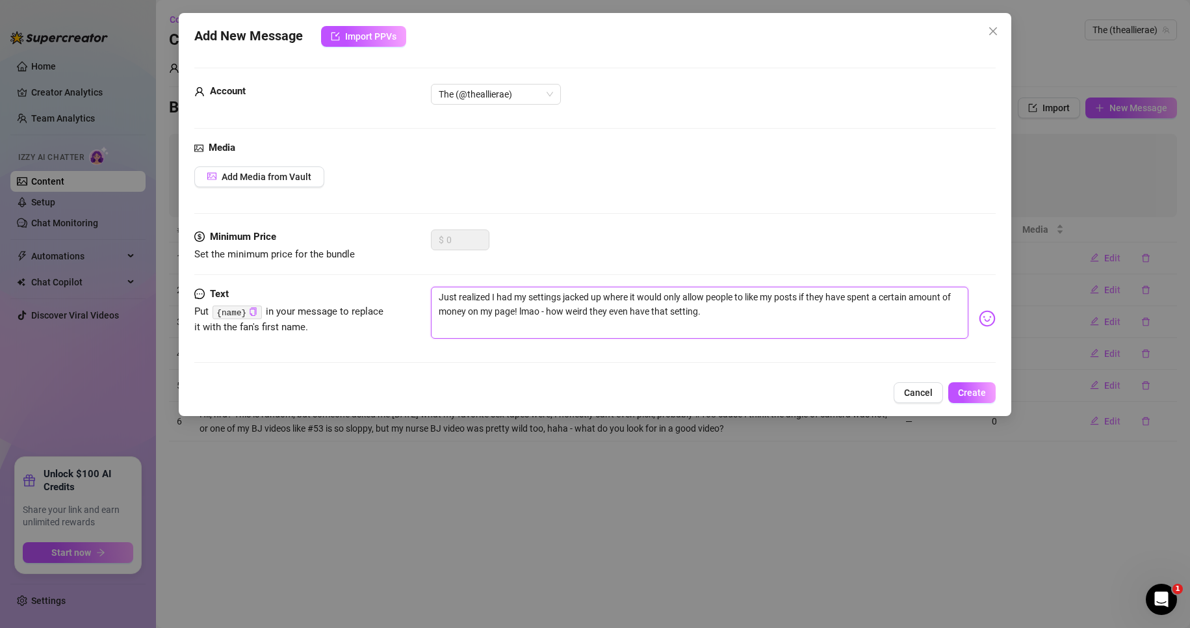
click at [770, 315] on textarea "Just realized I had my settings jacked up where it would only allow people to l…" at bounding box center [700, 313] width 538 height 52
drag, startPoint x: 780, startPoint y: 317, endPoint x: 408, endPoint y: 303, distance: 372.7
click at [408, 303] on div "Text Put {name} in your message to replace it with the fan's first name. Just r…" at bounding box center [595, 319] width 802 height 64
click at [772, 323] on textarea "Just realized I had my settings jacked up where it would only allow people to l…" at bounding box center [700, 313] width 538 height 52
drag, startPoint x: 771, startPoint y: 318, endPoint x: 397, endPoint y: 268, distance: 377.7
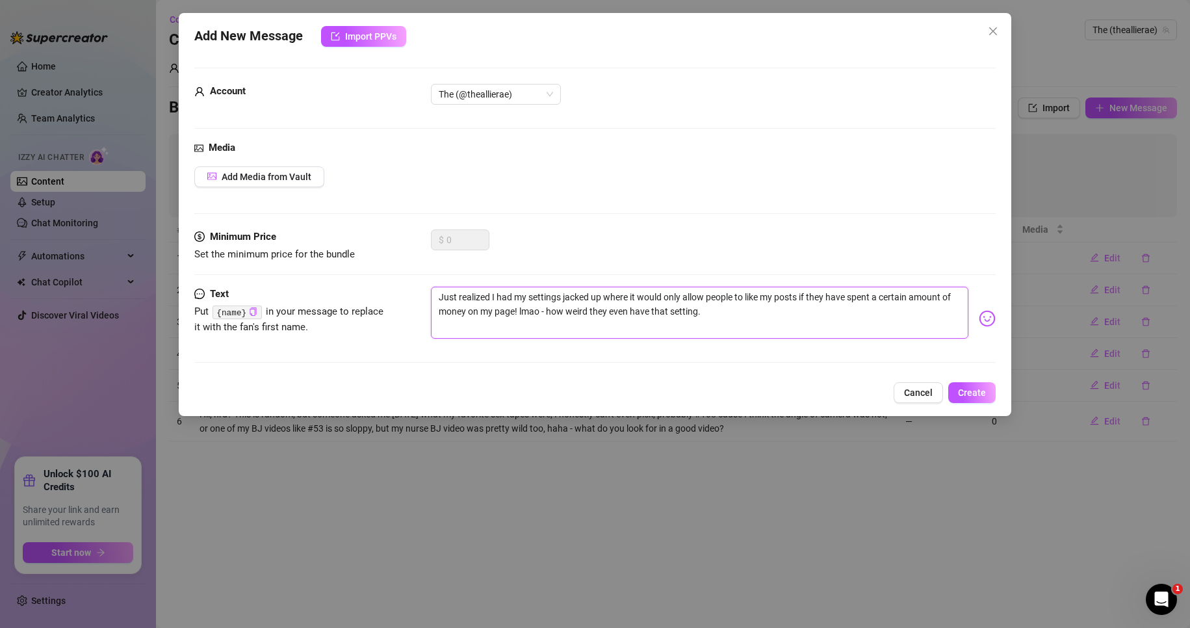
click at [397, 268] on form "Account The (@theallierae) Media Add Media from Vault Minimum Price Set the min…" at bounding box center [595, 221] width 802 height 307
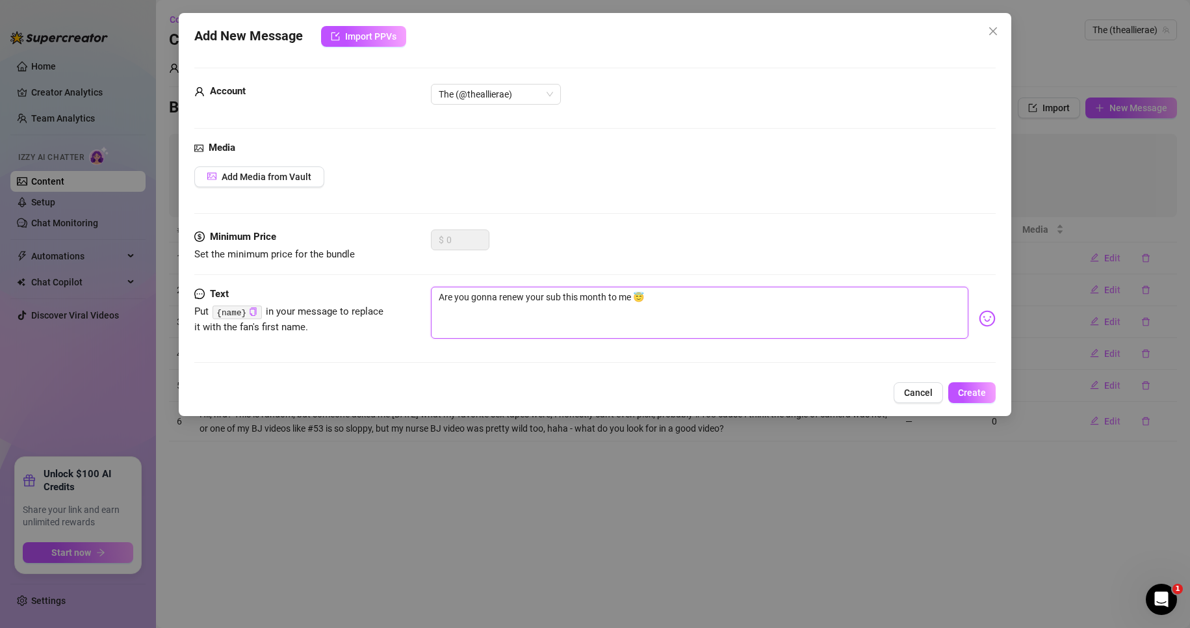
click at [631, 296] on textarea "Are you gonna renew your sub this month to me 😇" at bounding box center [700, 313] width 538 height 52
click at [680, 294] on textarea "Are you gonna renew your sub this month to me? 😇" at bounding box center [700, 313] width 538 height 52
click at [562, 293] on textarea "Are you gonna renew your sub this month to me? 😇 Just checking in advance hehe" at bounding box center [700, 313] width 538 height 52
drag, startPoint x: 657, startPoint y: 294, endPoint x: 630, endPoint y: 297, distance: 26.8
click at [630, 297] on textarea "Are you gonna renew your sub to me this month to me? 😇 Just checking in advance…" at bounding box center [700, 313] width 538 height 52
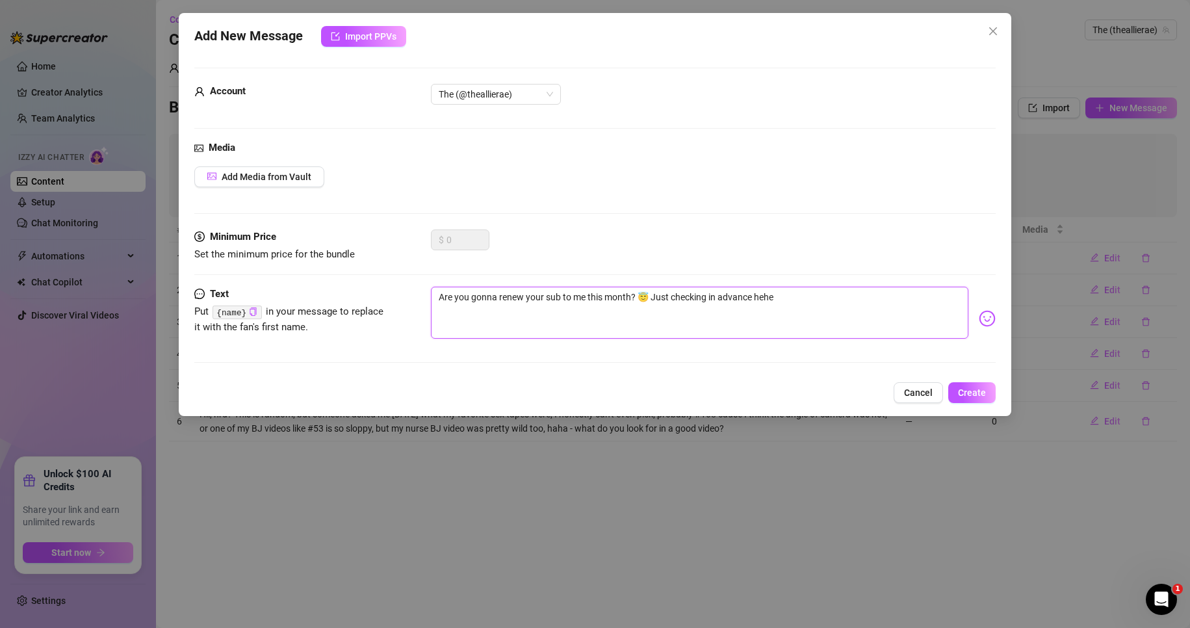
click at [826, 294] on textarea "Are you gonna renew your sub to me this month? 😇 Just checking in advance hehe" at bounding box center [700, 313] width 538 height 52
click at [277, 177] on span "Add Media from Vault" at bounding box center [267, 177] width 90 height 10
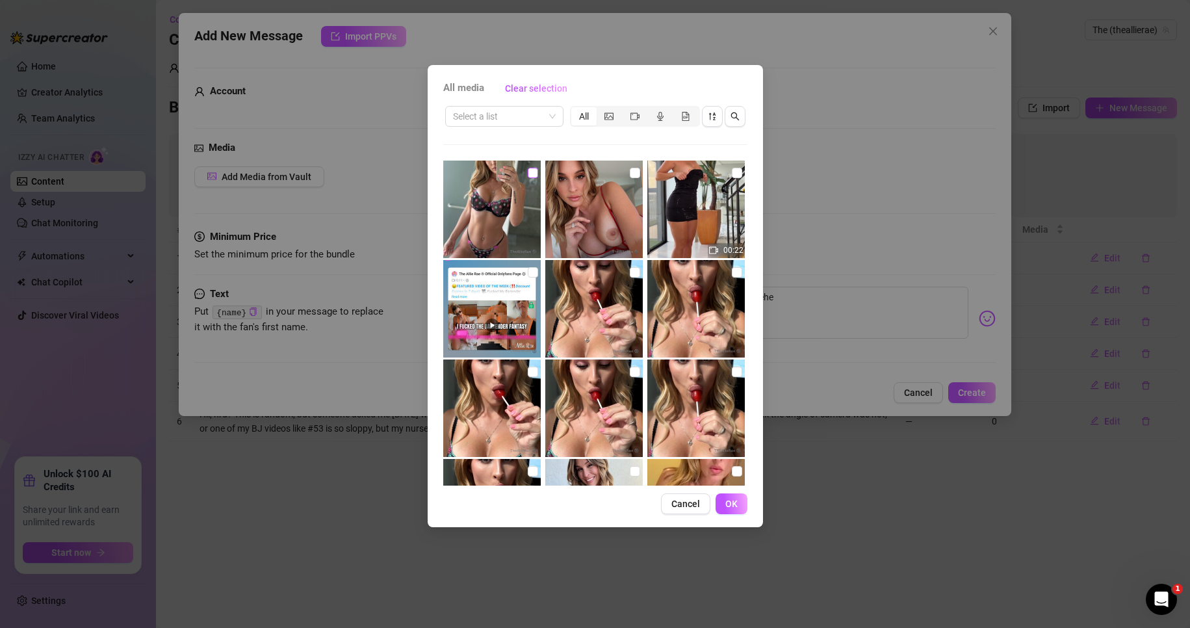
click at [528, 174] on input "checkbox" at bounding box center [533, 173] width 10 height 10
click at [727, 500] on span "OK" at bounding box center [731, 504] width 12 height 10
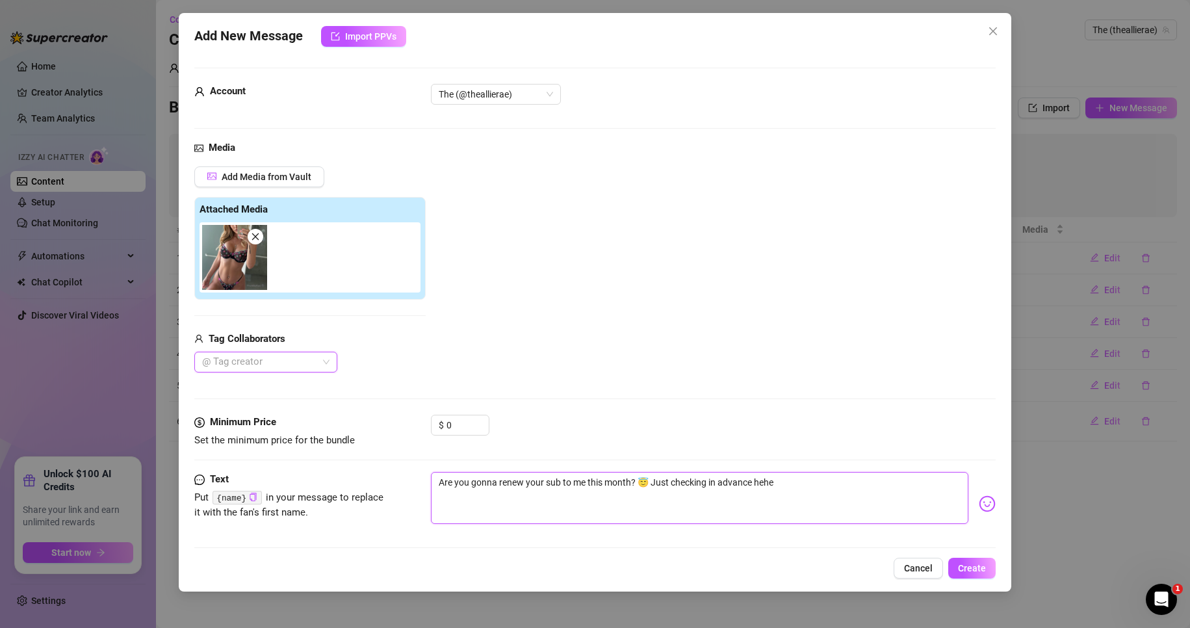
click at [863, 491] on textarea "Are you gonna renew your sub to me this month? 😇 Just checking in advance hehe" at bounding box center [700, 498] width 538 height 52
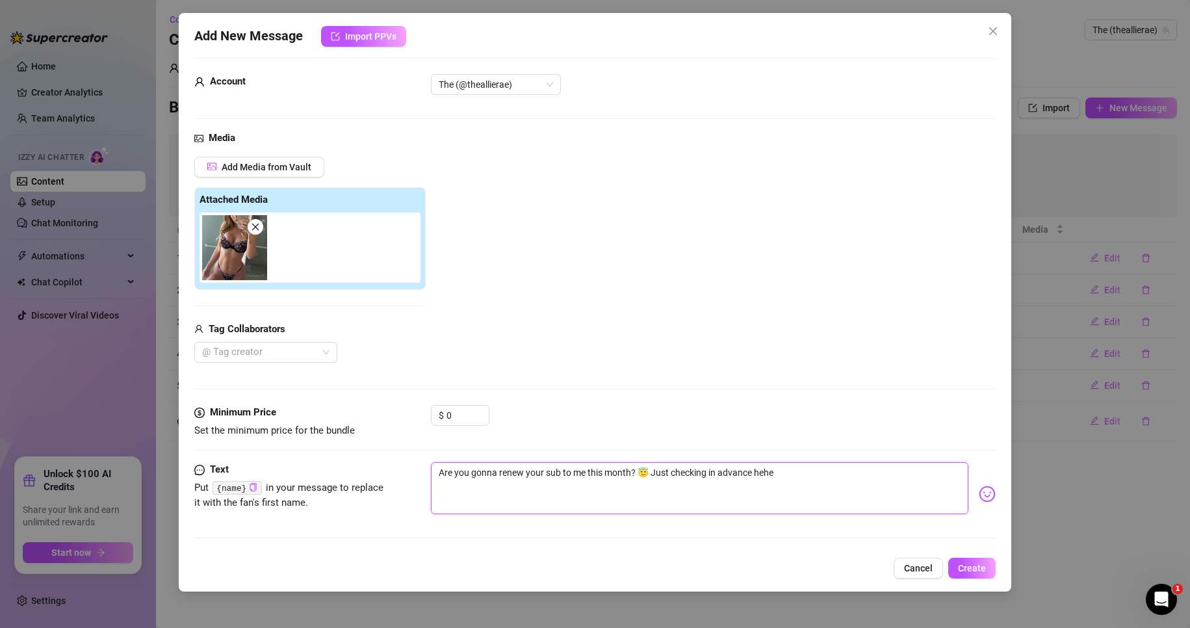
click at [498, 470] on textarea "Are you gonna renew your sub to me this month? 😇 Just checking in advance hehe" at bounding box center [700, 488] width 538 height 52
click at [534, 473] on textarea "Are you gonna be renew your sub to me this month? 😇 Just checking in advance he…" at bounding box center [700, 488] width 538 height 52
click at [755, 475] on textarea "Are you gonna be renewing your sub to me this month? 😇 Just checking in advance…" at bounding box center [700, 488] width 538 height 52
drag, startPoint x: 1000, startPoint y: 489, endPoint x: 977, endPoint y: 489, distance: 22.8
click at [1000, 489] on div "Add New Message Import PPVs Account The (@theallierae) Media Add Media from Vau…" at bounding box center [595, 302] width 833 height 579
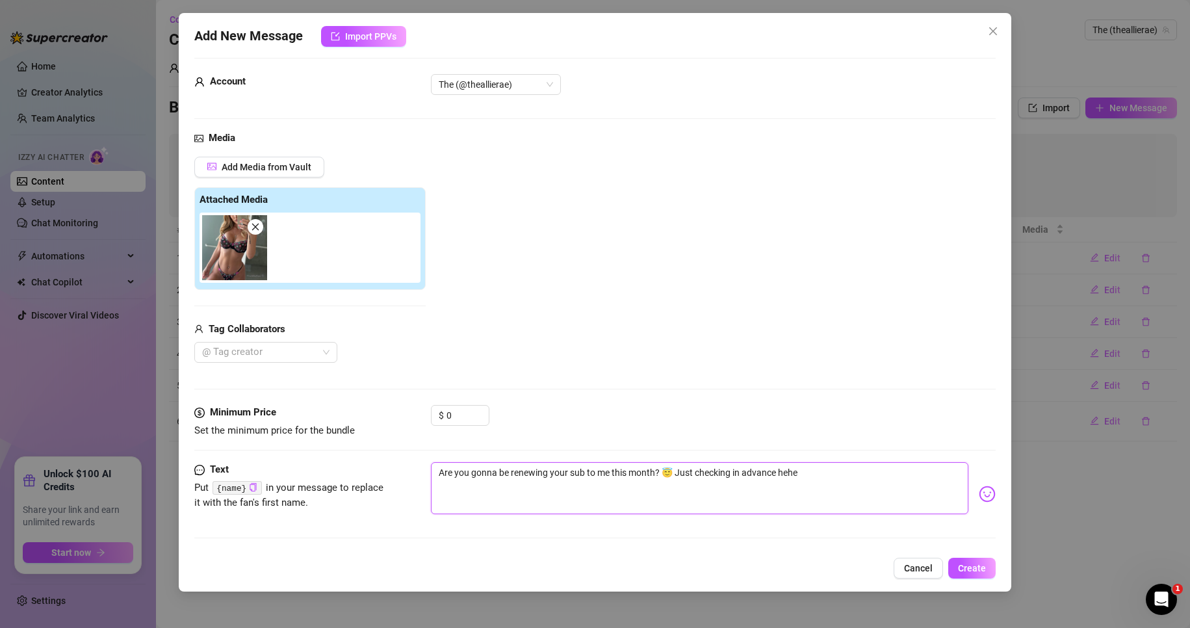
click at [883, 492] on textarea "Are you gonna be renewing your sub to me this month? 😇 Just checking in advance…" at bounding box center [700, 488] width 538 height 52
click at [980, 568] on span "Create" at bounding box center [972, 568] width 28 height 10
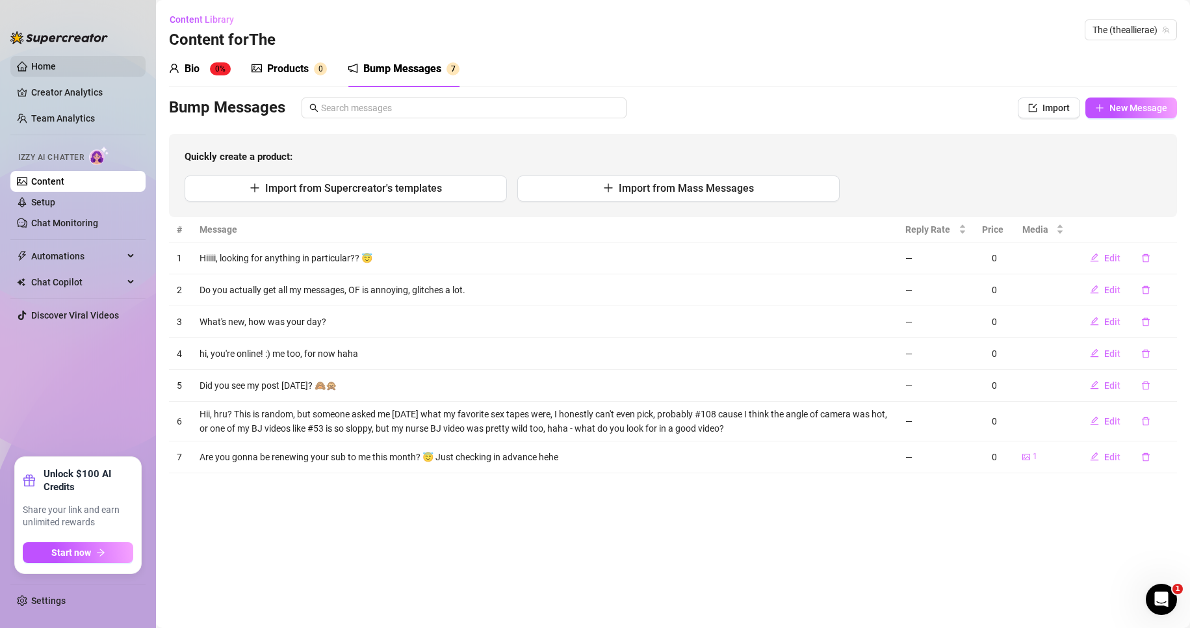
click at [55, 70] on link "Home" at bounding box center [43, 66] width 25 height 10
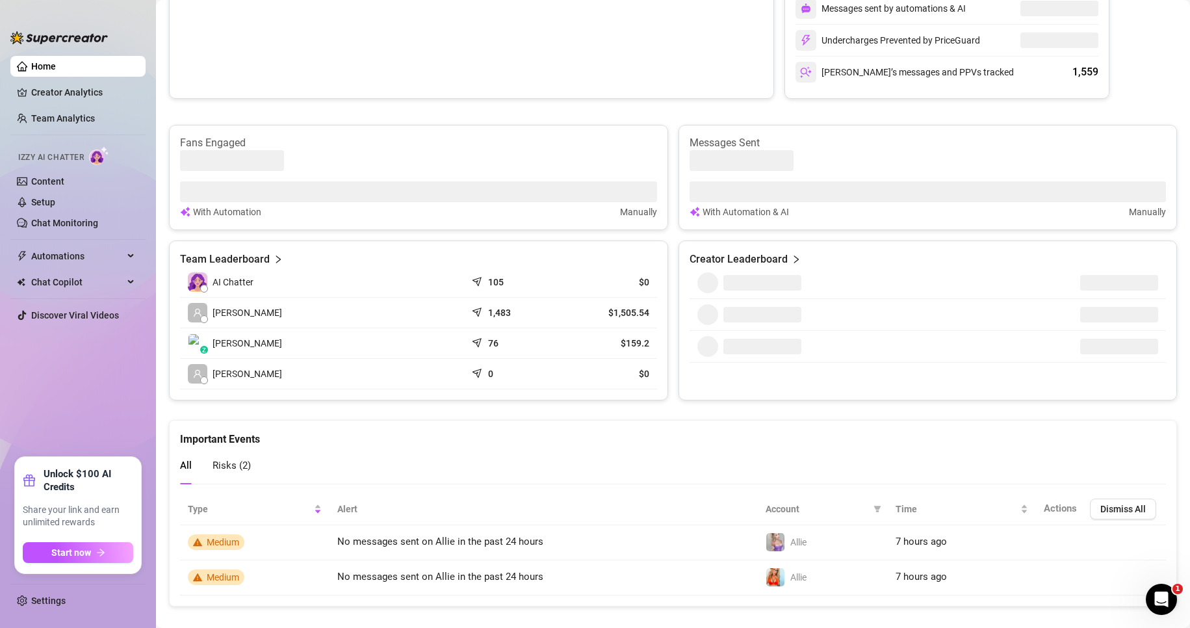
scroll to position [374, 0]
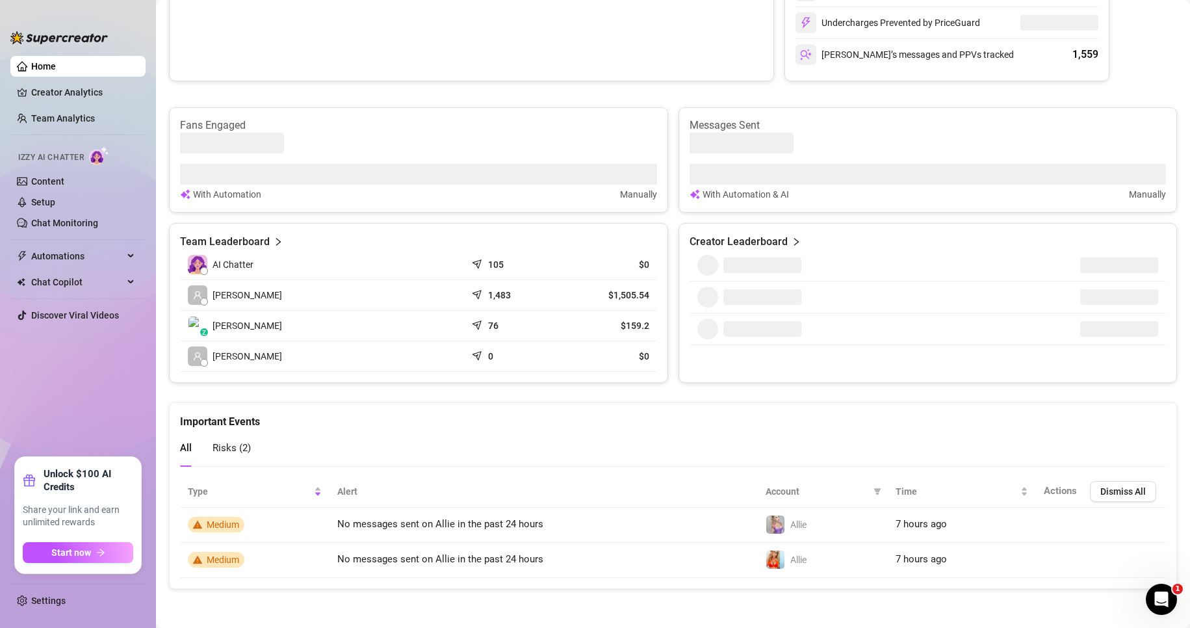
click at [274, 242] on icon "right" at bounding box center [278, 241] width 9 height 9
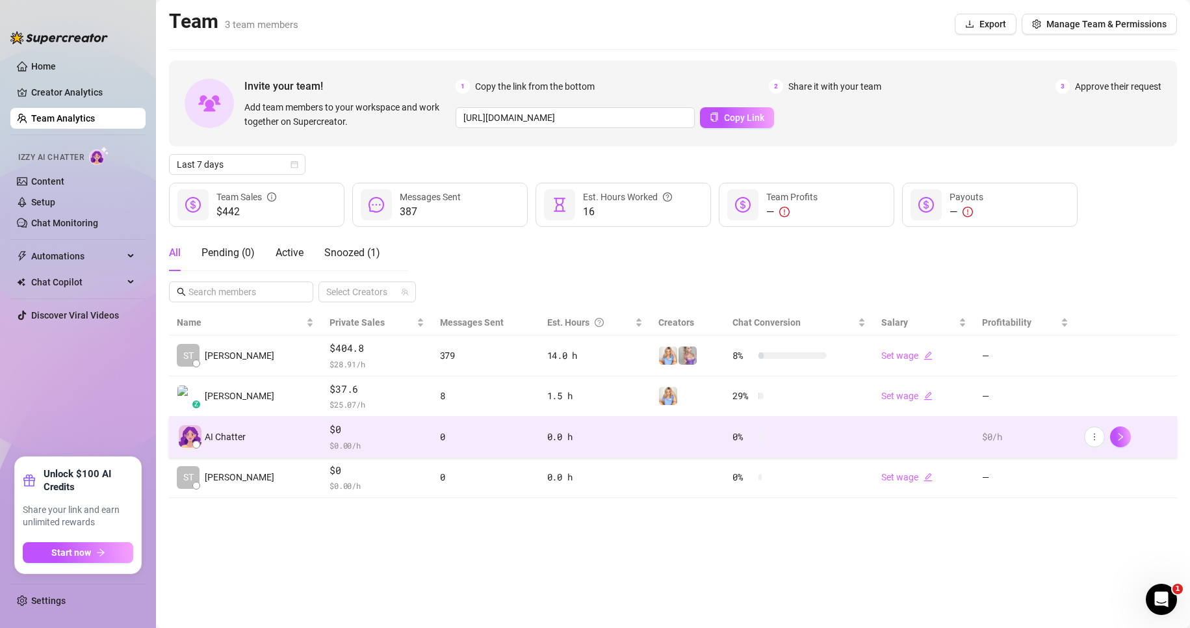
click at [547, 441] on div "0.0 h" at bounding box center [595, 437] width 96 height 14
